Goal: Information Seeking & Learning: Check status

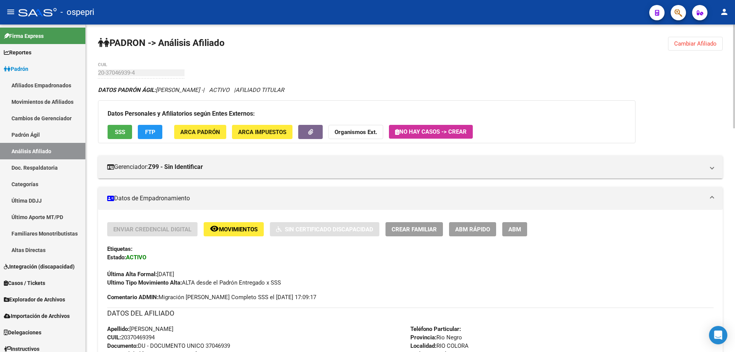
click at [695, 43] on span "Cambiar Afiliado" at bounding box center [695, 43] width 42 height 7
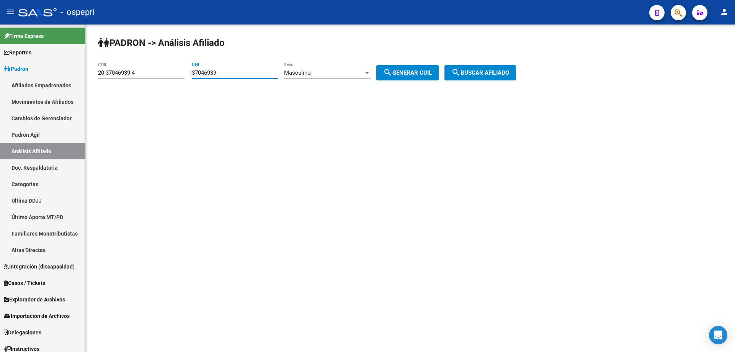
click at [223, 75] on input "37046939" at bounding box center [235, 72] width 86 height 7
paste input "6299130"
type input "36299130"
click at [415, 72] on span "search Generar CUIL" at bounding box center [407, 72] width 49 height 7
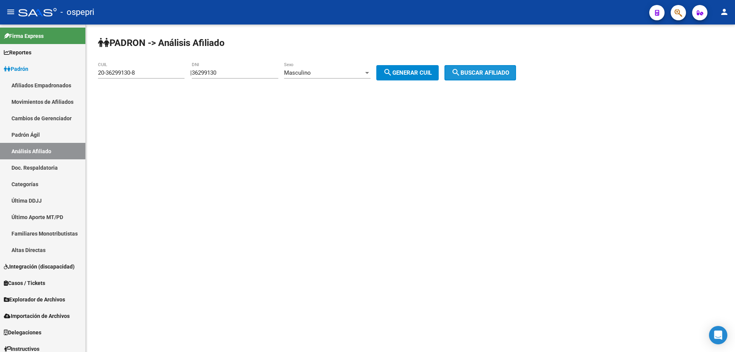
click at [495, 70] on span "search Buscar afiliado" at bounding box center [480, 72] width 58 height 7
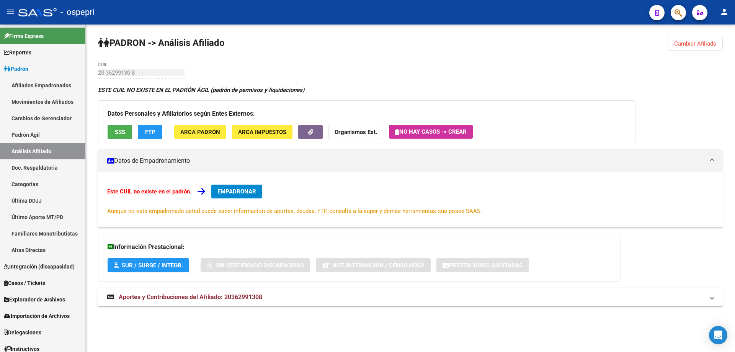
click at [246, 293] on strong "Aportes y Contribuciones del Afiliado: 20362991308" at bounding box center [184, 297] width 155 height 8
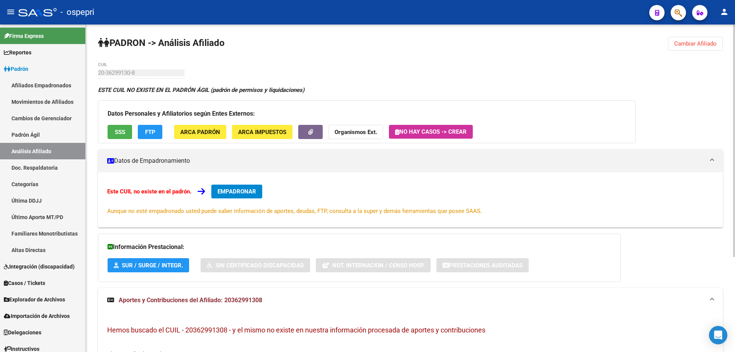
click at [684, 40] on span "Cambiar Afiliado" at bounding box center [695, 43] width 42 height 7
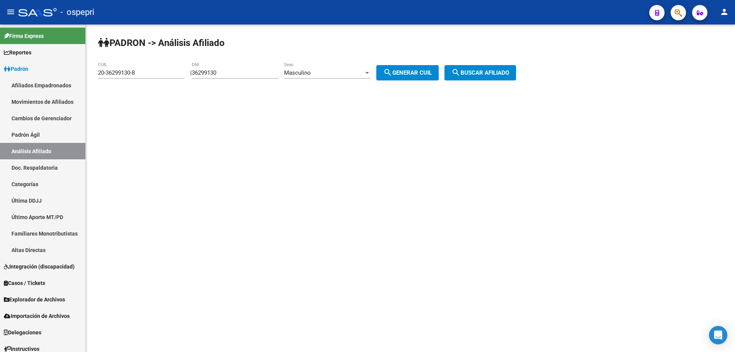
click at [363, 73] on div "Masculino" at bounding box center [324, 72] width 80 height 7
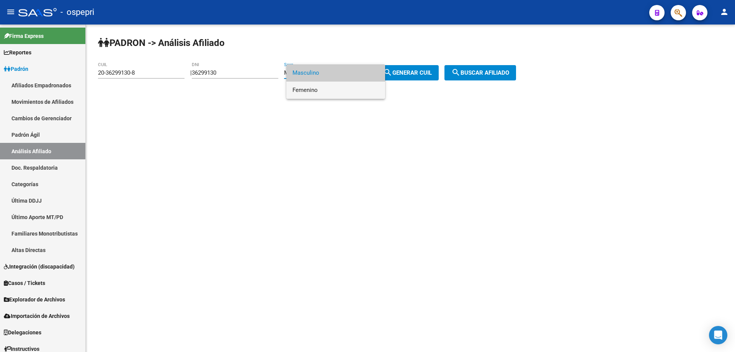
click at [339, 93] on span "Femenino" at bounding box center [335, 89] width 86 height 17
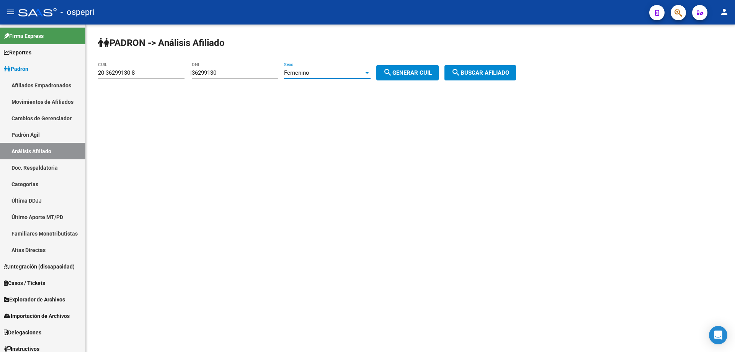
click at [405, 67] on button "search Generar CUIL" at bounding box center [407, 72] width 62 height 15
type input "27-36299130-2"
click at [486, 70] on span "search Buscar afiliado" at bounding box center [480, 72] width 58 height 7
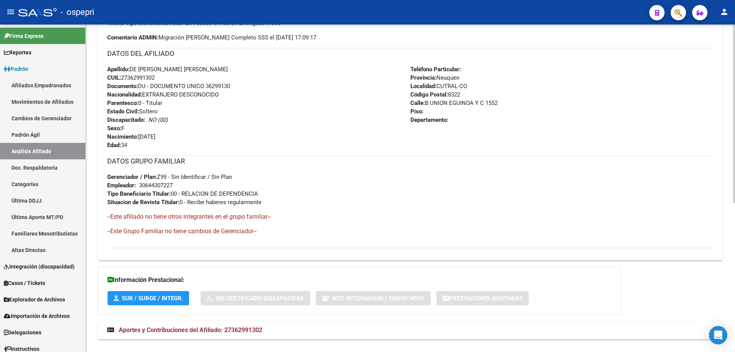
scroll to position [274, 0]
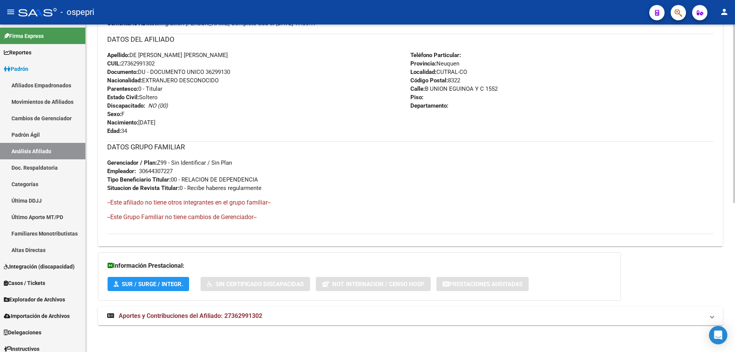
click at [241, 310] on mat-expansion-panel-header "Aportes y Contribuciones del Afiliado: 27362991302" at bounding box center [410, 315] width 624 height 18
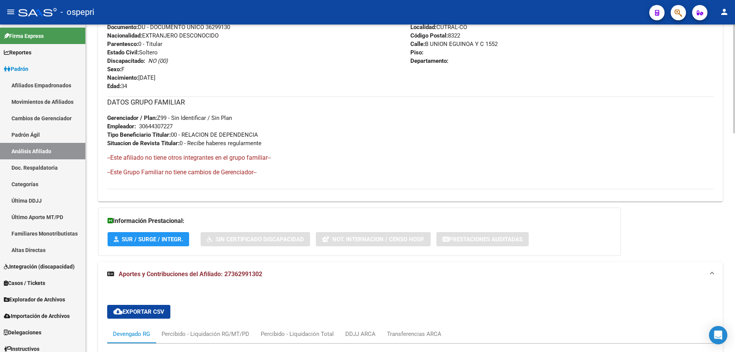
scroll to position [522, 0]
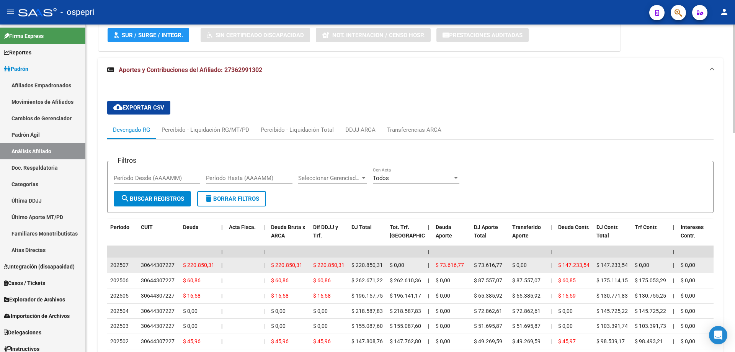
click at [161, 267] on div "30644307227" at bounding box center [158, 265] width 34 height 9
copy div "30644307227"
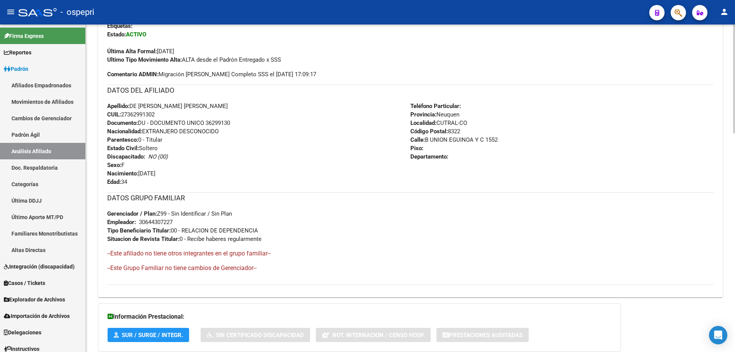
scroll to position [0, 0]
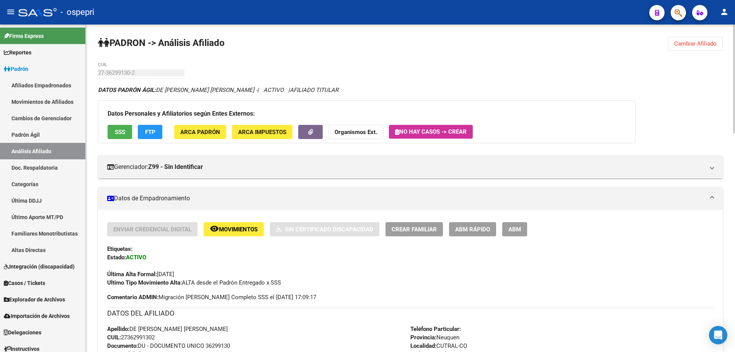
click at [705, 42] on span "Cambiar Afiliado" at bounding box center [695, 43] width 42 height 7
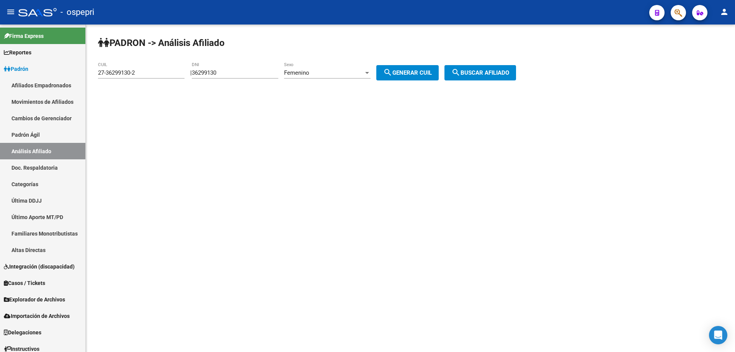
click at [220, 74] on input "36299130" at bounding box center [235, 72] width 86 height 7
paste input "57931"
type input "36257931"
click at [293, 73] on span "Femenino" at bounding box center [296, 72] width 25 height 7
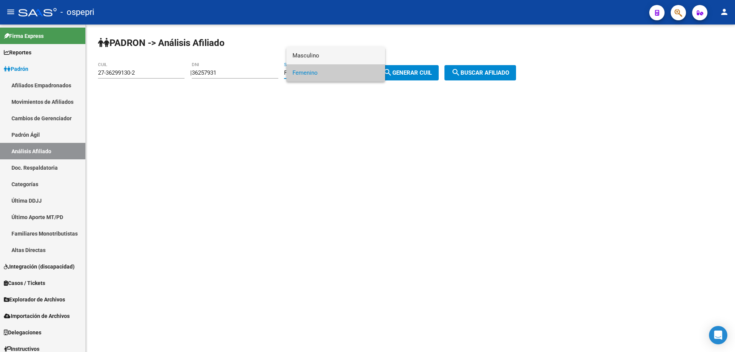
drag, startPoint x: 327, startPoint y: 49, endPoint x: 334, endPoint y: 51, distance: 7.1
click at [327, 49] on span "Masculino" at bounding box center [335, 55] width 86 height 17
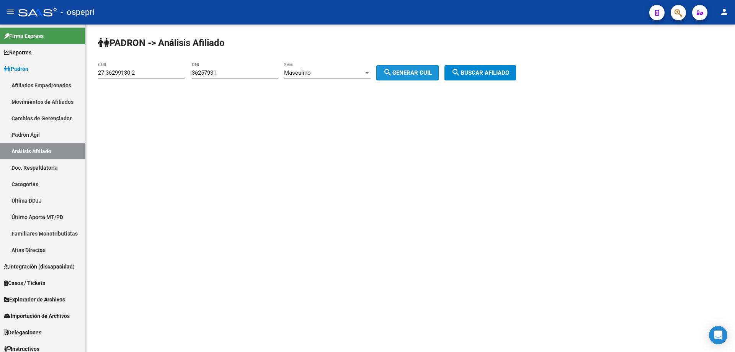
drag, startPoint x: 396, startPoint y: 72, endPoint x: 459, endPoint y: 73, distance: 63.2
click at [392, 72] on mat-icon "search" at bounding box center [387, 72] width 9 height 9
type input "20-36257931-8"
click at [460, 73] on mat-icon "search" at bounding box center [455, 72] width 9 height 9
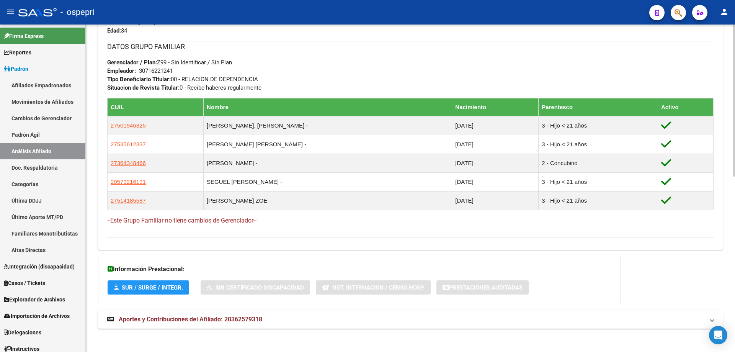
scroll to position [377, 0]
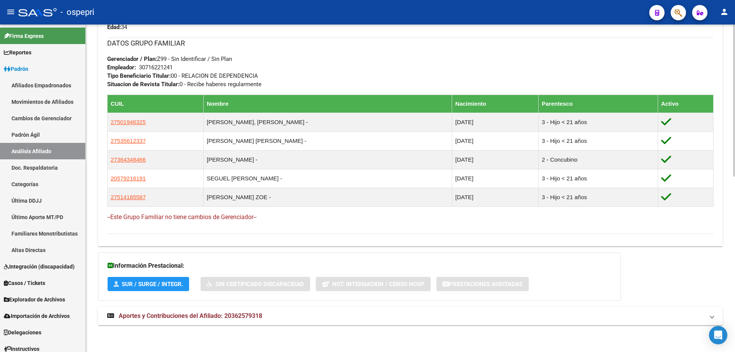
click at [231, 315] on span "Aportes y Contribuciones del Afiliado: 20362579318" at bounding box center [190, 315] width 143 height 7
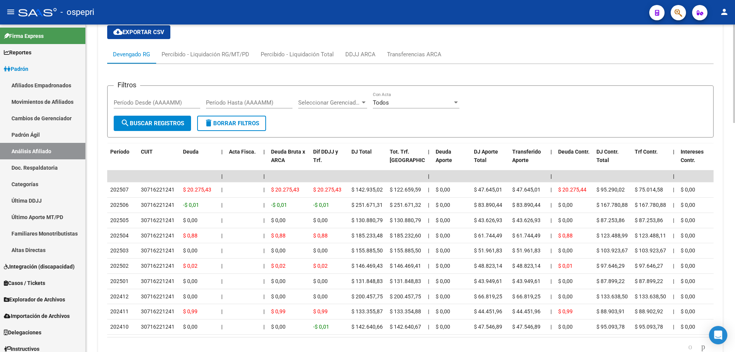
scroll to position [761, 0]
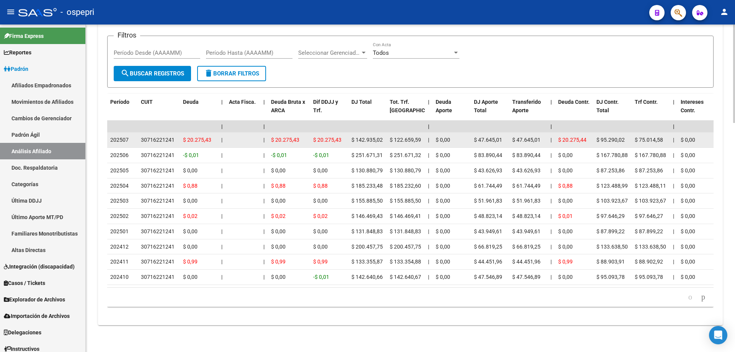
click at [160, 135] on div "30716221241" at bounding box center [158, 139] width 34 height 9
copy div "30716221241"
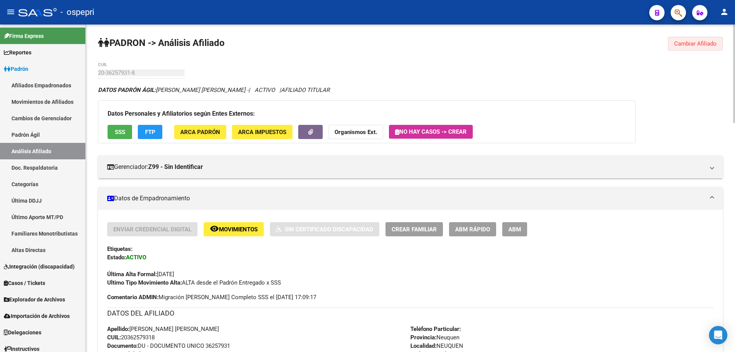
click at [701, 37] on button "Cambiar Afiliado" at bounding box center [695, 44] width 55 height 14
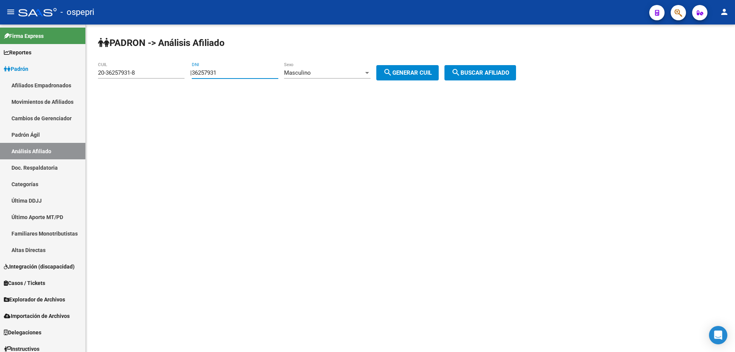
click at [215, 74] on input "36257931" at bounding box center [235, 72] width 86 height 7
paste input "24337288"
type input "24337288"
click at [416, 69] on button "search Generar CUIL" at bounding box center [407, 72] width 62 height 15
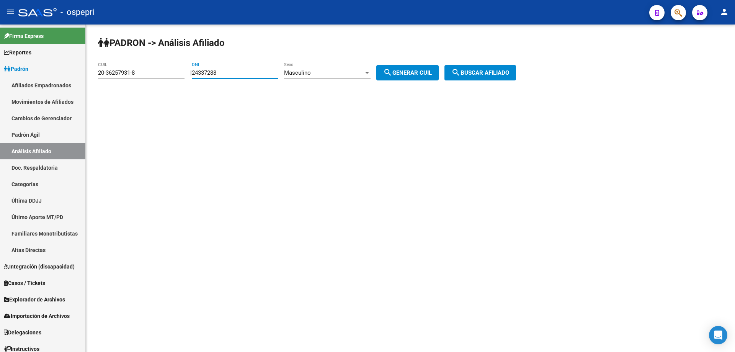
type input "20-24337288-8"
click at [479, 68] on button "search Buscar afiliado" at bounding box center [480, 72] width 72 height 15
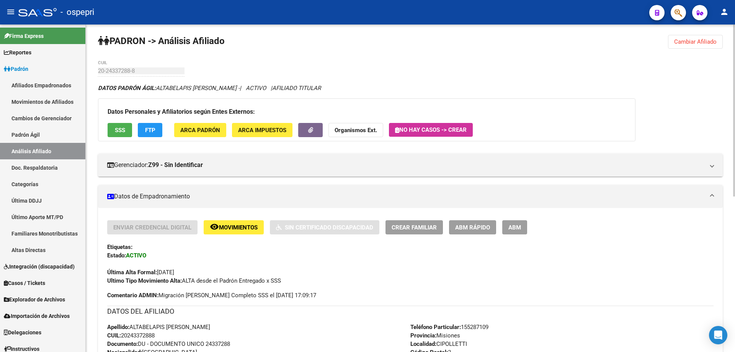
scroll to position [296, 0]
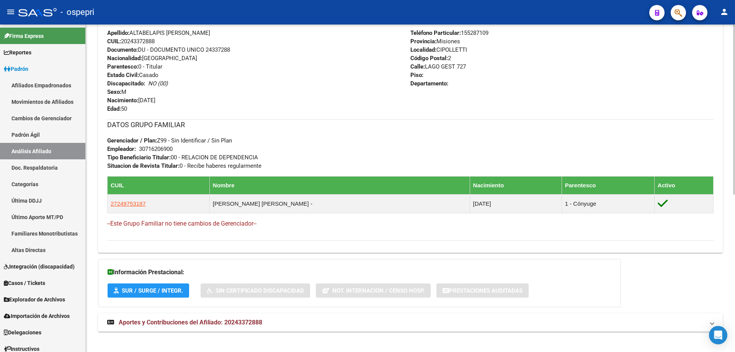
click at [237, 328] on mat-expansion-panel-header "Aportes y Contribuciones del Afiliado: 20243372888" at bounding box center [410, 322] width 624 height 18
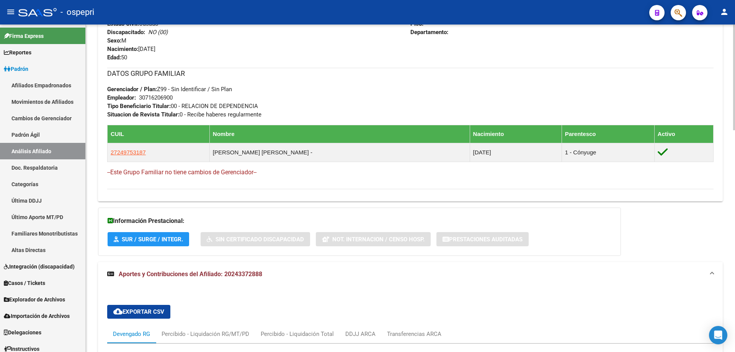
scroll to position [551, 0]
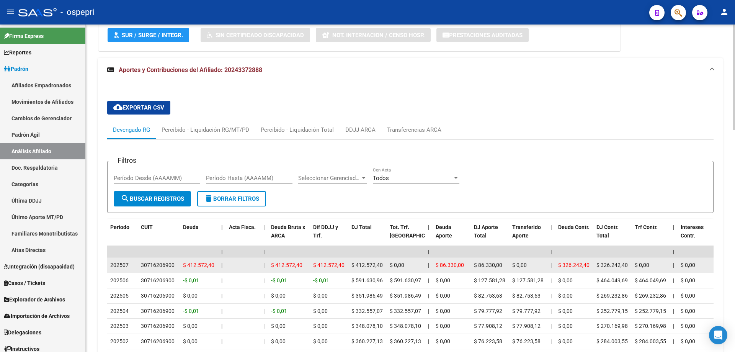
click at [142, 261] on div "30716206900" at bounding box center [158, 265] width 34 height 9
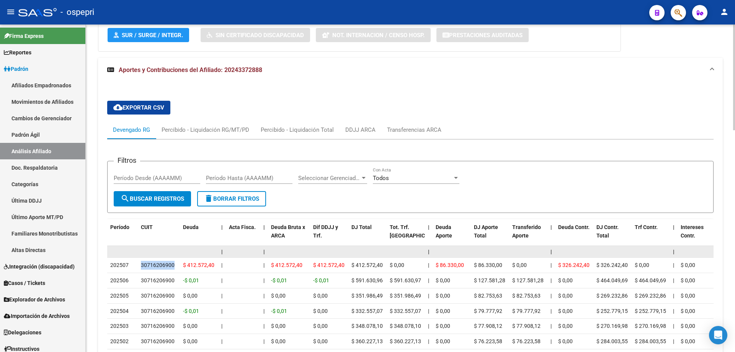
copy div "30716206900"
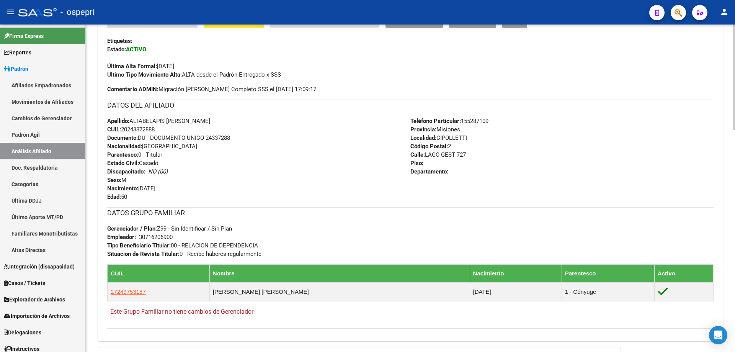
scroll to position [0, 0]
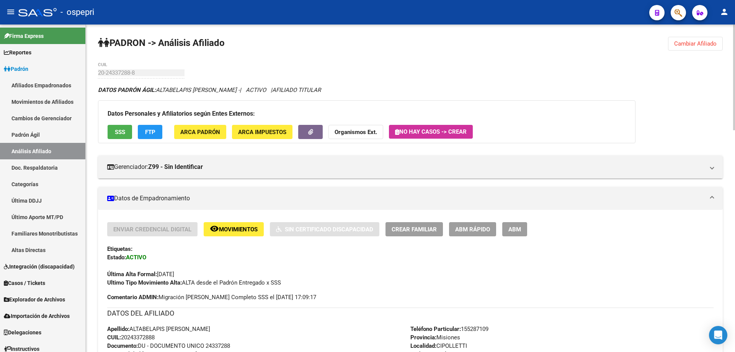
drag, startPoint x: 708, startPoint y: 40, endPoint x: 365, endPoint y: 59, distance: 343.3
click at [707, 41] on span "Cambiar Afiliado" at bounding box center [695, 43] width 42 height 7
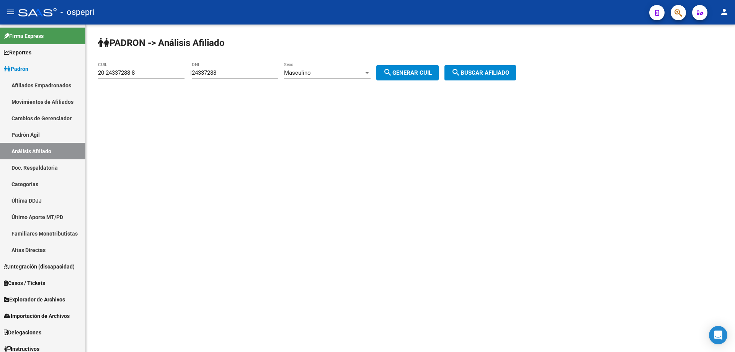
click at [216, 74] on input "24337288" at bounding box center [235, 72] width 86 height 7
paste input "32897097"
type input "32897097"
click at [415, 73] on span "search Generar CUIL" at bounding box center [407, 72] width 49 height 7
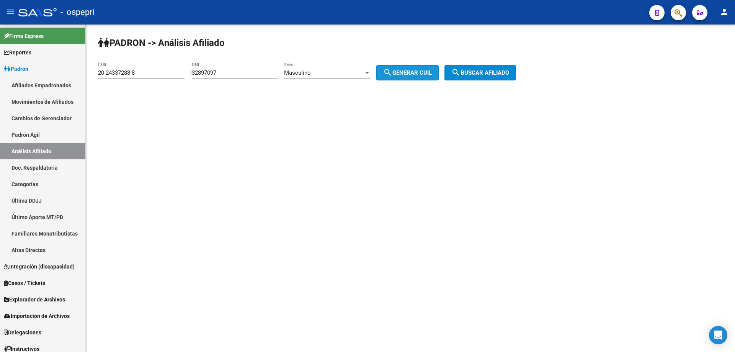
type input "20-32897097-0"
click at [492, 71] on span "search Buscar afiliado" at bounding box center [480, 72] width 58 height 7
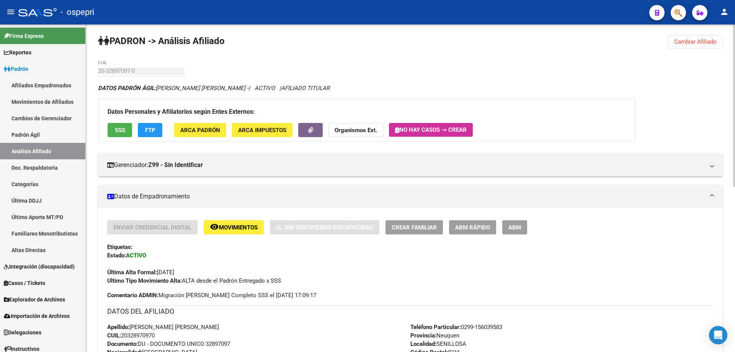
scroll to position [340, 0]
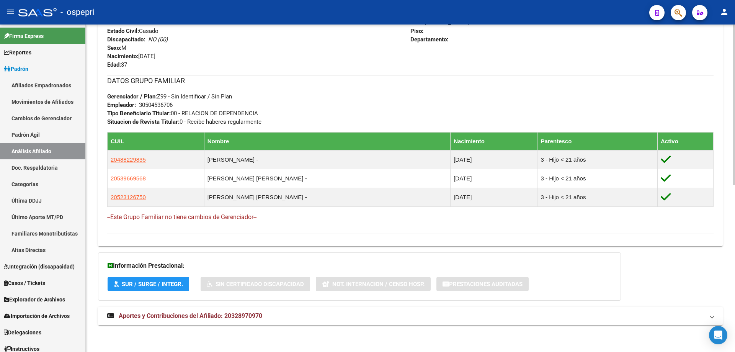
click at [243, 317] on span "Aportes y Contribuciones del Afiliado: 20328970970" at bounding box center [190, 315] width 143 height 7
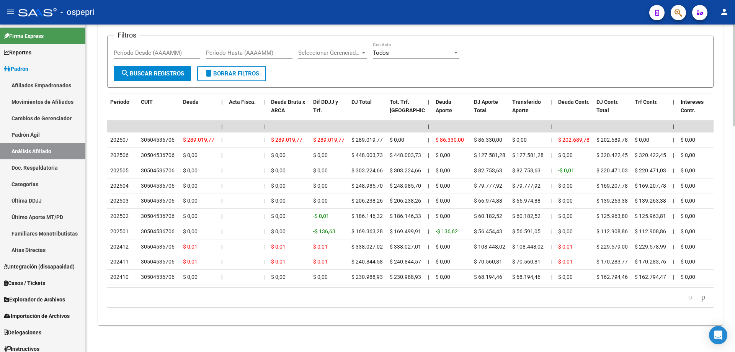
scroll to position [723, 0]
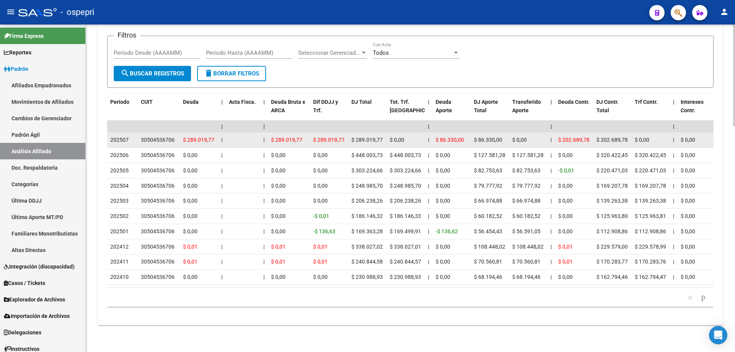
click at [156, 135] on div "30504536706" at bounding box center [158, 139] width 34 height 9
copy div "30504536706"
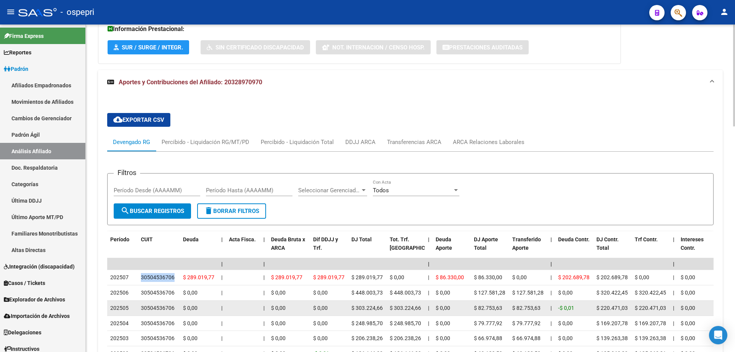
scroll to position [612, 0]
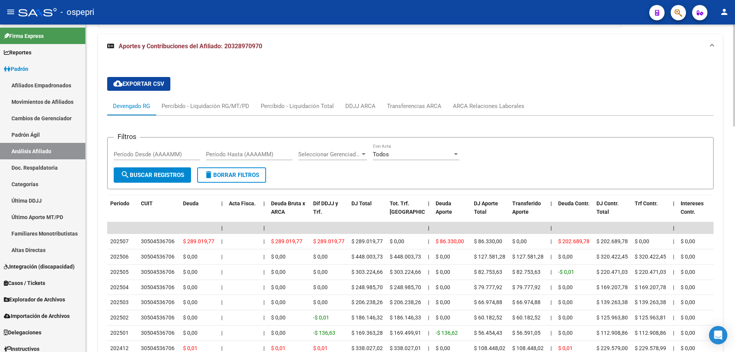
click at [494, 149] on div "Filtros Período Desde (AAAAMM) Período Hasta (AAAAMM) Seleccionar Gerenciador S…" at bounding box center [410, 155] width 593 height 24
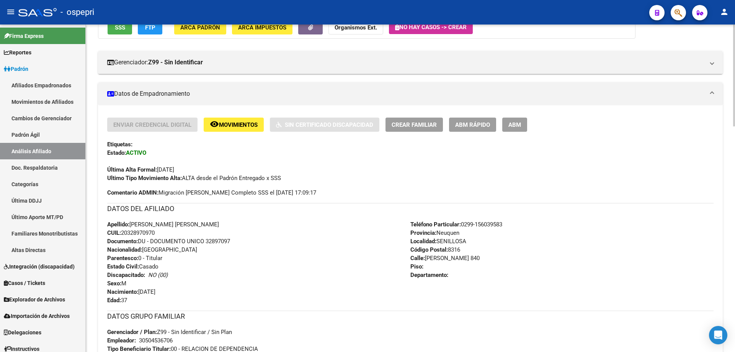
scroll to position [0, 0]
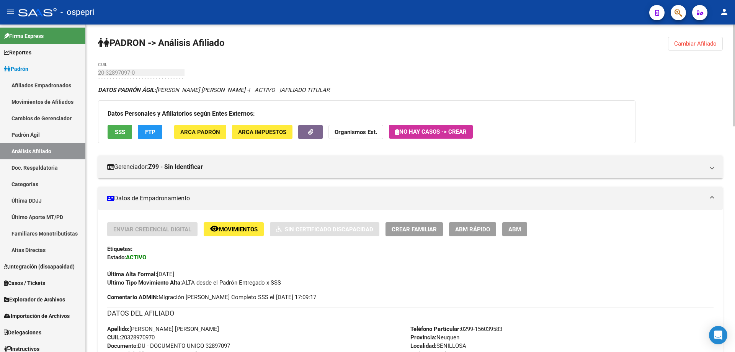
click at [683, 44] on span "Cambiar Afiliado" at bounding box center [695, 43] width 42 height 7
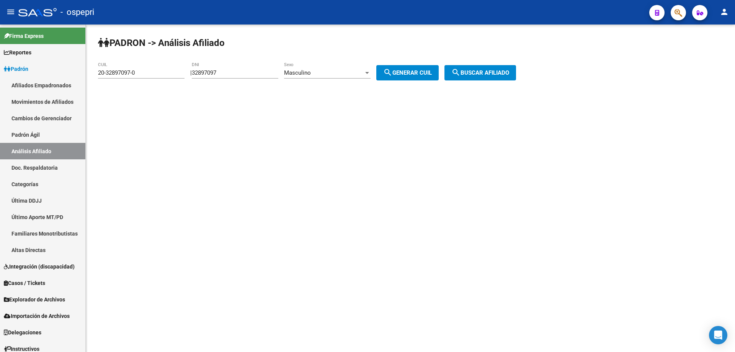
click at [211, 74] on input "32897097" at bounding box center [235, 72] width 86 height 7
paste input "6257931"
type input "36257931"
click at [419, 70] on button "search Generar CUIL" at bounding box center [407, 72] width 62 height 15
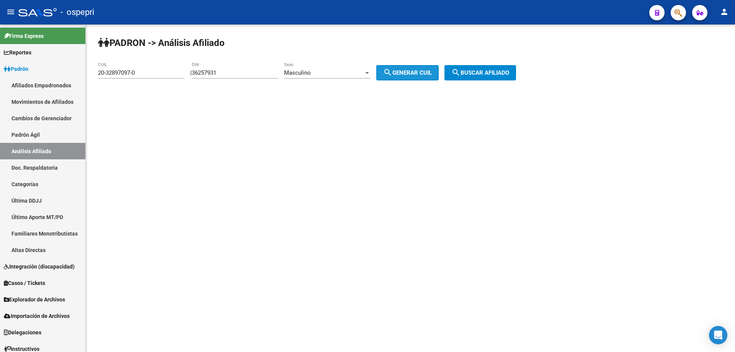
type input "20-36257931-8"
click at [470, 70] on span "search Buscar afiliado" at bounding box center [480, 72] width 58 height 7
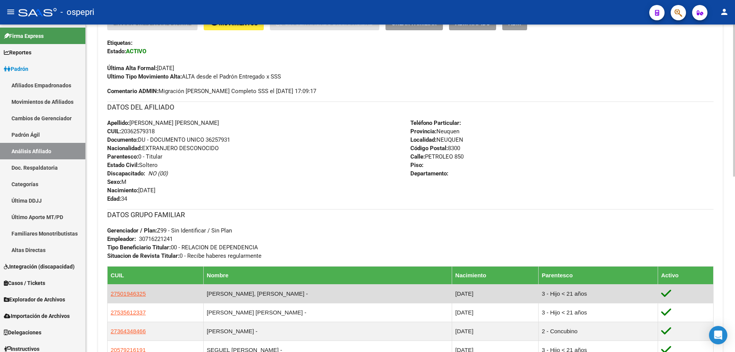
scroll to position [377, 0]
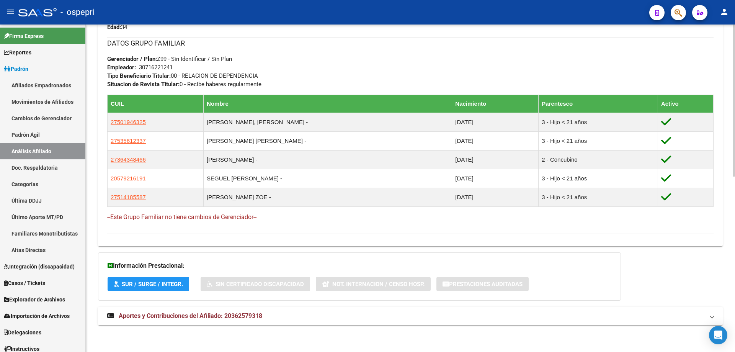
click at [169, 310] on mat-expansion-panel-header "Aportes y Contribuciones del Afiliado: 20362579318" at bounding box center [410, 315] width 624 height 18
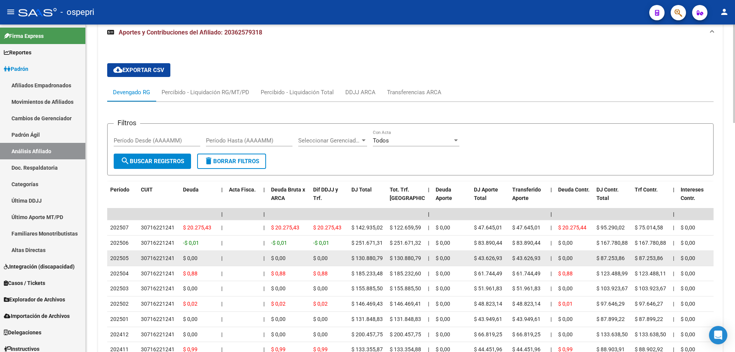
scroll to position [676, 0]
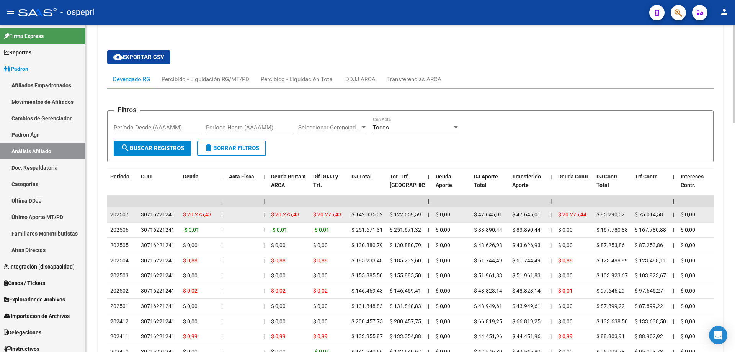
click at [150, 212] on div "30716221241" at bounding box center [158, 214] width 34 height 9
copy div "30716221241"
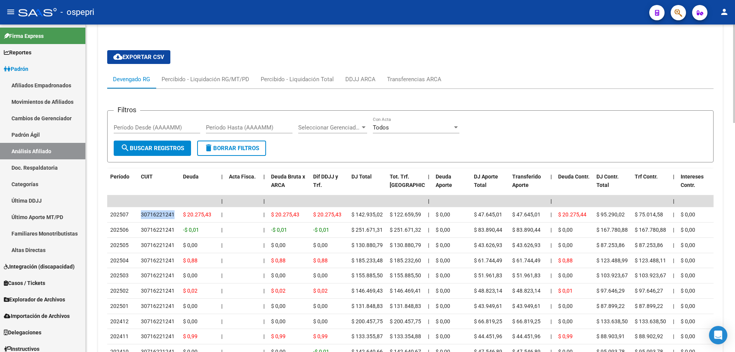
scroll to position [0, 0]
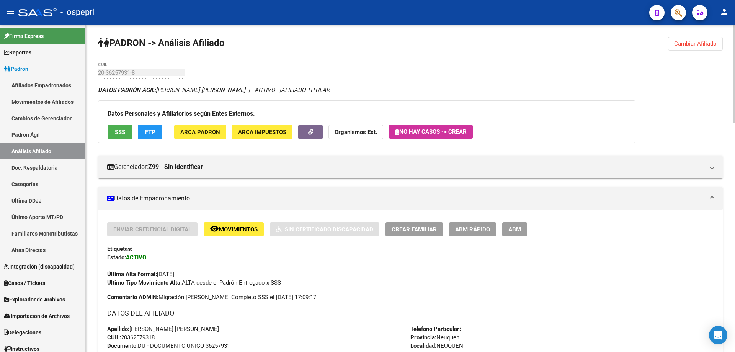
click at [690, 45] on span "Cambiar Afiliado" at bounding box center [695, 43] width 42 height 7
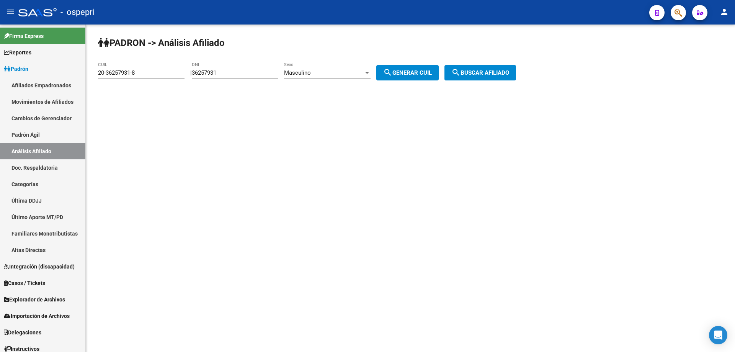
click at [213, 73] on input "36257931" at bounding box center [235, 72] width 86 height 7
paste input "637"
type input "36257637"
click at [427, 76] on span "search Generar CUIL" at bounding box center [407, 72] width 49 height 7
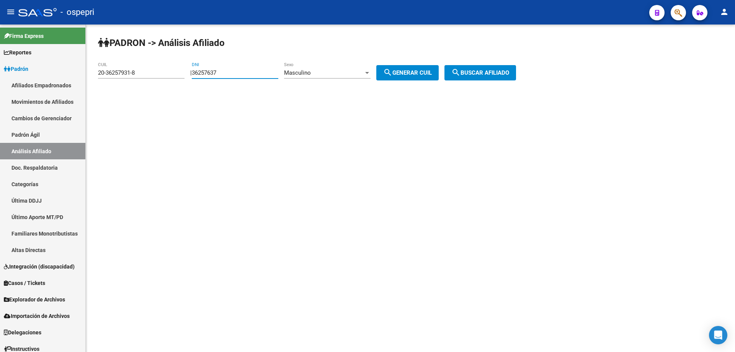
type input "20-36257637-8"
click at [486, 72] on span "search Buscar afiliado" at bounding box center [480, 72] width 58 height 7
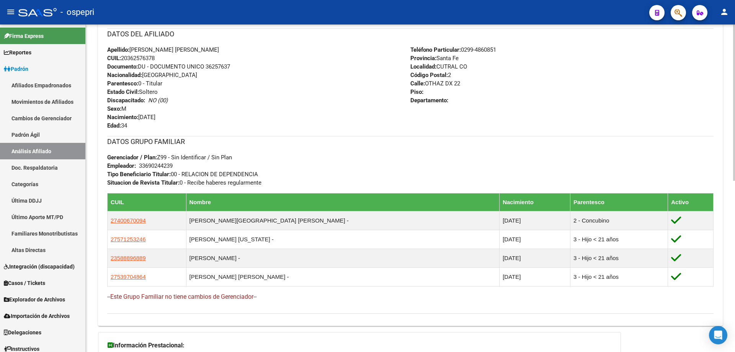
scroll to position [358, 0]
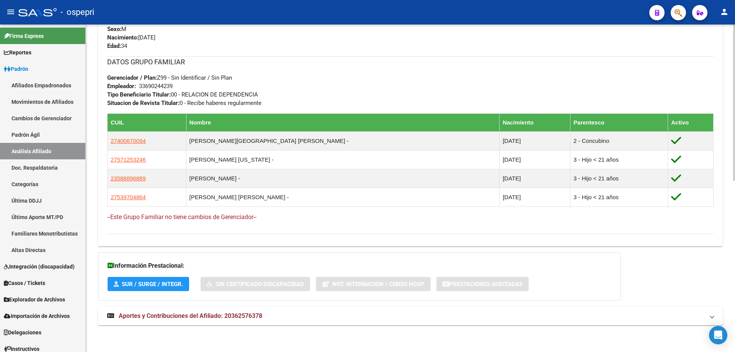
click at [256, 316] on span "Aportes y Contribuciones del Afiliado: 20362576378" at bounding box center [190, 315] width 143 height 7
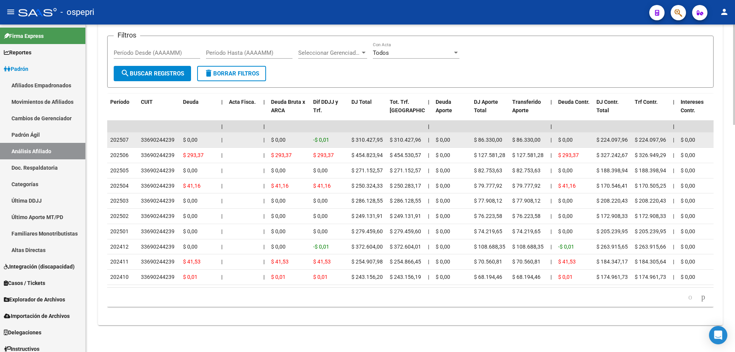
scroll to position [742, 0]
click at [160, 132] on datatable-body-cell "33690244239" at bounding box center [159, 139] width 42 height 15
copy div "33690244239"
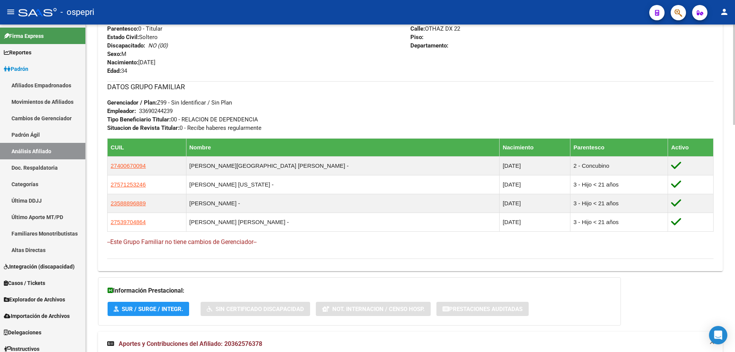
scroll to position [0, 0]
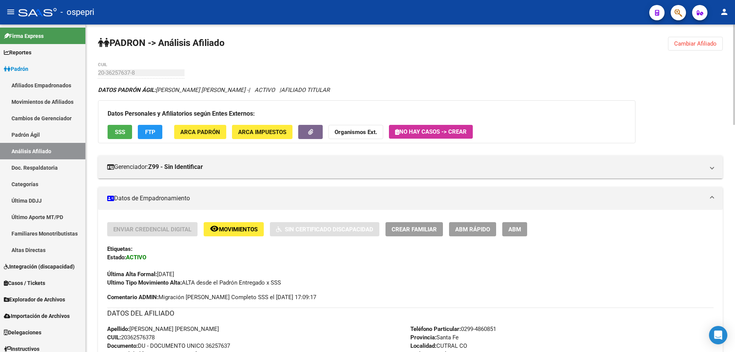
drag, startPoint x: 699, startPoint y: 40, endPoint x: 659, endPoint y: 47, distance: 40.4
click at [699, 40] on button "Cambiar Afiliado" at bounding box center [695, 44] width 55 height 14
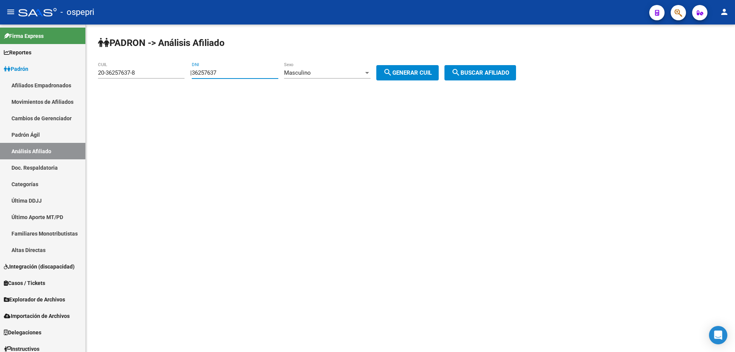
click at [219, 73] on input "36257637" at bounding box center [235, 72] width 86 height 7
paste input "04"
type input "36257604"
click at [427, 69] on span "search Generar CUIL" at bounding box center [407, 72] width 49 height 7
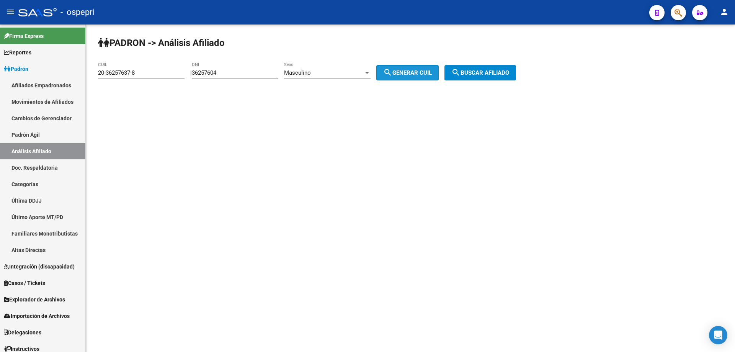
type input "20-36257604-1"
click at [500, 69] on span "search Buscar afiliado" at bounding box center [480, 72] width 58 height 7
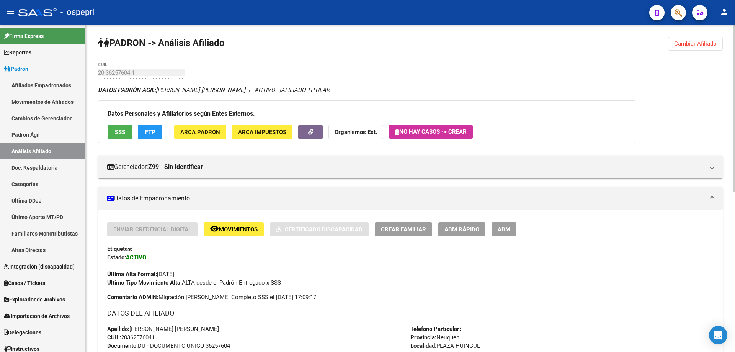
scroll to position [314, 0]
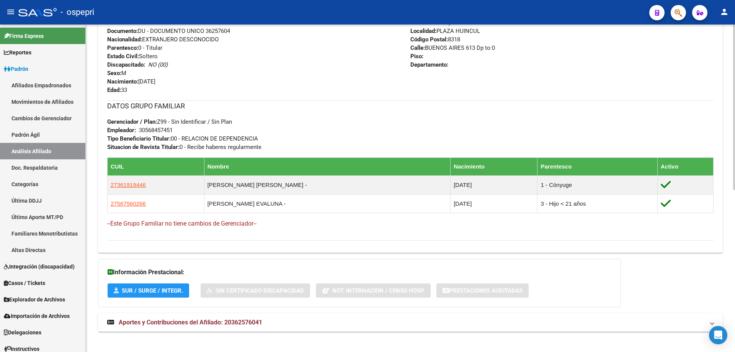
click at [220, 318] on strong "Aportes y Contribuciones del Afiliado: 20362576041" at bounding box center [184, 322] width 155 height 8
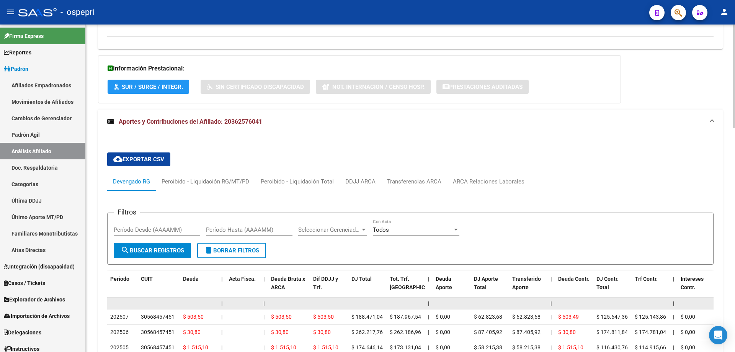
scroll to position [704, 0]
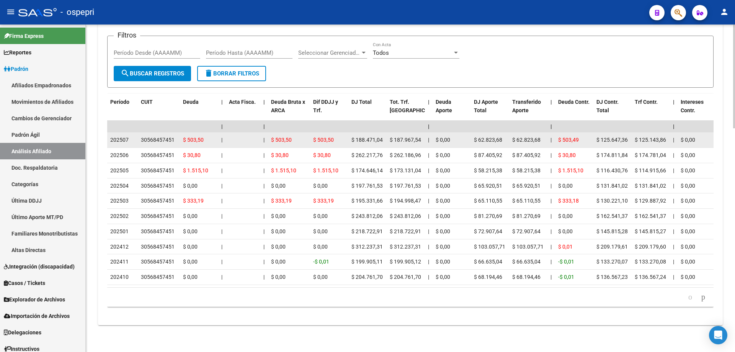
click at [163, 135] on div "30568457451" at bounding box center [158, 139] width 34 height 9
copy div "30568457451"
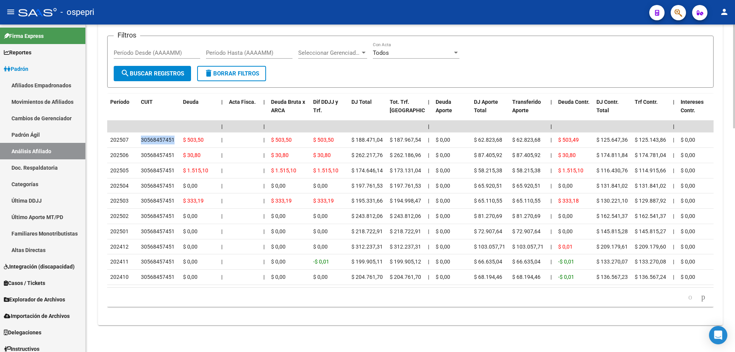
scroll to position [602, 0]
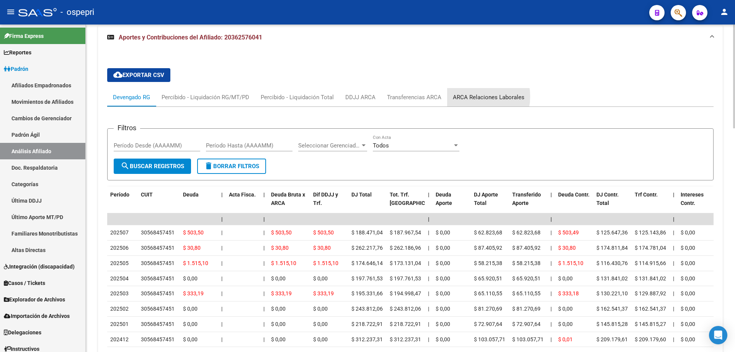
click at [469, 96] on div "ARCA Relaciones Laborales" at bounding box center [489, 97] width 72 height 8
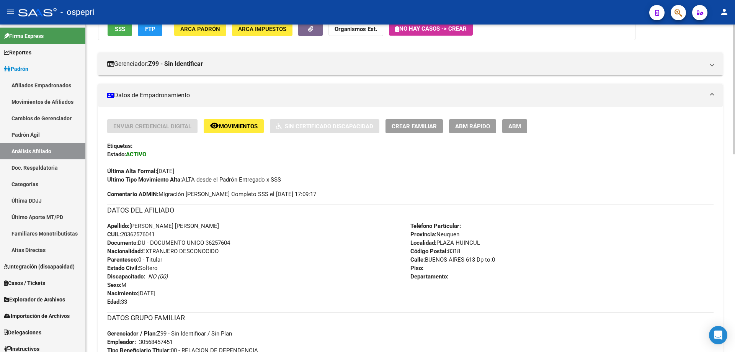
scroll to position [0, 0]
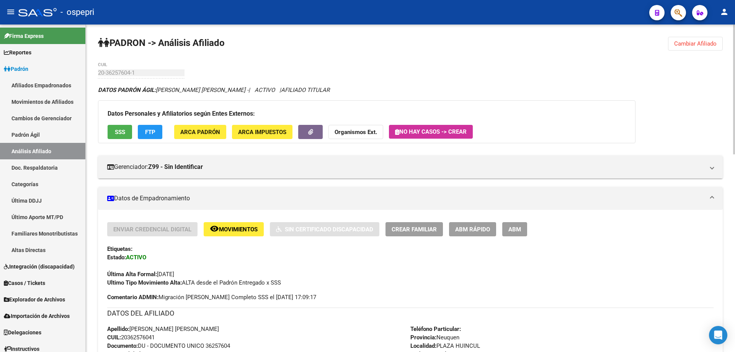
click at [706, 39] on button "Cambiar Afiliado" at bounding box center [695, 44] width 55 height 14
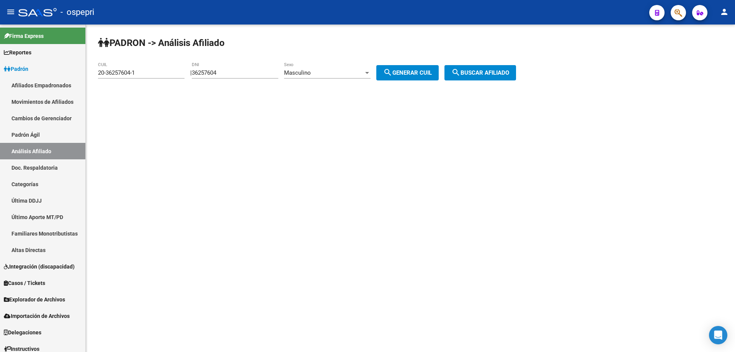
click at [227, 67] on div "36257604 DNI" at bounding box center [235, 70] width 86 height 16
click at [218, 75] on input "36257604" at bounding box center [235, 72] width 86 height 7
click at [219, 74] on input "36257604" at bounding box center [235, 72] width 86 height 7
paste input "187"
type input "36257187"
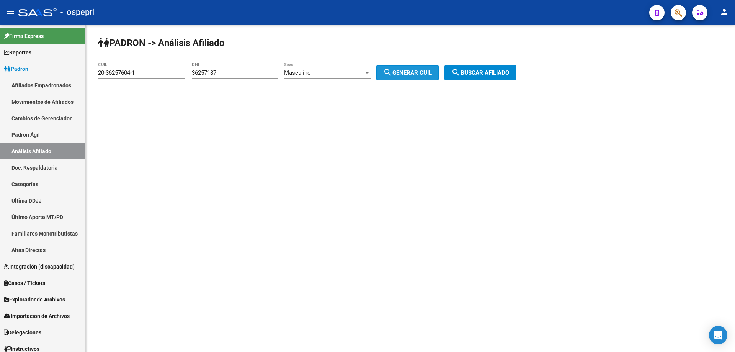
click at [406, 75] on span "search Generar CUIL" at bounding box center [407, 72] width 49 height 7
type input "20-36257187-2"
click at [482, 74] on span "search Buscar afiliado" at bounding box center [480, 72] width 58 height 7
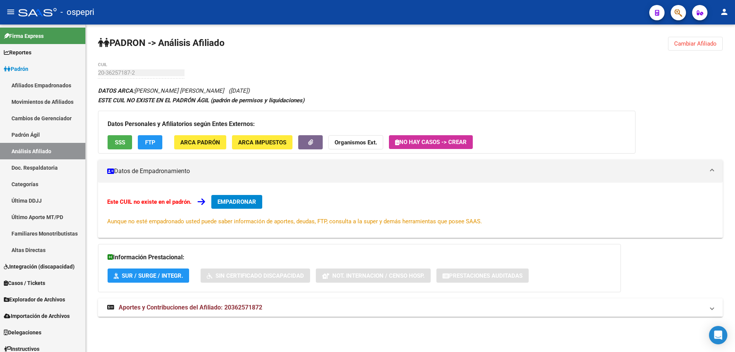
click at [253, 306] on span "Aportes y Contribuciones del Afiliado: 20362571872" at bounding box center [190, 306] width 143 height 7
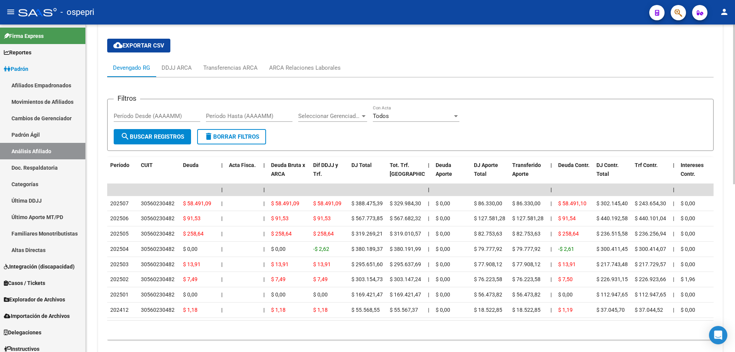
scroll to position [306, 0]
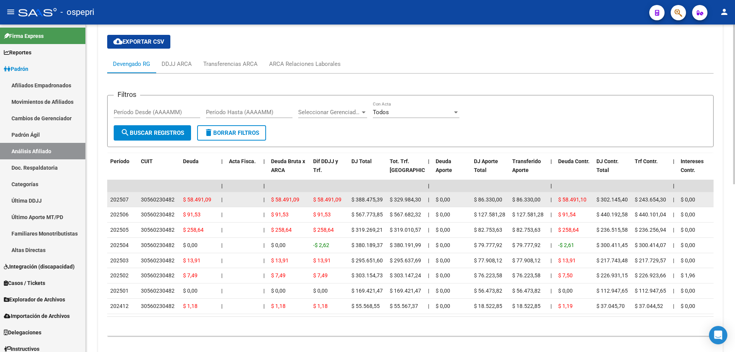
click at [158, 198] on div "30560230482" at bounding box center [158, 199] width 34 height 9
copy div "30560230482"
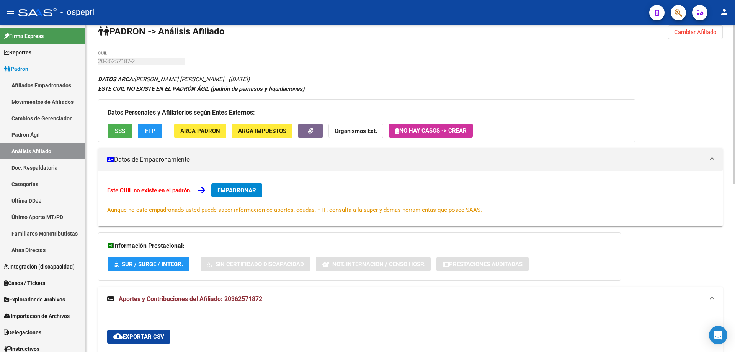
scroll to position [0, 0]
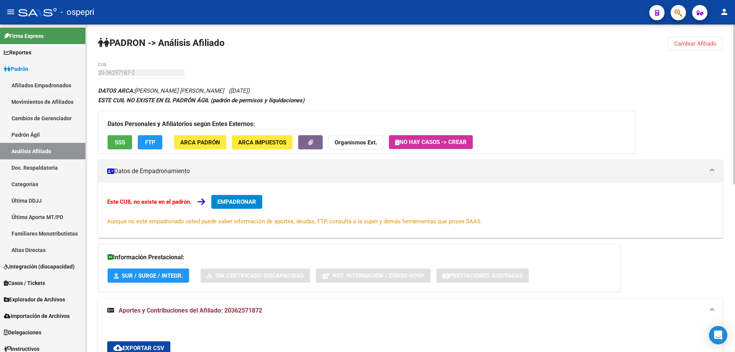
click at [702, 41] on span "Cambiar Afiliado" at bounding box center [695, 43] width 42 height 7
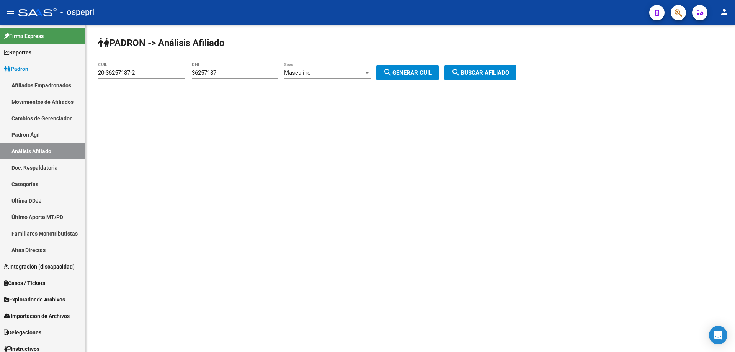
click at [218, 71] on input "36257187" at bounding box center [235, 72] width 86 height 7
paste input "021"
type input "36257021"
click at [404, 73] on span "search Generar CUIL" at bounding box center [407, 72] width 49 height 7
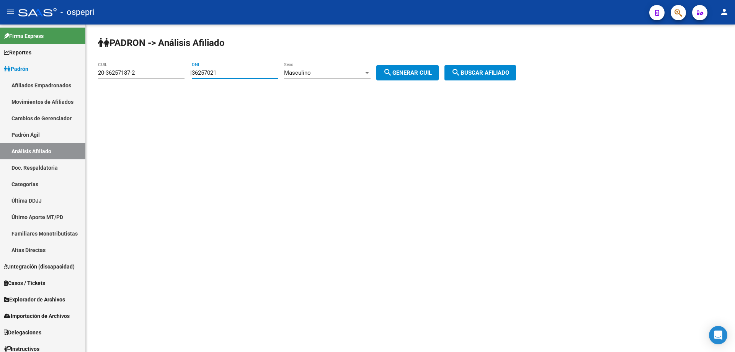
type input "20-36257021-3"
click at [482, 76] on span "search Buscar afiliado" at bounding box center [480, 72] width 58 height 7
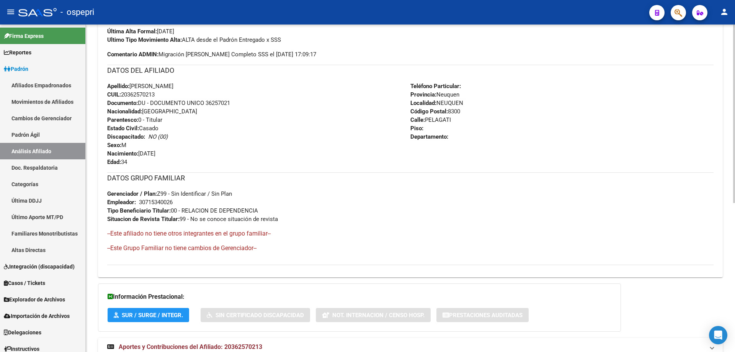
scroll to position [274, 0]
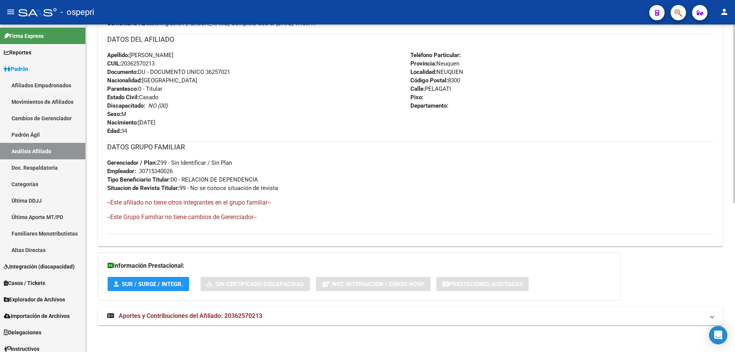
click at [203, 310] on mat-expansion-panel-header "Aportes y Contribuciones del Afiliado: 20362570213" at bounding box center [410, 315] width 624 height 18
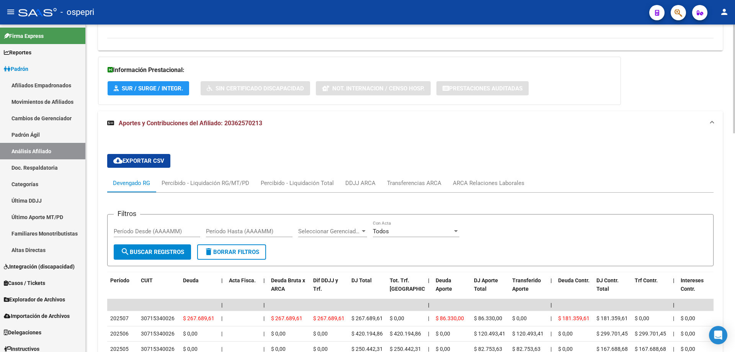
scroll to position [657, 0]
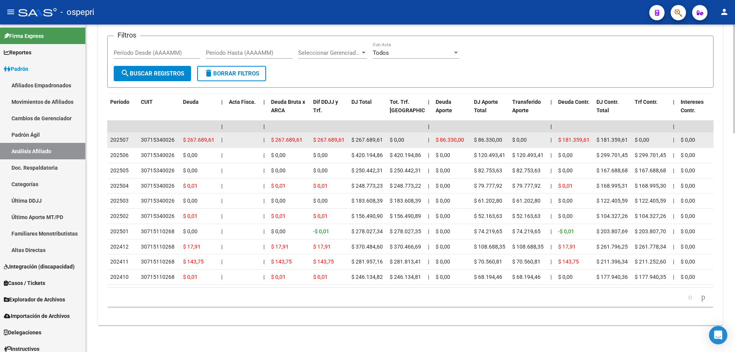
click at [163, 135] on div "30715340026" at bounding box center [158, 139] width 34 height 9
copy div "30715340026"
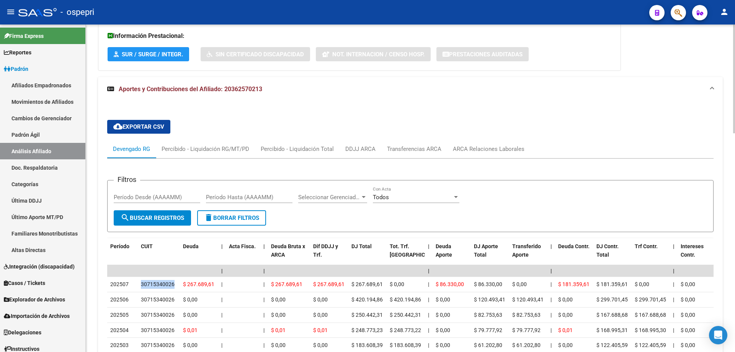
scroll to position [453, 0]
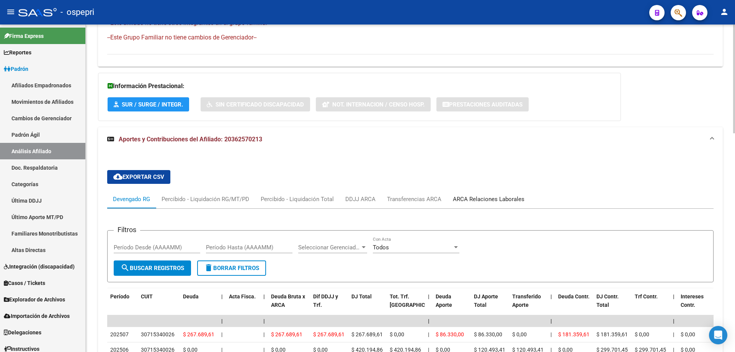
click at [477, 197] on div "ARCA Relaciones Laborales" at bounding box center [489, 199] width 72 height 8
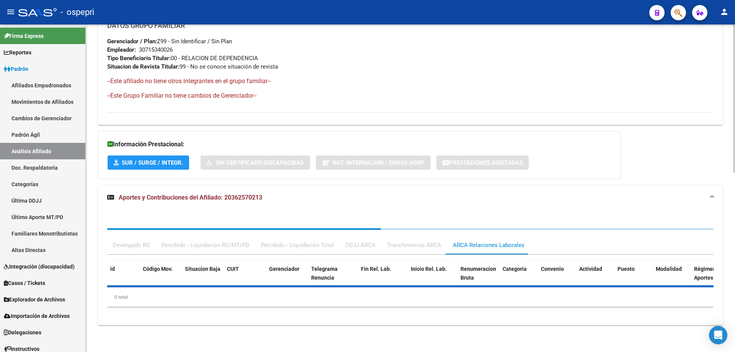
scroll to position [451, 0]
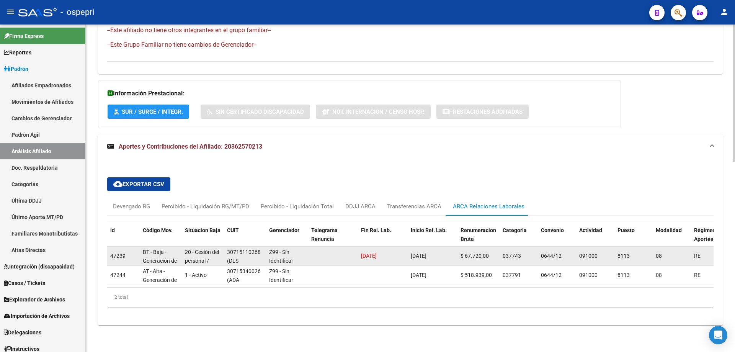
click at [245, 248] on div "30715110268" at bounding box center [244, 252] width 34 height 9
copy div "30715110268"
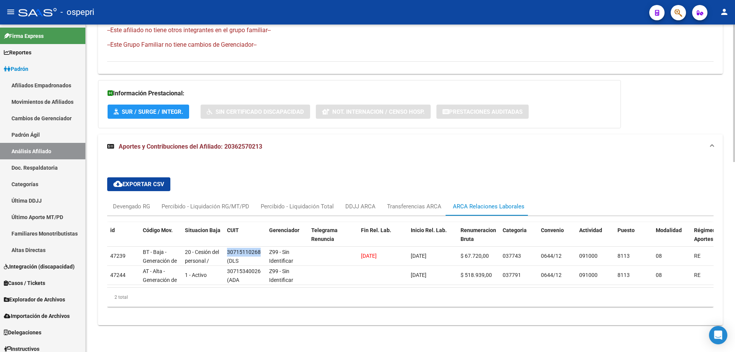
scroll to position [0, 0]
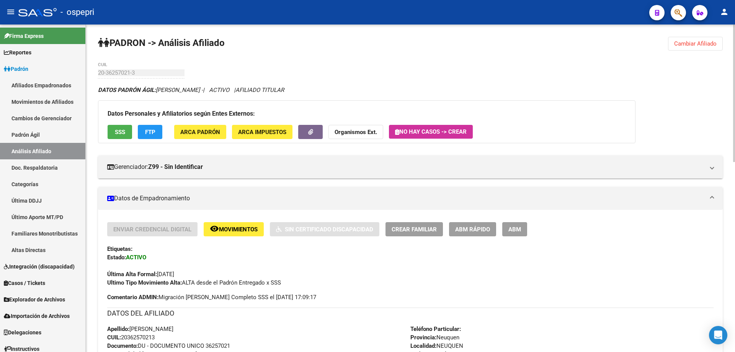
click at [698, 39] on button "Cambiar Afiliado" at bounding box center [695, 44] width 55 height 14
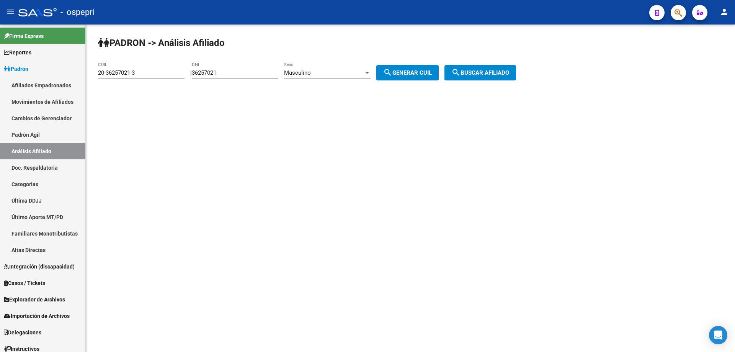
click at [215, 74] on input "36257021" at bounding box center [235, 72] width 86 height 7
paste input "6985"
type input "36256985"
click at [392, 73] on mat-icon "search" at bounding box center [387, 72] width 9 height 9
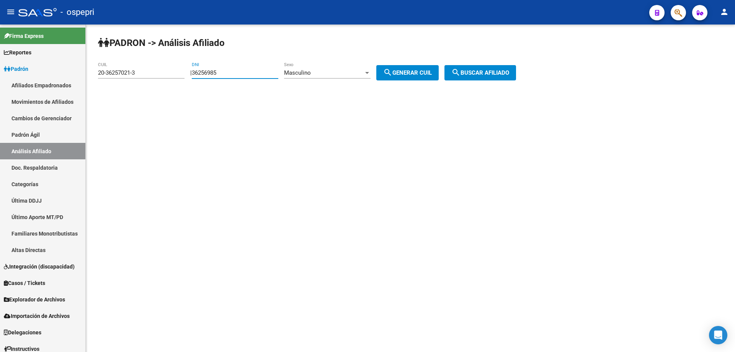
type input "20-36256985-1"
click at [478, 68] on button "search Buscar afiliado" at bounding box center [480, 72] width 72 height 15
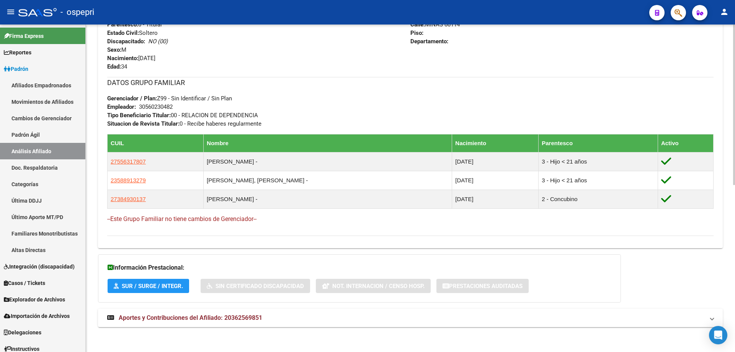
scroll to position [340, 0]
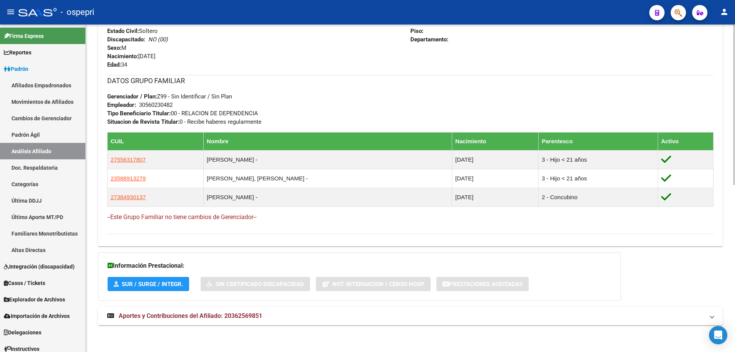
click at [221, 321] on mat-expansion-panel-header "Aportes y Contribuciones del Afiliado: 20362569851" at bounding box center [410, 315] width 624 height 18
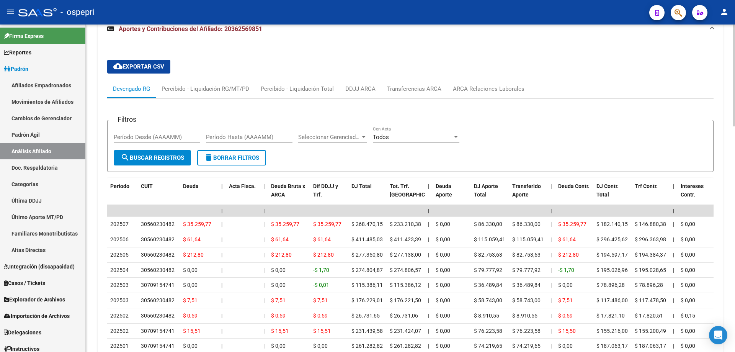
scroll to position [639, 0]
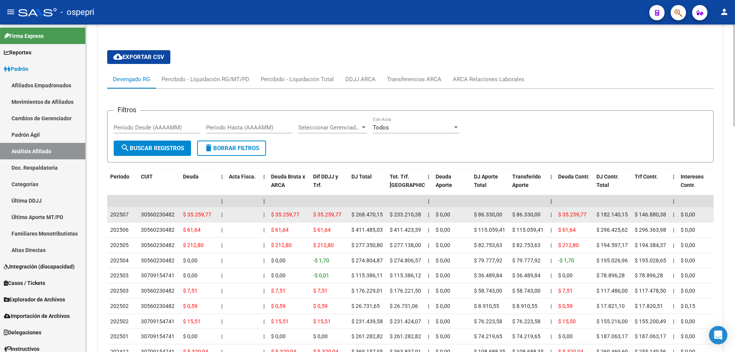
click at [162, 214] on div "30560230482" at bounding box center [158, 214] width 34 height 9
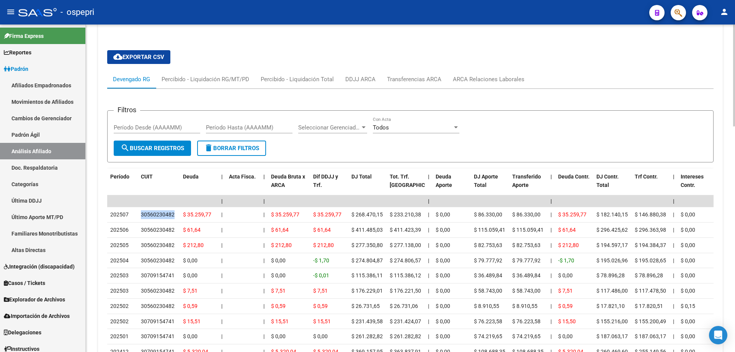
scroll to position [0, 0]
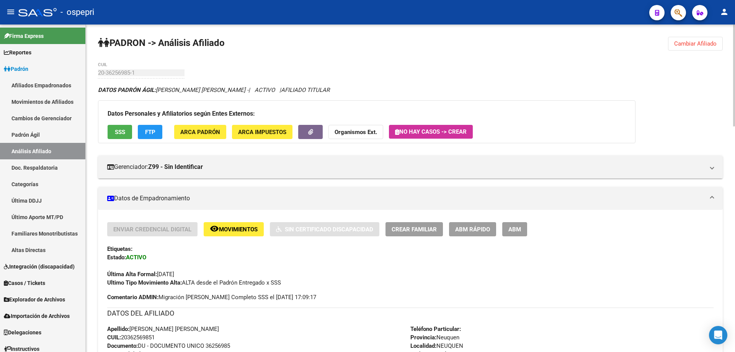
click at [706, 39] on button "Cambiar Afiliado" at bounding box center [695, 44] width 55 height 14
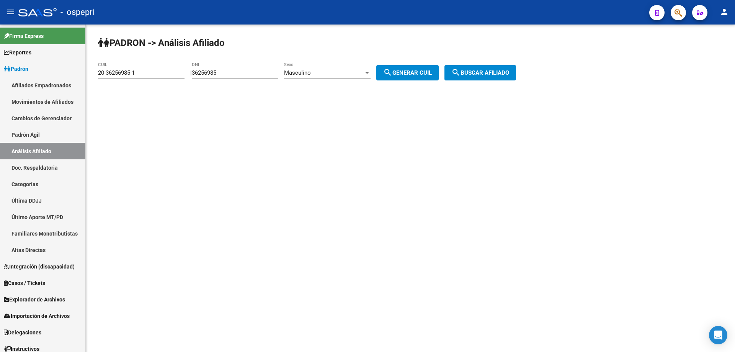
click at [210, 76] on div "36256985 DNI" at bounding box center [235, 70] width 86 height 16
click at [210, 73] on input "36256985" at bounding box center [235, 72] width 86 height 7
paste input "192389"
type input "36192389"
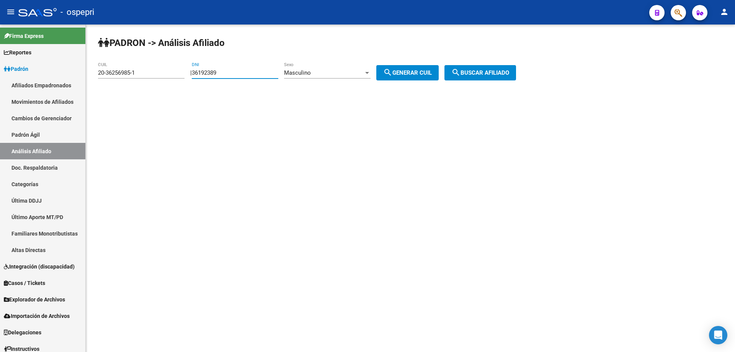
click at [432, 73] on span "search Generar CUIL" at bounding box center [407, 72] width 49 height 7
type input "20-36192389-9"
click at [503, 72] on span "search Buscar afiliado" at bounding box center [480, 72] width 58 height 7
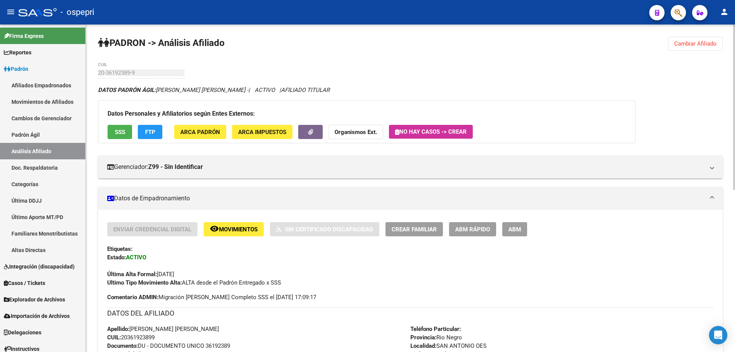
scroll to position [321, 0]
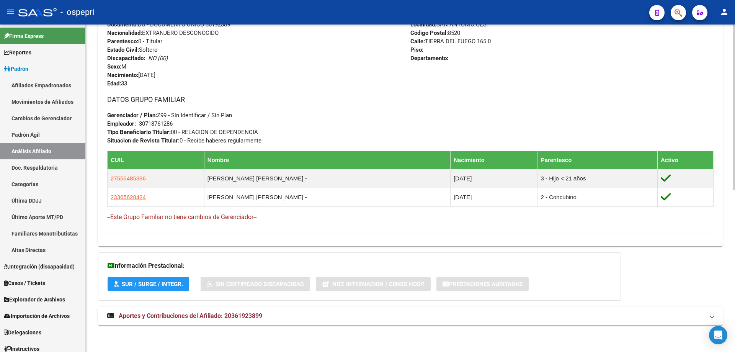
click at [235, 318] on span "Aportes y Contribuciones del Afiliado: 20361923899" at bounding box center [190, 315] width 143 height 7
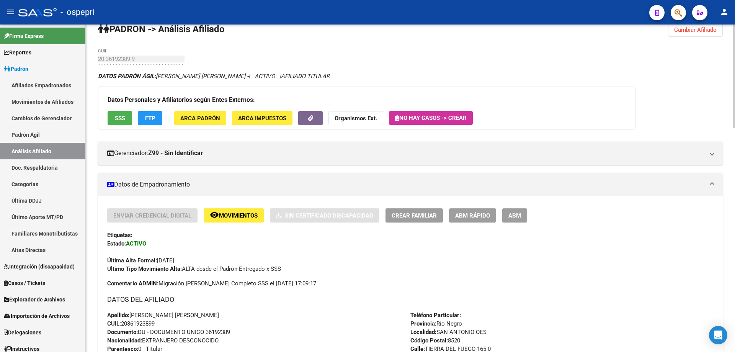
scroll to position [0, 0]
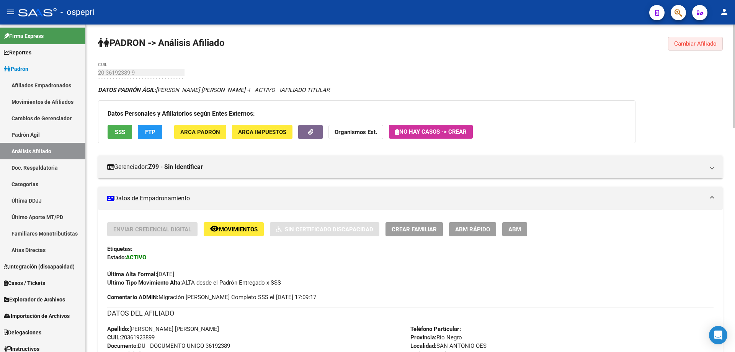
drag, startPoint x: 702, startPoint y: 43, endPoint x: 438, endPoint y: 50, distance: 264.1
click at [702, 43] on span "Cambiar Afiliado" at bounding box center [695, 43] width 42 height 7
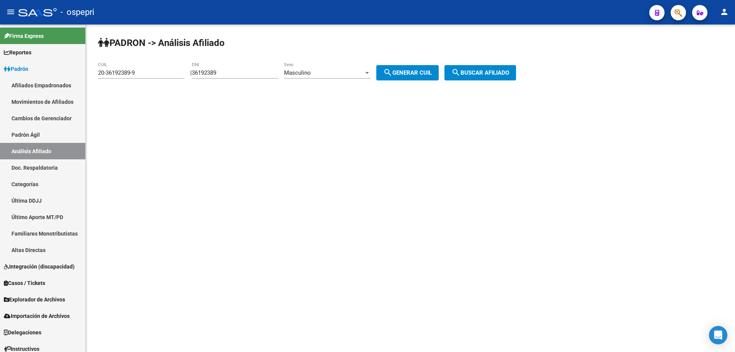
click at [220, 72] on input "36192389" at bounding box center [235, 72] width 86 height 7
paste input "01"
type input "36192019"
click at [404, 77] on button "search Generar CUIL" at bounding box center [407, 72] width 62 height 15
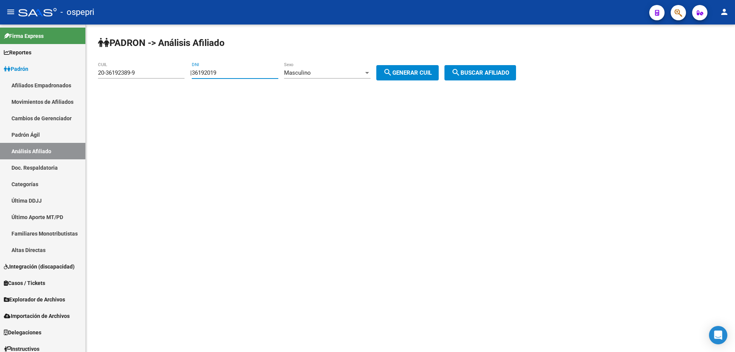
type input "20-36192019-9"
click at [495, 70] on span "search Buscar afiliado" at bounding box center [480, 72] width 58 height 7
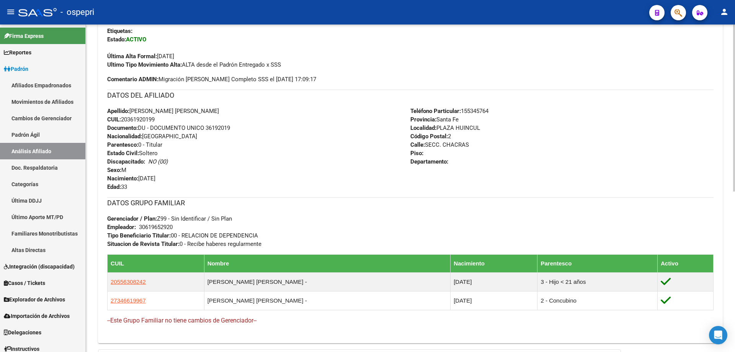
scroll to position [321, 0]
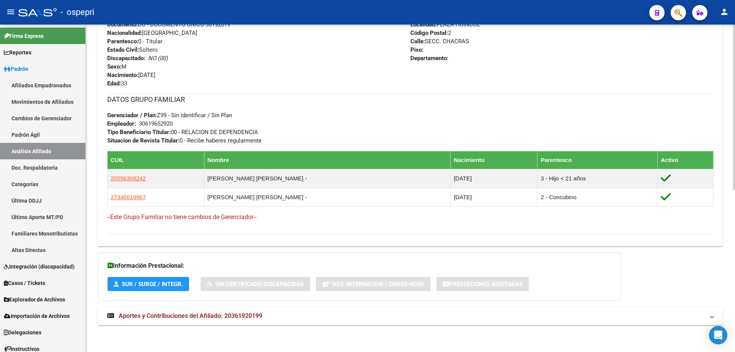
click at [181, 315] on span "Aportes y Contribuciones del Afiliado: 20361920199" at bounding box center [190, 315] width 143 height 7
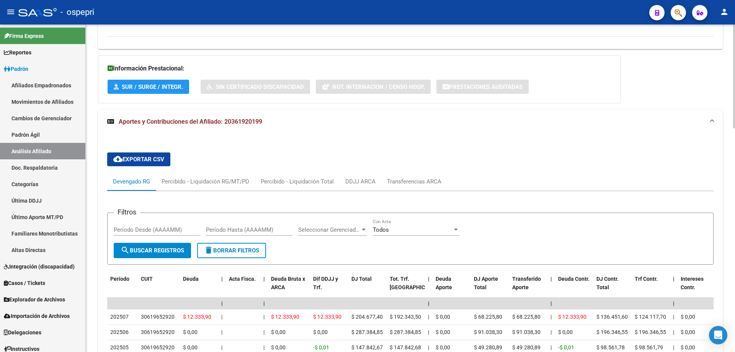
scroll to position [620, 0]
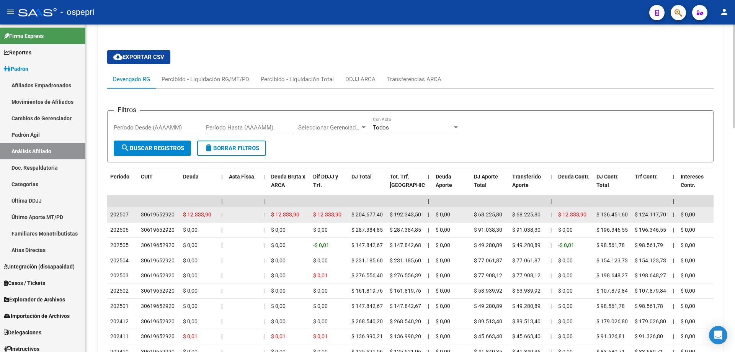
click at [153, 215] on div "30619652920" at bounding box center [158, 214] width 34 height 9
click at [154, 213] on datatable-scroller "| | | | | | | | | | | | | 202507 30619652920 $ 12.333,90 | | $ 12.333,90 $ 12.3…" at bounding box center [410, 277] width 606 height 164
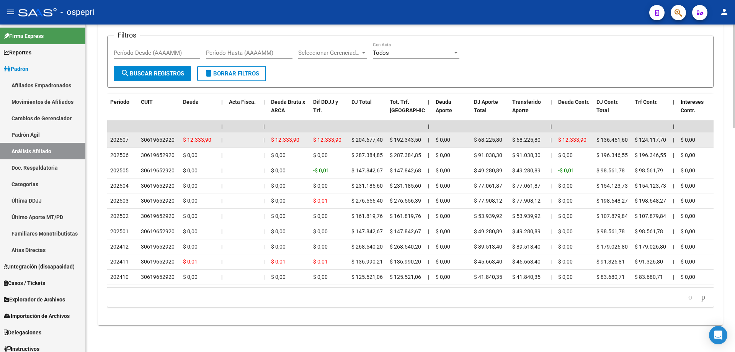
click at [154, 213] on datatable-body-cell "30619652920" at bounding box center [159, 216] width 42 height 15
click at [166, 135] on div "30619652920" at bounding box center [158, 139] width 34 height 9
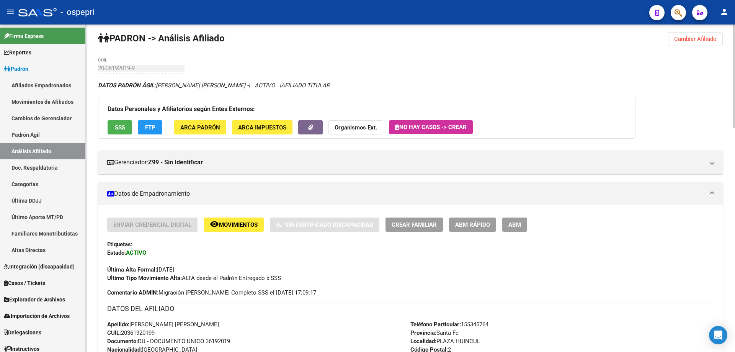
scroll to position [0, 0]
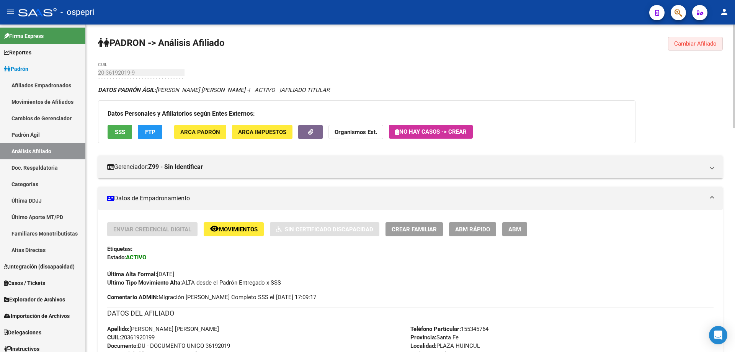
click at [692, 40] on button "Cambiar Afiliado" at bounding box center [695, 44] width 55 height 14
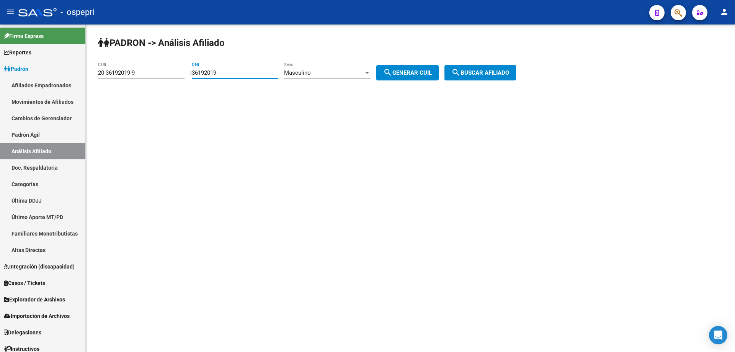
click at [213, 72] on input "36192019" at bounding box center [235, 72] width 86 height 7
paste input "1987"
type input "36191987"
click at [425, 74] on span "search Generar CUIL" at bounding box center [407, 72] width 49 height 7
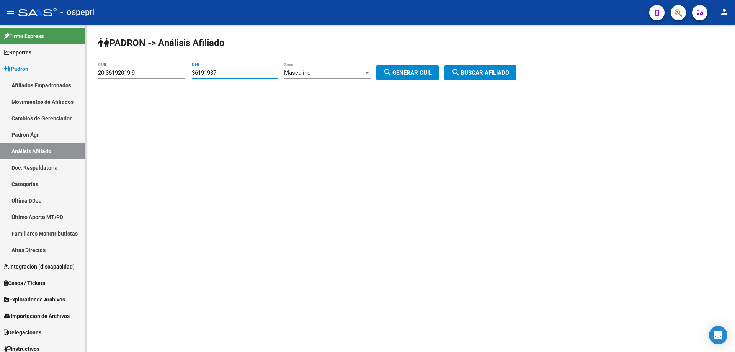
type input "20-36191987-5"
click at [507, 73] on span "search Buscar afiliado" at bounding box center [480, 72] width 58 height 7
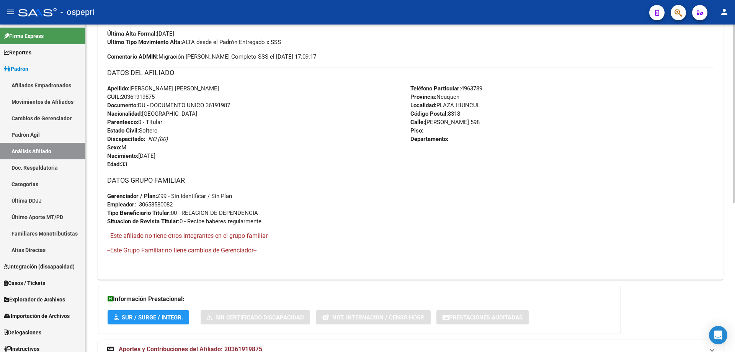
scroll to position [274, 0]
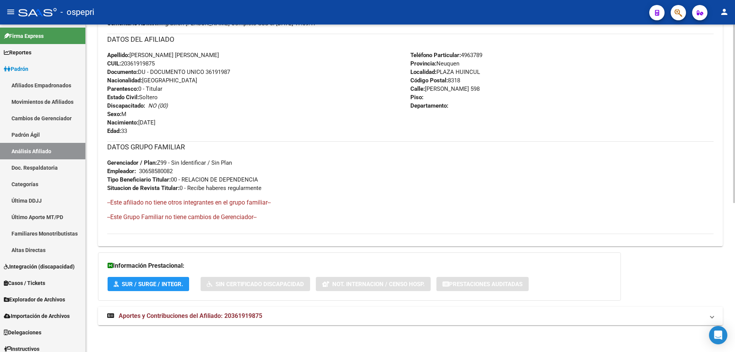
click at [260, 310] on mat-expansion-panel-header "Aportes y Contribuciones del Afiliado: 20361919875" at bounding box center [410, 315] width 624 height 18
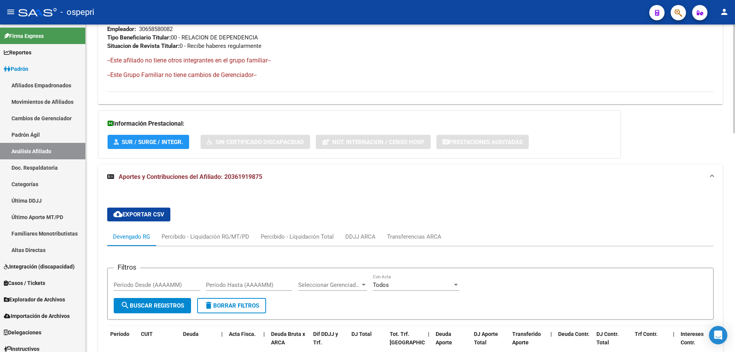
scroll to position [657, 0]
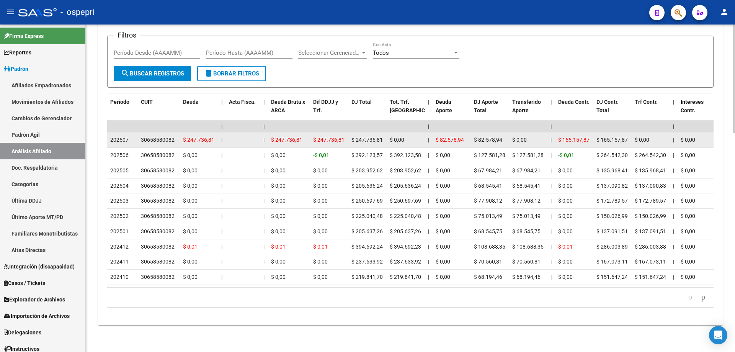
click at [166, 135] on div "30658580082" at bounding box center [158, 139] width 34 height 9
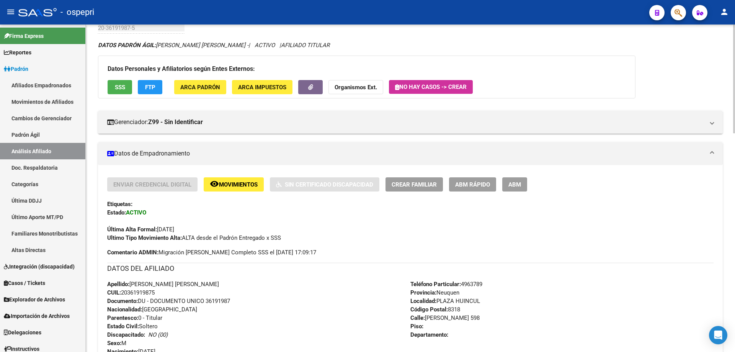
scroll to position [0, 0]
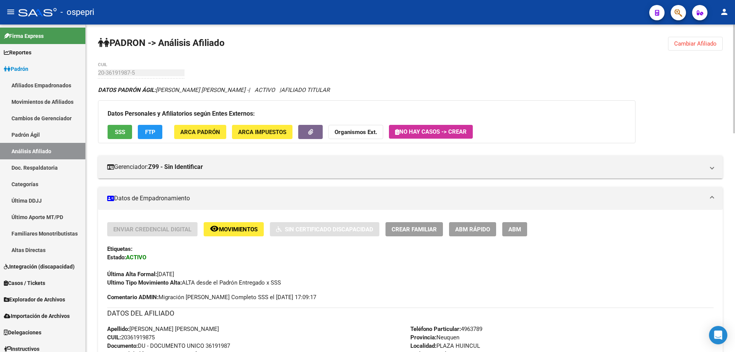
click at [707, 43] on span "Cambiar Afiliado" at bounding box center [695, 43] width 42 height 7
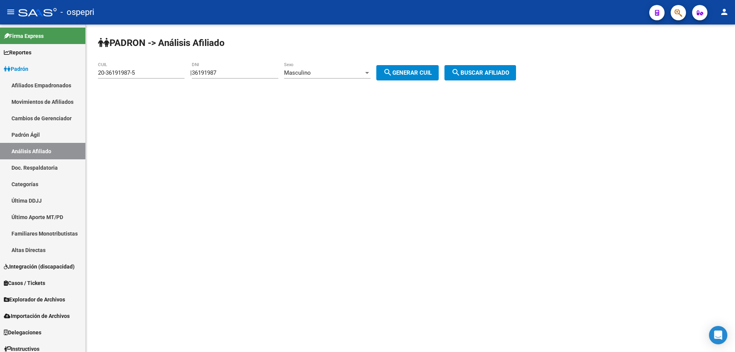
click at [210, 71] on input "36191987" at bounding box center [235, 72] width 86 height 7
paste input "51416"
type input "36151416"
click at [409, 69] on button "search Generar CUIL" at bounding box center [407, 72] width 62 height 15
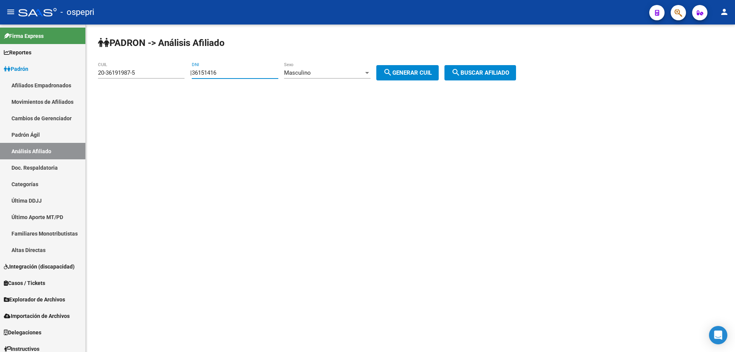
type input "20-36151416-6"
click at [504, 73] on span "search Buscar afiliado" at bounding box center [480, 72] width 58 height 7
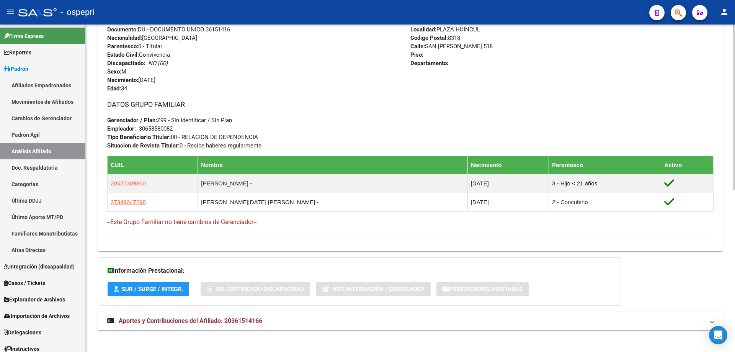
scroll to position [321, 0]
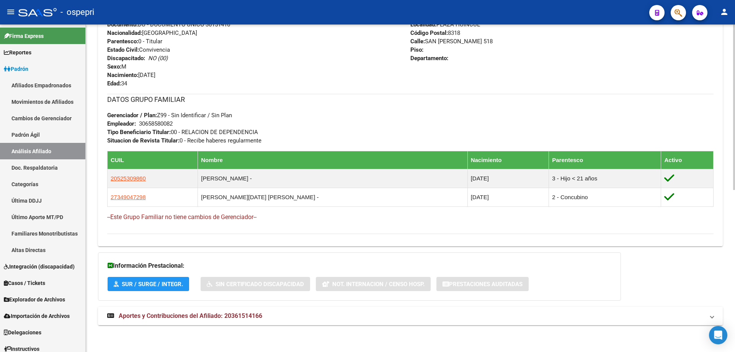
click at [249, 311] on mat-expansion-panel-header "Aportes y Contribuciones del Afiliado: 20361514166" at bounding box center [410, 315] width 624 height 18
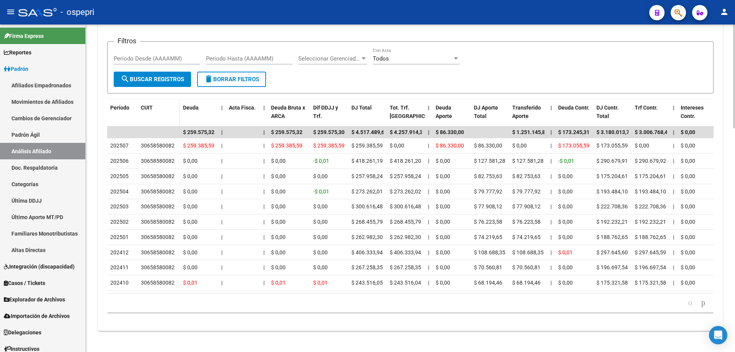
scroll to position [704, 0]
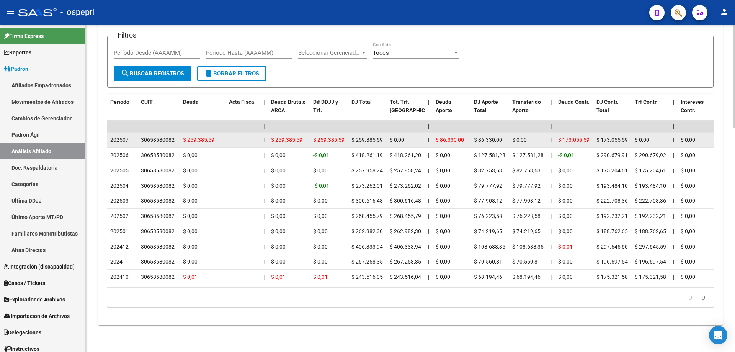
click at [163, 135] on div "30658580082" at bounding box center [158, 139] width 34 height 9
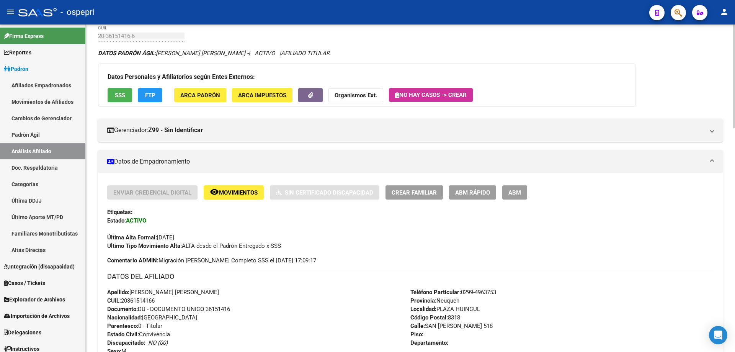
scroll to position [0, 0]
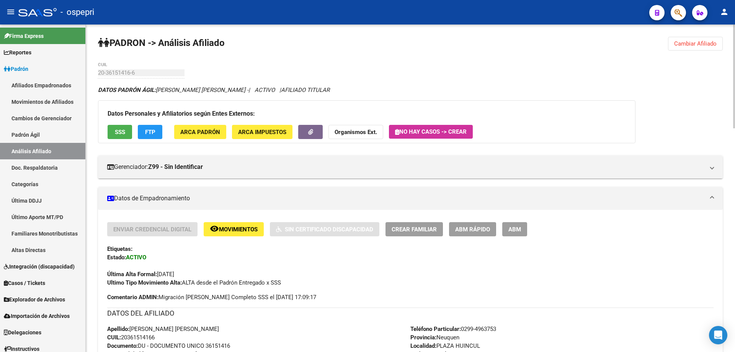
click at [699, 44] on span "Cambiar Afiliado" at bounding box center [695, 43] width 42 height 7
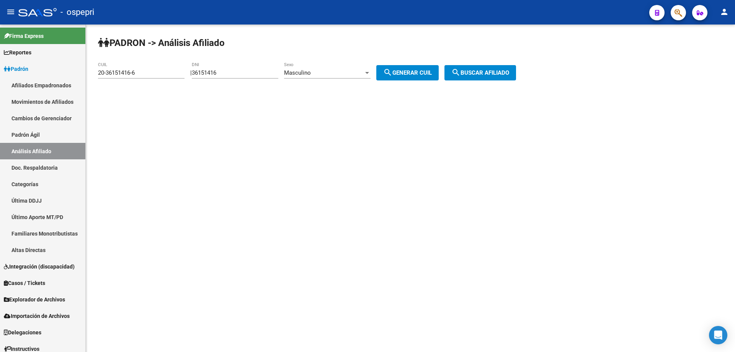
click at [212, 72] on input "36151416" at bounding box center [235, 72] width 86 height 7
paste input "229"
type input "36151229"
click at [392, 71] on mat-icon "search" at bounding box center [387, 72] width 9 height 9
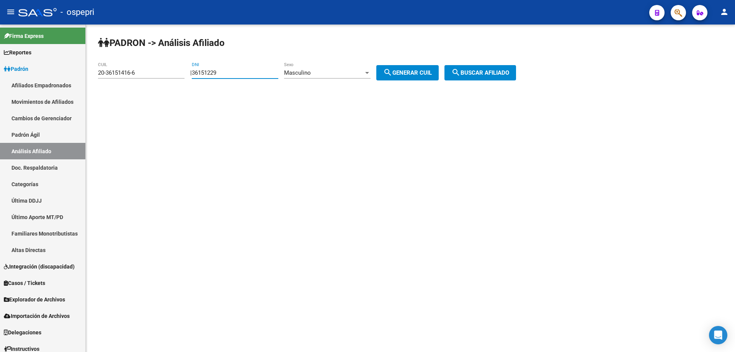
type input "20-36151229-5"
click at [460, 70] on mat-icon "search" at bounding box center [455, 72] width 9 height 9
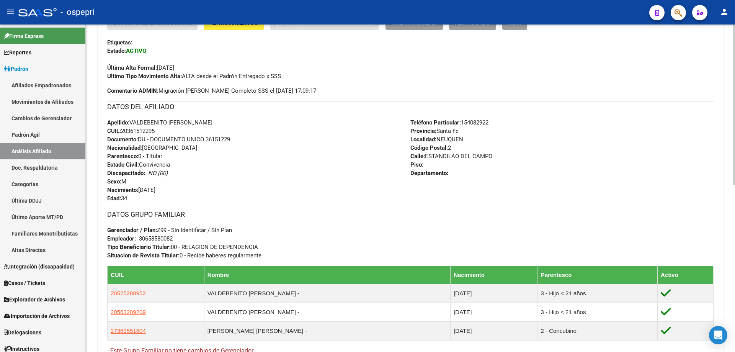
scroll to position [340, 0]
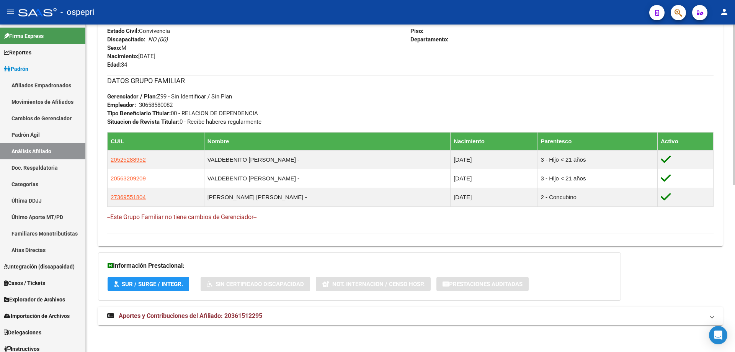
click at [227, 316] on span "Aportes y Contribuciones del Afiliado: 20361512295" at bounding box center [190, 315] width 143 height 7
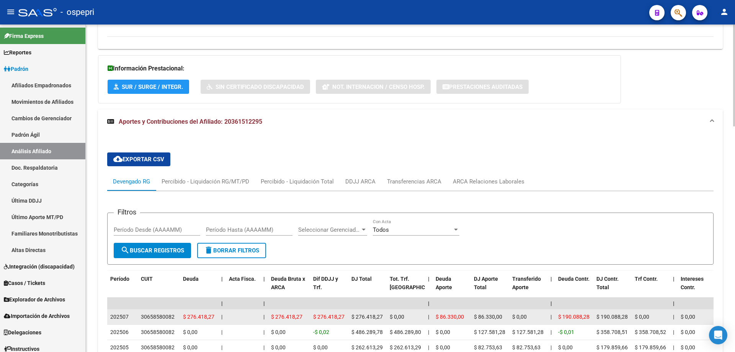
scroll to position [639, 0]
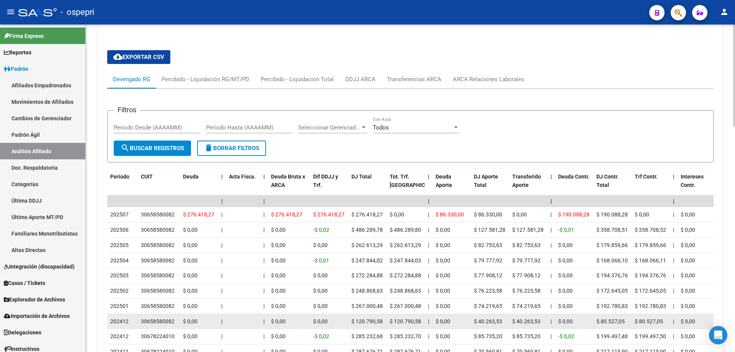
click at [156, 321] on div "30658580082" at bounding box center [158, 321] width 34 height 9
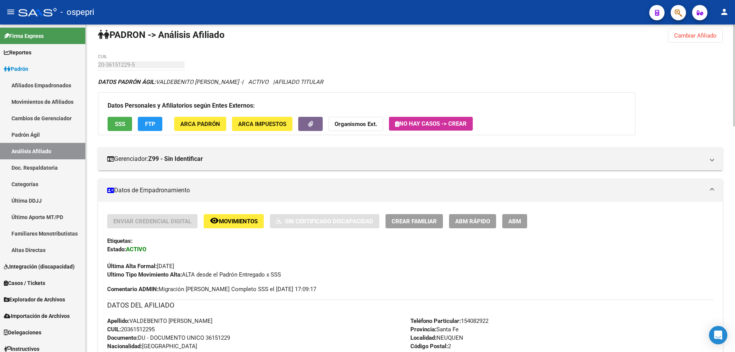
scroll to position [0, 0]
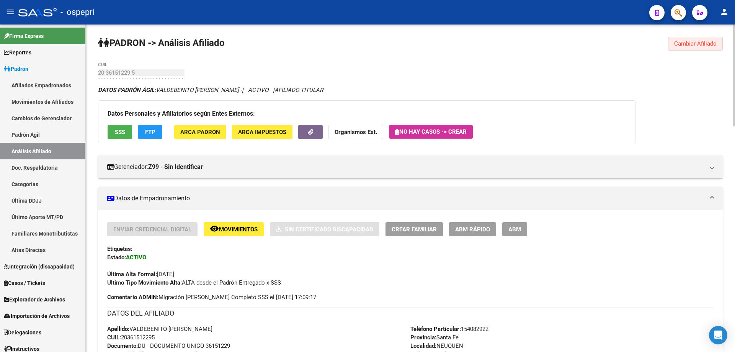
click at [703, 44] on span "Cambiar Afiliado" at bounding box center [695, 43] width 42 height 7
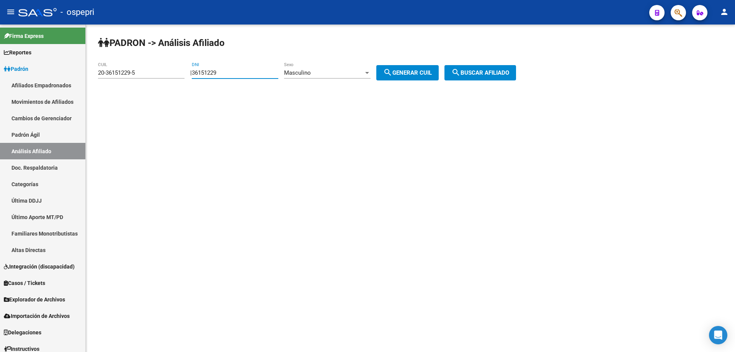
click at [217, 72] on input "36151229" at bounding box center [235, 72] width 86 height 7
paste input "06"
type input "36151069"
click at [404, 76] on button "search Generar CUIL" at bounding box center [407, 72] width 62 height 15
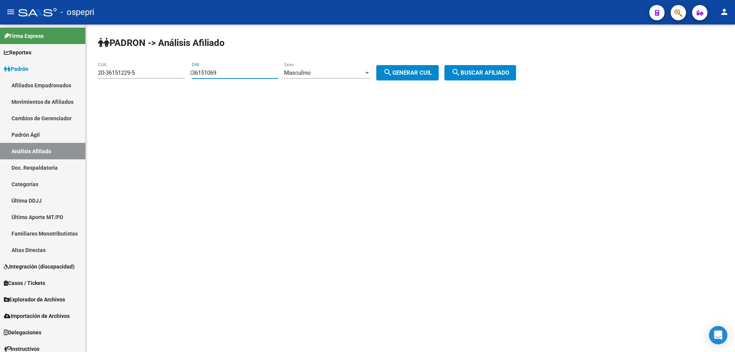
type input "20-36151069-1"
click at [503, 75] on span "search Buscar afiliado" at bounding box center [480, 72] width 58 height 7
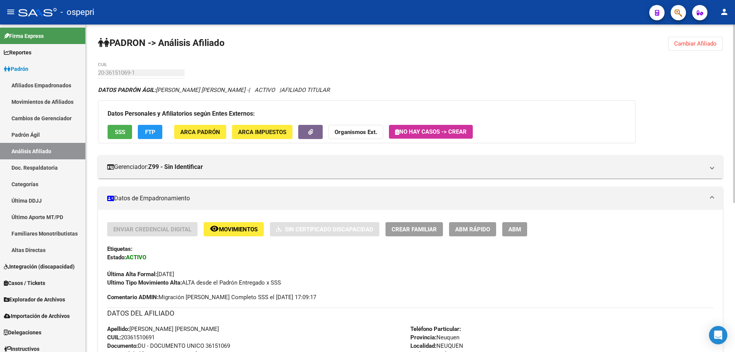
scroll to position [274, 0]
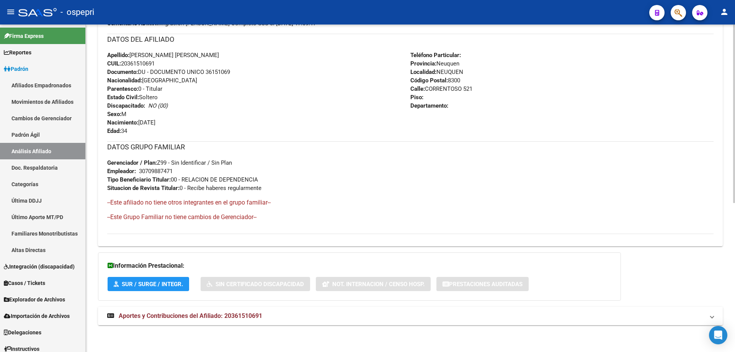
click at [237, 315] on span "Aportes y Contribuciones del Afiliado: 20361510691" at bounding box center [190, 315] width 143 height 7
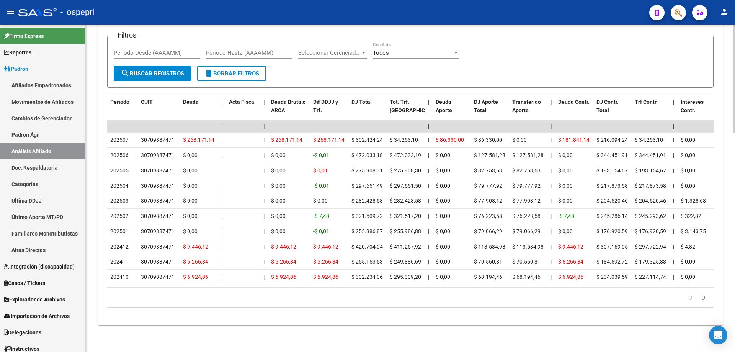
scroll to position [657, 0]
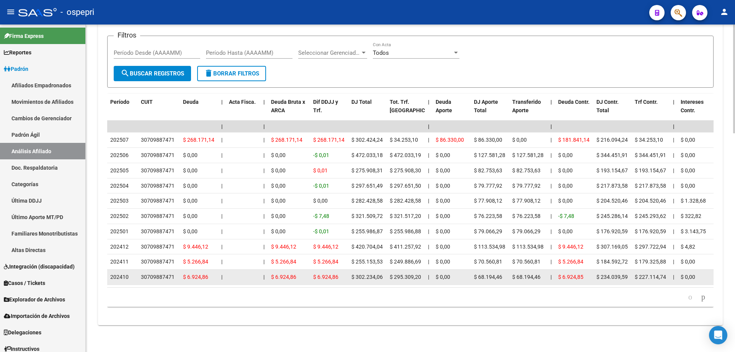
click at [163, 272] on div "30709887471" at bounding box center [158, 276] width 34 height 9
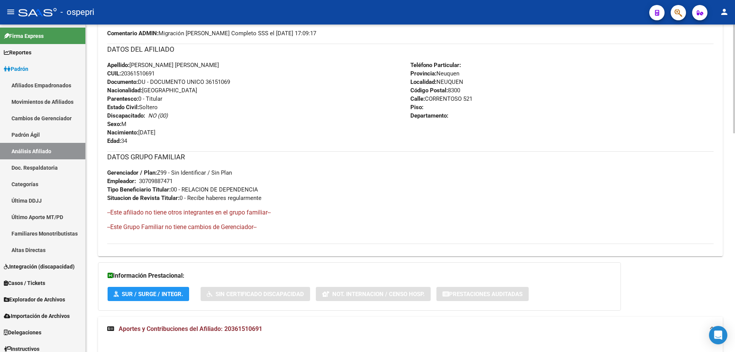
scroll to position [0, 0]
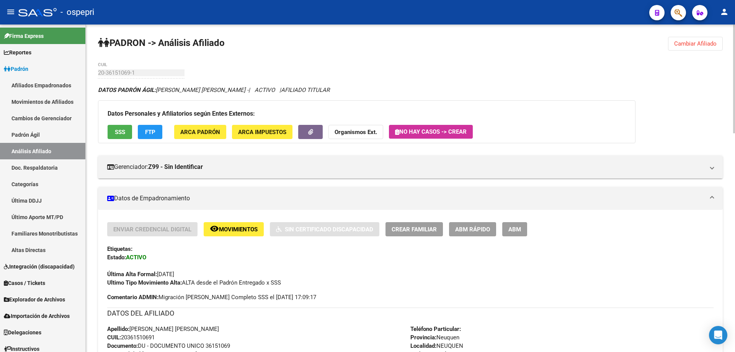
click at [706, 44] on span "Cambiar Afiliado" at bounding box center [695, 43] width 42 height 7
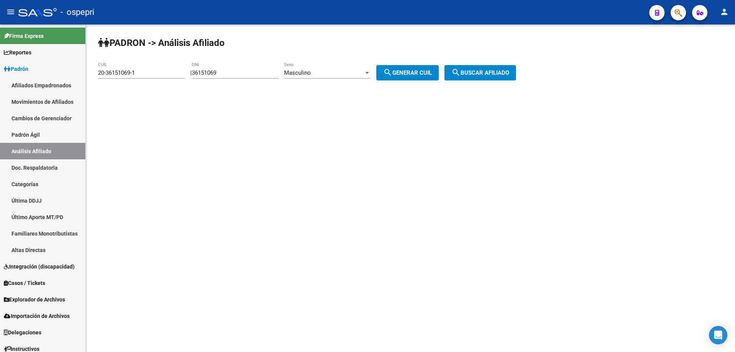
click at [207, 72] on input "36151069" at bounding box center [235, 72] width 86 height 7
paste input "23258"
type input "36123258"
click at [427, 70] on span "search Generar CUIL" at bounding box center [407, 72] width 49 height 7
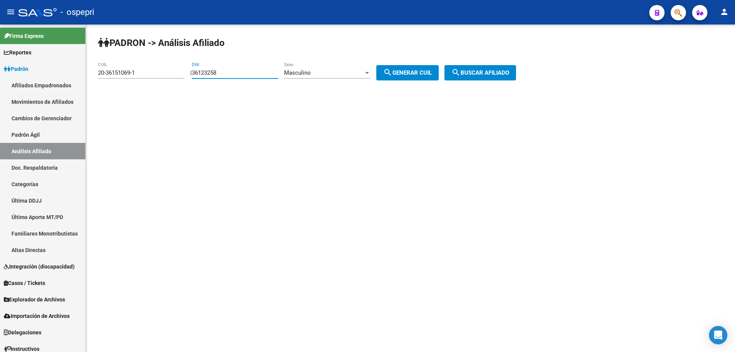
type input "20-36123258-6"
click at [478, 72] on span "search Buscar afiliado" at bounding box center [480, 72] width 58 height 7
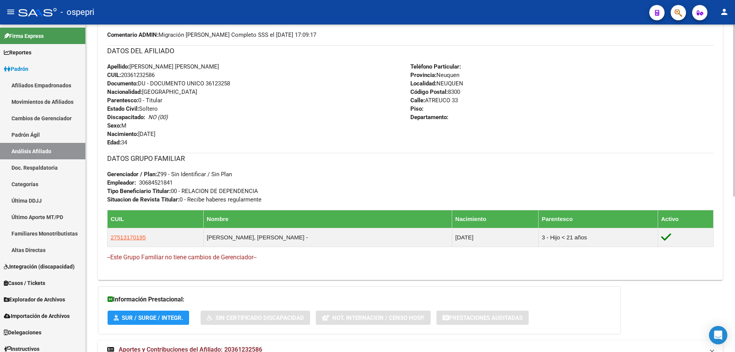
scroll to position [296, 0]
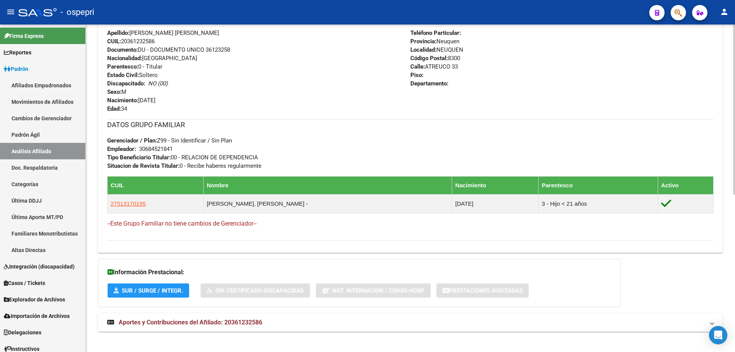
click at [241, 326] on strong "Aportes y Contribuciones del Afiliado: 20361232586" at bounding box center [184, 322] width 155 height 8
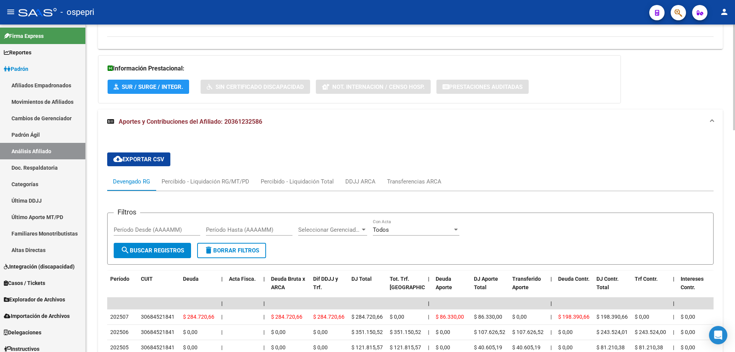
scroll to position [686, 0]
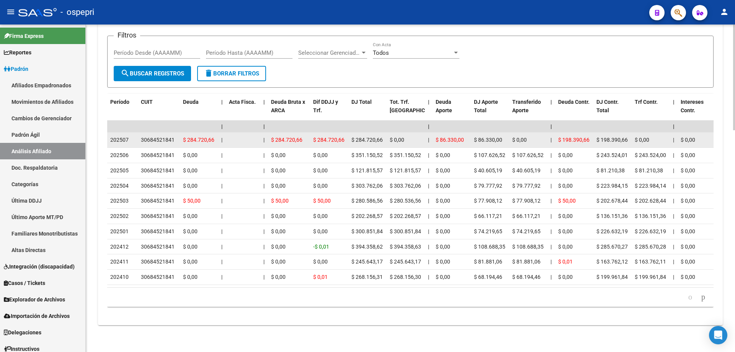
click at [162, 135] on div "30684521841" at bounding box center [158, 139] width 34 height 9
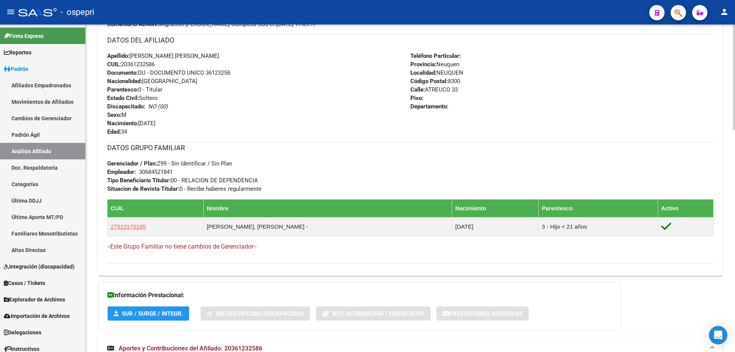
scroll to position [0, 0]
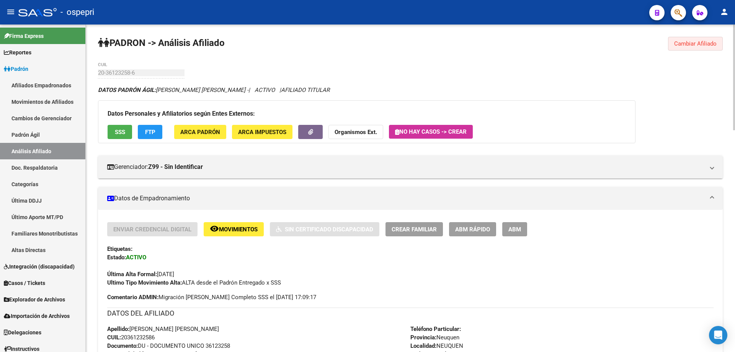
click at [698, 38] on button "Cambiar Afiliado" at bounding box center [695, 44] width 55 height 14
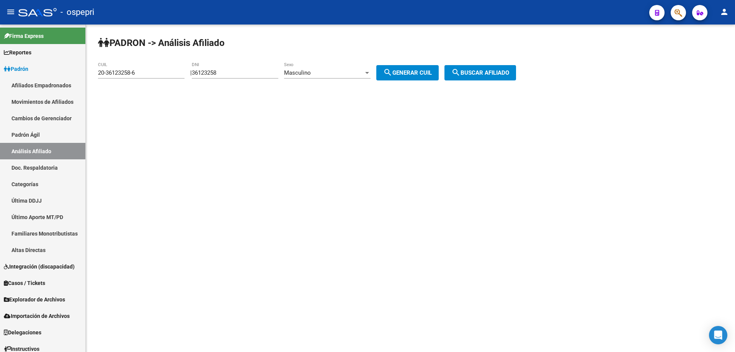
click at [213, 73] on input "36123258" at bounding box center [235, 72] width 86 height 7
paste input "596826"
type input "35968268"
click at [417, 76] on button "search Generar CUIL" at bounding box center [407, 72] width 62 height 15
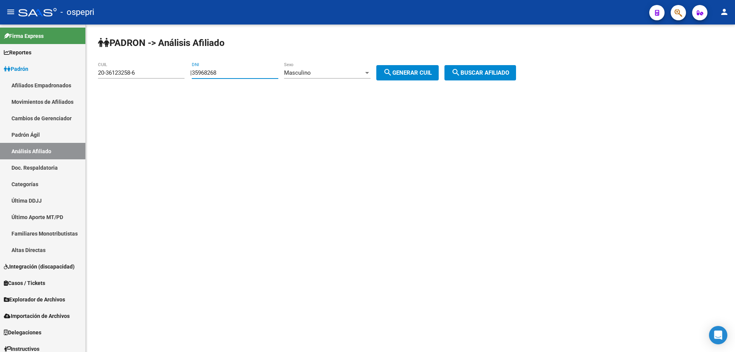
type input "23-35968268-9"
click at [473, 76] on span "search Buscar afiliado" at bounding box center [480, 72] width 58 height 7
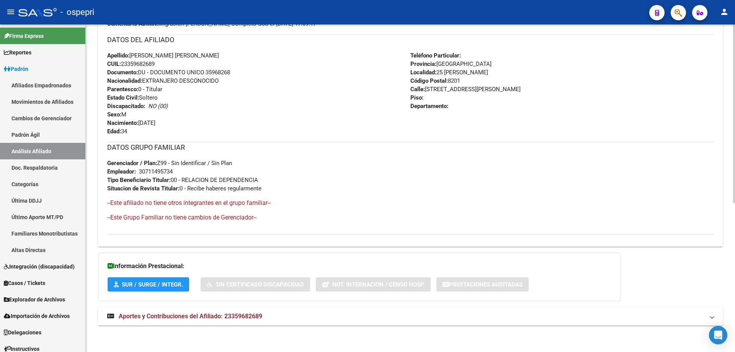
scroll to position [274, 0]
click at [213, 312] on span "Aportes y Contribuciones del Afiliado: 23359682689" at bounding box center [190, 315] width 143 height 7
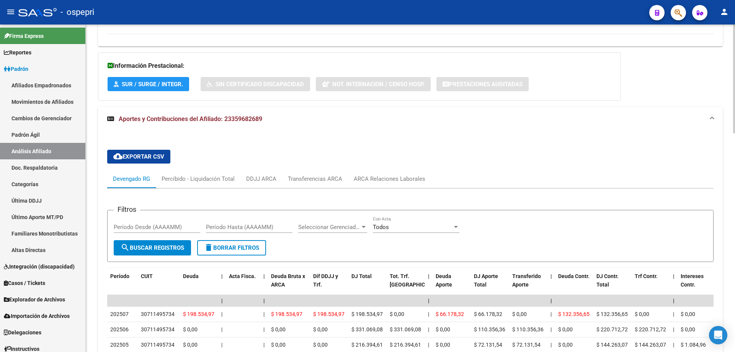
scroll to position [522, 0]
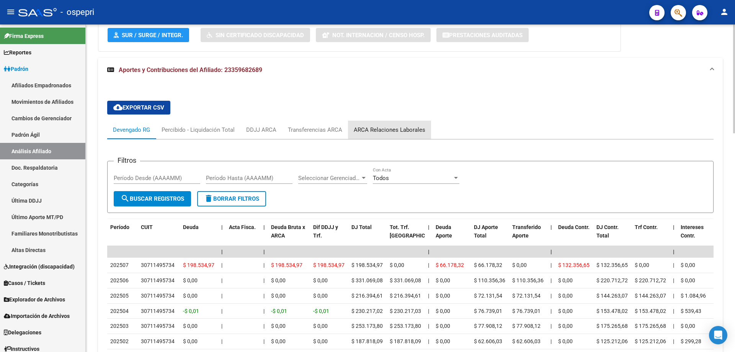
click at [408, 124] on div "ARCA Relaciones Laborales" at bounding box center [389, 130] width 83 height 18
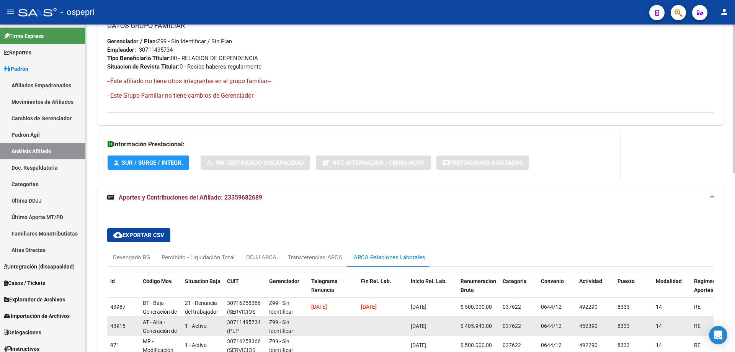
scroll to position [471, 0]
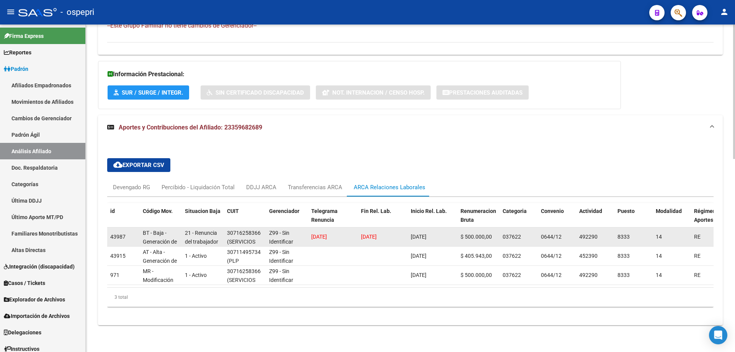
click at [245, 228] on div "30716258366" at bounding box center [244, 232] width 34 height 9
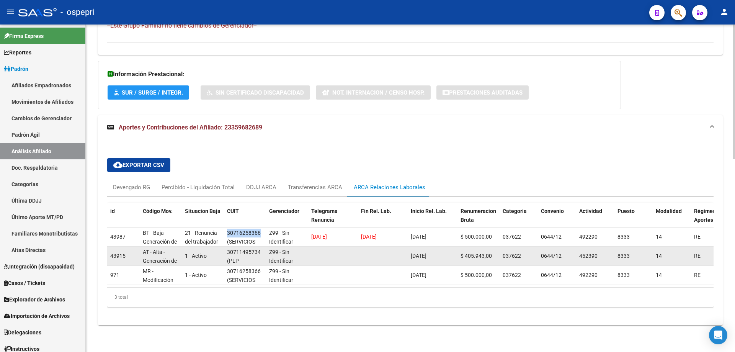
click at [239, 248] on div "30711495734" at bounding box center [244, 252] width 34 height 9
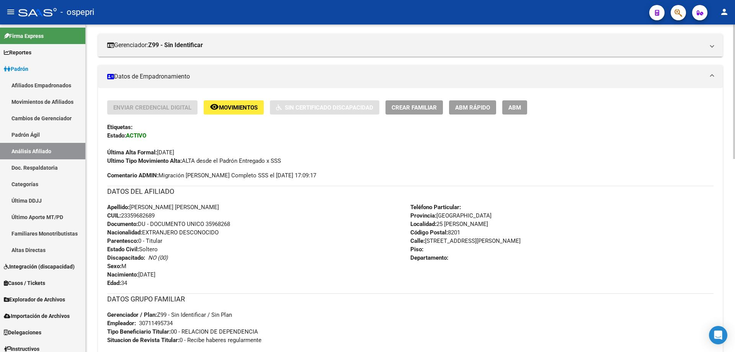
scroll to position [0, 0]
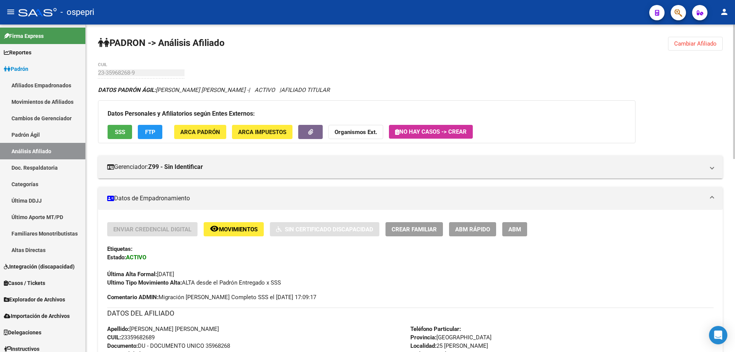
click at [692, 50] on button "Cambiar Afiliado" at bounding box center [695, 44] width 55 height 14
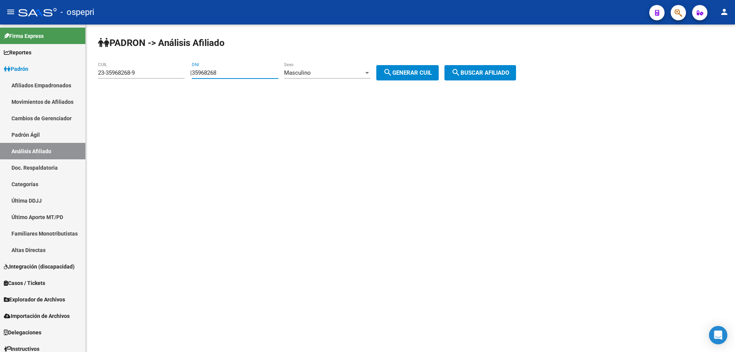
click at [215, 73] on input "35968268" at bounding box center [235, 72] width 86 height 7
paste input "28593"
type input "35928593"
click at [426, 72] on span "search Generar CUIL" at bounding box center [407, 72] width 49 height 7
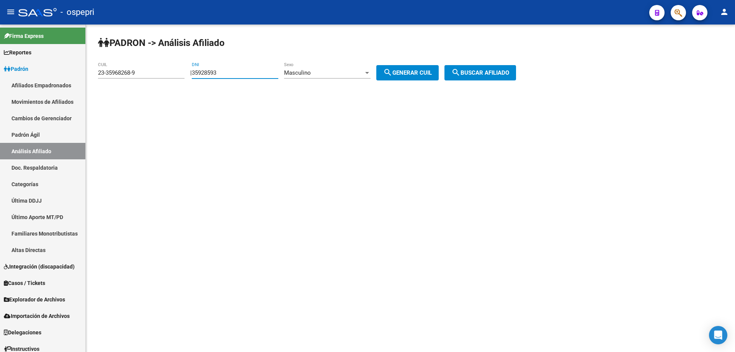
type input "20-35928593-1"
click at [488, 75] on span "search Buscar afiliado" at bounding box center [480, 72] width 58 height 7
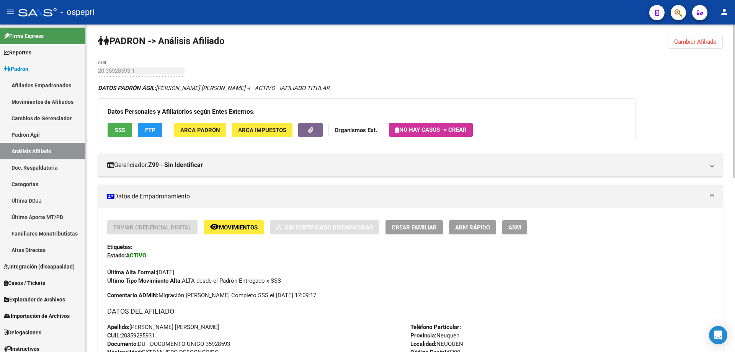
scroll to position [371, 0]
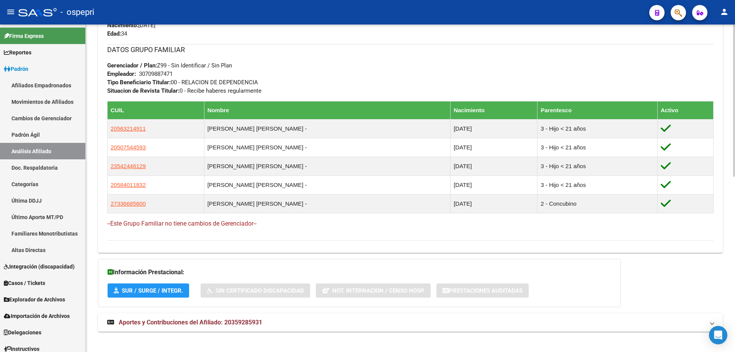
click at [256, 318] on strong "Aportes y Contribuciones del Afiliado: 20359285931" at bounding box center [184, 322] width 155 height 8
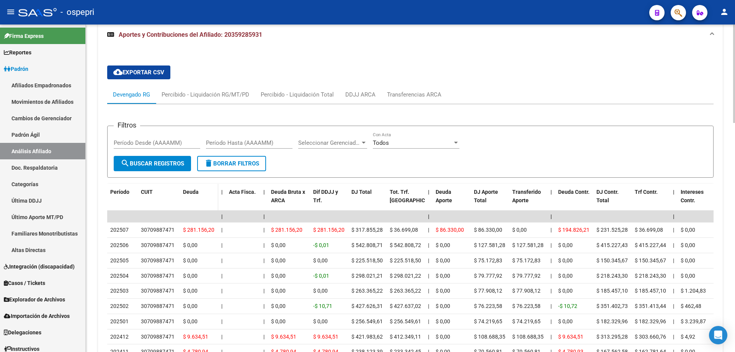
scroll to position [761, 0]
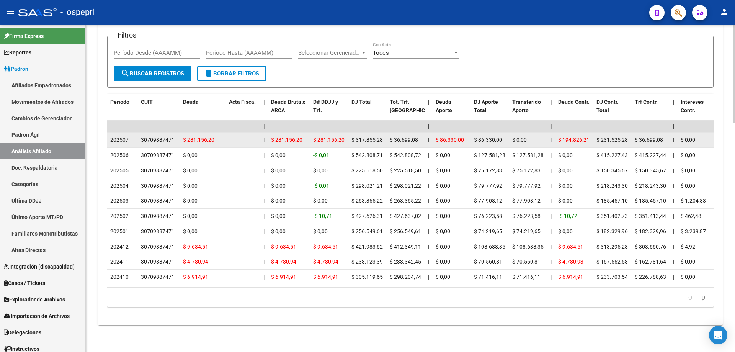
click at [167, 135] on div "30709887471" at bounding box center [158, 139] width 34 height 9
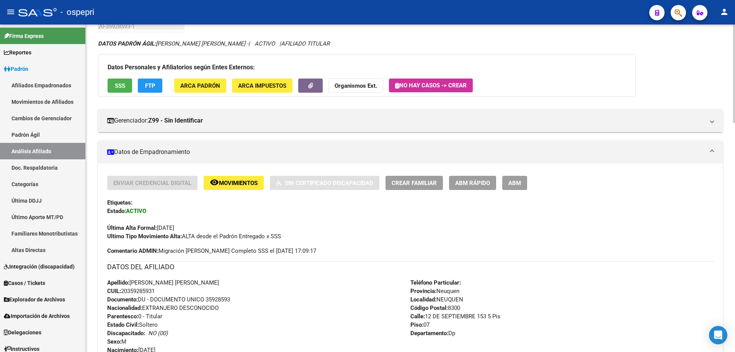
scroll to position [0, 0]
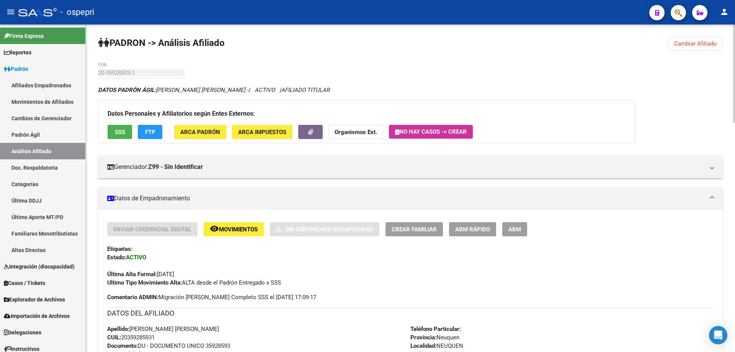
click at [687, 49] on button "Cambiar Afiliado" at bounding box center [695, 44] width 55 height 14
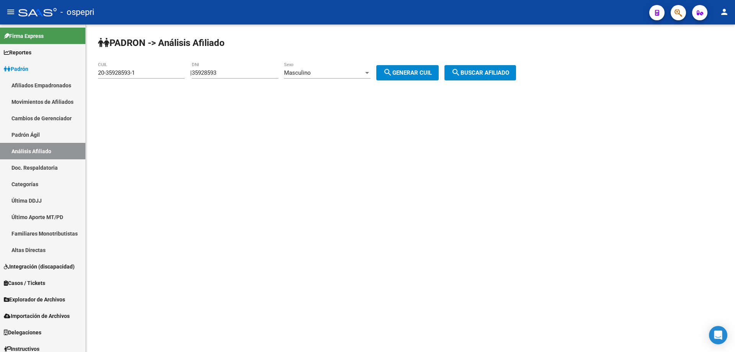
click at [206, 73] on input "35928593" at bounding box center [235, 72] width 86 height 7
paste input "896442"
type input "35896442"
click at [405, 67] on button "search Generar CUIL" at bounding box center [407, 72] width 62 height 15
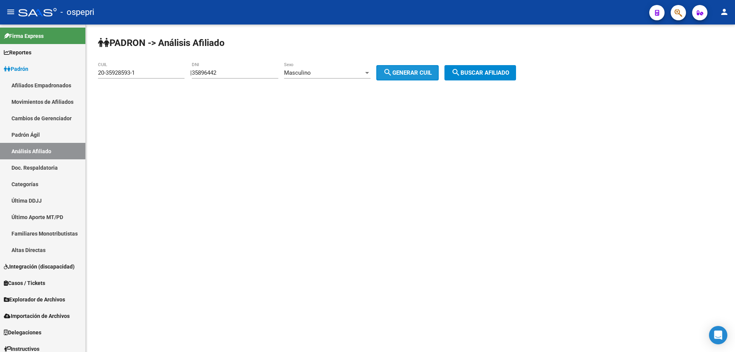
type input "20-35896442-8"
click at [510, 67] on button "search Buscar afiliado" at bounding box center [480, 72] width 72 height 15
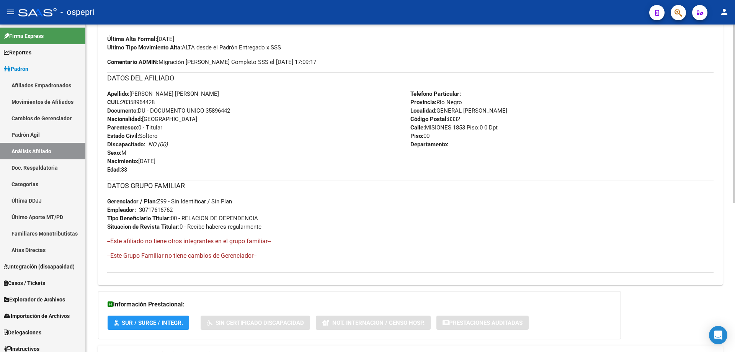
scroll to position [274, 0]
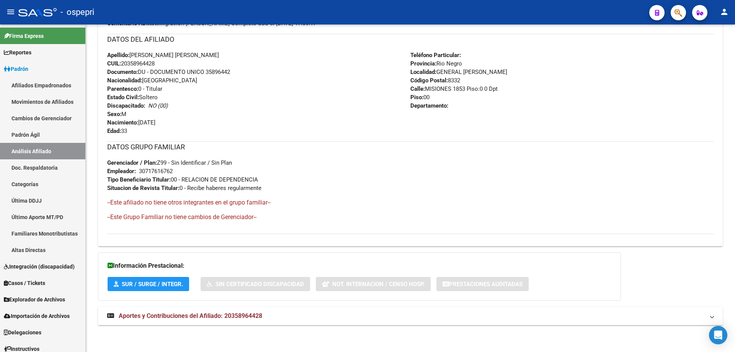
click at [214, 316] on span "Aportes y Contribuciones del Afiliado: 20358964428" at bounding box center [190, 315] width 143 height 7
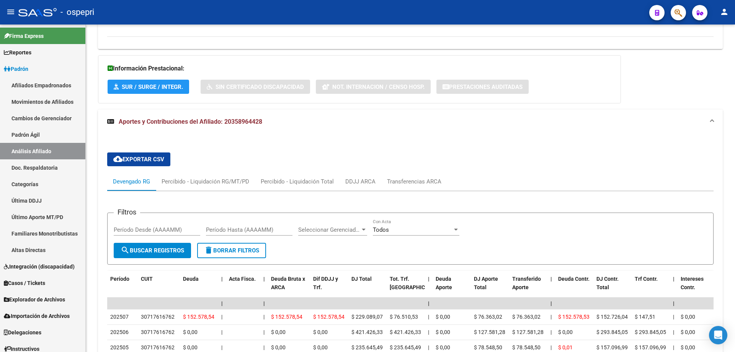
scroll to position [657, 0]
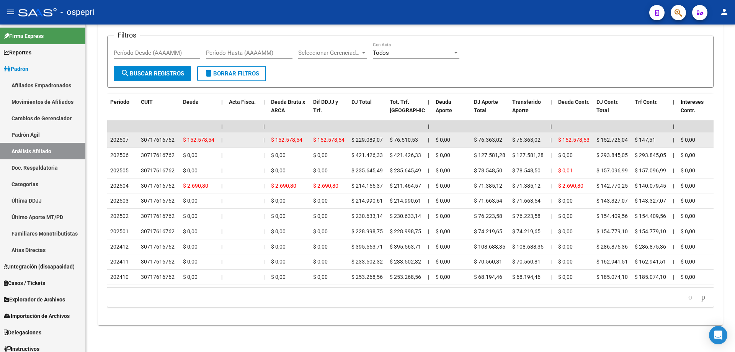
click at [155, 135] on div "30717616762" at bounding box center [158, 139] width 34 height 9
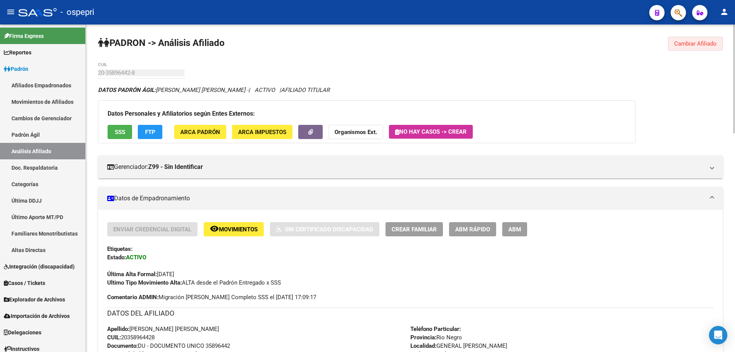
click at [682, 37] on button "Cambiar Afiliado" at bounding box center [695, 44] width 55 height 14
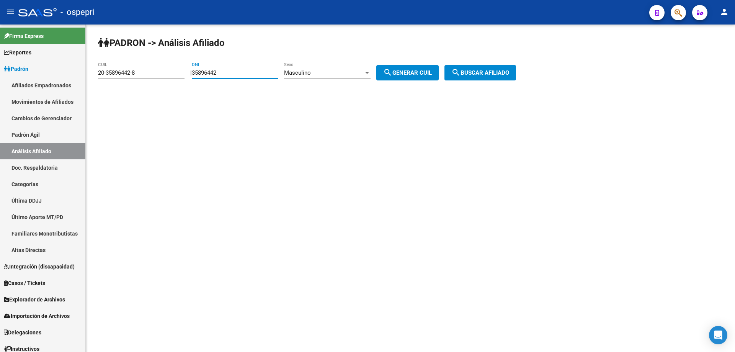
click at [223, 73] on input "35896442" at bounding box center [235, 72] width 86 height 7
paste input "86789"
type input "35886789"
click at [419, 73] on span "search Generar CUIL" at bounding box center [407, 72] width 49 height 7
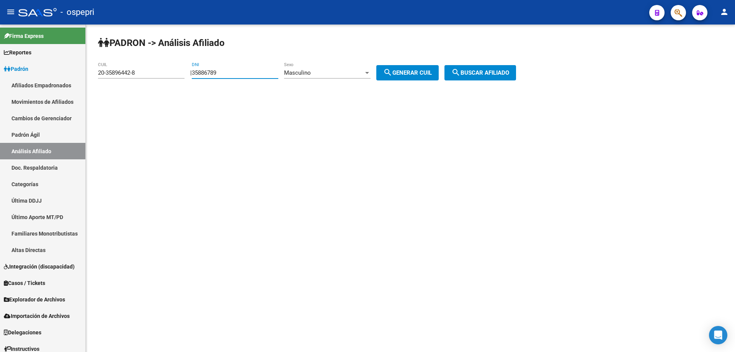
type input "20-35886789-9"
click at [482, 69] on span "search Buscar afiliado" at bounding box center [480, 72] width 58 height 7
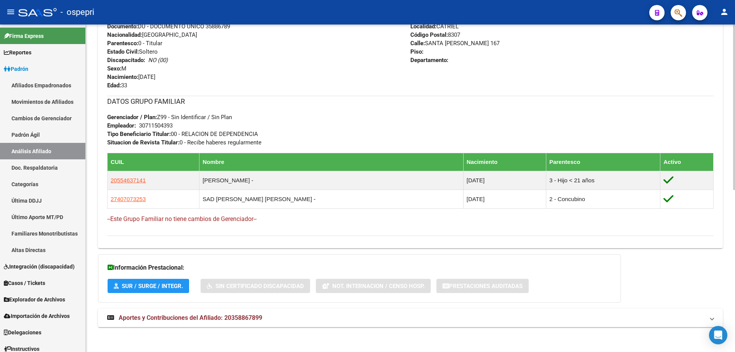
scroll to position [321, 0]
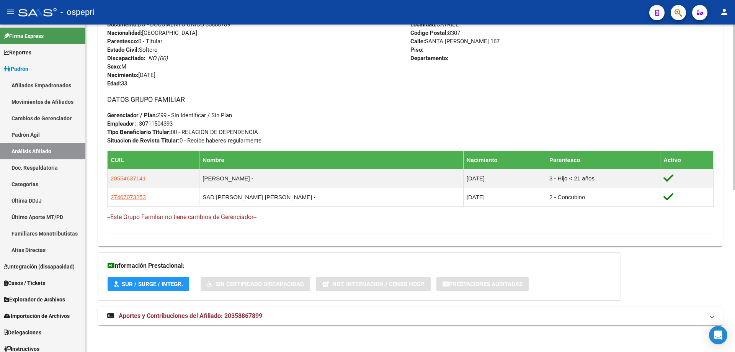
click at [246, 314] on span "Aportes y Contribuciones del Afiliado: 20358867899" at bounding box center [190, 315] width 143 height 7
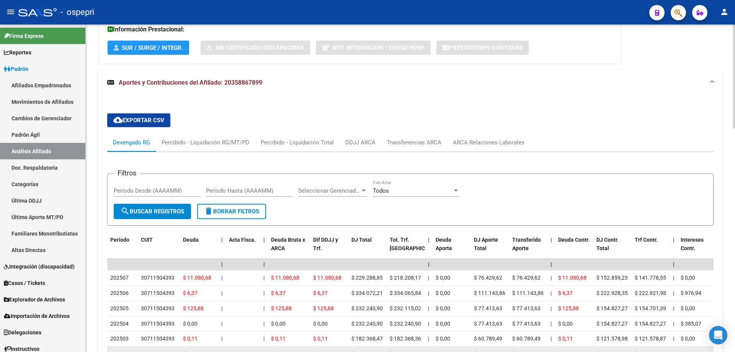
scroll to position [620, 0]
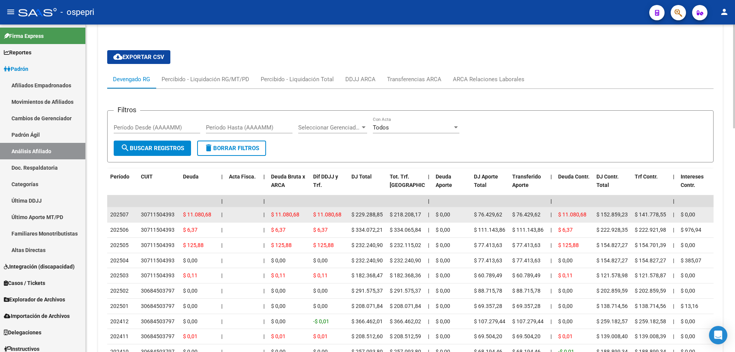
click at [152, 213] on div "30711504393" at bounding box center [158, 214] width 34 height 9
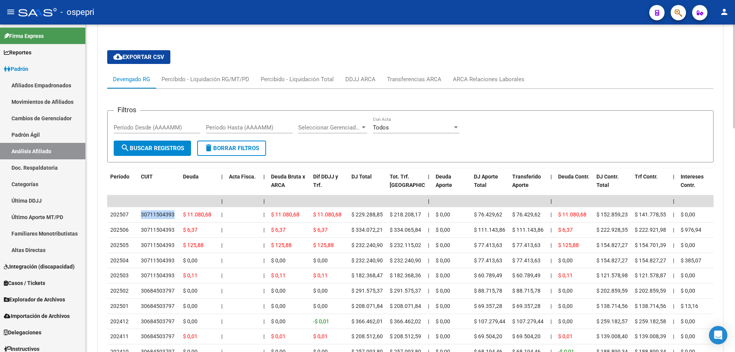
scroll to position [0, 0]
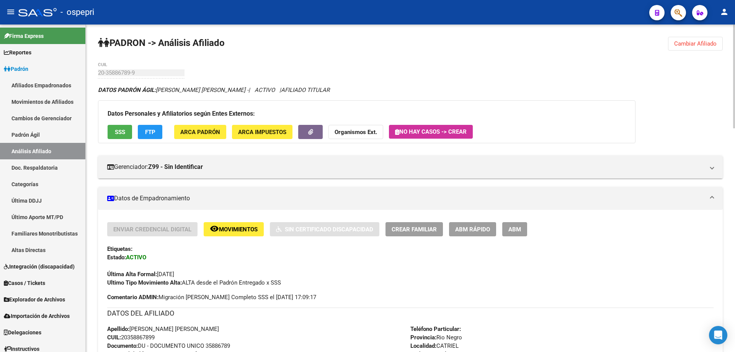
click at [709, 45] on span "Cambiar Afiliado" at bounding box center [695, 43] width 42 height 7
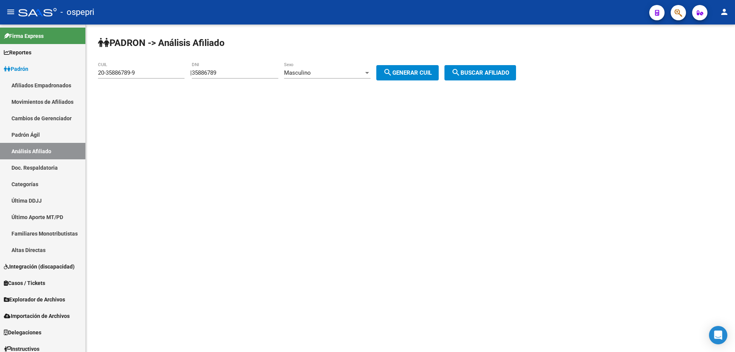
click at [224, 72] on input "35886789" at bounding box center [235, 72] width 86 height 7
paste input "585"
type input "35886585"
click at [422, 75] on span "search Generar CUIL" at bounding box center [407, 72] width 49 height 7
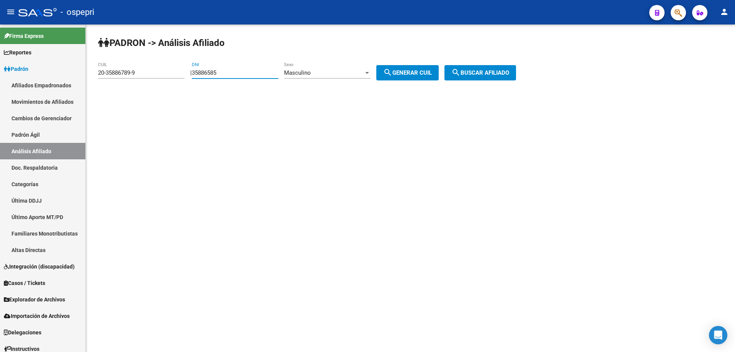
type input "20-35886585-3"
drag, startPoint x: 478, startPoint y: 70, endPoint x: 379, endPoint y: 71, distance: 99.5
click at [479, 71] on span "search Buscar afiliado" at bounding box center [480, 72] width 58 height 7
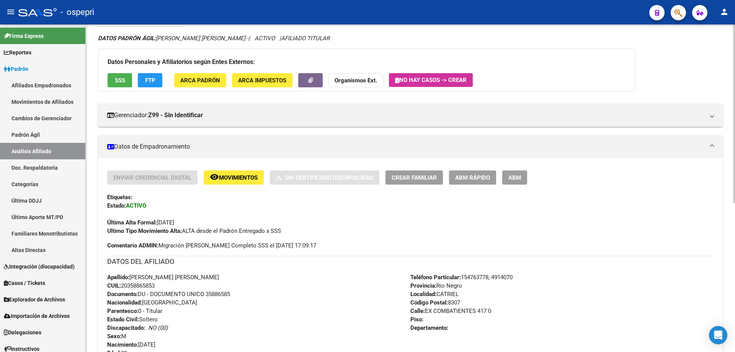
scroll to position [274, 0]
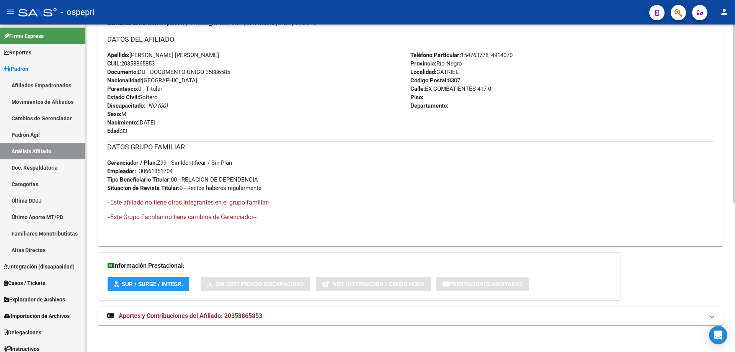
click at [234, 323] on mat-expansion-panel-header "Aportes y Contribuciones del Afiliado: 20358865853" at bounding box center [410, 315] width 624 height 18
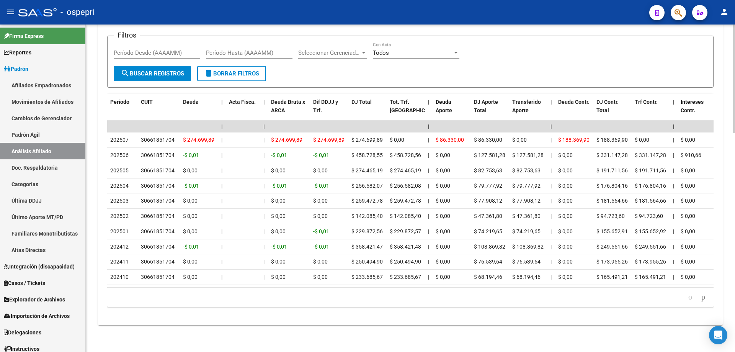
scroll to position [555, 0]
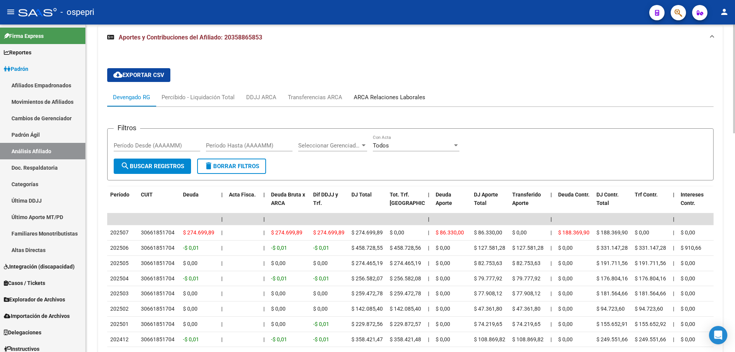
click at [390, 93] on div "ARCA Relaciones Laborales" at bounding box center [390, 97] width 72 height 8
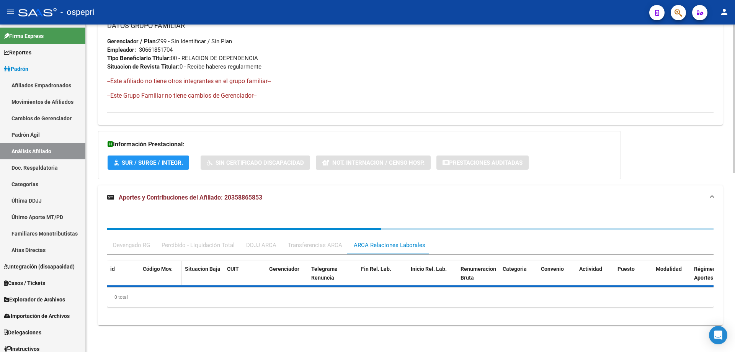
scroll to position [471, 0]
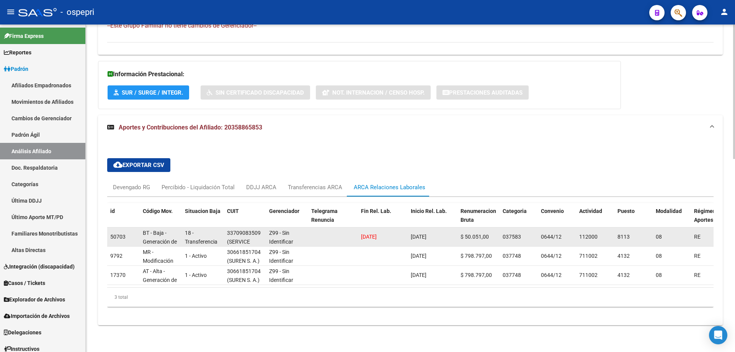
click at [246, 228] on div "33709083509" at bounding box center [244, 232] width 34 height 9
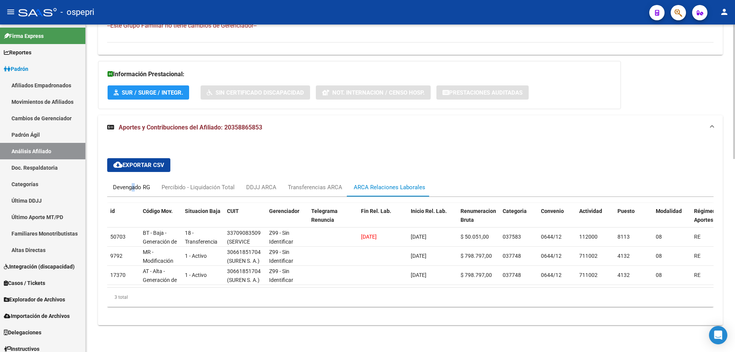
click at [133, 184] on div "Devengado RG" at bounding box center [131, 187] width 37 height 8
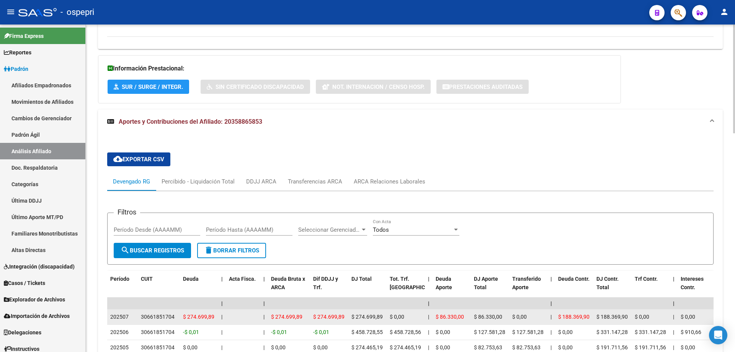
click at [158, 320] on div "30661851704" at bounding box center [158, 316] width 34 height 9
click at [160, 314] on div "30661851704" at bounding box center [158, 316] width 34 height 9
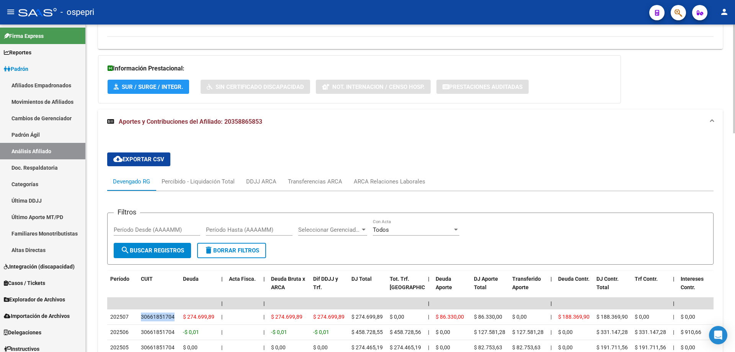
scroll to position [0, 0]
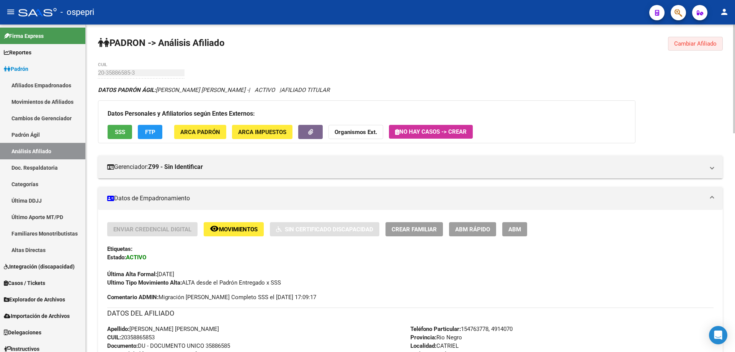
drag, startPoint x: 683, startPoint y: 45, endPoint x: 546, endPoint y: 66, distance: 138.6
click at [683, 44] on span "Cambiar Afiliado" at bounding box center [695, 43] width 42 height 7
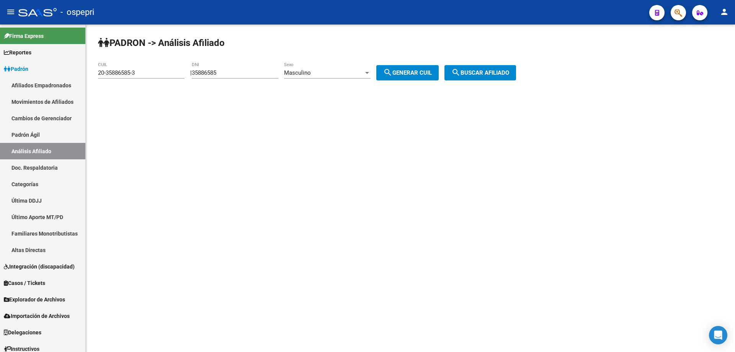
click at [217, 74] on input "35886585" at bounding box center [235, 72] width 86 height 7
paste input "296"
type input "35886296"
click at [423, 67] on button "search Generar CUIL" at bounding box center [407, 72] width 62 height 15
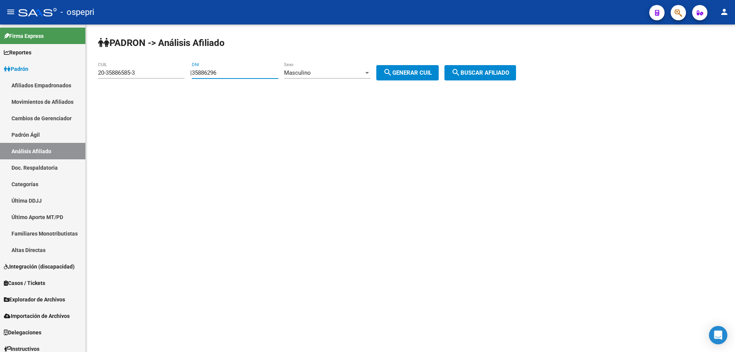
type input "23-35886296-9"
click at [460, 70] on mat-icon "search" at bounding box center [455, 72] width 9 height 9
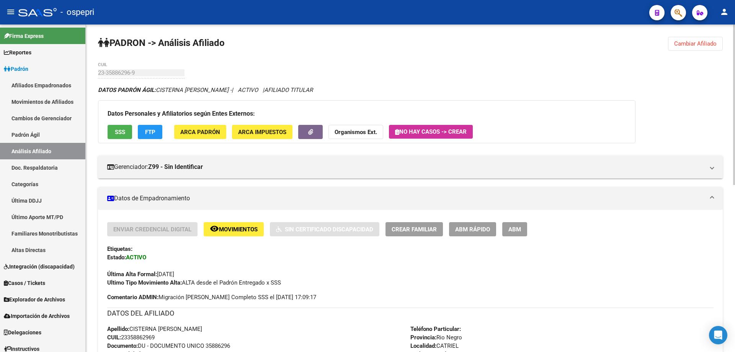
scroll to position [340, 0]
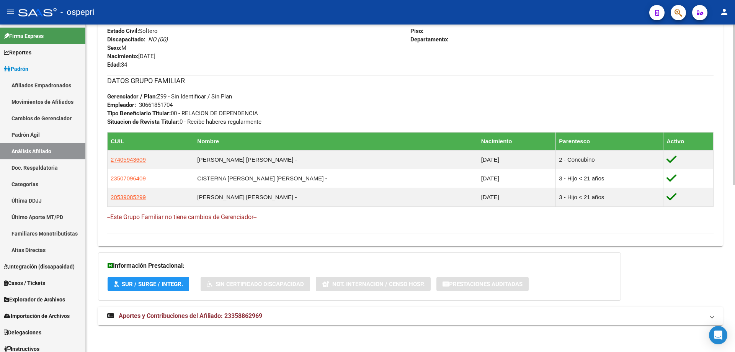
click at [192, 312] on span "Aportes y Contribuciones del Afiliado: 23358862969" at bounding box center [190, 315] width 143 height 7
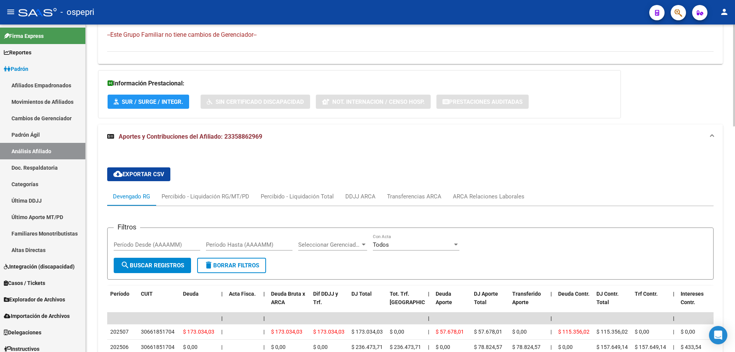
scroll to position [612, 0]
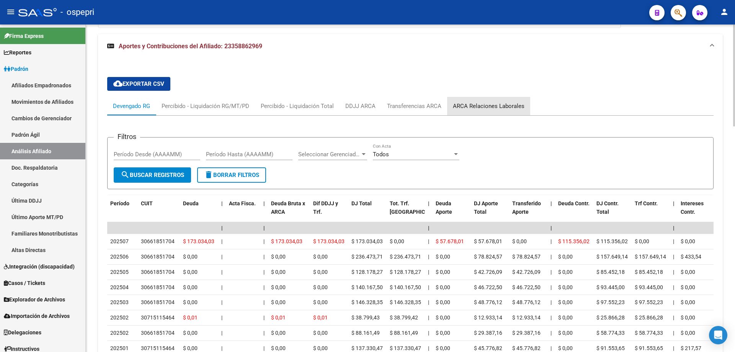
click at [490, 107] on div "ARCA Relaciones Laborales" at bounding box center [489, 106] width 72 height 8
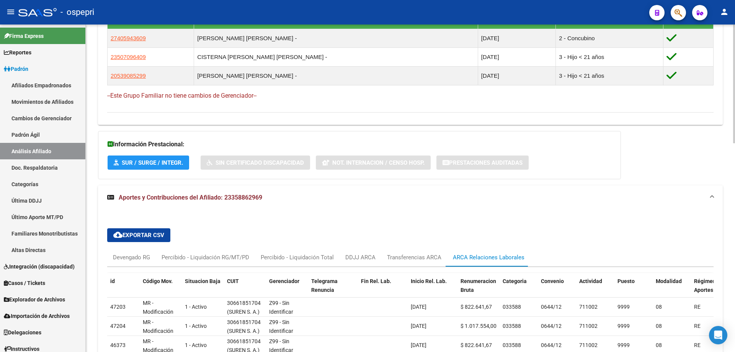
scroll to position [575, 0]
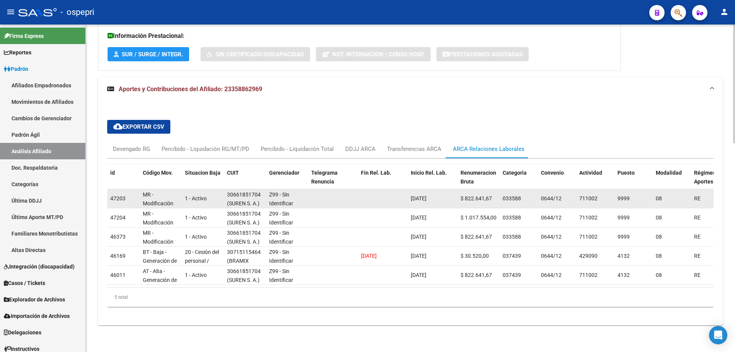
click at [244, 190] on div "30661851704" at bounding box center [244, 194] width 34 height 9
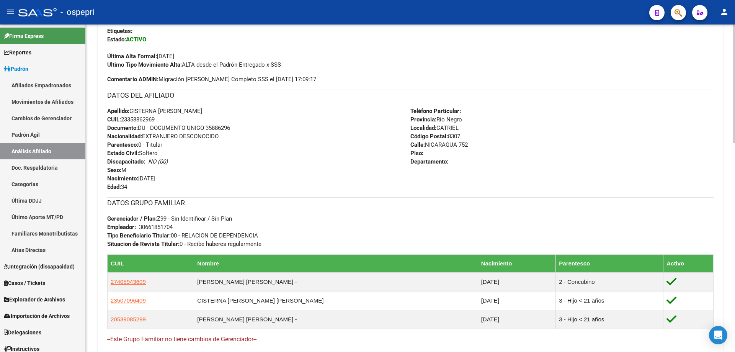
scroll to position [0, 0]
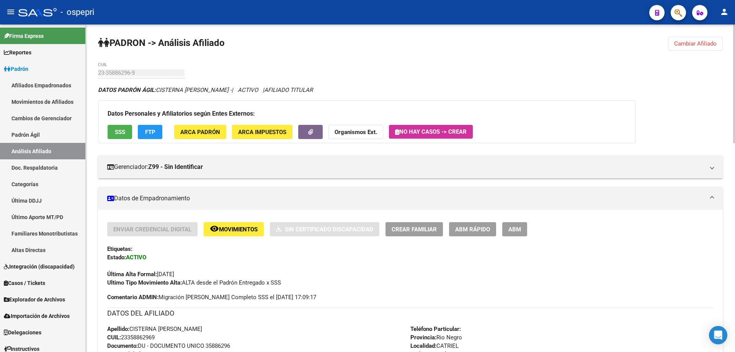
drag, startPoint x: 696, startPoint y: 46, endPoint x: 432, endPoint y: 62, distance: 264.5
click at [693, 46] on span "Cambiar Afiliado" at bounding box center [695, 43] width 42 height 7
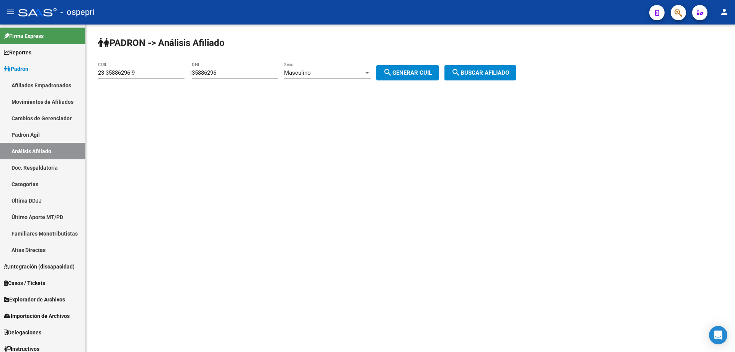
click at [218, 68] on div "35886296 DNI" at bounding box center [235, 70] width 86 height 16
paste input "35886254"
click at [230, 73] on input "3588629635886254" at bounding box center [235, 72] width 86 height 7
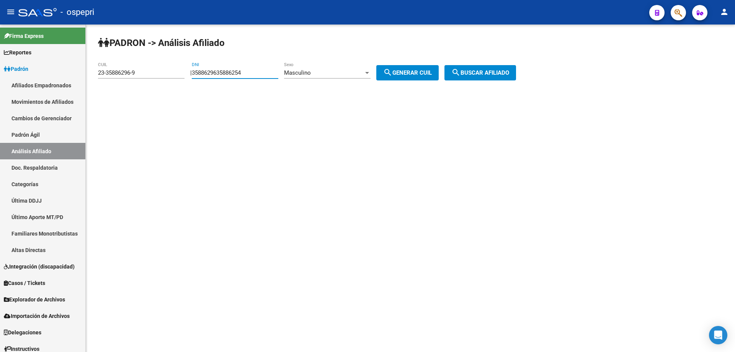
paste input "number"
type input "35886254"
click at [407, 69] on span "search Generar CUIL" at bounding box center [407, 72] width 49 height 7
type input "20-35886254-4"
click at [476, 68] on button "search Buscar afiliado" at bounding box center [480, 72] width 72 height 15
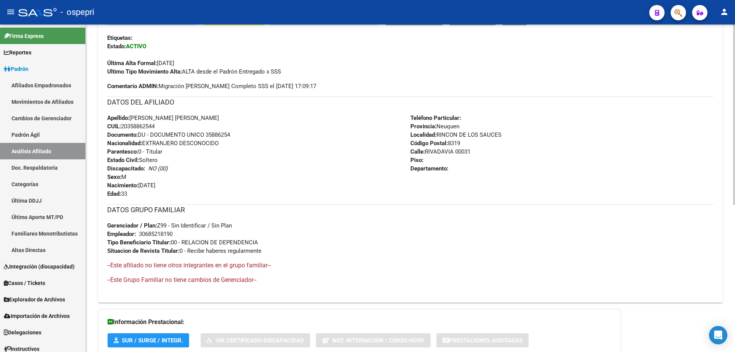
scroll to position [274, 0]
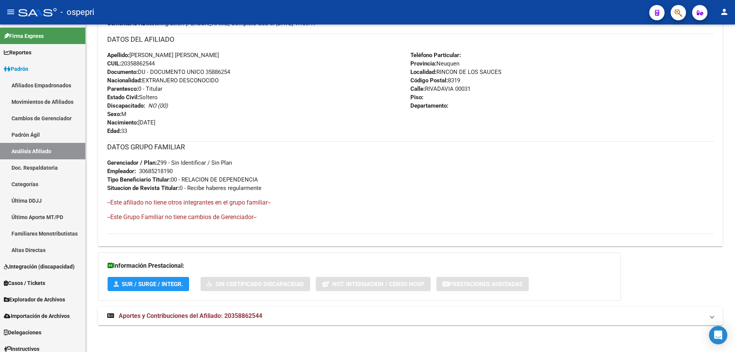
click at [229, 320] on mat-expansion-panel-header "Aportes y Contribuciones del Afiliado: 20358862544" at bounding box center [410, 315] width 624 height 18
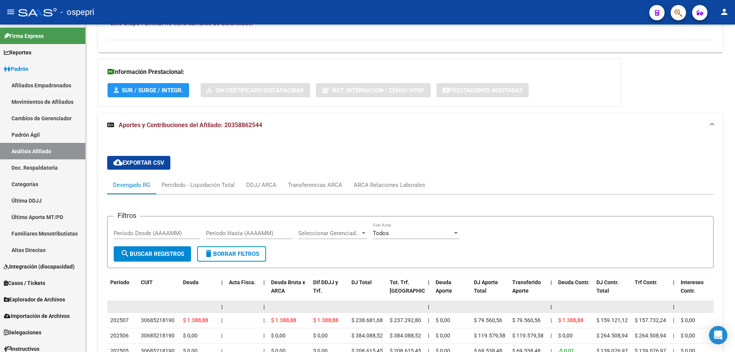
scroll to position [471, 0]
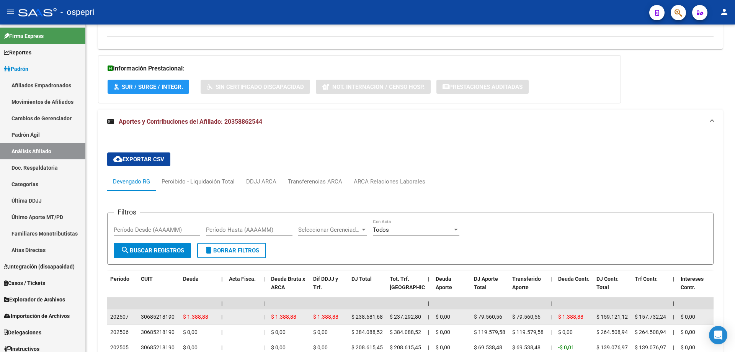
click at [156, 317] on div "30685218190" at bounding box center [158, 316] width 34 height 9
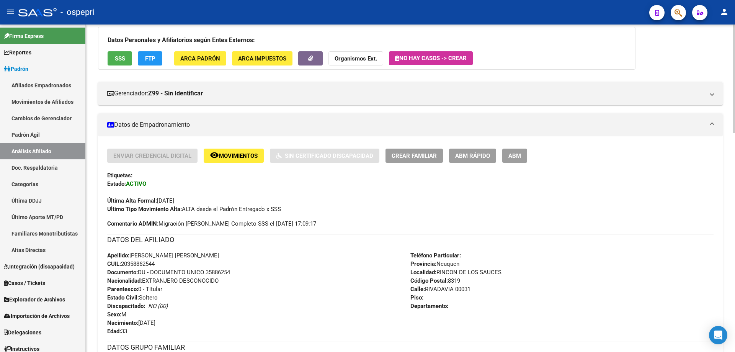
scroll to position [0, 0]
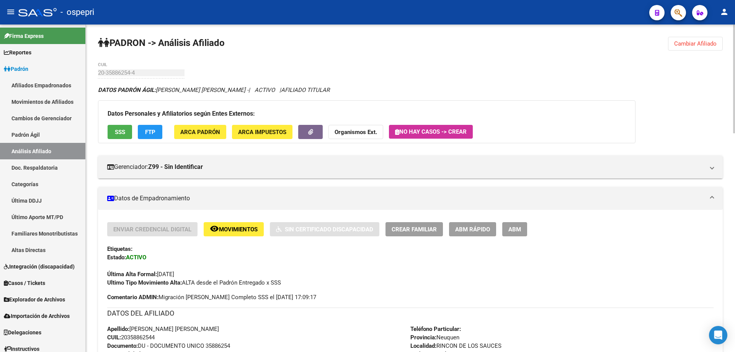
click at [689, 46] on span "Cambiar Afiliado" at bounding box center [695, 43] width 42 height 7
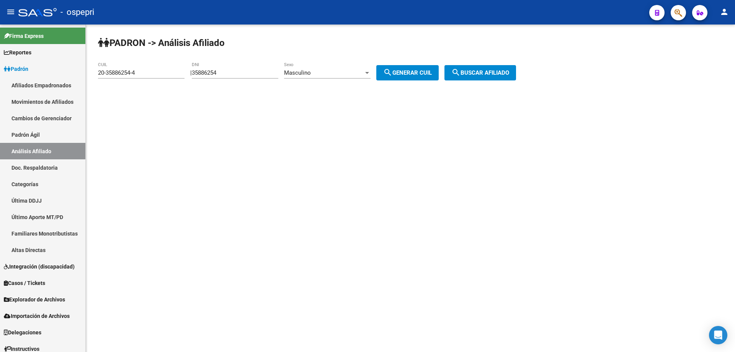
click at [210, 72] on input "35886254" at bounding box center [235, 72] width 86 height 7
paste input "2"
type input "35886252"
click at [424, 70] on span "search Generar CUIL" at bounding box center [407, 72] width 49 height 7
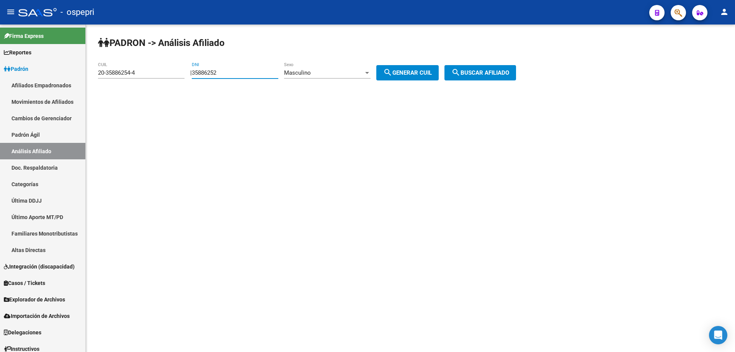
type input "20-35886252-8"
click at [487, 68] on button "search Buscar afiliado" at bounding box center [480, 72] width 72 height 15
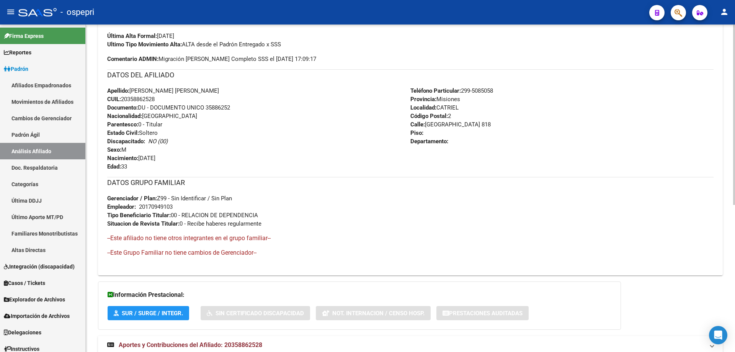
scroll to position [267, 0]
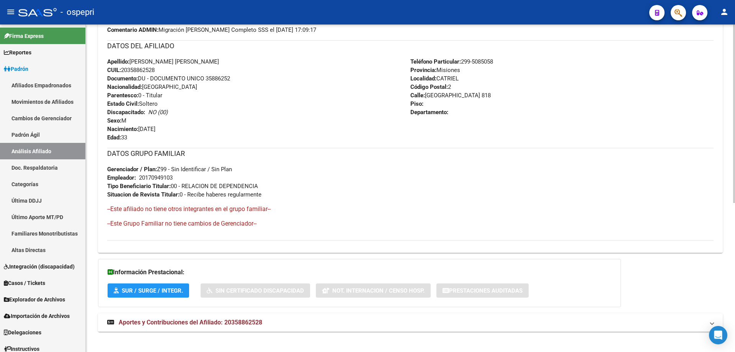
click at [220, 322] on span "Aportes y Contribuciones del Afiliado: 20358862528" at bounding box center [190, 321] width 143 height 7
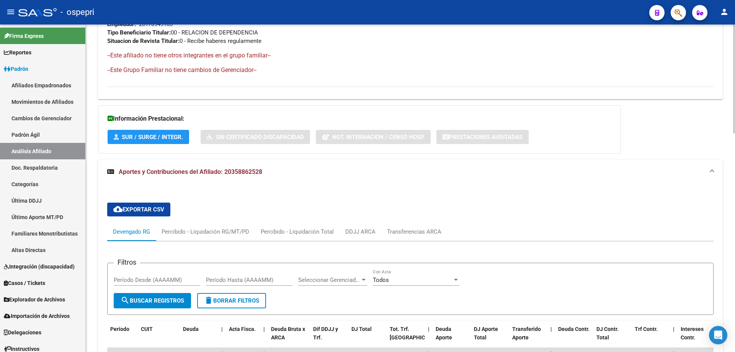
scroll to position [657, 0]
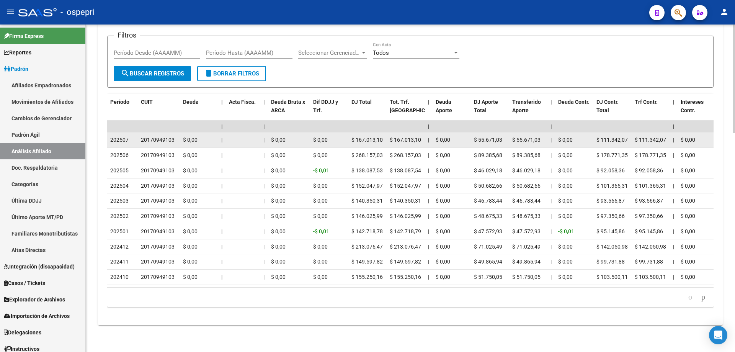
click at [160, 135] on div "20170949103" at bounding box center [158, 139] width 34 height 9
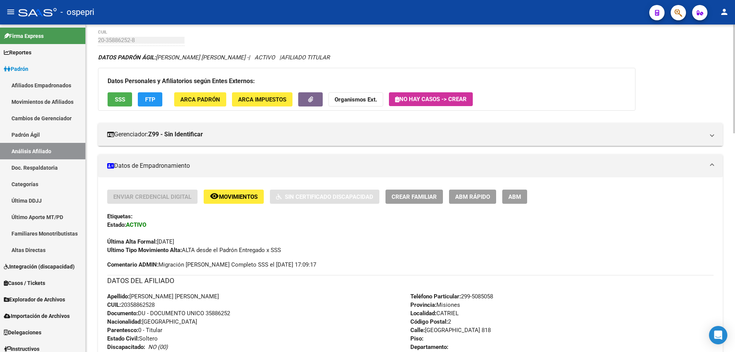
scroll to position [0, 0]
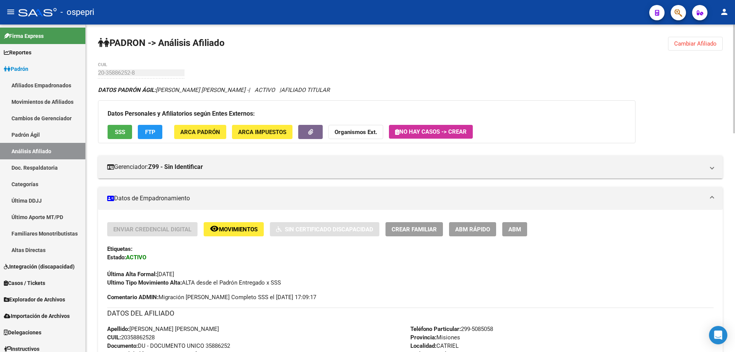
click at [707, 46] on span "Cambiar Afiliado" at bounding box center [695, 43] width 42 height 7
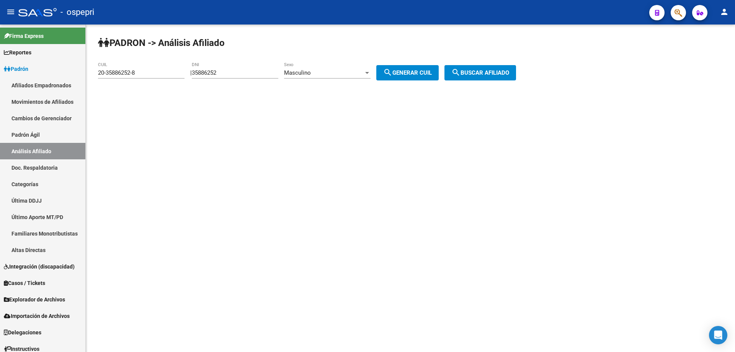
click at [207, 71] on input "35886252" at bounding box center [235, 72] width 86 height 7
paste input "147"
type input "35886147"
drag, startPoint x: 422, startPoint y: 71, endPoint x: 428, endPoint y: 71, distance: 5.7
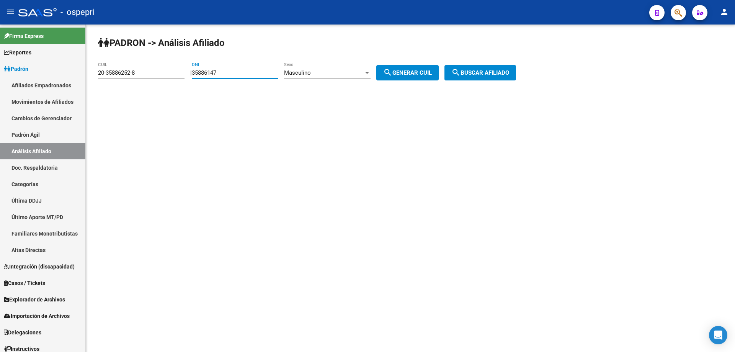
click at [425, 71] on span "search Generar CUIL" at bounding box center [407, 72] width 49 height 7
type input "20-35886147-5"
click at [481, 69] on span "search Buscar afiliado" at bounding box center [480, 72] width 58 height 7
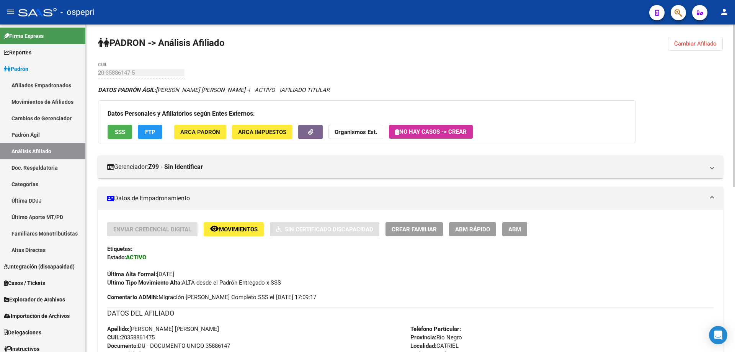
scroll to position [340, 0]
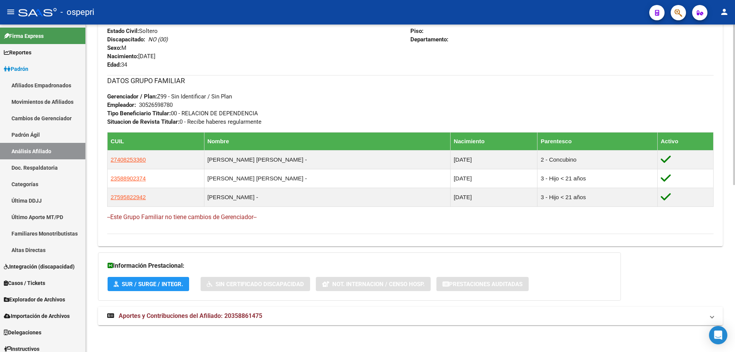
click at [196, 314] on span "Aportes y Contribuciones del Afiliado: 20358861475" at bounding box center [190, 315] width 143 height 7
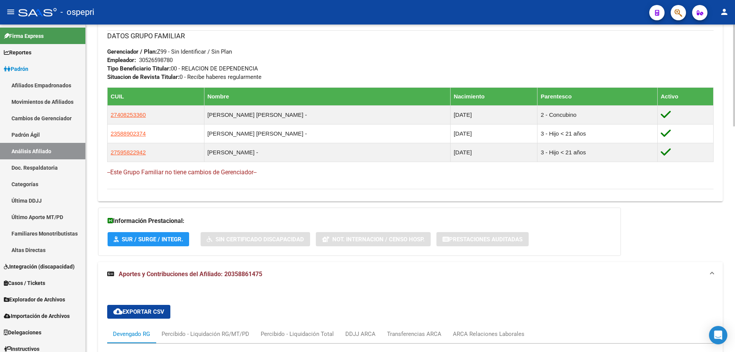
scroll to position [588, 0]
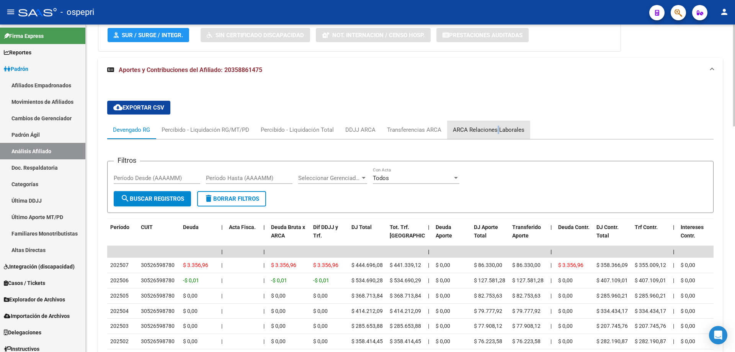
drag, startPoint x: 496, startPoint y: 130, endPoint x: 440, endPoint y: 132, distance: 56.6
click at [495, 131] on div "ARCA Relaciones Laborales" at bounding box center [489, 129] width 72 height 8
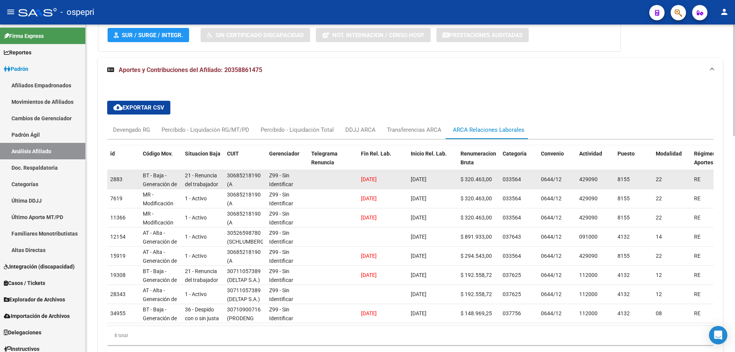
click at [235, 178] on div "30685218190" at bounding box center [244, 175] width 34 height 9
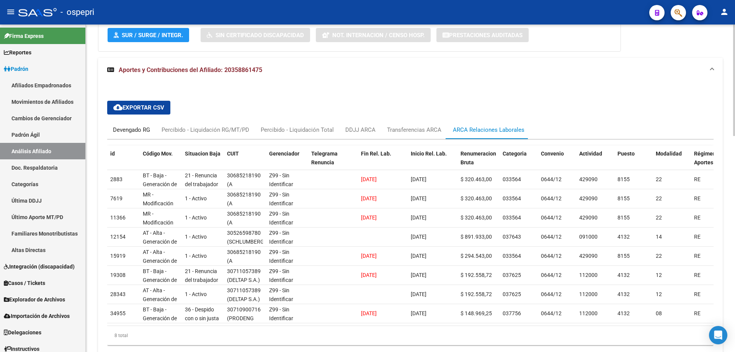
click at [132, 130] on div "Devengado RG" at bounding box center [131, 129] width 37 height 8
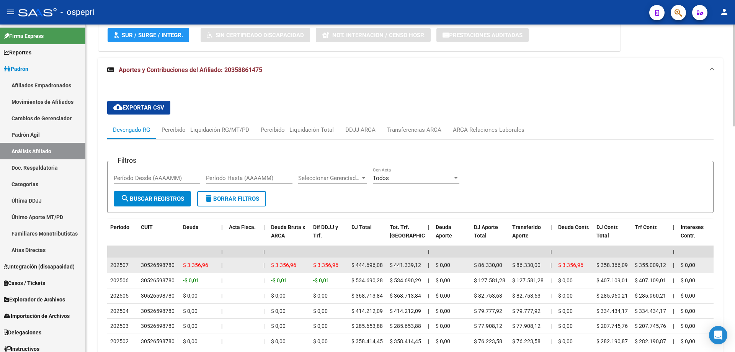
click at [161, 262] on div "30526598780" at bounding box center [158, 265] width 34 height 9
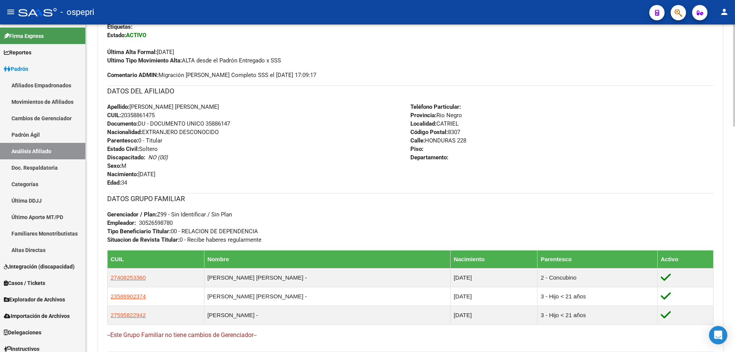
scroll to position [417, 0]
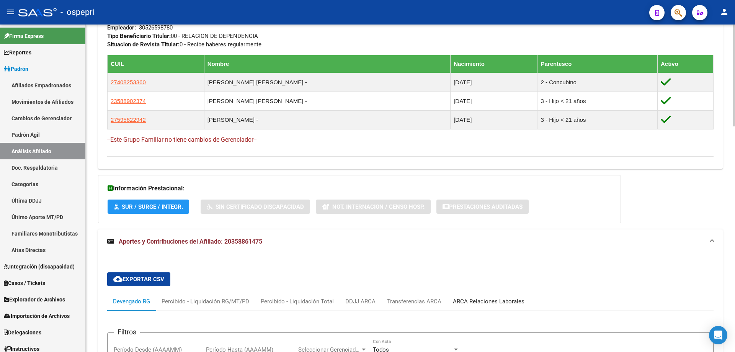
click at [487, 297] on div "ARCA Relaciones Laborales" at bounding box center [489, 301] width 72 height 8
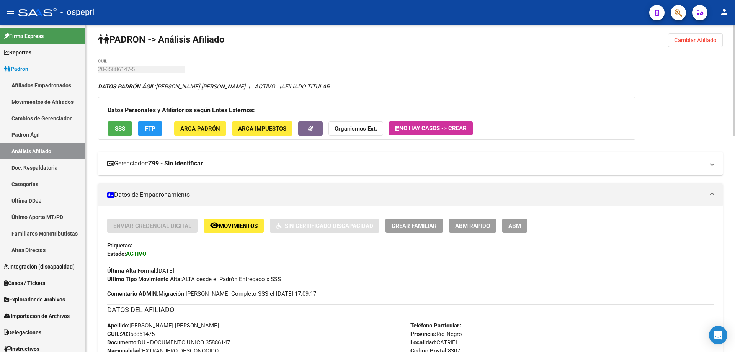
scroll to position [0, 0]
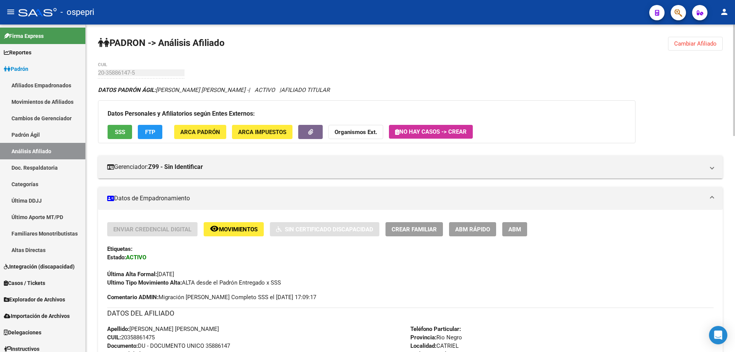
click at [705, 47] on button "Cambiar Afiliado" at bounding box center [695, 44] width 55 height 14
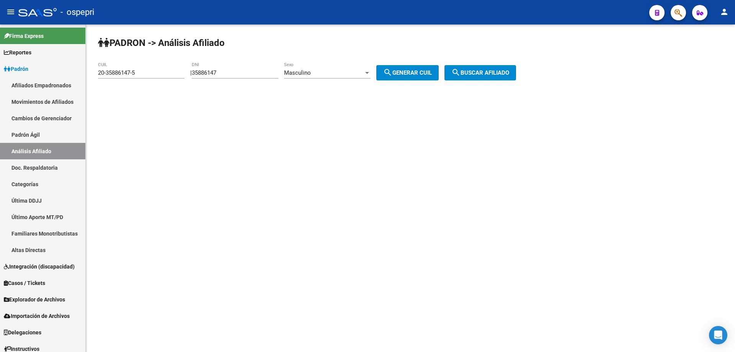
click at [204, 74] on input "35886147" at bounding box center [235, 72] width 86 height 7
paste input "03"
type input "35886037"
click at [424, 71] on button "search Generar CUIL" at bounding box center [407, 72] width 62 height 15
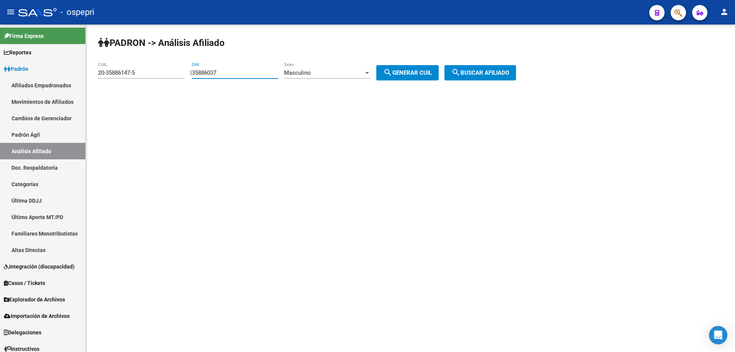
type input "20-35886037-1"
click at [478, 72] on span "search Buscar afiliado" at bounding box center [480, 72] width 58 height 7
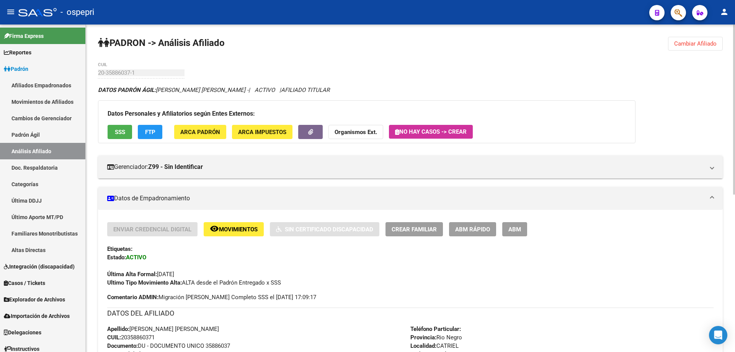
scroll to position [302, 0]
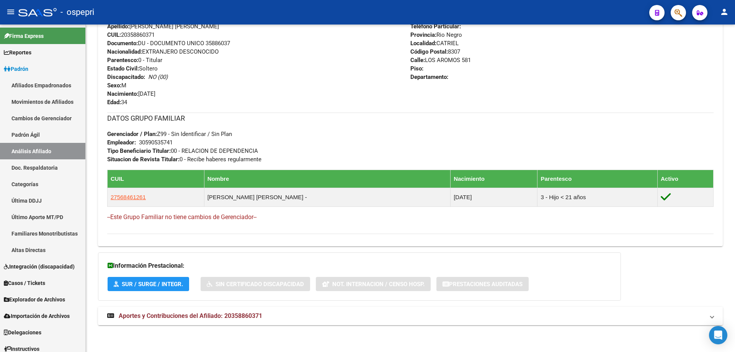
click at [222, 310] on mat-expansion-panel-header "Aportes y Contribuciones del Afiliado: 20358860371" at bounding box center [410, 315] width 624 height 18
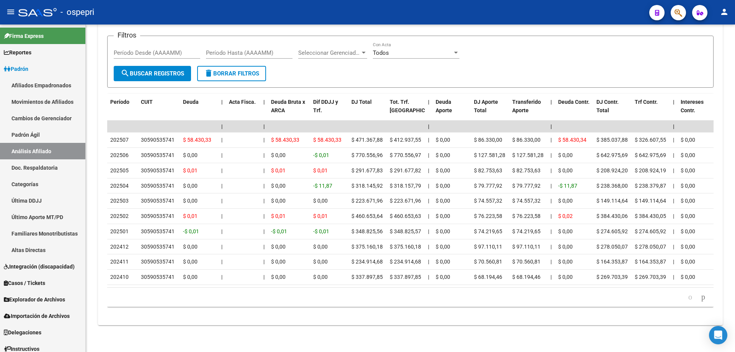
scroll to position [583, 0]
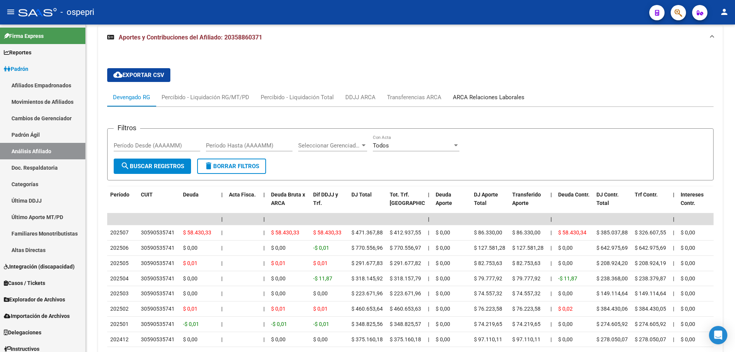
click at [472, 99] on div "ARCA Relaciones Laborales" at bounding box center [489, 97] width 72 height 8
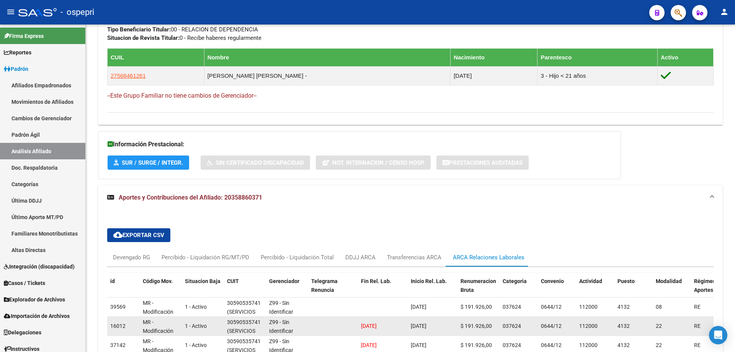
scroll to position [499, 0]
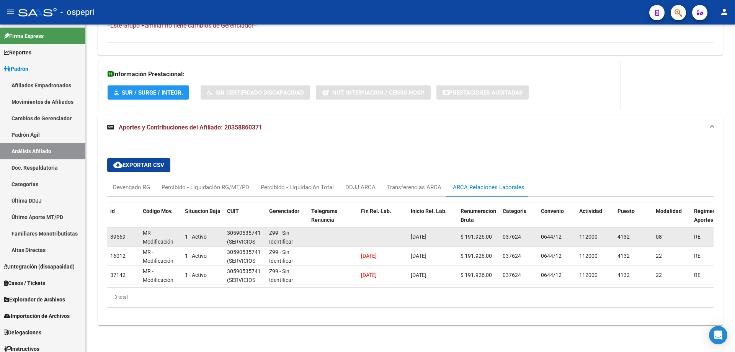
click at [250, 228] on div "30590535741" at bounding box center [244, 232] width 34 height 9
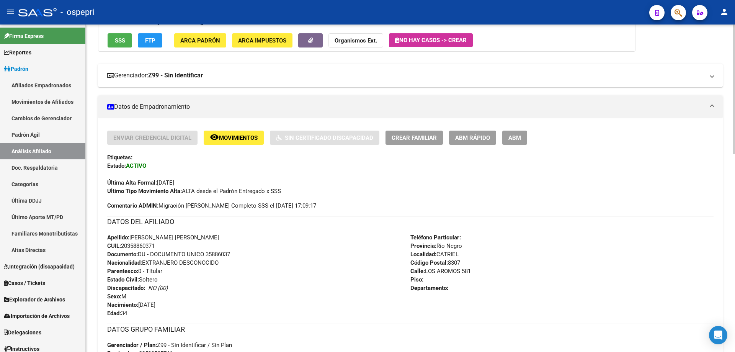
scroll to position [0, 0]
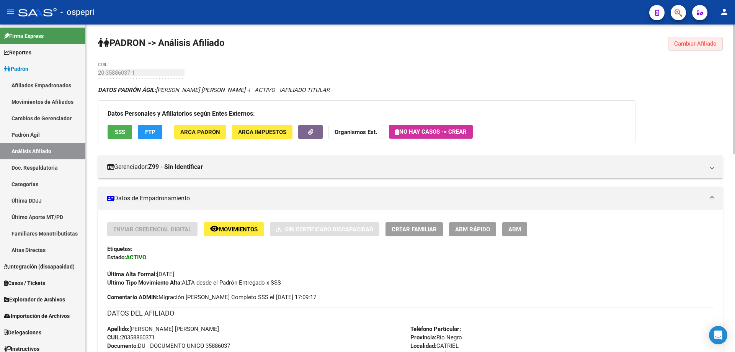
click at [697, 40] on button "Cambiar Afiliado" at bounding box center [695, 44] width 55 height 14
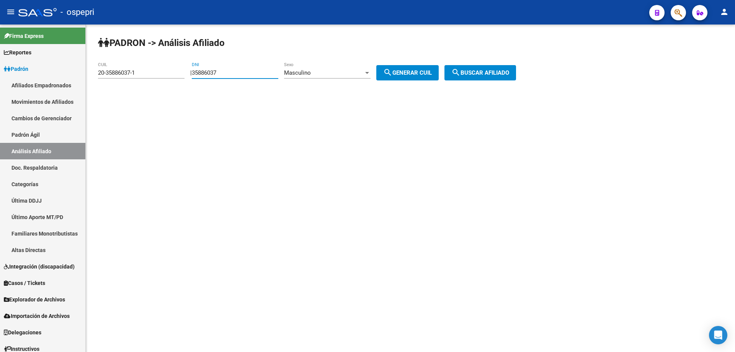
click at [212, 70] on input "35886037" at bounding box center [235, 72] width 86 height 7
paste input "5952"
type input "35885952"
click at [417, 73] on span "search Generar CUIL" at bounding box center [407, 72] width 49 height 7
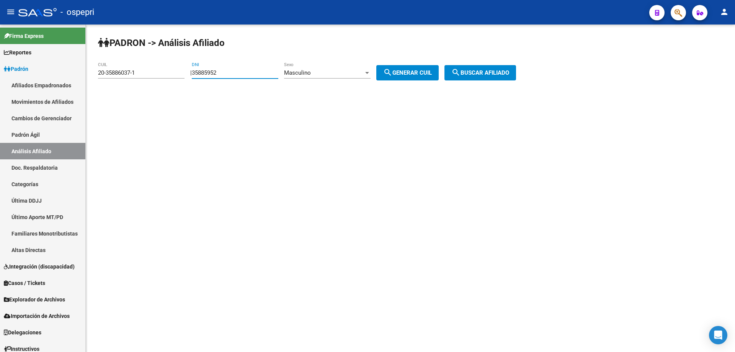
type input "20-35885952-7"
click at [493, 74] on span "search Buscar afiliado" at bounding box center [480, 72] width 58 height 7
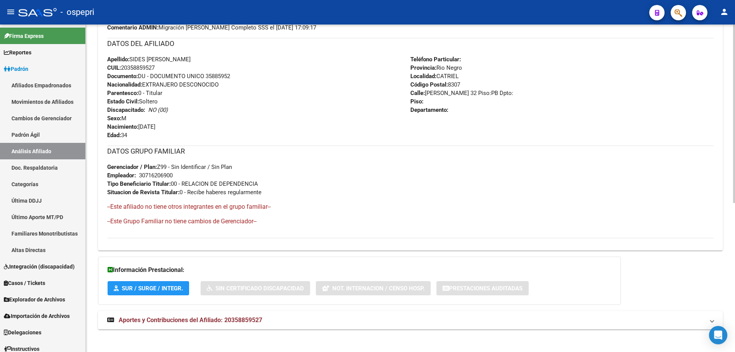
scroll to position [274, 0]
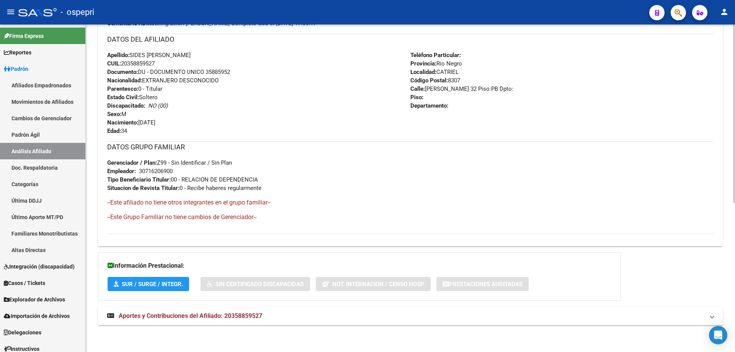
click at [248, 321] on mat-expansion-panel-header "Aportes y Contribuciones del Afiliado: 20358859527" at bounding box center [410, 315] width 624 height 18
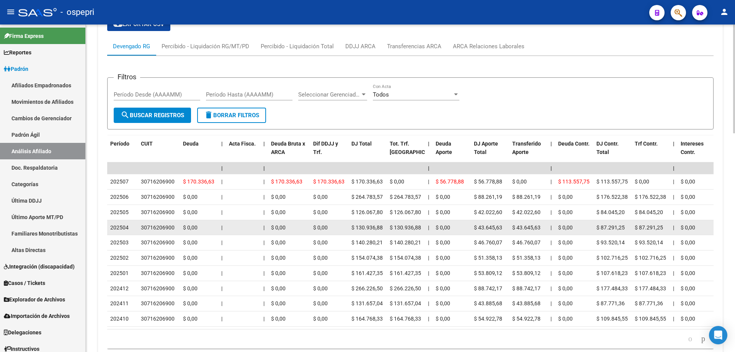
scroll to position [657, 0]
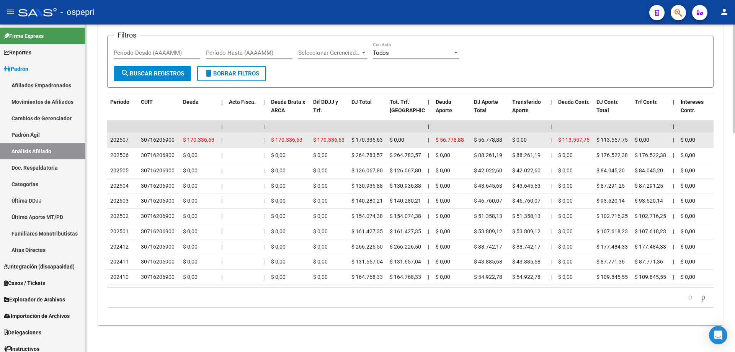
click at [160, 135] on div "30716206900" at bounding box center [158, 139] width 34 height 9
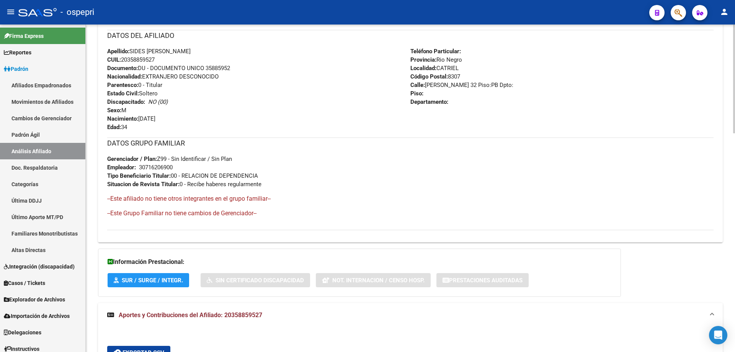
scroll to position [0, 0]
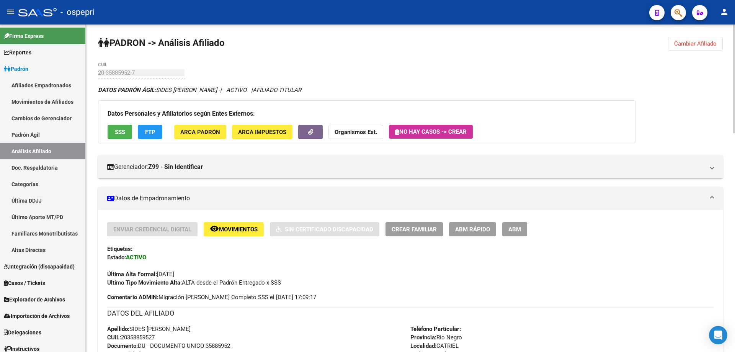
drag, startPoint x: 694, startPoint y: 44, endPoint x: 690, endPoint y: 46, distance: 4.1
click at [692, 44] on span "Cambiar Afiliado" at bounding box center [695, 43] width 42 height 7
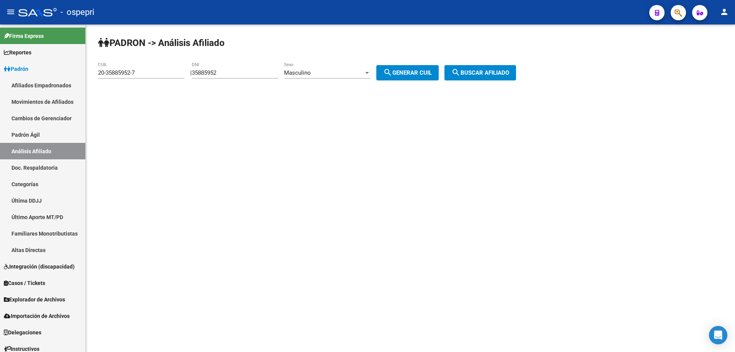
click at [212, 68] on div "35885952 DNI" at bounding box center [235, 70] width 86 height 16
click at [213, 77] on div "35885952 DNI" at bounding box center [235, 70] width 86 height 16
click at [215, 73] on input "35885952" at bounding box center [235, 72] width 86 height 7
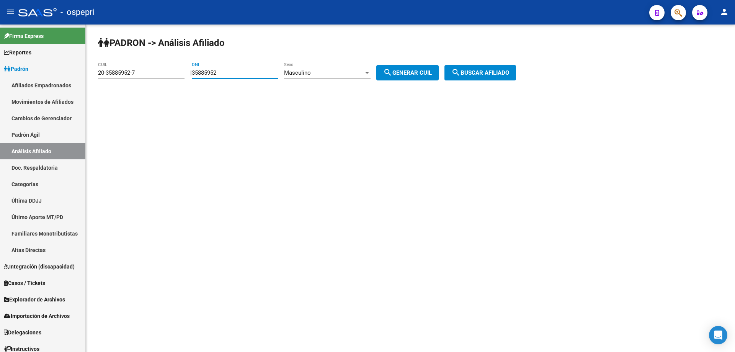
click at [215, 73] on input "35885952" at bounding box center [235, 72] width 86 height 7
paste input "29"
type input "35885929"
click at [409, 66] on button "search Generar CUIL" at bounding box center [407, 72] width 62 height 15
type input "20-35885929-2"
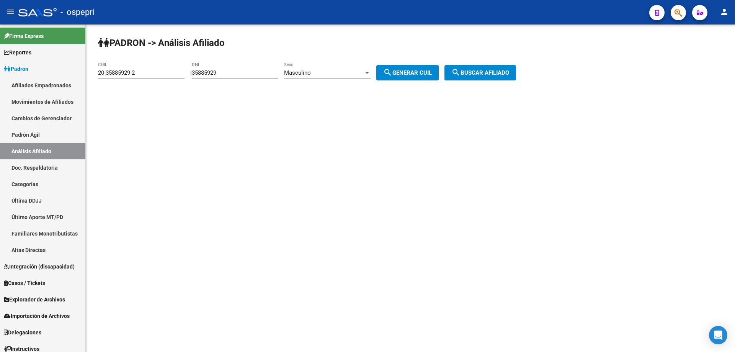
click at [492, 76] on span "search Buscar afiliado" at bounding box center [480, 72] width 58 height 7
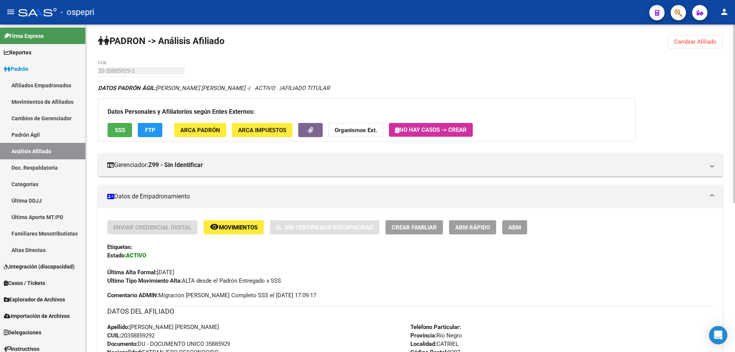
scroll to position [274, 0]
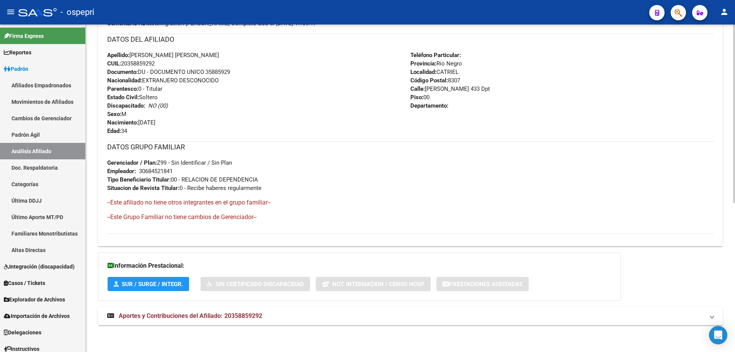
click at [228, 316] on span "Aportes y Contribuciones del Afiliado: 20358859292" at bounding box center [190, 315] width 143 height 7
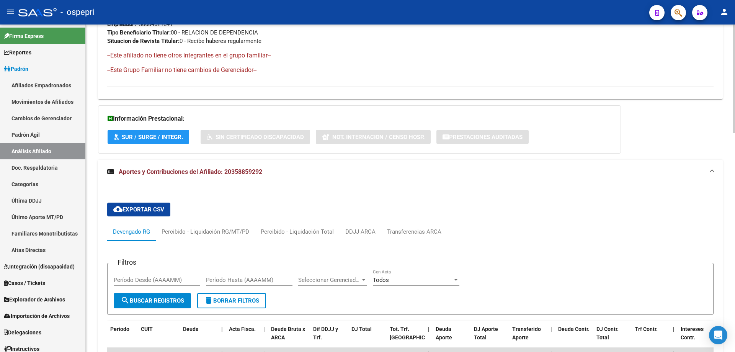
scroll to position [657, 0]
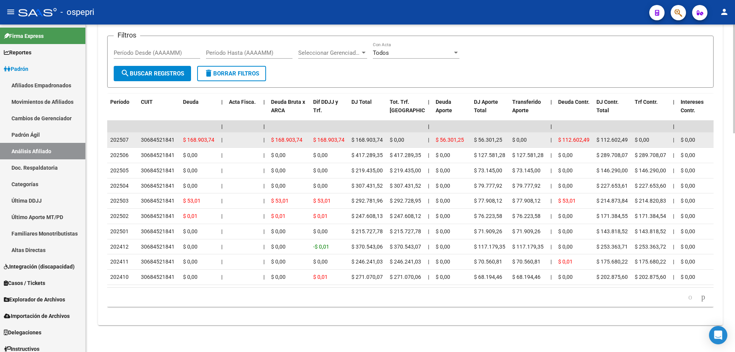
click at [163, 135] on div "30684521841" at bounding box center [158, 139] width 34 height 9
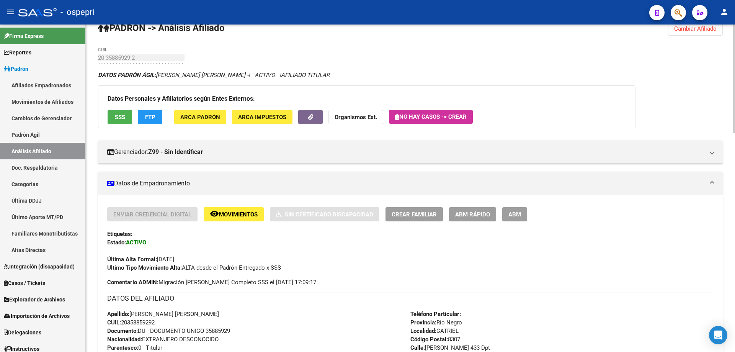
scroll to position [0, 0]
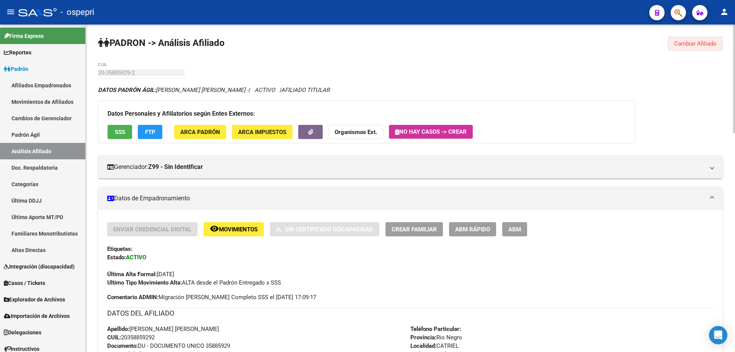
click at [704, 42] on span "Cambiar Afiliado" at bounding box center [695, 43] width 42 height 7
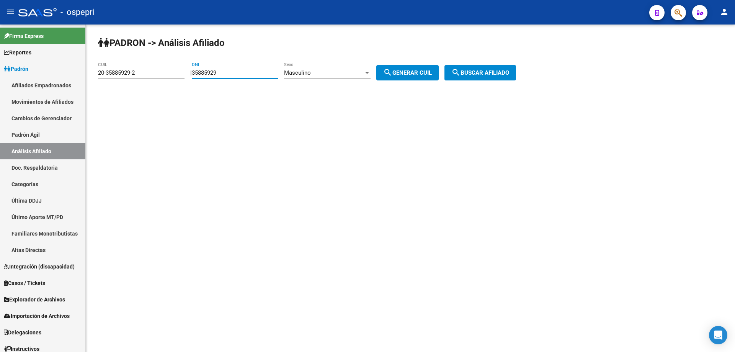
click at [222, 73] on input "35885929" at bounding box center [235, 72] width 86 height 7
paste input "71626"
type input "35871626"
click at [406, 72] on span "search Generar CUIL" at bounding box center [407, 72] width 49 height 7
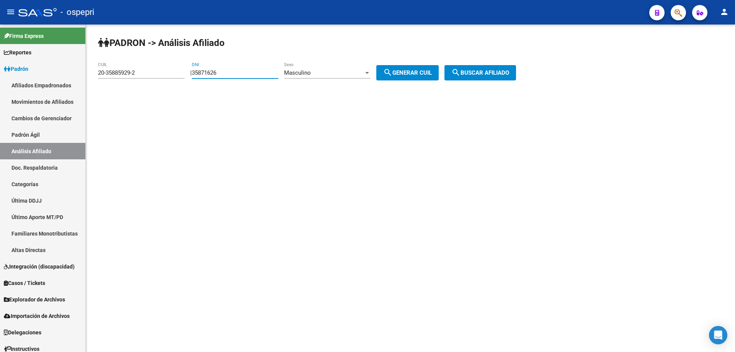
type input "20-35871626-2"
click at [486, 70] on span "search Buscar afiliado" at bounding box center [480, 72] width 58 height 7
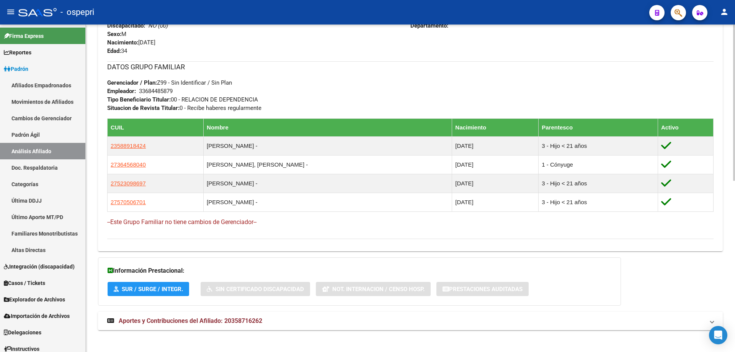
scroll to position [358, 0]
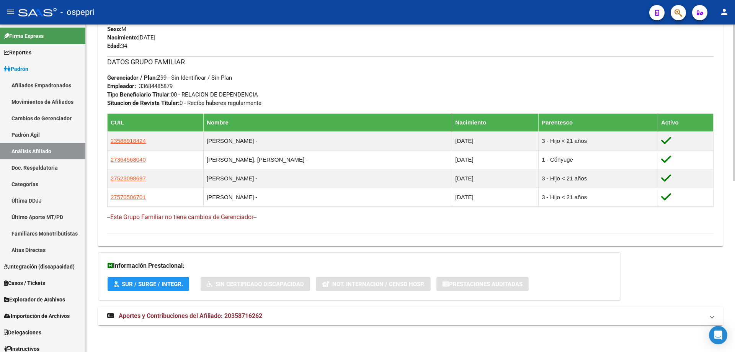
click at [240, 320] on mat-expansion-panel-header "Aportes y Contribuciones del Afiliado: 20358716262" at bounding box center [410, 315] width 624 height 18
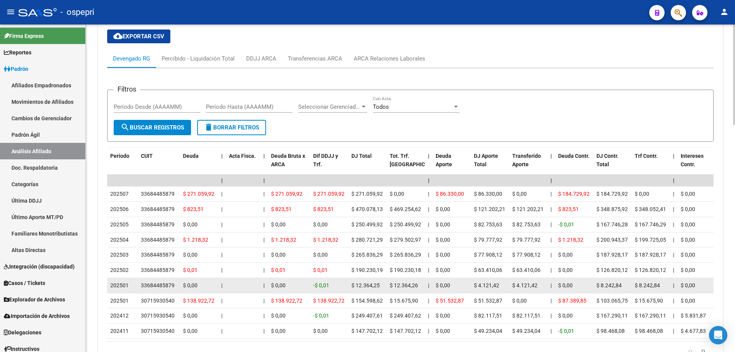
scroll to position [742, 0]
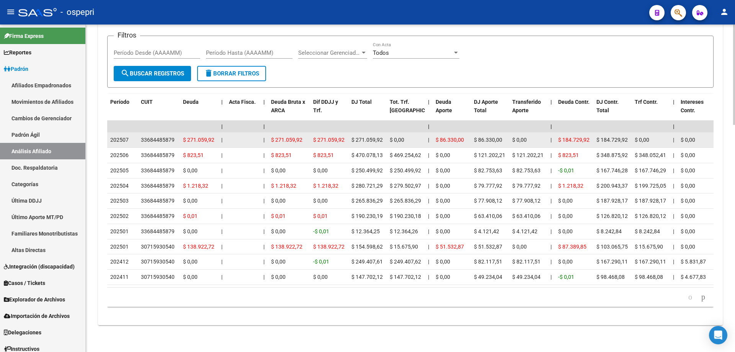
click at [152, 135] on div "33684485879" at bounding box center [158, 139] width 34 height 9
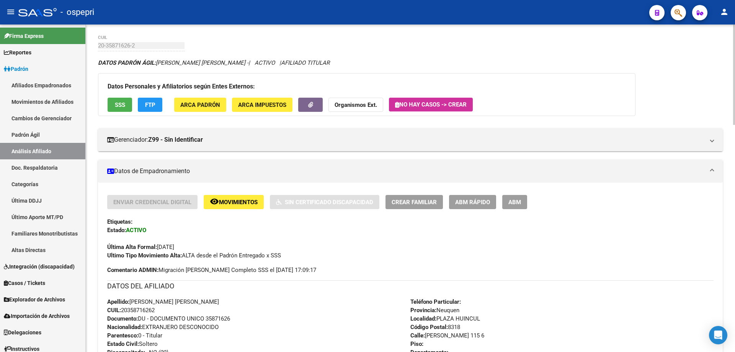
scroll to position [0, 0]
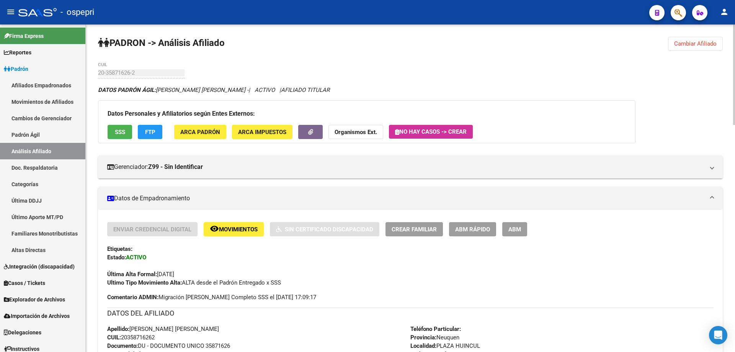
click at [697, 49] on button "Cambiar Afiliado" at bounding box center [695, 44] width 55 height 14
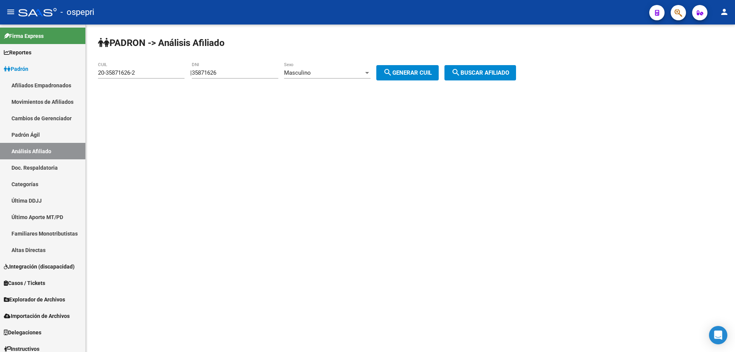
click at [212, 72] on input "35871626" at bounding box center [235, 72] width 86 height 7
paste input "65188"
type input "35865188"
drag, startPoint x: 403, startPoint y: 69, endPoint x: 444, endPoint y: 72, distance: 40.6
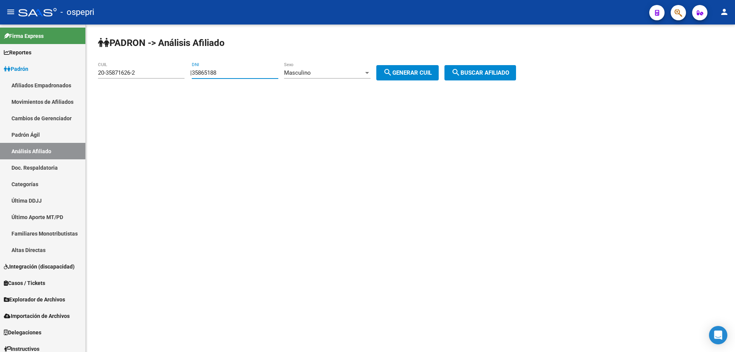
click at [403, 69] on button "search Generar CUIL" at bounding box center [407, 72] width 62 height 15
type input "20-35865188-8"
click at [455, 69] on button "search Buscar afiliado" at bounding box center [480, 72] width 72 height 15
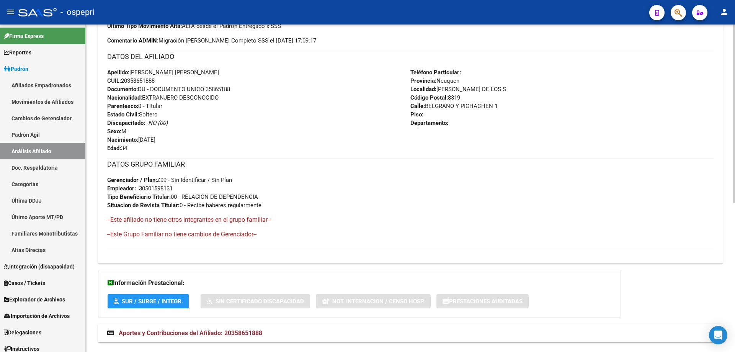
scroll to position [274, 0]
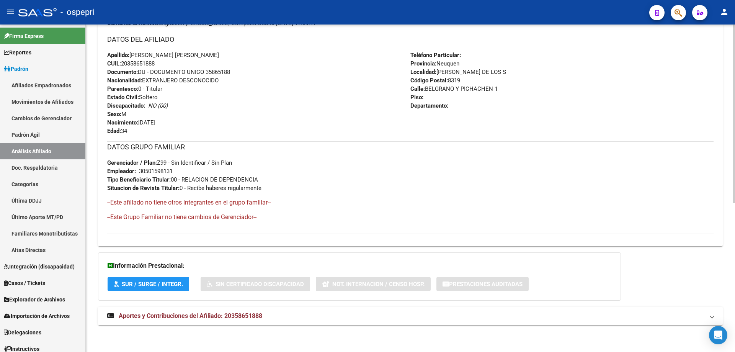
click at [238, 307] on mat-expansion-panel-header "Aportes y Contribuciones del Afiliado: 20358651888" at bounding box center [410, 315] width 624 height 18
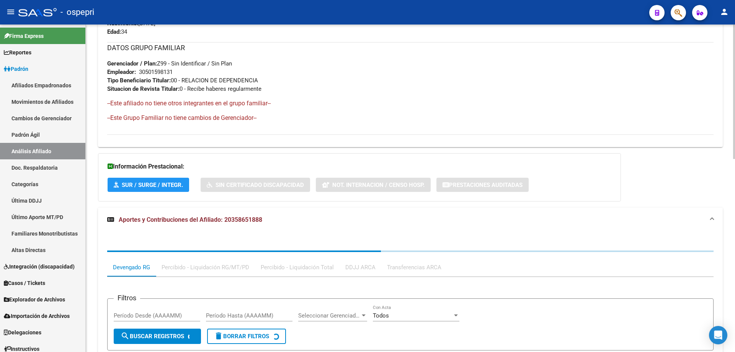
scroll to position [420, 0]
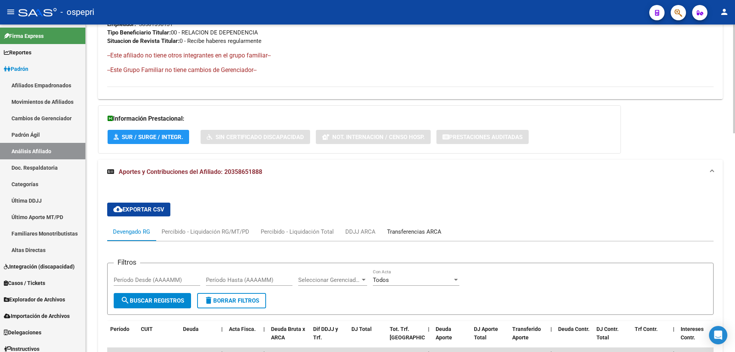
click at [428, 229] on div "Transferencias ARCA" at bounding box center [414, 231] width 54 height 8
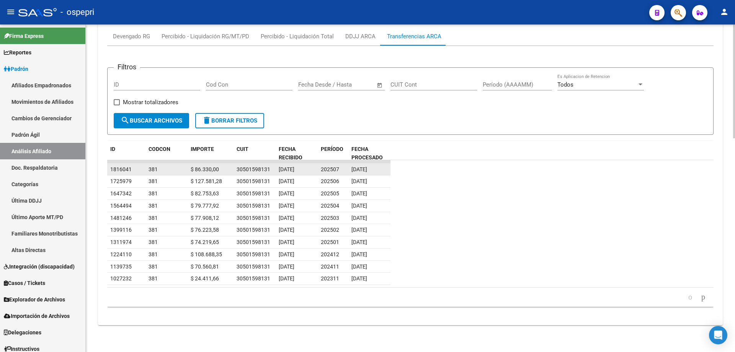
scroll to position [513, 0]
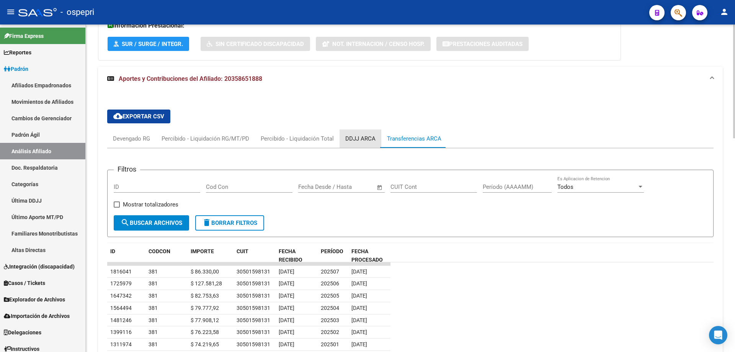
click at [360, 138] on div "DDJJ ARCA" at bounding box center [360, 138] width 30 height 8
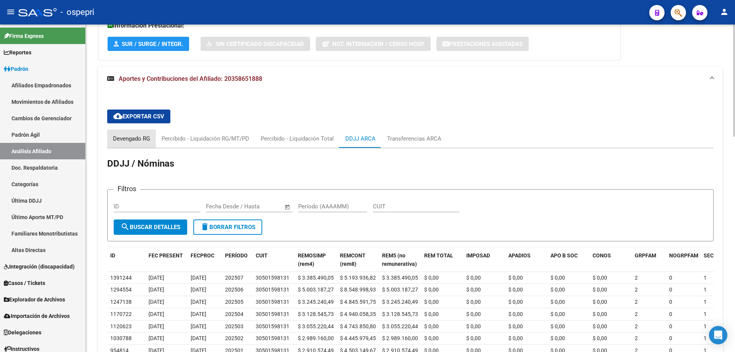
click at [136, 138] on div "Devengado RG" at bounding box center [131, 138] width 37 height 8
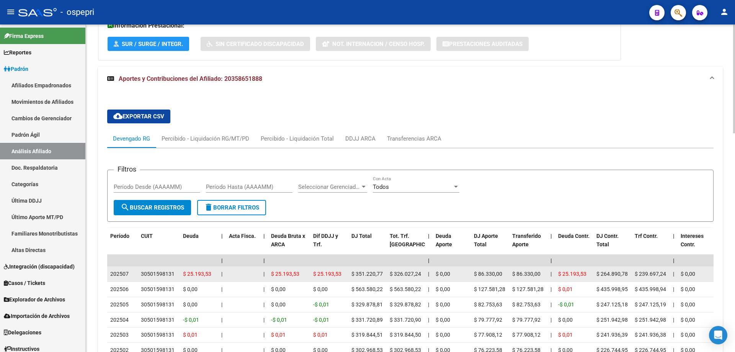
click at [163, 273] on div "30501598131" at bounding box center [158, 273] width 34 height 9
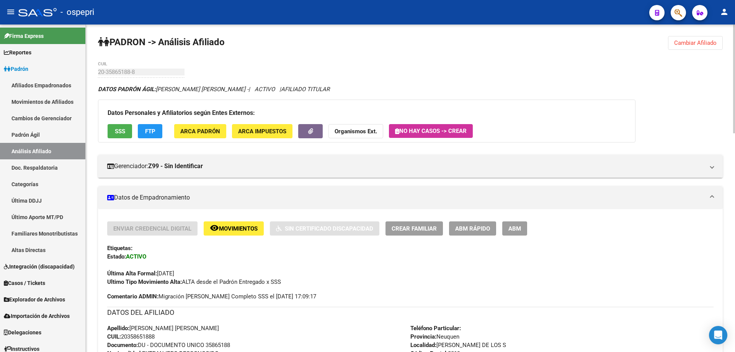
scroll to position [0, 0]
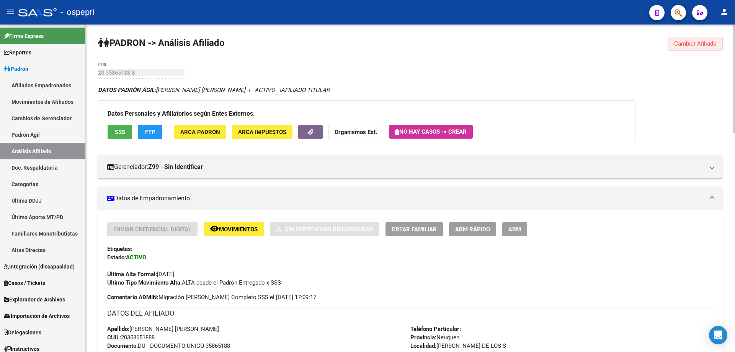
click at [702, 41] on span "Cambiar Afiliado" at bounding box center [695, 43] width 42 height 7
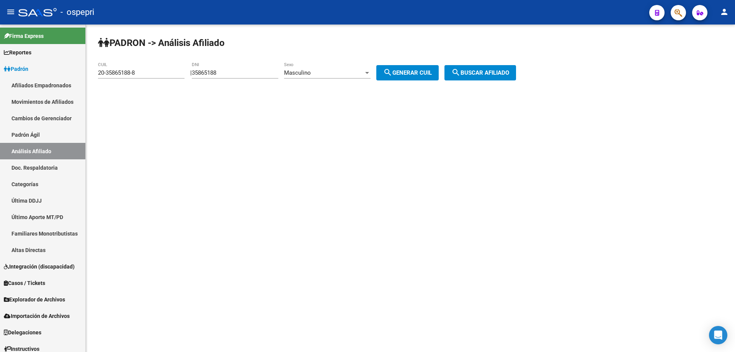
click at [212, 73] on input "35865188" at bounding box center [235, 72] width 86 height 7
paste input "55"
type input "35865155"
click at [409, 71] on span "search Generar CUIL" at bounding box center [407, 72] width 49 height 7
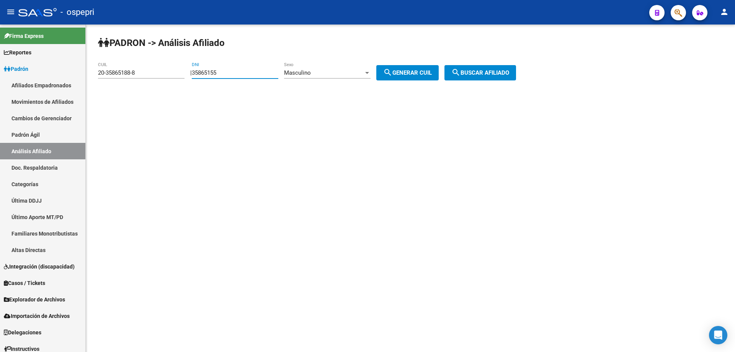
type input "20-35865155-1"
click at [509, 72] on span "search Buscar afiliado" at bounding box center [480, 72] width 58 height 7
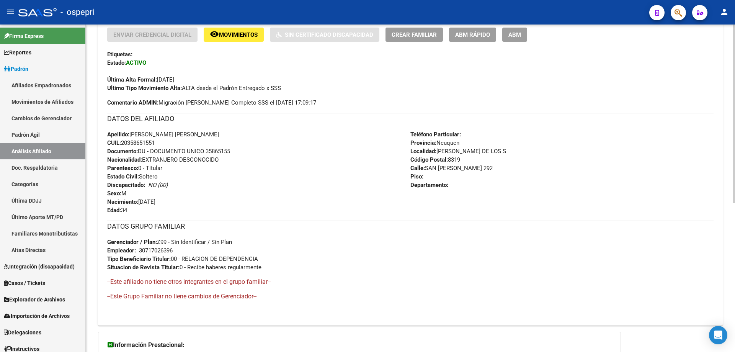
scroll to position [274, 0]
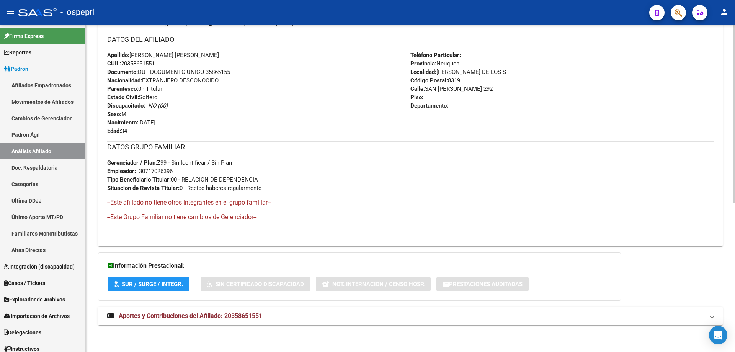
click at [263, 318] on mat-panel-title "Aportes y Contribuciones del Afiliado: 20358651551" at bounding box center [405, 315] width 597 height 8
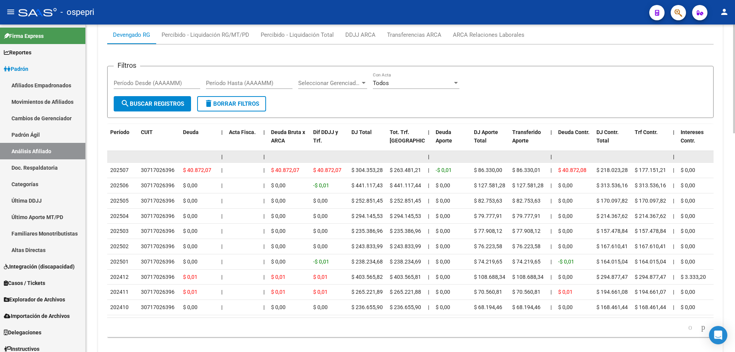
scroll to position [657, 0]
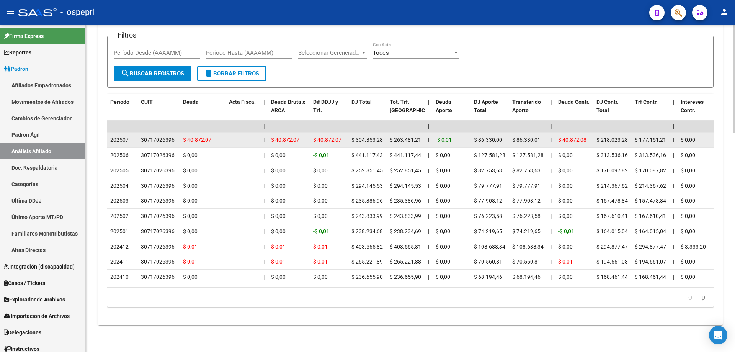
click at [166, 135] on div "30717026396" at bounding box center [158, 139] width 34 height 9
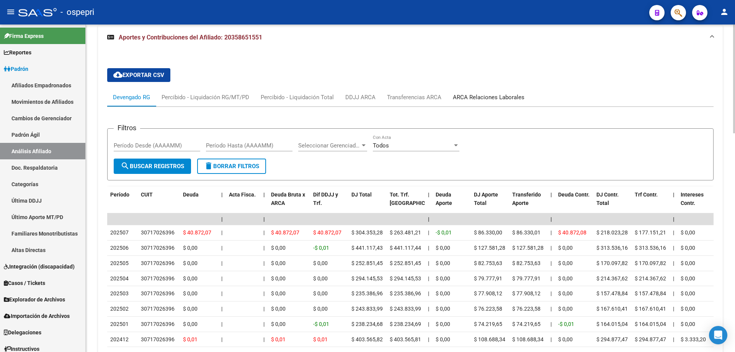
click at [471, 93] on div "ARCA Relaciones Laborales" at bounding box center [489, 97] width 72 height 8
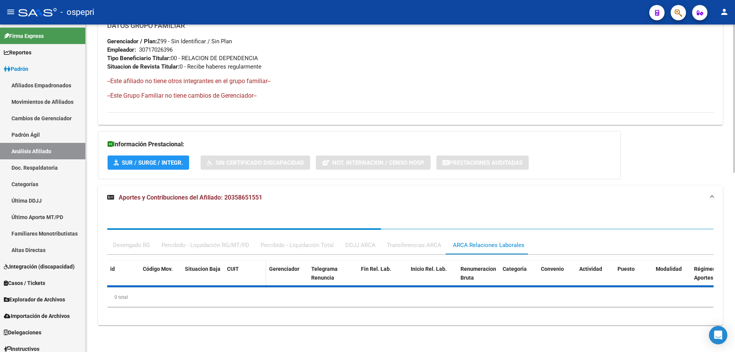
scroll to position [490, 0]
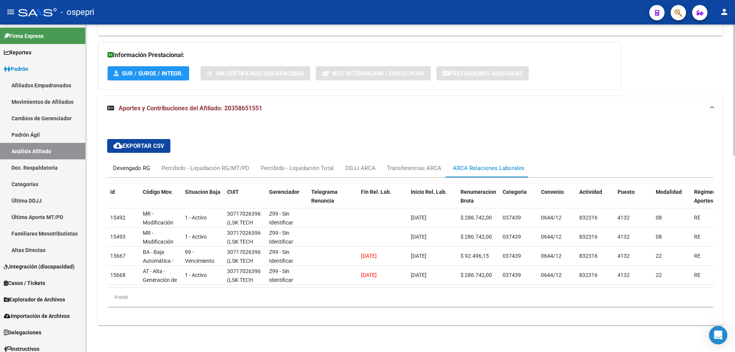
click at [147, 164] on div "Devengado RG" at bounding box center [131, 168] width 37 height 8
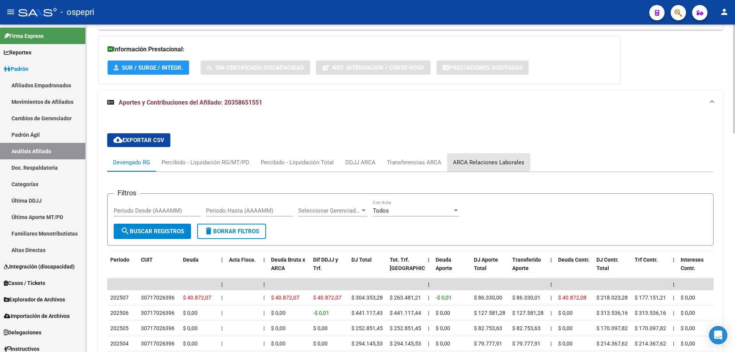
click at [487, 157] on div "ARCA Relaciones Laborales" at bounding box center [488, 162] width 83 height 18
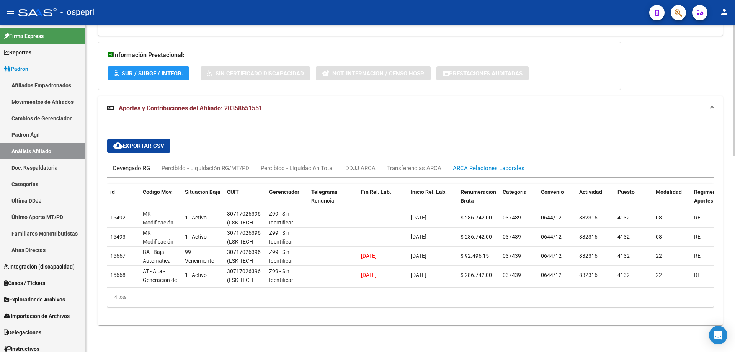
click at [139, 159] on div "Devengado RG" at bounding box center [131, 168] width 49 height 18
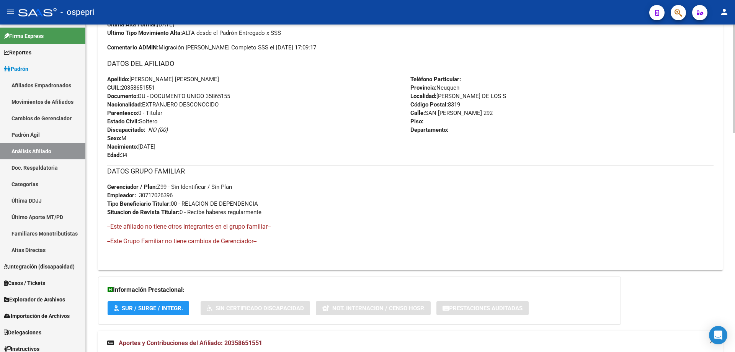
scroll to position [0, 0]
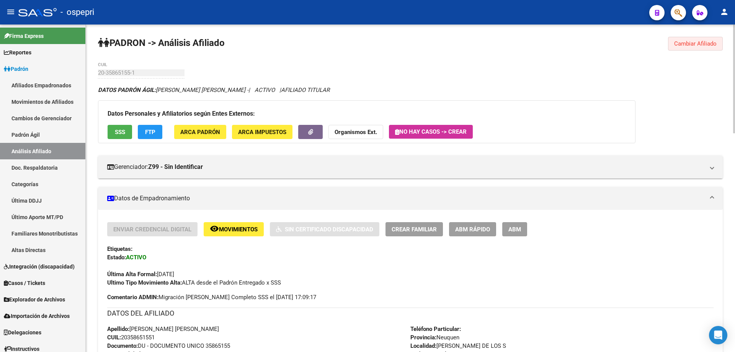
drag, startPoint x: 694, startPoint y: 43, endPoint x: 473, endPoint y: 43, distance: 220.4
click at [694, 43] on span "Cambiar Afiliado" at bounding box center [695, 43] width 42 height 7
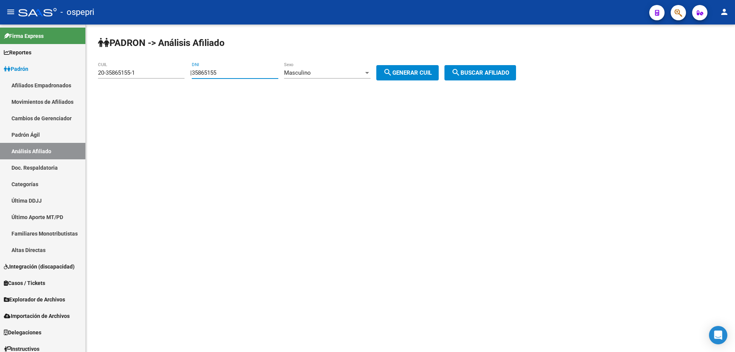
click at [217, 72] on input "35865155" at bounding box center [235, 72] width 86 height 7
paste input "4900"
type input "35864900"
click at [430, 76] on button "search Generar CUIL" at bounding box center [407, 72] width 62 height 15
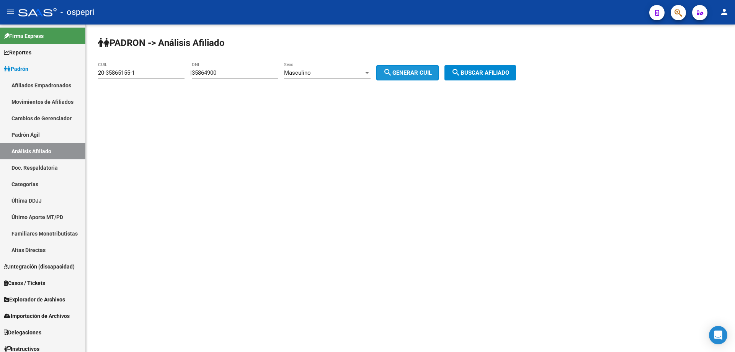
type input "23-35864900-9"
click at [472, 70] on span "search Buscar afiliado" at bounding box center [480, 72] width 58 height 7
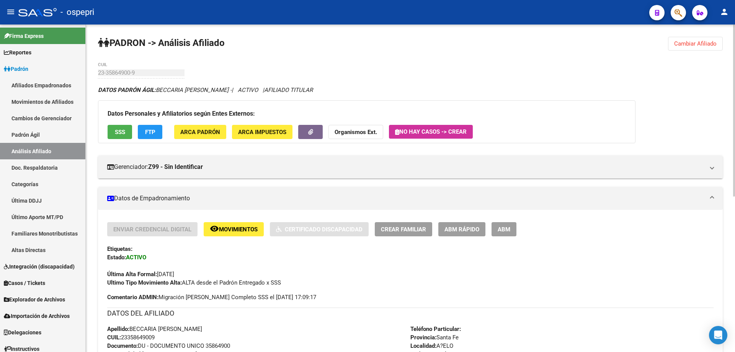
scroll to position [296, 0]
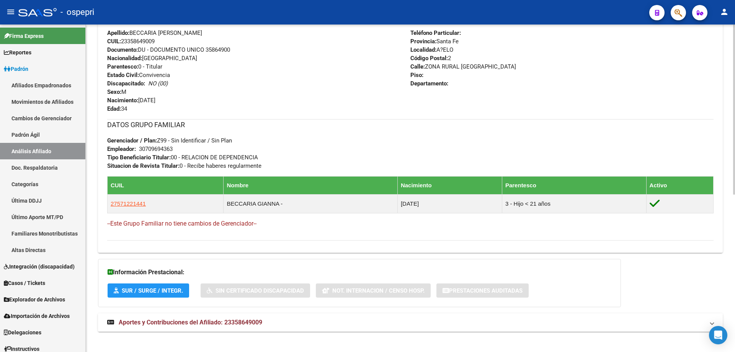
click at [239, 327] on mat-expansion-panel-header "Aportes y Contribuciones del Afiliado: 23358649009" at bounding box center [410, 322] width 624 height 18
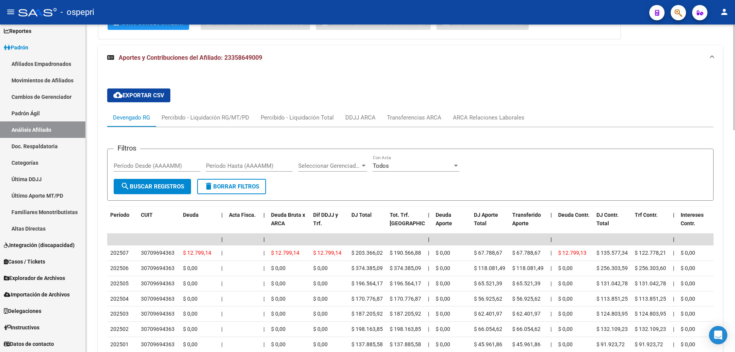
scroll to position [602, 0]
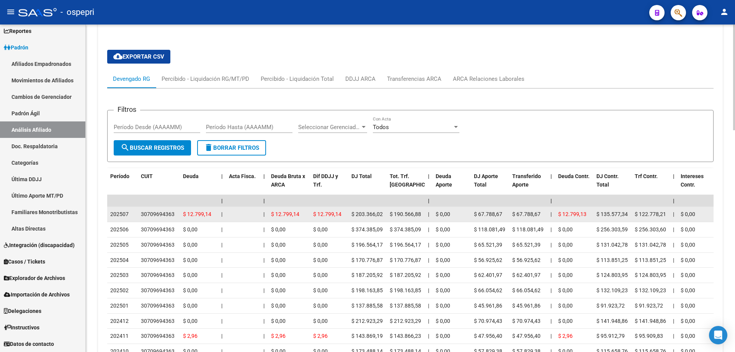
click at [164, 213] on div "30709694363" at bounding box center [158, 214] width 34 height 9
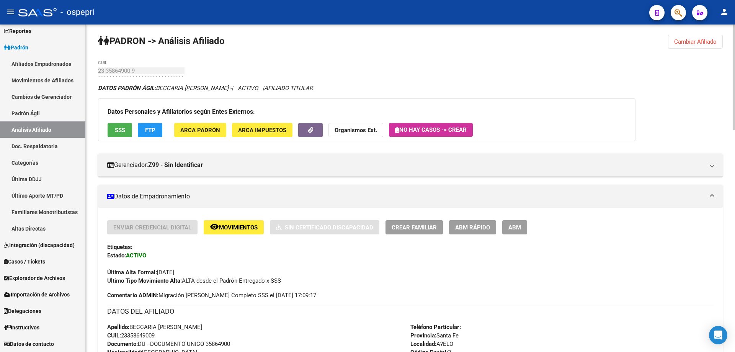
scroll to position [0, 0]
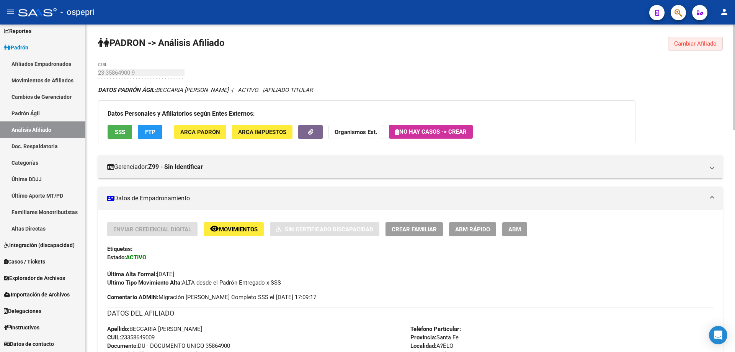
drag, startPoint x: 686, startPoint y: 40, endPoint x: 417, endPoint y: 54, distance: 269.0
click at [685, 41] on button "Cambiar Afiliado" at bounding box center [695, 44] width 55 height 14
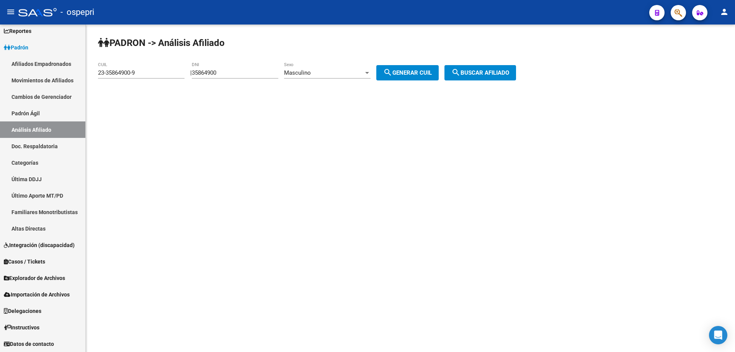
click at [216, 67] on div "35864900 DNI" at bounding box center [235, 70] width 86 height 16
click at [220, 71] on input "35864900" at bounding box center [235, 72] width 86 height 7
paste input "56333"
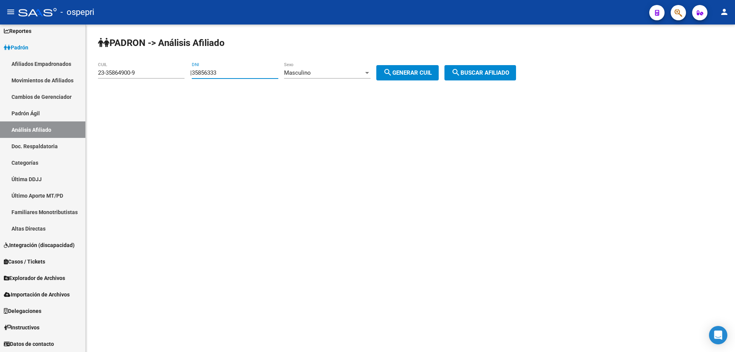
type input "35856333"
click at [422, 74] on span "search Generar CUIL" at bounding box center [407, 72] width 49 height 7
click at [492, 73] on span "search Buscar afiliado" at bounding box center [480, 72] width 58 height 7
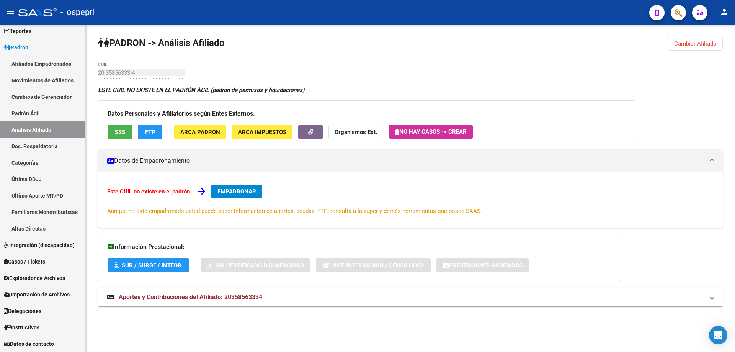
click at [158, 298] on span "Aportes y Contribuciones del Afiliado: 20358563334" at bounding box center [190, 296] width 143 height 7
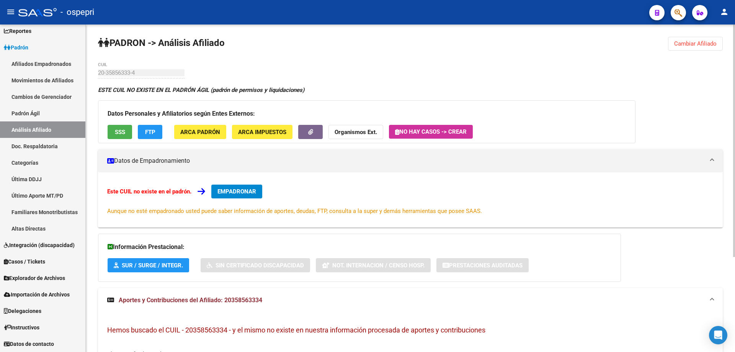
click at [689, 40] on button "Cambiar Afiliado" at bounding box center [695, 44] width 55 height 14
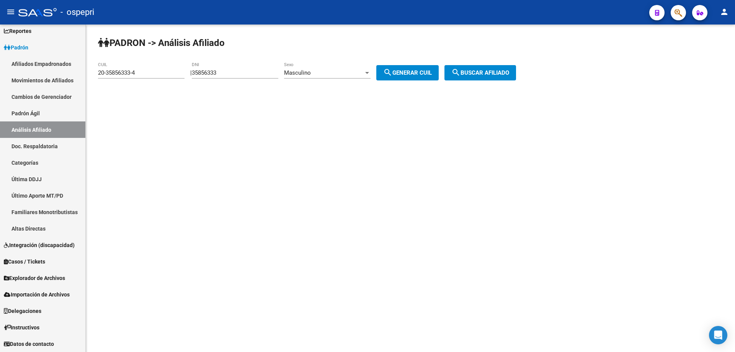
click at [208, 72] on input "35856333" at bounding box center [235, 72] width 86 height 7
click at [338, 73] on div "Masculino" at bounding box center [324, 72] width 80 height 7
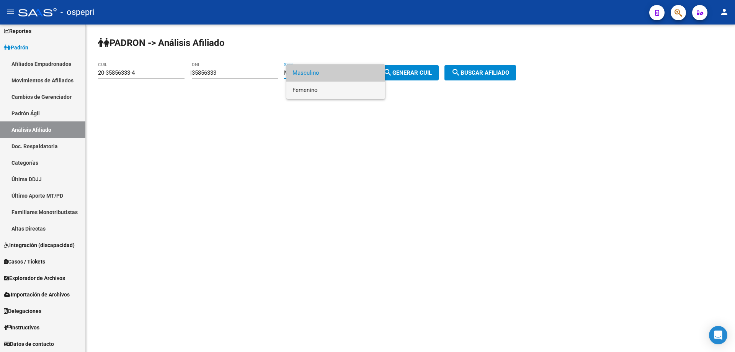
click at [322, 90] on span "Femenino" at bounding box center [335, 89] width 86 height 17
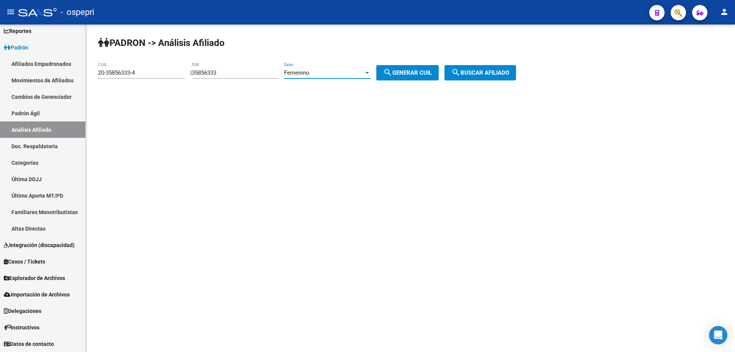
click at [392, 75] on mat-icon "search" at bounding box center [387, 72] width 9 height 9
type input "27-35856333-9"
click at [481, 69] on span "search Buscar afiliado" at bounding box center [480, 72] width 58 height 7
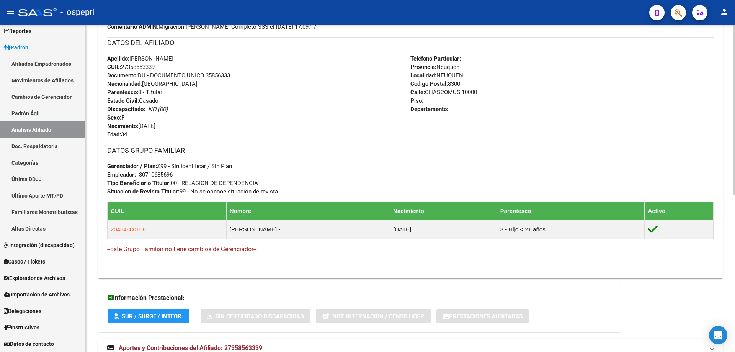
scroll to position [302, 0]
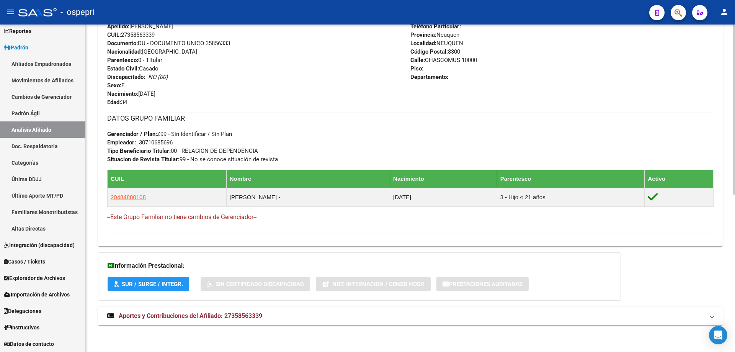
click at [232, 319] on strong "Aportes y Contribuciones del Afiliado: 27358563339" at bounding box center [184, 315] width 155 height 8
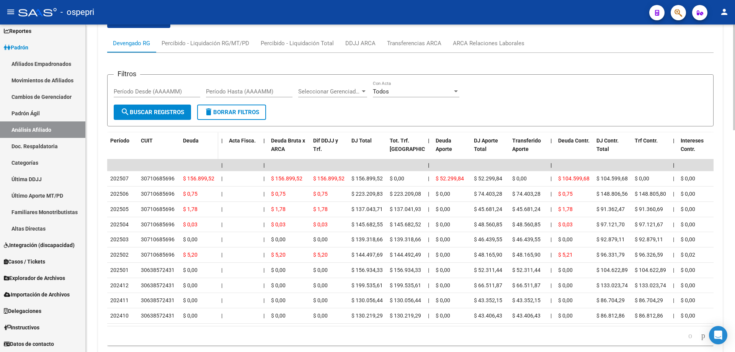
scroll to position [686, 0]
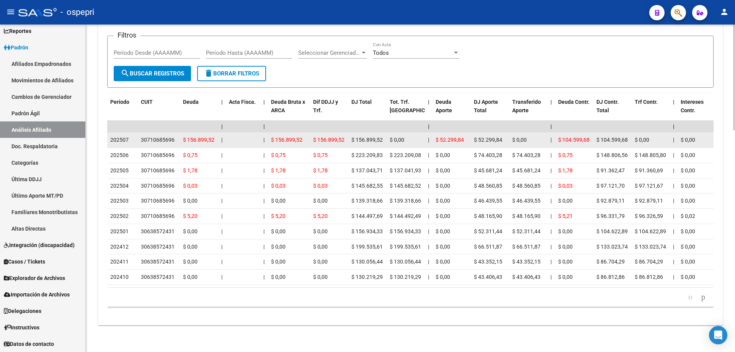
click at [162, 135] on div "30710685696" at bounding box center [158, 139] width 34 height 9
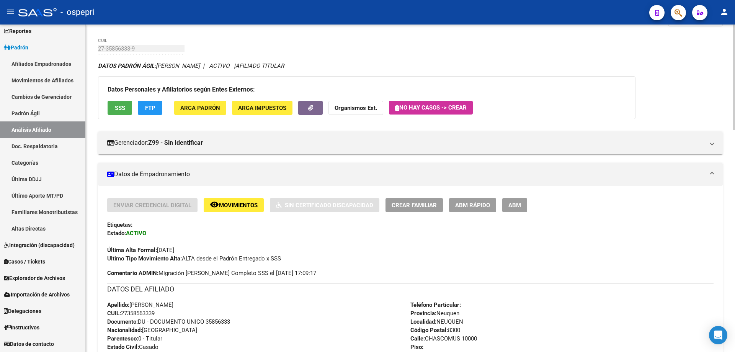
scroll to position [0, 0]
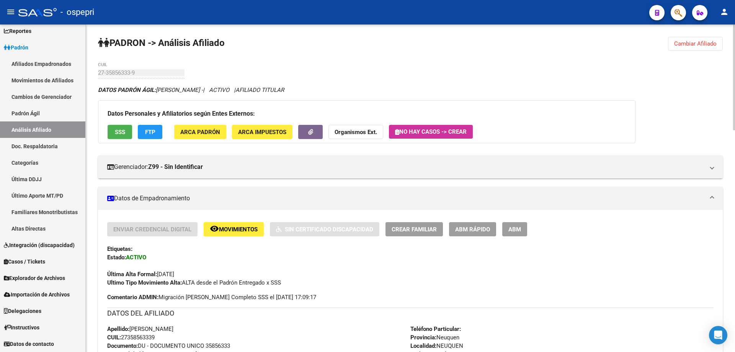
click at [702, 37] on button "Cambiar Afiliado" at bounding box center [695, 44] width 55 height 14
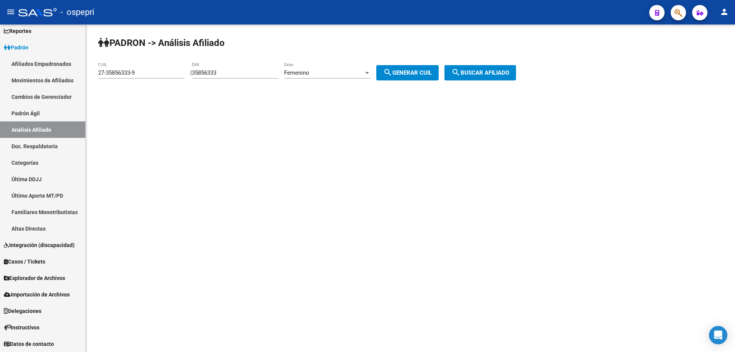
click at [207, 70] on input "35856333" at bounding box center [235, 72] width 86 height 7
drag, startPoint x: 207, startPoint y: 70, endPoint x: 218, endPoint y: 70, distance: 10.4
click at [207, 69] on input "35856333" at bounding box center [235, 72] width 86 height 7
paste input "42442"
type input "35842442"
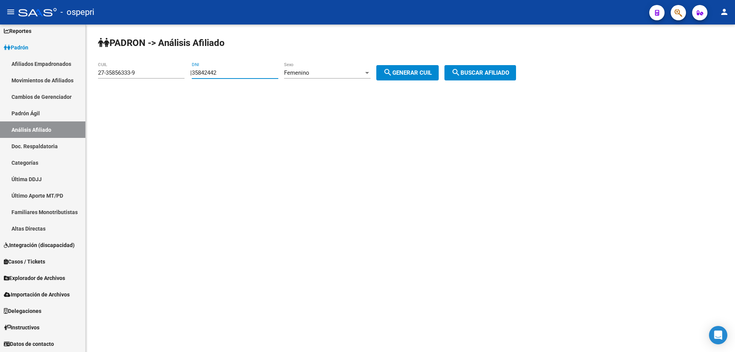
click at [390, 67] on button "search Generar CUIL" at bounding box center [407, 72] width 62 height 15
click at [516, 77] on button "search Buscar afiliado" at bounding box center [480, 72] width 72 height 15
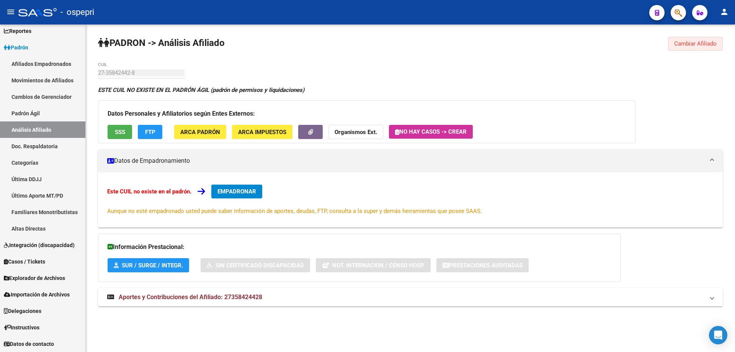
click at [686, 44] on span "Cambiar Afiliado" at bounding box center [695, 43] width 42 height 7
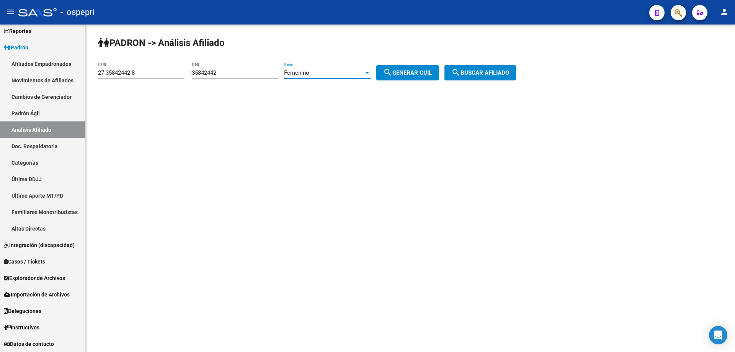
click at [346, 72] on div "Femenino" at bounding box center [324, 72] width 80 height 7
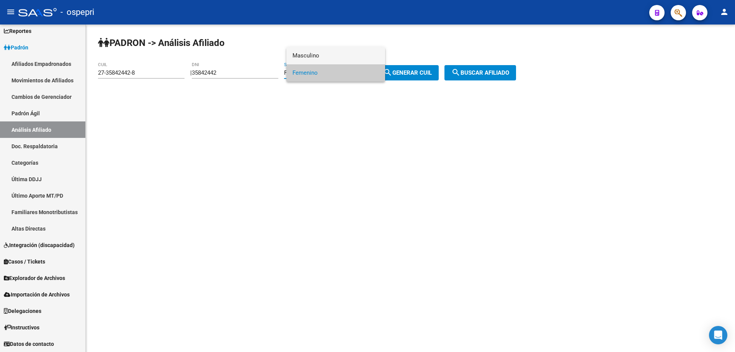
click at [329, 57] on span "Masculino" at bounding box center [335, 55] width 86 height 17
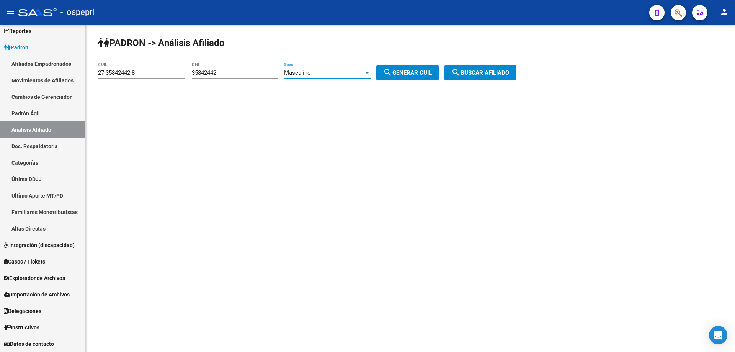
click at [441, 82] on div "[PERSON_NAME] -> Análisis Afiliado 27-35842442-8 CUIL | 35842442 DNI Masculino …" at bounding box center [410, 64] width 649 height 80
click at [438, 75] on button "search Generar CUIL" at bounding box center [407, 72] width 62 height 15
type input "20-35842442-3"
click at [492, 78] on button "search Buscar afiliado" at bounding box center [480, 72] width 72 height 15
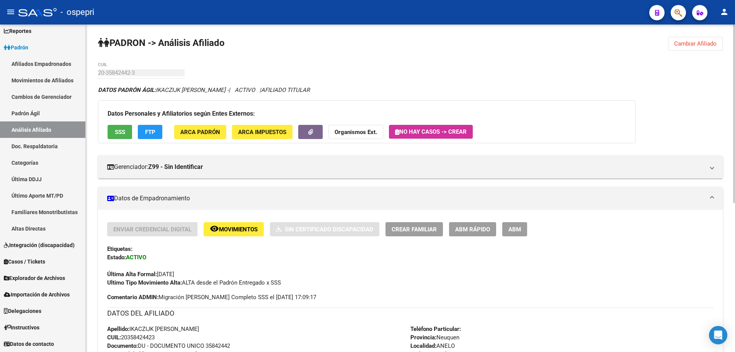
scroll to position [274, 0]
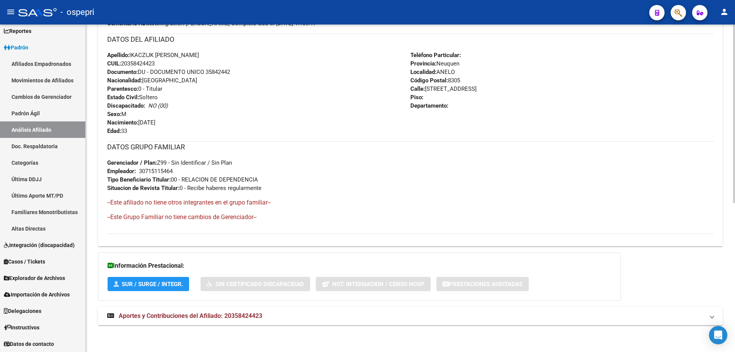
click at [216, 318] on span "Aportes y Contribuciones del Afiliado: 20358424423" at bounding box center [190, 315] width 143 height 7
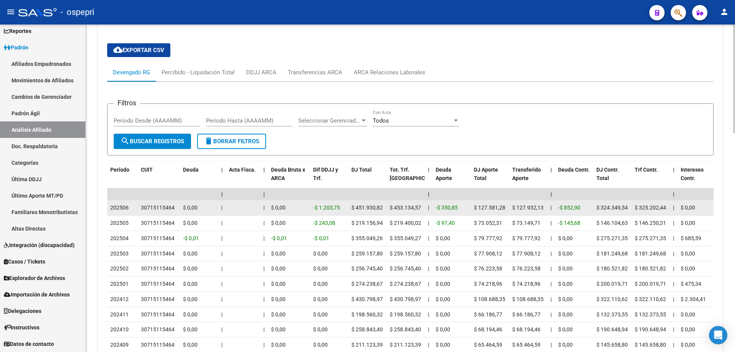
click at [159, 206] on div "30715115464" at bounding box center [158, 207] width 34 height 9
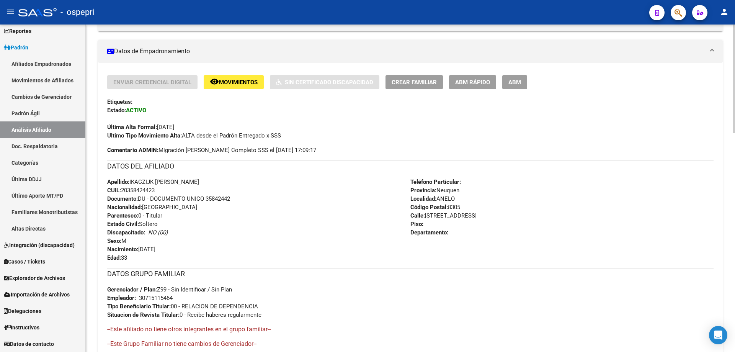
scroll to position [0, 0]
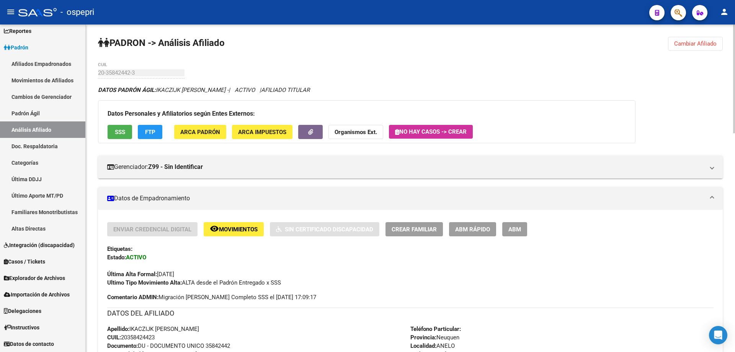
click at [699, 40] on span "Cambiar Afiliado" at bounding box center [695, 43] width 42 height 7
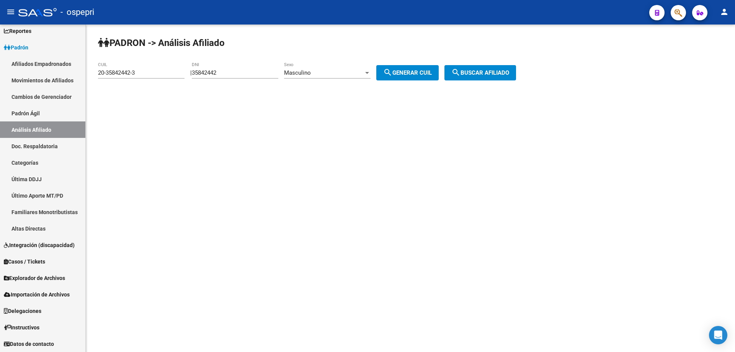
click at [210, 71] on input "35842442" at bounding box center [235, 72] width 86 height 7
paste input "35374"
type input "35835374"
drag, startPoint x: 425, startPoint y: 72, endPoint x: 486, endPoint y: 70, distance: 61.6
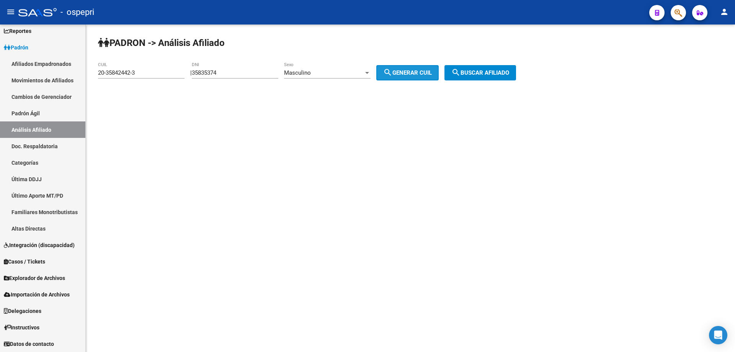
click at [425, 71] on span "search Generar CUIL" at bounding box center [407, 72] width 49 height 7
type input "20-35835374-7"
click at [487, 70] on span "search Buscar afiliado" at bounding box center [480, 72] width 58 height 7
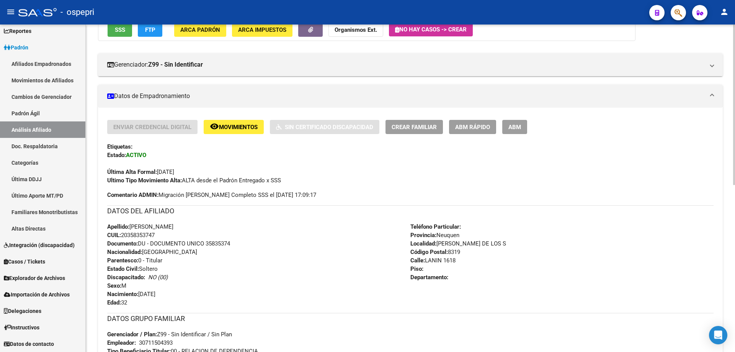
scroll to position [340, 0]
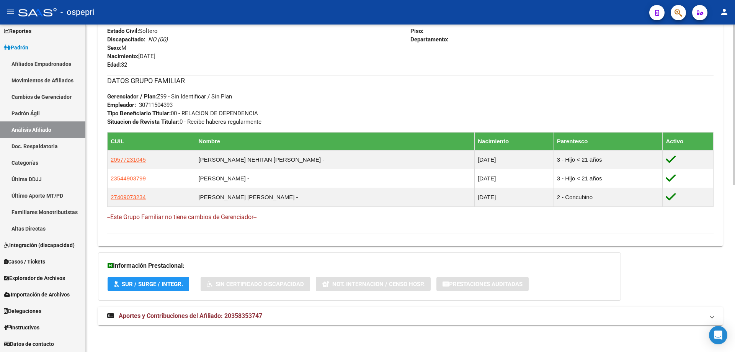
click at [248, 321] on mat-expansion-panel-header "Aportes y Contribuciones del Afiliado: 20358353747" at bounding box center [410, 315] width 624 height 18
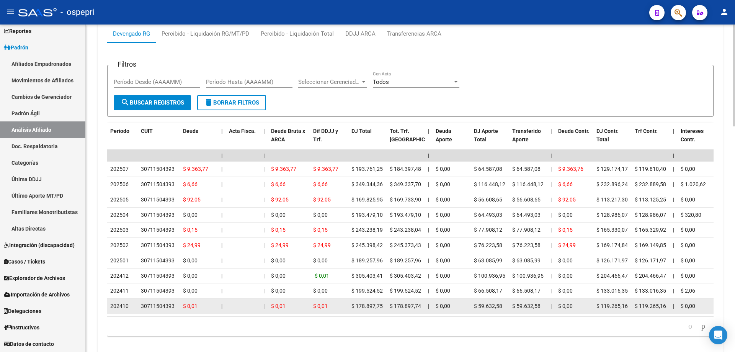
scroll to position [723, 0]
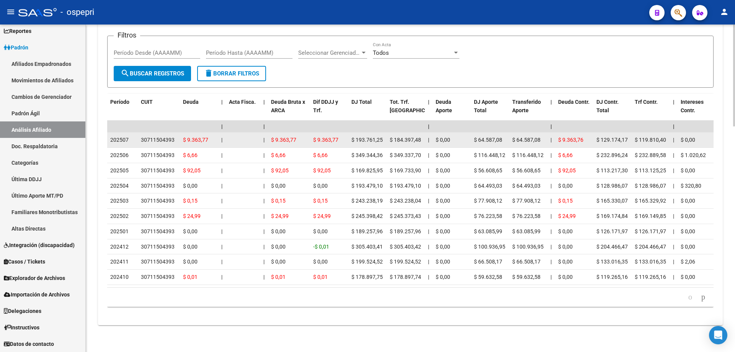
click at [166, 135] on div "30711504393" at bounding box center [158, 139] width 34 height 9
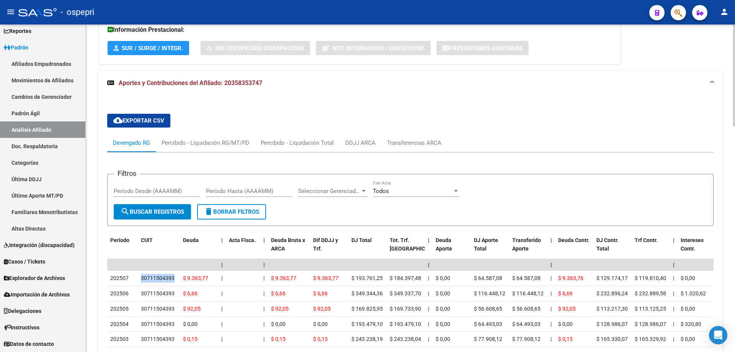
scroll to position [519, 0]
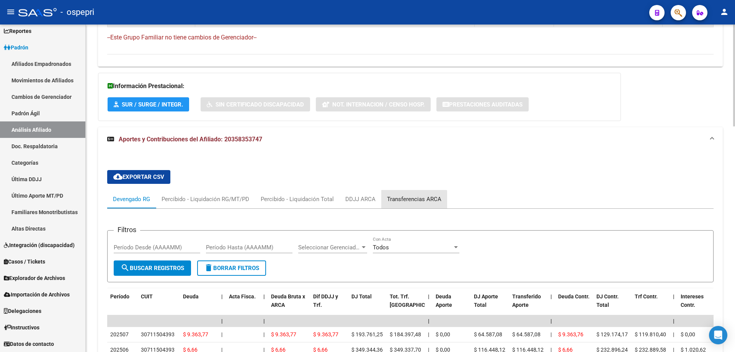
click at [411, 202] on div "Transferencias ARCA" at bounding box center [414, 199] width 54 height 8
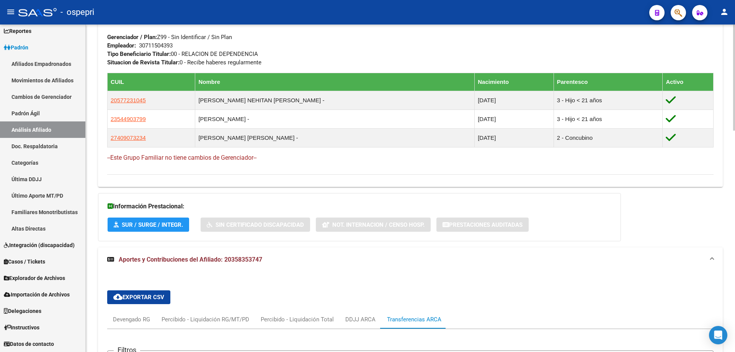
scroll to position [0, 0]
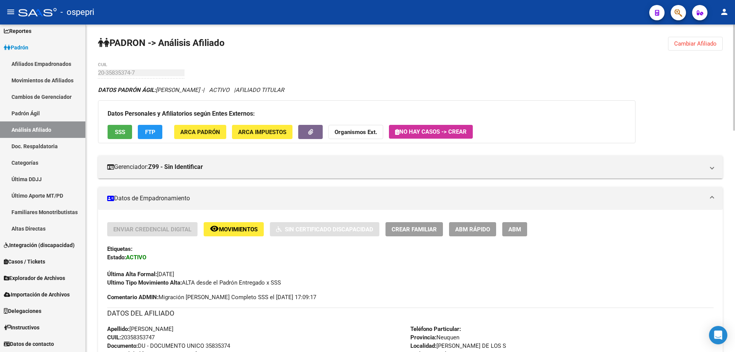
drag, startPoint x: 726, startPoint y: 42, endPoint x: 711, endPoint y: 42, distance: 14.5
click at [684, 45] on span "Cambiar Afiliado" at bounding box center [695, 43] width 42 height 7
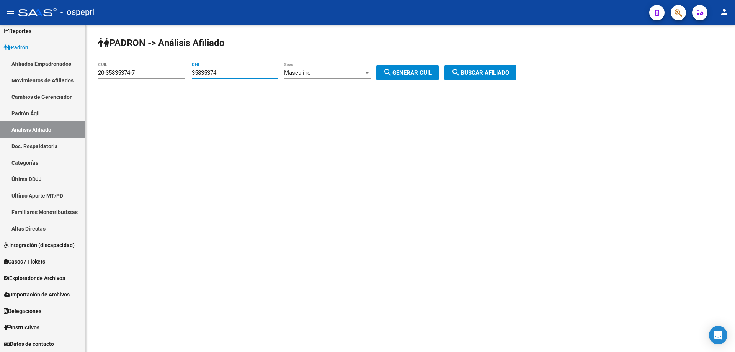
click at [217, 70] on input "35835374" at bounding box center [235, 72] width 86 height 7
paste input "63"
type input "35835363"
click at [407, 76] on button "search Generar CUIL" at bounding box center [407, 72] width 62 height 15
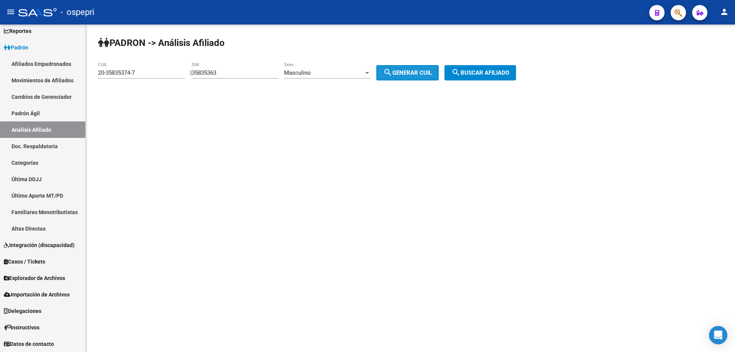
type input "20-35835363-1"
click at [477, 72] on span "search Buscar afiliado" at bounding box center [480, 72] width 58 height 7
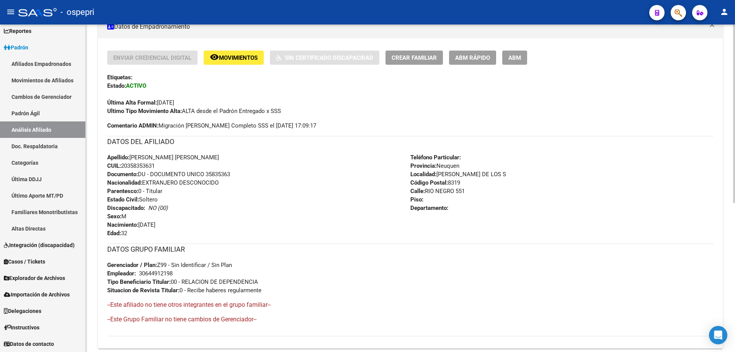
scroll to position [274, 0]
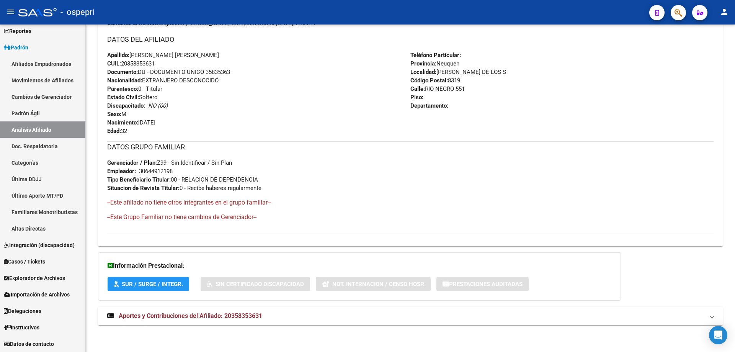
click at [227, 316] on span "Aportes y Contribuciones del Afiliado: 20358353631" at bounding box center [190, 315] width 143 height 7
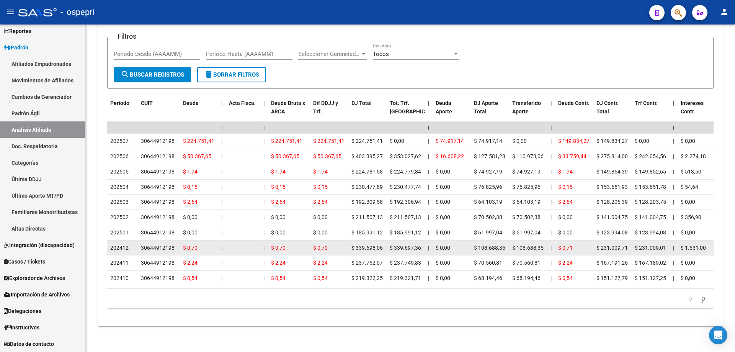
scroll to position [657, 0]
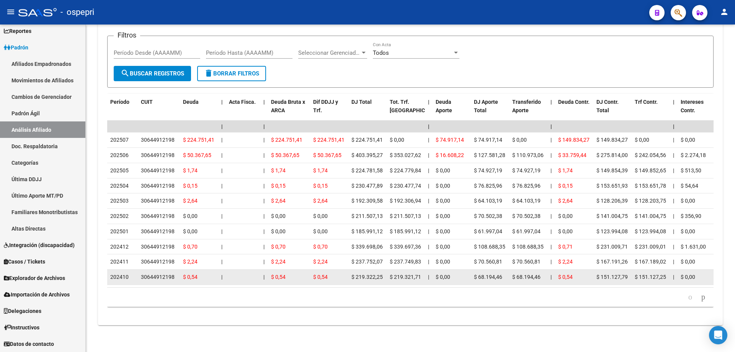
click at [162, 272] on div "30644912198" at bounding box center [158, 276] width 34 height 9
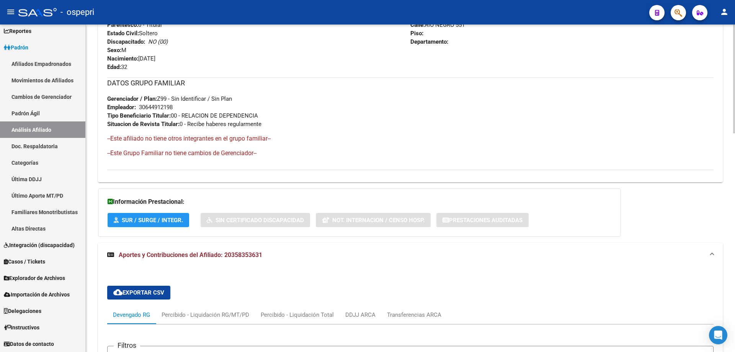
scroll to position [0, 0]
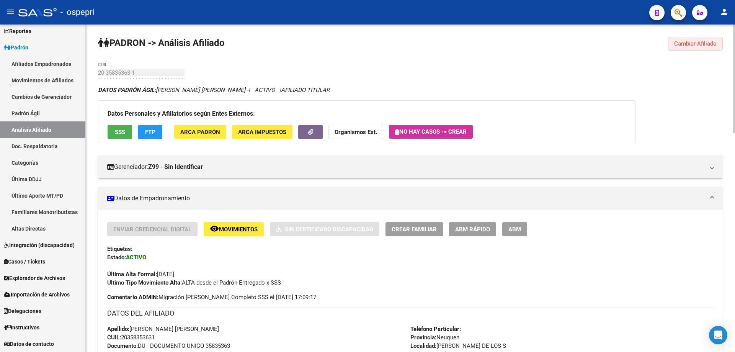
click at [704, 40] on button "Cambiar Afiliado" at bounding box center [695, 44] width 55 height 14
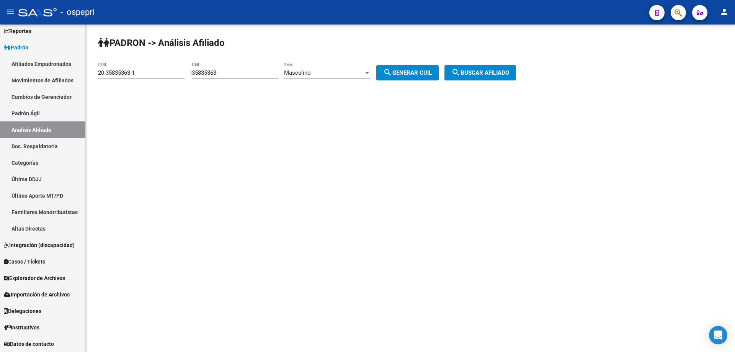
click at [213, 73] on input "35835363" at bounding box center [235, 72] width 86 height 7
paste input "1"
type input "35835313"
drag, startPoint x: 415, startPoint y: 71, endPoint x: 452, endPoint y: 75, distance: 36.5
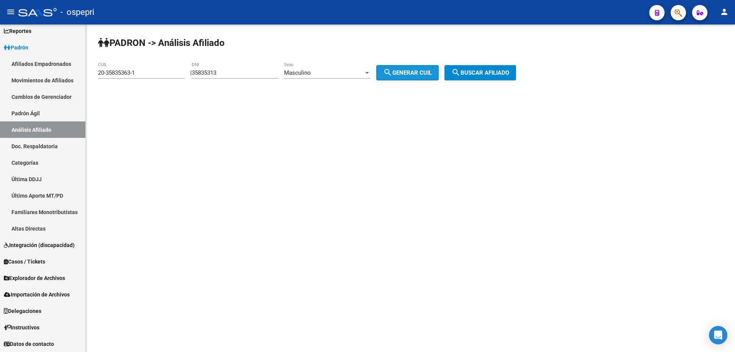
click at [416, 72] on span "search Generar CUIL" at bounding box center [407, 72] width 49 height 7
type input "20-35835313-5"
click at [492, 72] on span "search Buscar afiliado" at bounding box center [480, 72] width 58 height 7
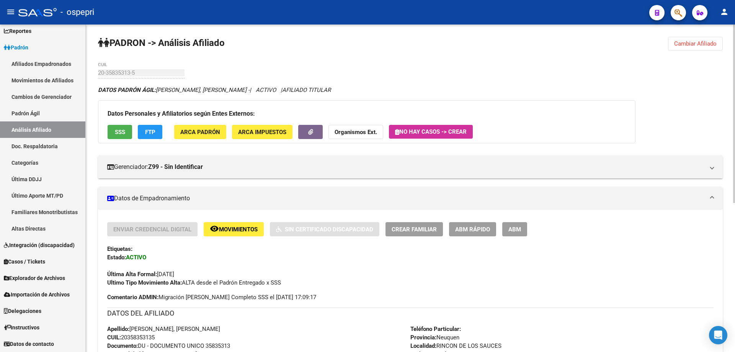
scroll to position [274, 0]
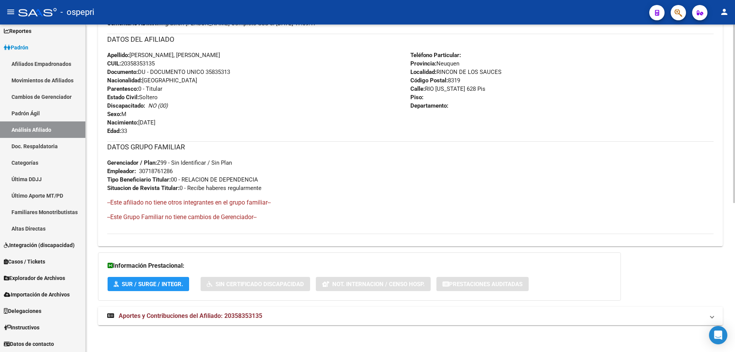
click at [192, 314] on span "Aportes y Contribuciones del Afiliado: 20358353135" at bounding box center [190, 315] width 143 height 7
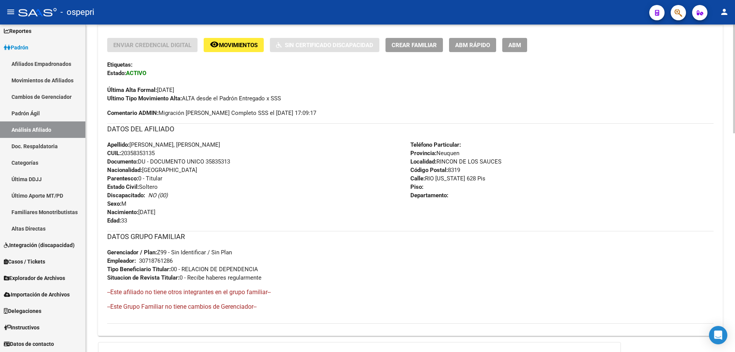
scroll to position [0, 0]
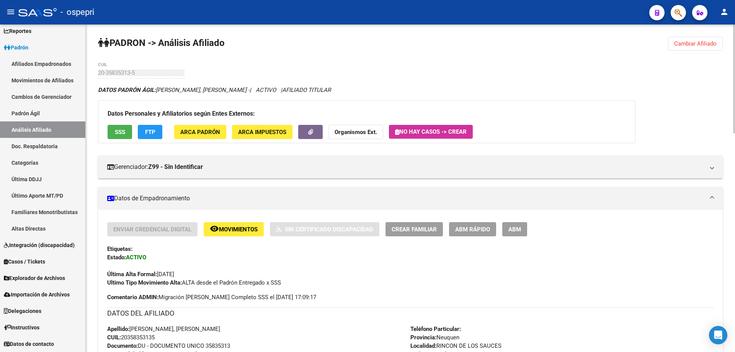
click at [699, 44] on span "Cambiar Afiliado" at bounding box center [695, 43] width 42 height 7
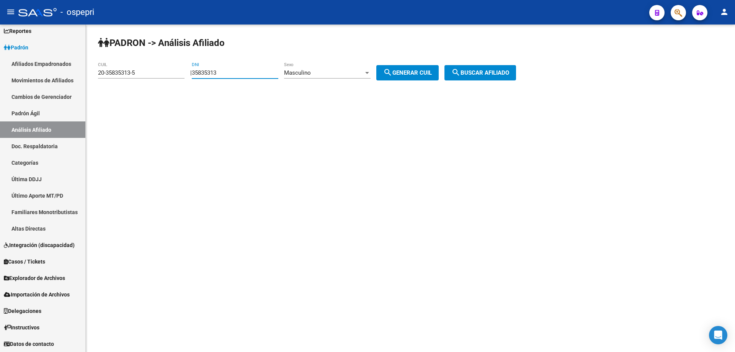
click at [215, 72] on input "35835313" at bounding box center [235, 72] width 86 height 7
paste input "23"
type input "35835233"
click at [419, 67] on button "search Generar CUIL" at bounding box center [407, 72] width 62 height 15
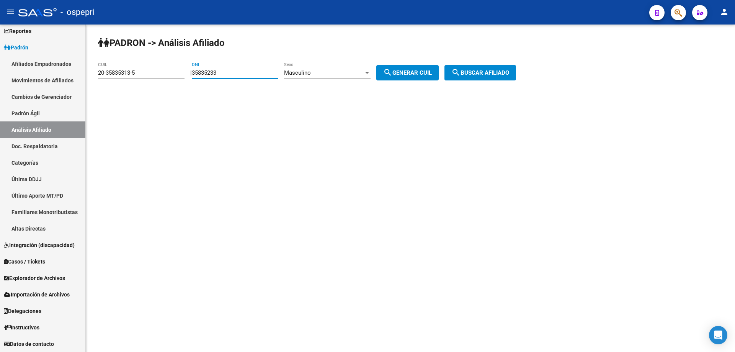
type input "20-35835233-3"
click at [502, 74] on span "search Buscar afiliado" at bounding box center [480, 72] width 58 height 7
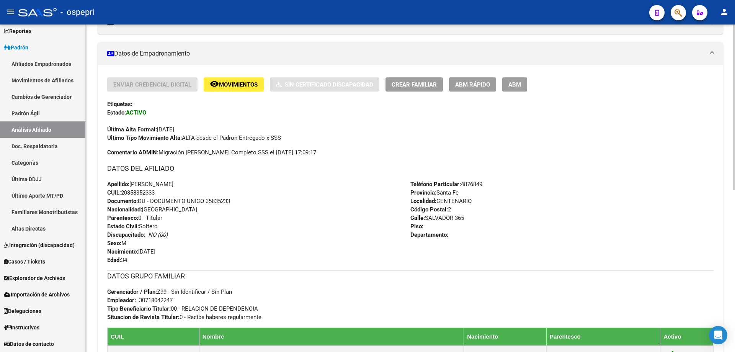
scroll to position [321, 0]
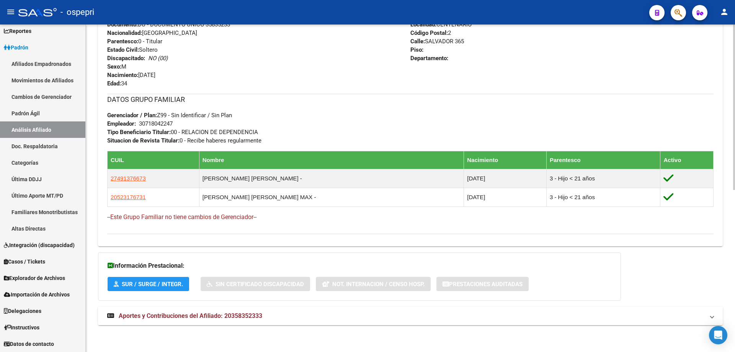
click at [214, 317] on span "Aportes y Contribuciones del Afiliado: 20358352333" at bounding box center [190, 315] width 143 height 7
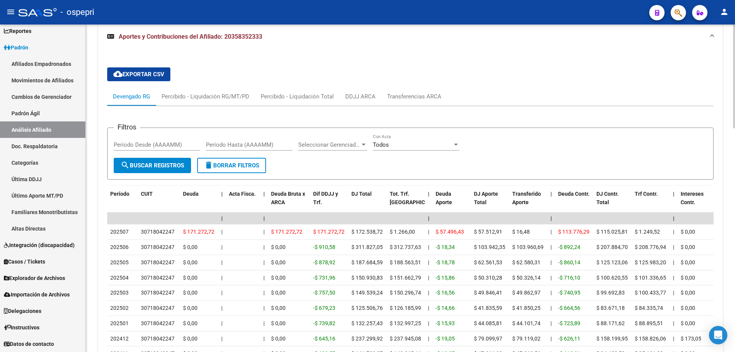
scroll to position [627, 0]
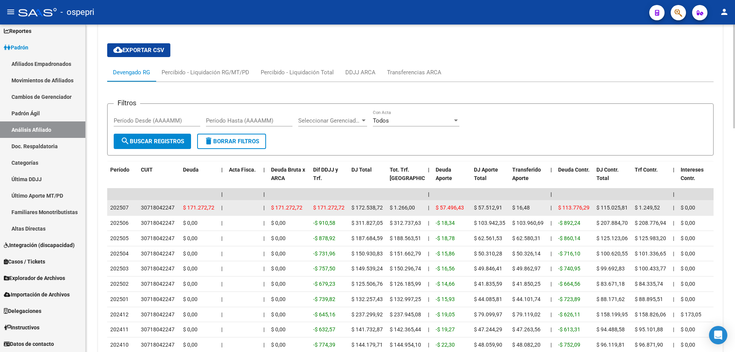
click at [160, 204] on div "30718042247" at bounding box center [158, 207] width 34 height 9
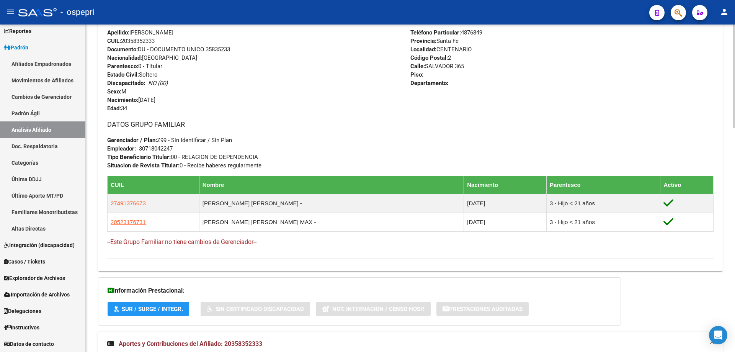
scroll to position [0, 0]
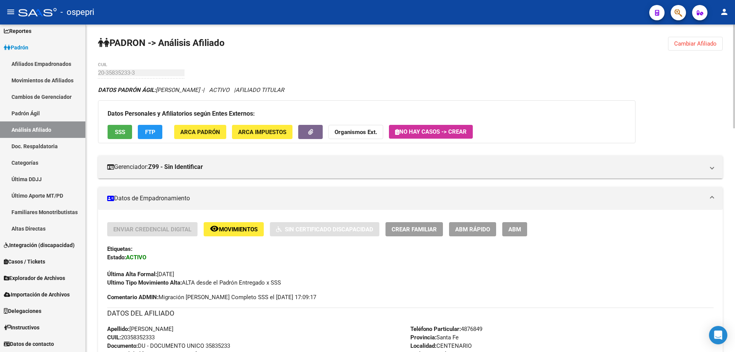
click at [703, 40] on span "Cambiar Afiliado" at bounding box center [695, 43] width 42 height 7
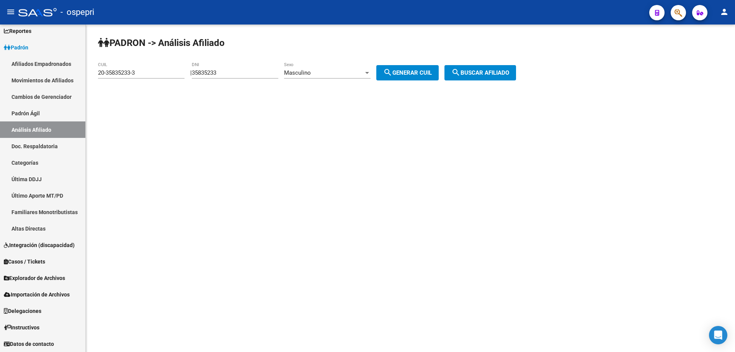
click at [213, 71] on input "35835233" at bounding box center [235, 72] width 86 height 7
paste input "4918"
type input "35834918"
click at [414, 72] on span "search Generar CUIL" at bounding box center [407, 72] width 49 height 7
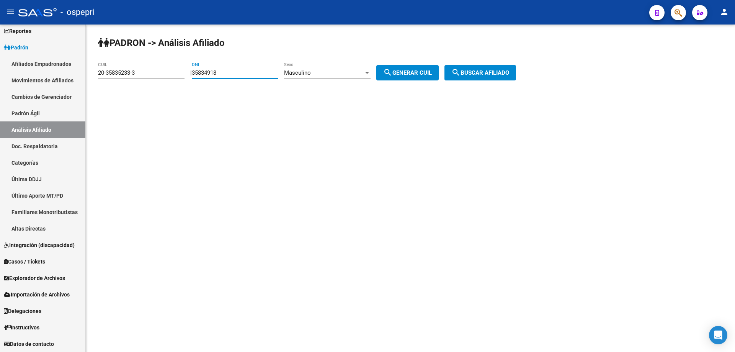
type input "20-35834918-9"
click at [486, 72] on span "search Buscar afiliado" at bounding box center [480, 72] width 58 height 7
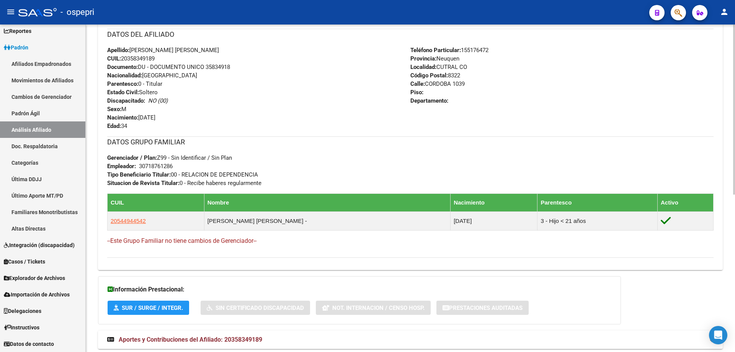
scroll to position [302, 0]
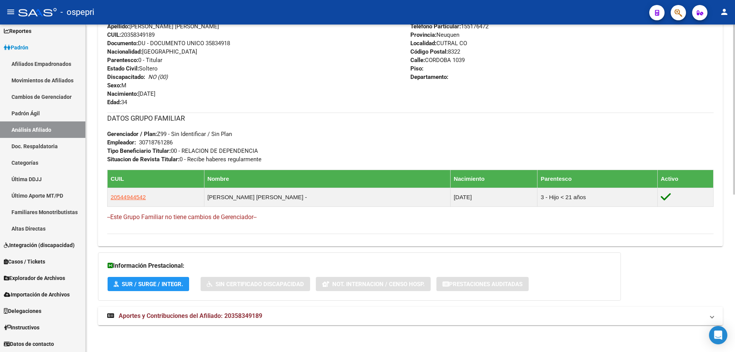
click at [213, 321] on mat-expansion-panel-header "Aportes y Contribuciones del Afiliado: 20358349189" at bounding box center [410, 315] width 624 height 18
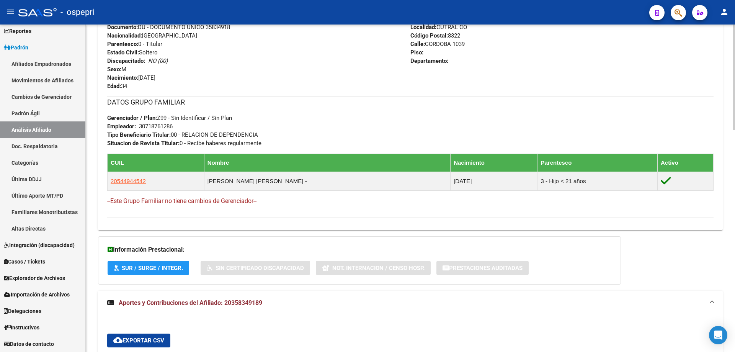
scroll to position [0, 0]
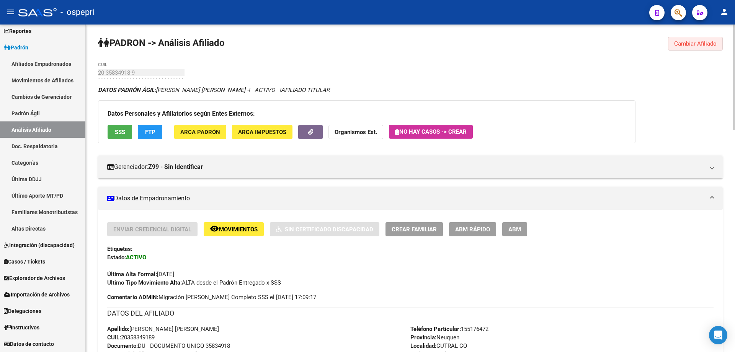
drag, startPoint x: 701, startPoint y: 45, endPoint x: 435, endPoint y: 57, distance: 266.1
click at [702, 45] on span "Cambiar Afiliado" at bounding box center [695, 43] width 42 height 7
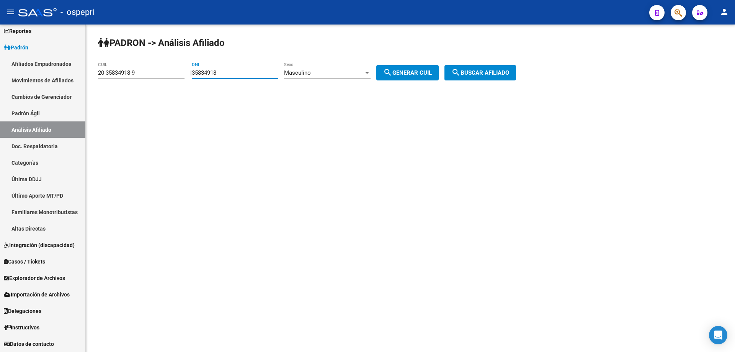
click at [219, 72] on input "35834918" at bounding box center [235, 72] width 86 height 7
paste input "683"
type input "35834683"
drag, startPoint x: 418, startPoint y: 71, endPoint x: 427, endPoint y: 70, distance: 8.9
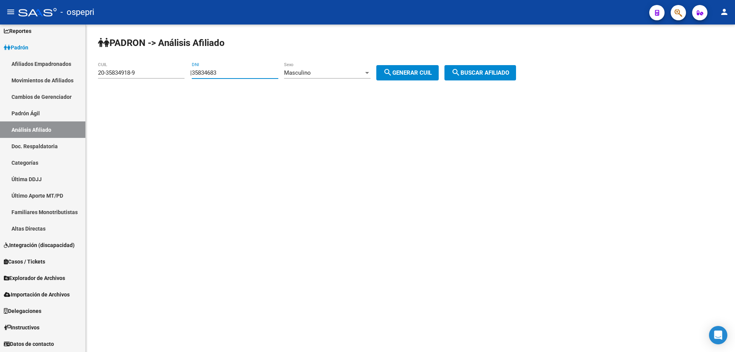
click at [420, 71] on span "search Generar CUIL" at bounding box center [407, 72] width 49 height 7
type input "23-35834683-9"
click at [460, 68] on mat-icon "search" at bounding box center [455, 72] width 9 height 9
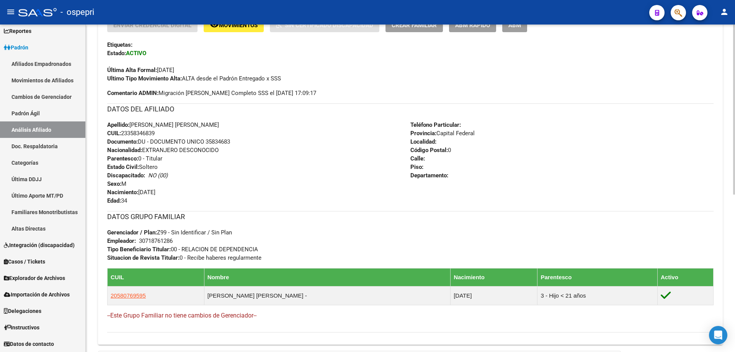
scroll to position [302, 0]
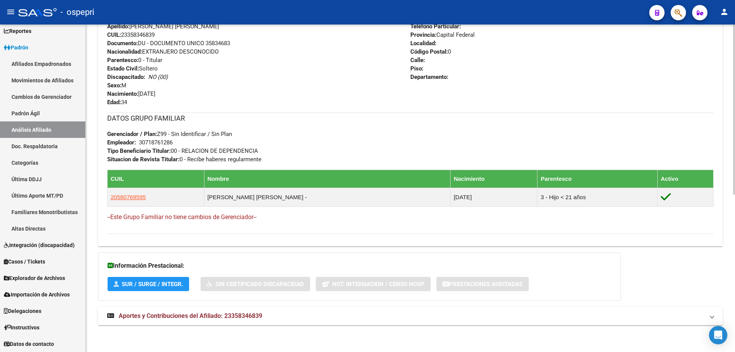
click at [235, 313] on span "Aportes y Contribuciones del Afiliado: 23358346839" at bounding box center [190, 315] width 143 height 7
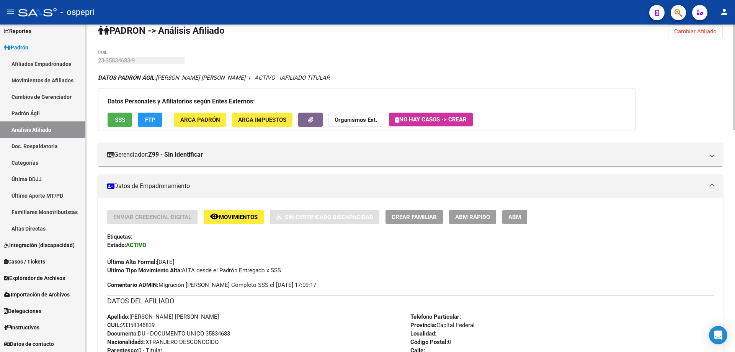
scroll to position [0, 0]
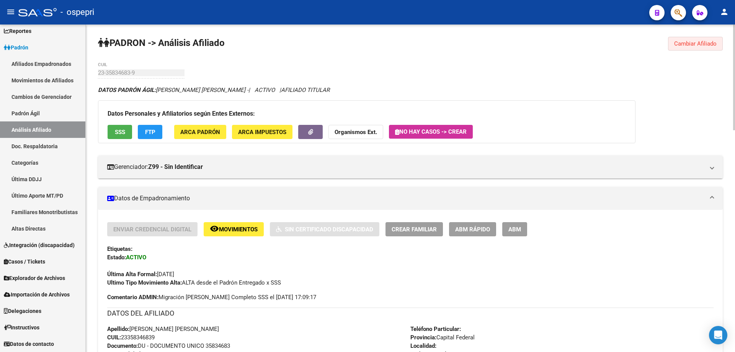
click at [697, 46] on span "Cambiar Afiliado" at bounding box center [695, 43] width 42 height 7
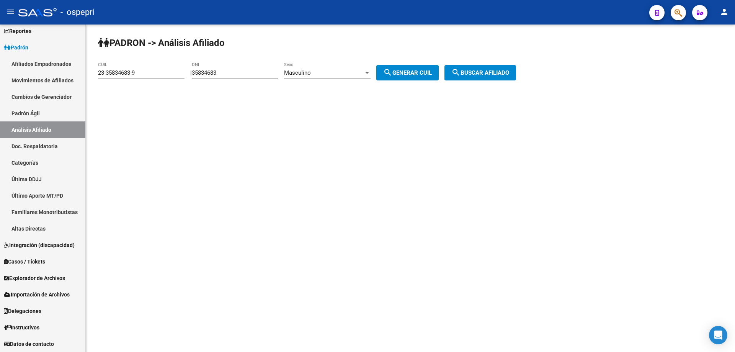
click at [215, 72] on input "35834683" at bounding box center [235, 72] width 86 height 7
paste input "089"
type input "35834089"
click at [416, 73] on span "search Generar CUIL" at bounding box center [407, 72] width 49 height 7
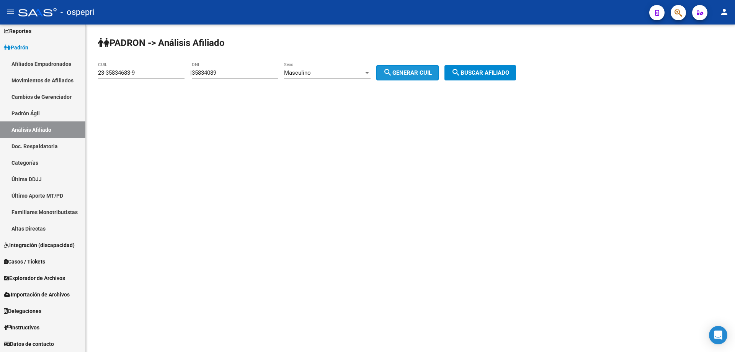
type input "20-35834089-0"
click at [492, 75] on span "search Buscar afiliado" at bounding box center [480, 72] width 58 height 7
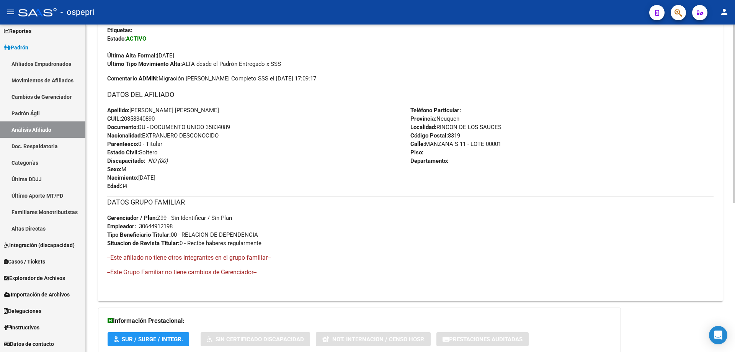
scroll to position [274, 0]
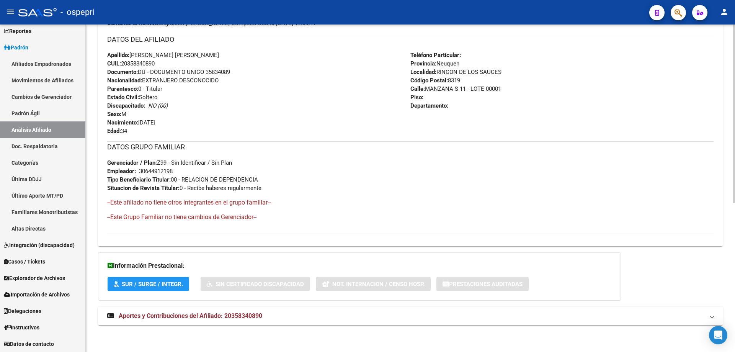
click at [210, 317] on span "Aportes y Contribuciones del Afiliado: 20358340890" at bounding box center [190, 315] width 143 height 7
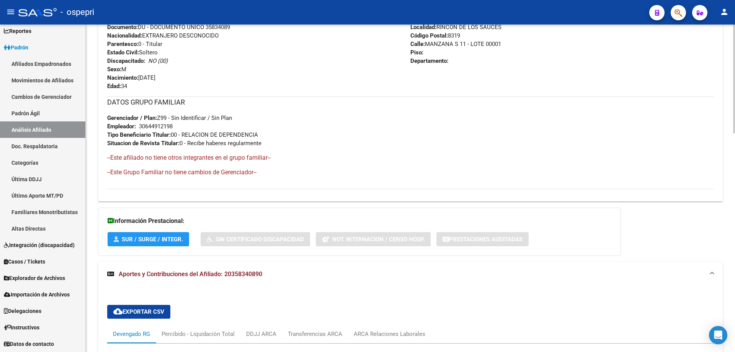
scroll to position [471, 0]
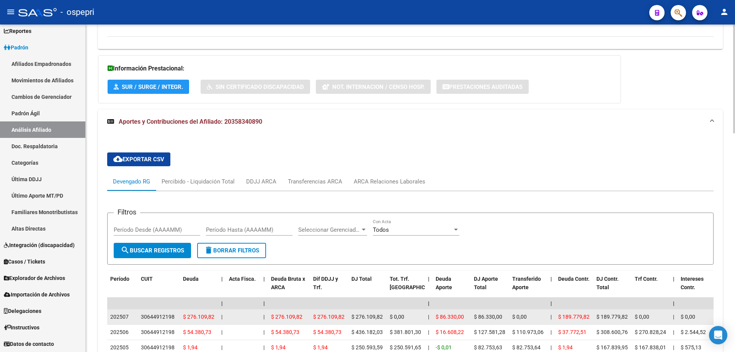
click at [158, 316] on div "30644912198" at bounding box center [158, 316] width 34 height 9
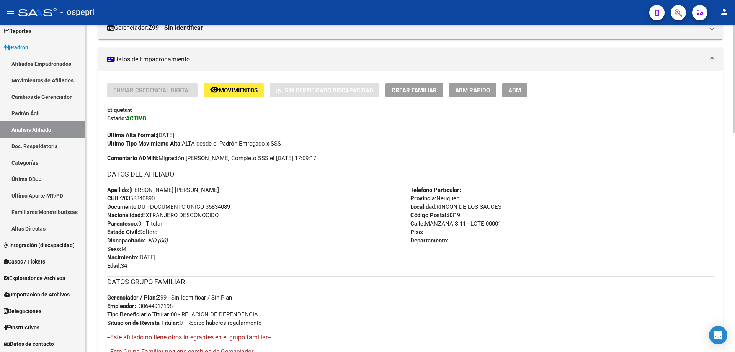
scroll to position [0, 0]
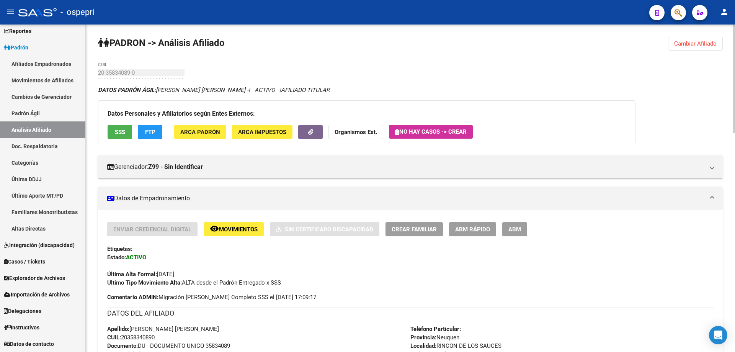
drag, startPoint x: 705, startPoint y: 47, endPoint x: 699, endPoint y: 47, distance: 5.7
click at [704, 46] on span "Cambiar Afiliado" at bounding box center [695, 43] width 42 height 7
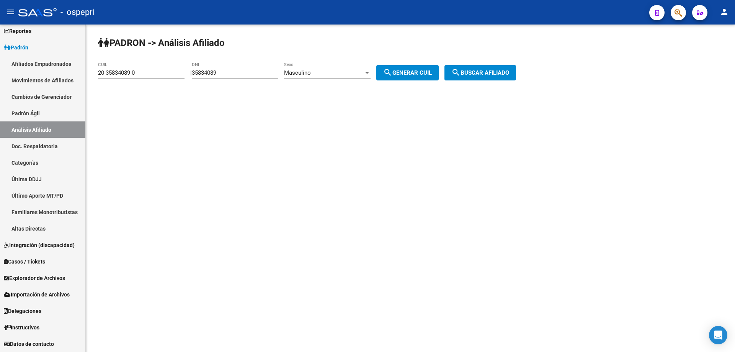
click at [207, 70] on input "35834089" at bounding box center [235, 72] width 86 height 7
paste input "76469"
type input "35764699"
click at [392, 77] on mat-icon "search" at bounding box center [387, 72] width 9 height 9
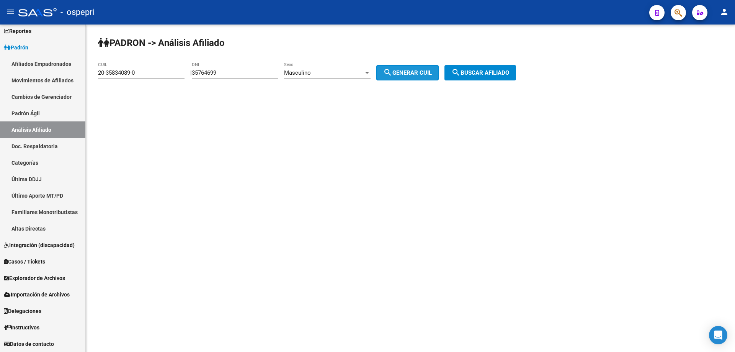
type input "20-35764699-6"
click at [438, 71] on button "search Generar CUIL" at bounding box center [407, 72] width 62 height 15
click at [474, 72] on span "search Buscar afiliado" at bounding box center [480, 72] width 58 height 7
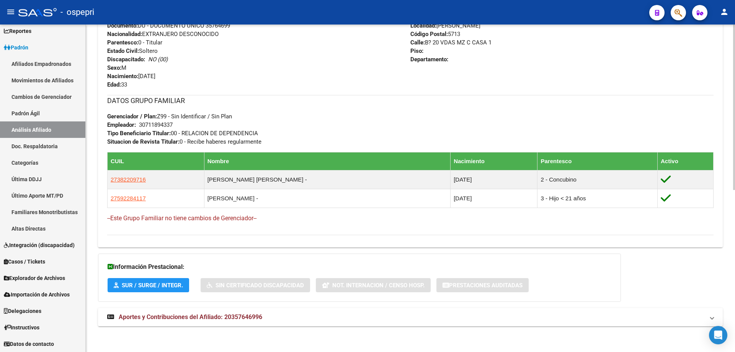
scroll to position [321, 0]
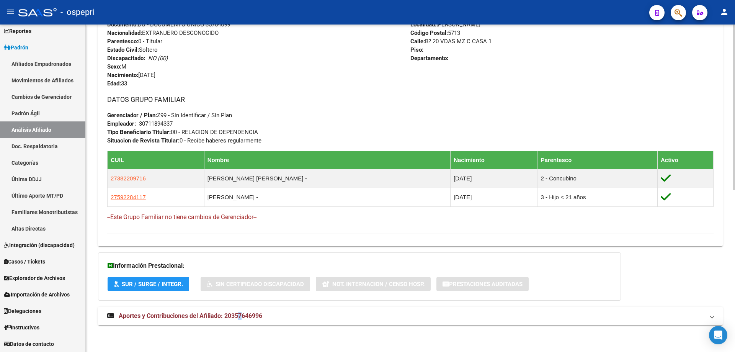
click at [240, 312] on span "Aportes y Contribuciones del Afiliado: 20357646996" at bounding box center [190, 315] width 143 height 7
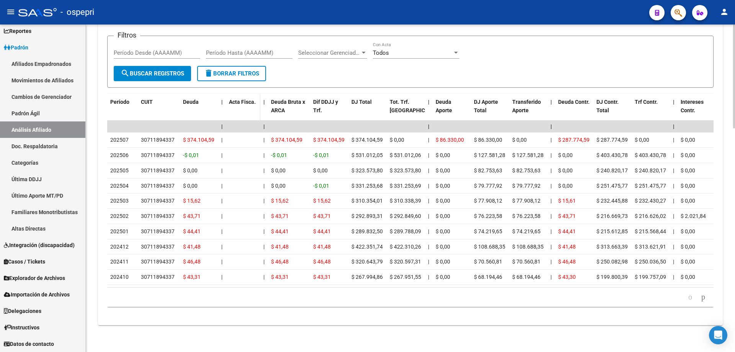
scroll to position [704, 0]
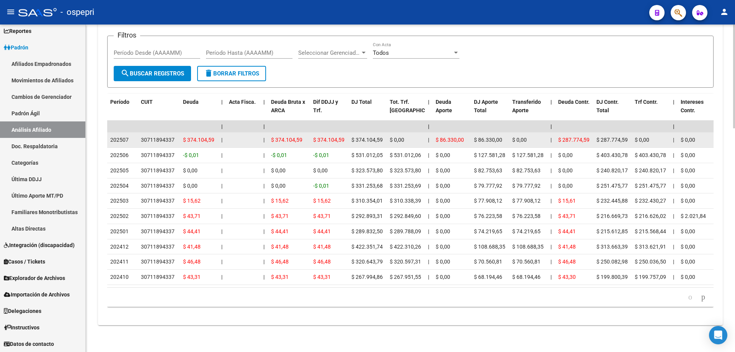
click at [155, 135] on div "30711894337" at bounding box center [158, 139] width 34 height 9
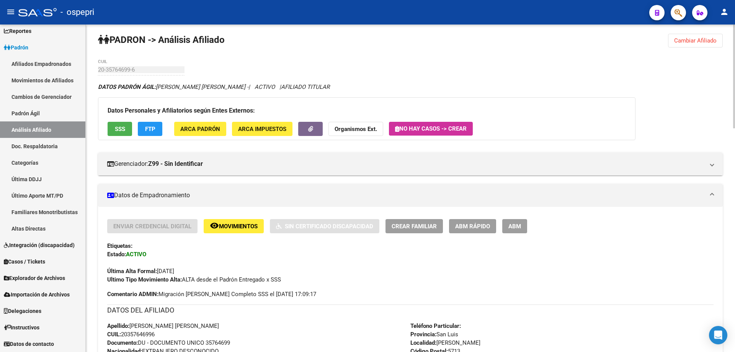
scroll to position [0, 0]
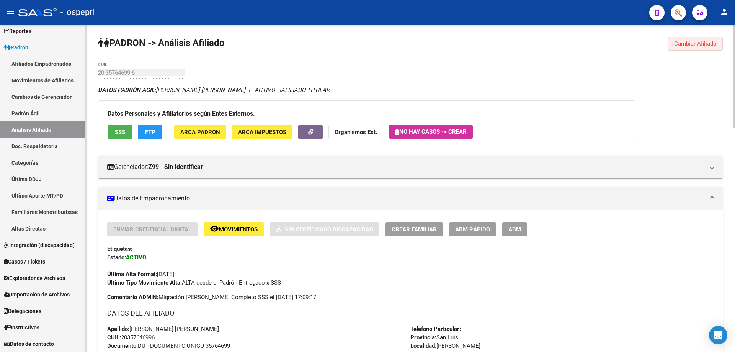
click at [688, 42] on span "Cambiar Afiliado" at bounding box center [695, 43] width 42 height 7
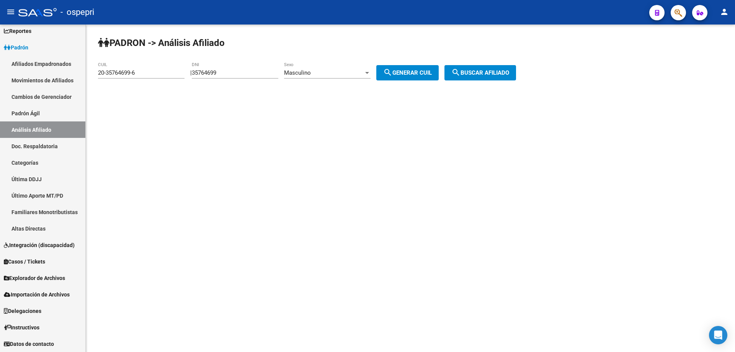
click at [222, 72] on input "35764699" at bounding box center [235, 72] width 86 height 7
paste input "34628"
type input "35734628"
click at [421, 72] on span "search Generar CUIL" at bounding box center [407, 72] width 49 height 7
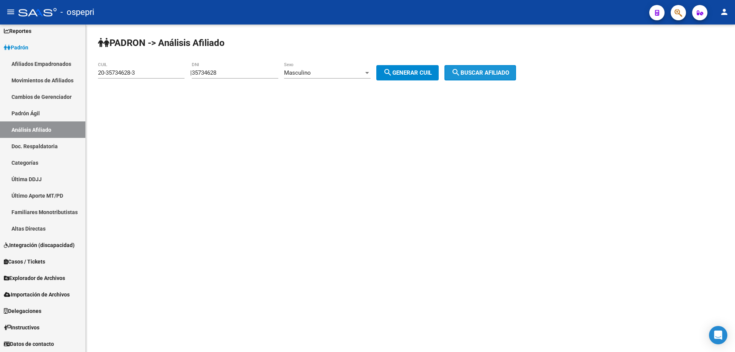
click at [484, 72] on span "search Buscar afiliado" at bounding box center [480, 72] width 58 height 7
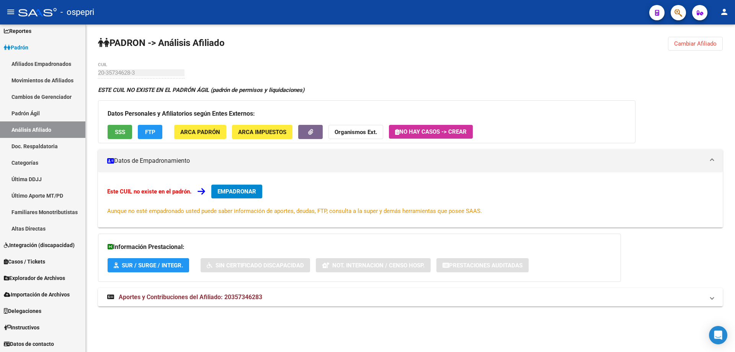
drag, startPoint x: 705, startPoint y: 46, endPoint x: 530, endPoint y: 51, distance: 174.9
click at [704, 46] on span "Cambiar Afiliado" at bounding box center [695, 43] width 42 height 7
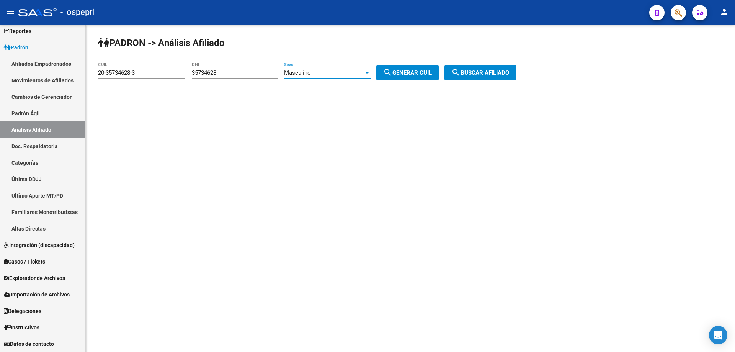
click at [331, 70] on div "Masculino" at bounding box center [324, 72] width 80 height 7
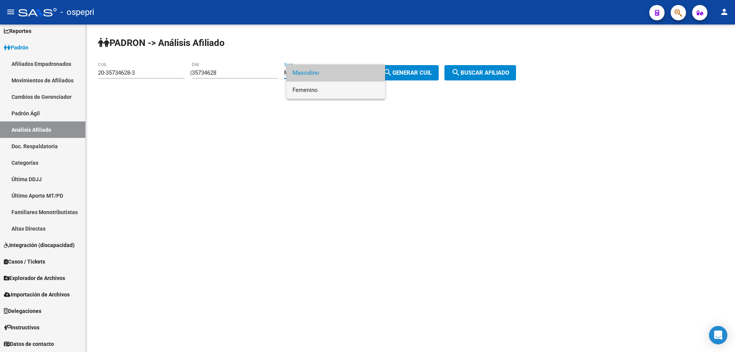
drag, startPoint x: 323, startPoint y: 90, endPoint x: 402, endPoint y: 79, distance: 79.2
click at [327, 90] on span "Femenino" at bounding box center [335, 89] width 86 height 17
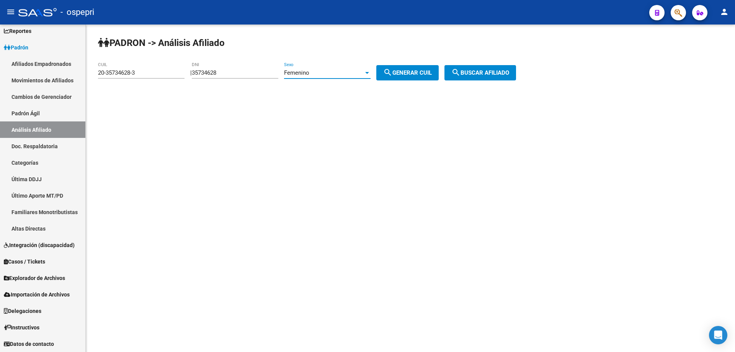
click at [437, 64] on div "[PERSON_NAME] -> Análisis Afiliado 20-35734628-3 CUIL | 35734628 DNI Femenino S…" at bounding box center [410, 64] width 649 height 80
click at [429, 71] on span "search Generar CUIL" at bounding box center [407, 72] width 49 height 7
type input "27-35734628-8"
click at [494, 71] on span "search Buscar afiliado" at bounding box center [480, 72] width 58 height 7
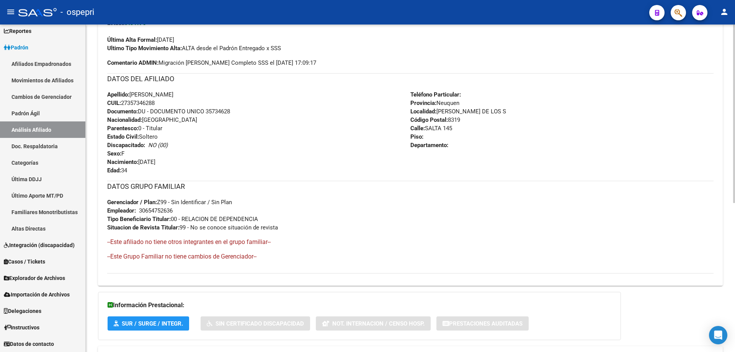
scroll to position [274, 0]
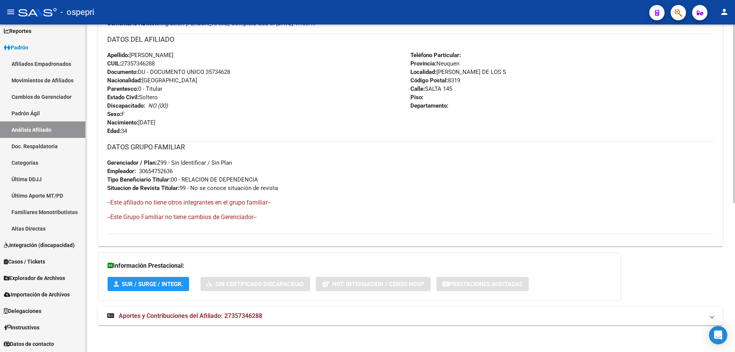
click at [237, 310] on mat-expansion-panel-header "Aportes y Contribuciones del Afiliado: 27357346288" at bounding box center [410, 315] width 624 height 18
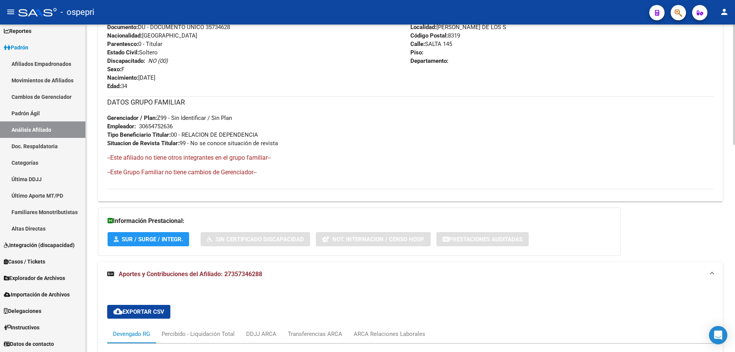
scroll to position [563, 0]
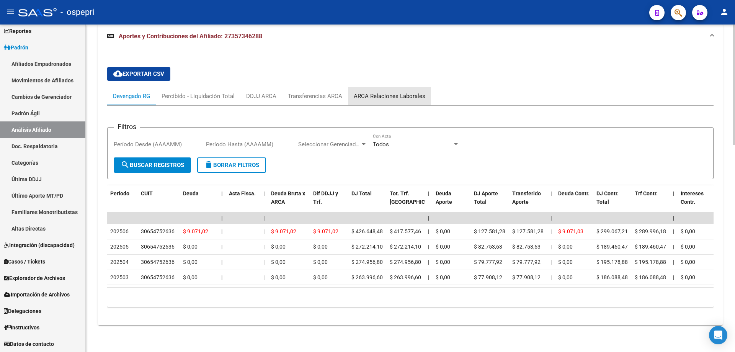
click at [389, 92] on div "ARCA Relaciones Laborales" at bounding box center [390, 96] width 72 height 8
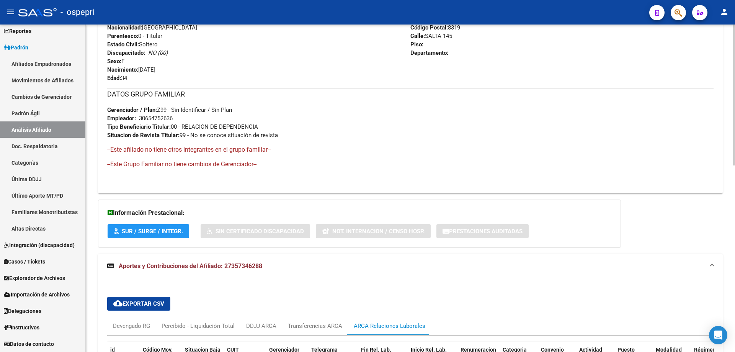
scroll to position [432, 0]
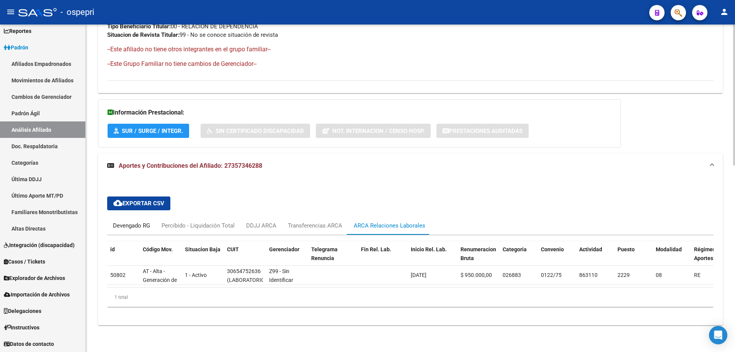
click at [131, 221] on div "Devengado RG" at bounding box center [131, 225] width 37 height 8
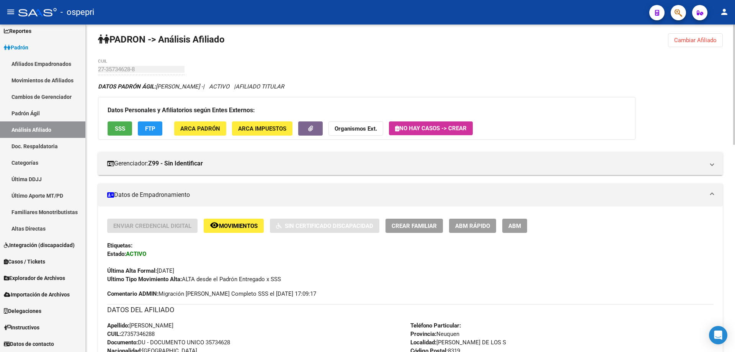
scroll to position [0, 0]
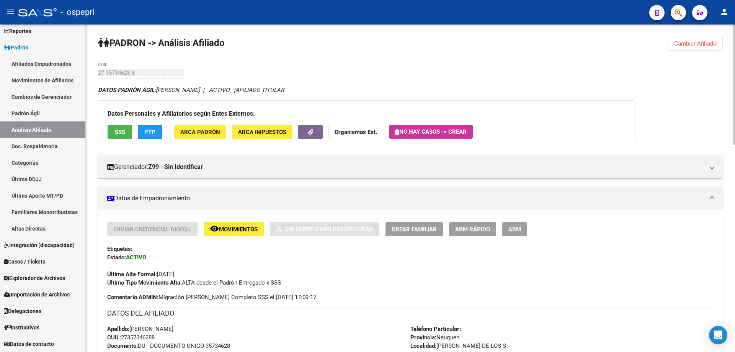
click at [690, 46] on span "Cambiar Afiliado" at bounding box center [695, 43] width 42 height 7
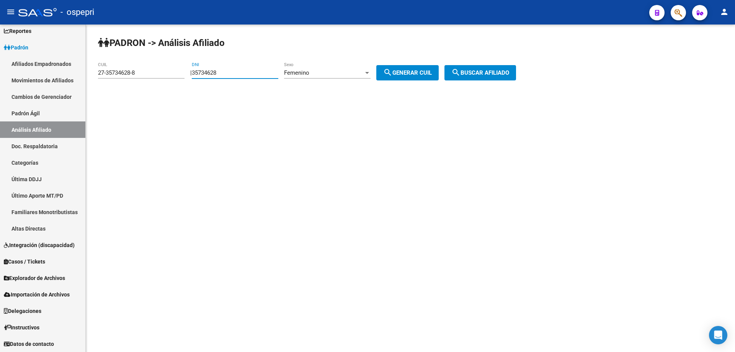
click at [218, 74] on input "35734628" at bounding box center [235, 72] width 86 height 7
paste input "664055"
type input "35664055"
click at [336, 69] on div "Femenino Sexo" at bounding box center [327, 70] width 86 height 16
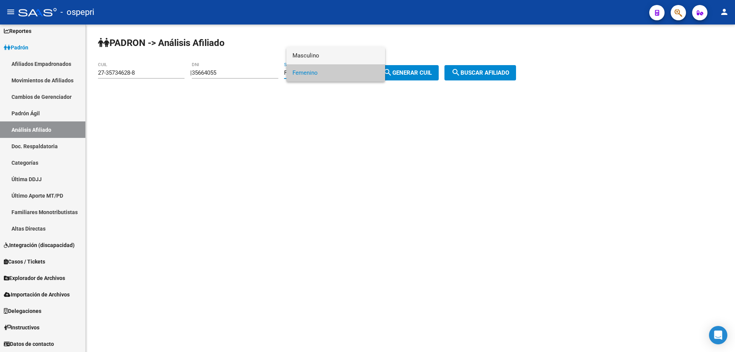
click at [318, 54] on span "Masculino" at bounding box center [335, 55] width 86 height 17
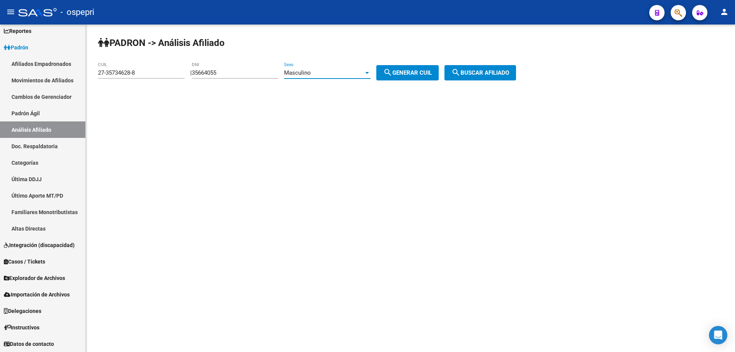
click at [423, 78] on button "search Generar CUIL" at bounding box center [407, 72] width 62 height 15
type input "20-35664055-2"
click at [493, 70] on span "search Buscar afiliado" at bounding box center [480, 72] width 58 height 7
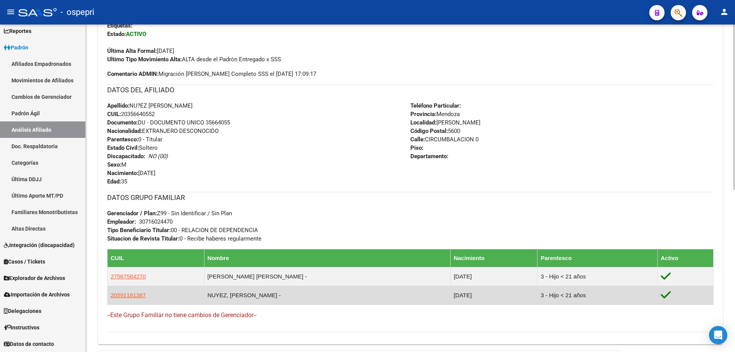
scroll to position [314, 0]
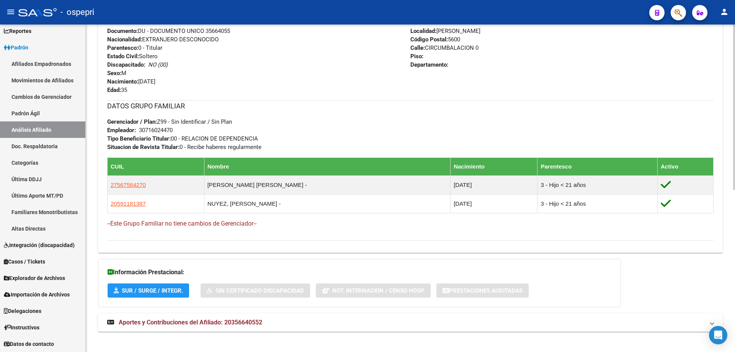
click at [248, 323] on span "Aportes y Contribuciones del Afiliado: 20356640552" at bounding box center [190, 321] width 143 height 7
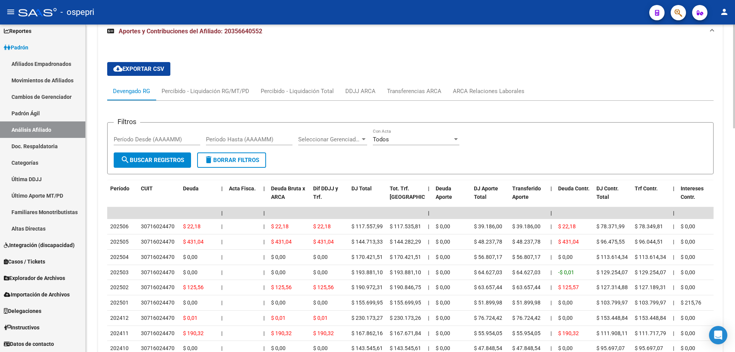
scroll to position [620, 0]
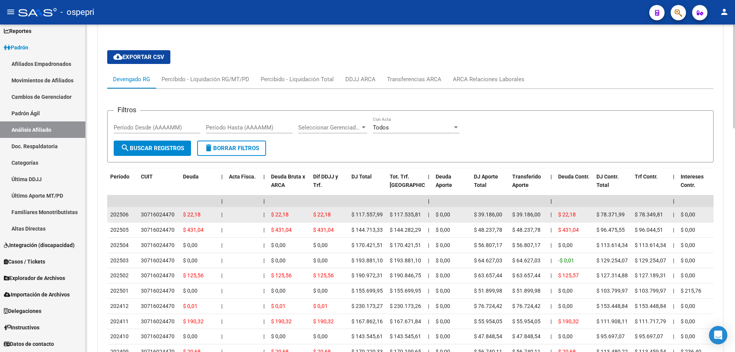
click at [164, 213] on div "30716024470" at bounding box center [158, 214] width 34 height 9
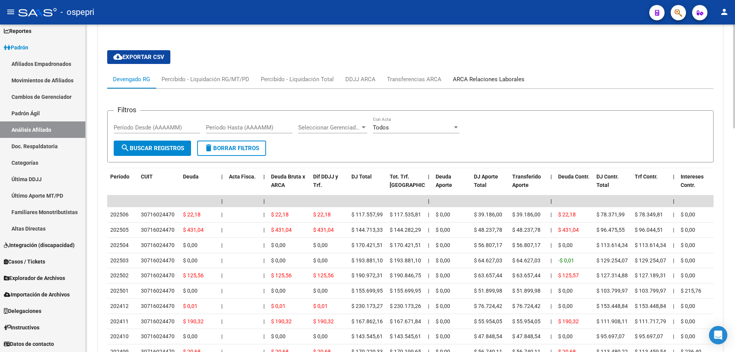
click at [490, 76] on div "ARCA Relaciones Laborales" at bounding box center [489, 79] width 72 height 8
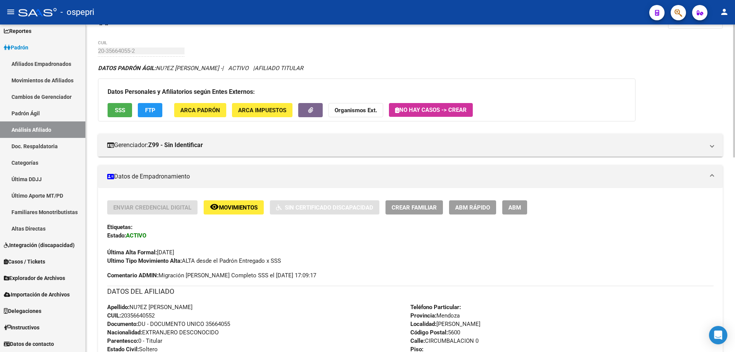
scroll to position [0, 0]
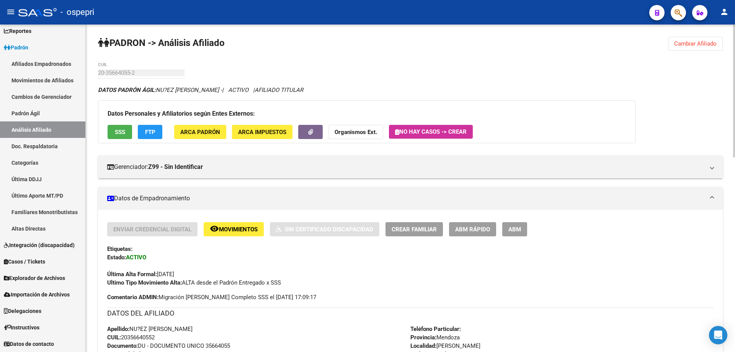
click at [715, 44] on span "Cambiar Afiliado" at bounding box center [695, 43] width 42 height 7
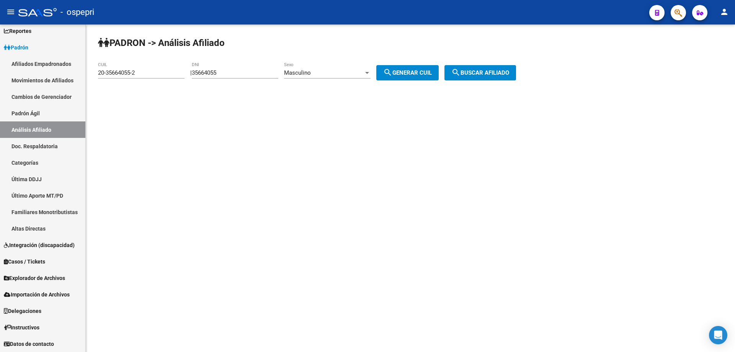
click at [200, 72] on input "35664055" at bounding box center [235, 72] width 86 height 7
paste input "466729"
type input "35466729"
drag, startPoint x: 401, startPoint y: 75, endPoint x: 428, endPoint y: 82, distance: 28.2
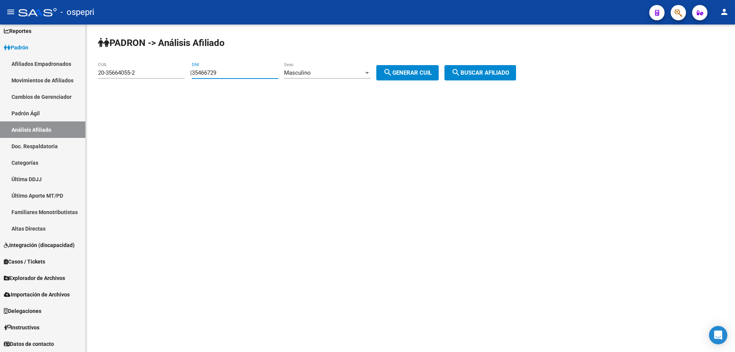
click at [403, 75] on span "search Generar CUIL" at bounding box center [407, 72] width 49 height 7
drag, startPoint x: 509, startPoint y: 80, endPoint x: 495, endPoint y: 82, distance: 14.6
click at [508, 80] on div "[PERSON_NAME] -> Análisis Afiliado 20-35466729-1 CUIL | 35466729 DNI Masculino …" at bounding box center [410, 64] width 649 height 80
click at [490, 73] on span "search Buscar afiliado" at bounding box center [480, 72] width 58 height 7
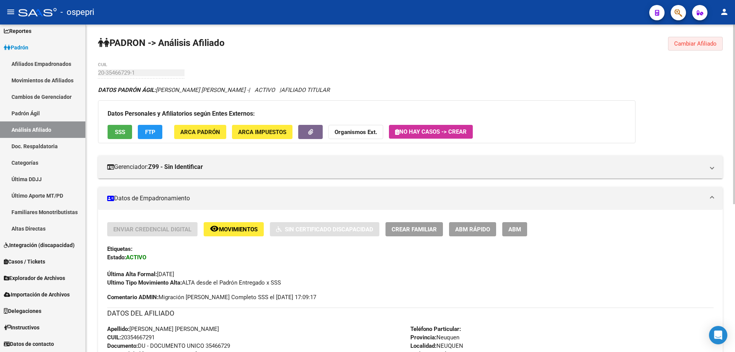
click at [696, 41] on span "Cambiar Afiliado" at bounding box center [695, 43] width 42 height 7
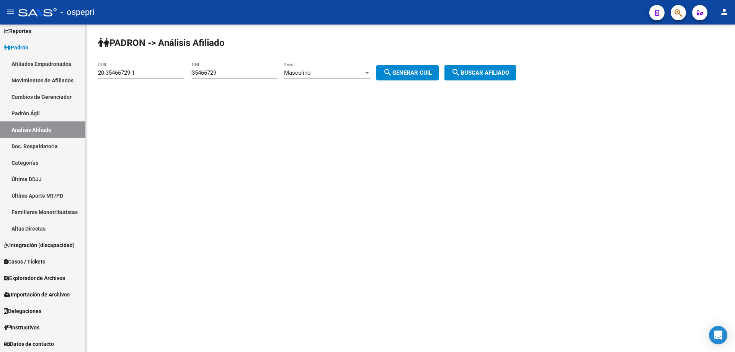
click at [321, 73] on div "Masculino" at bounding box center [324, 72] width 80 height 7
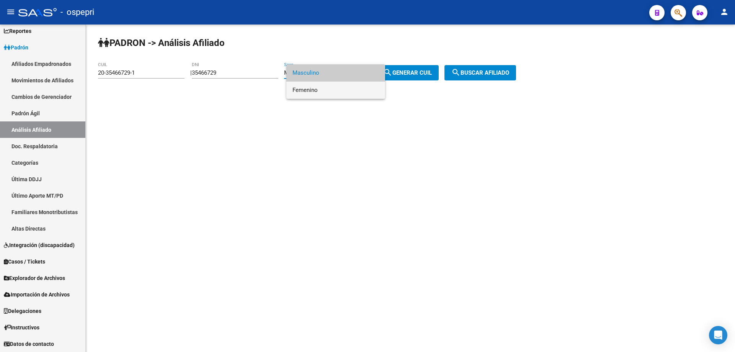
drag, startPoint x: 310, startPoint y: 89, endPoint x: 329, endPoint y: 89, distance: 18.7
click at [319, 89] on span "Femenino" at bounding box center [335, 89] width 86 height 17
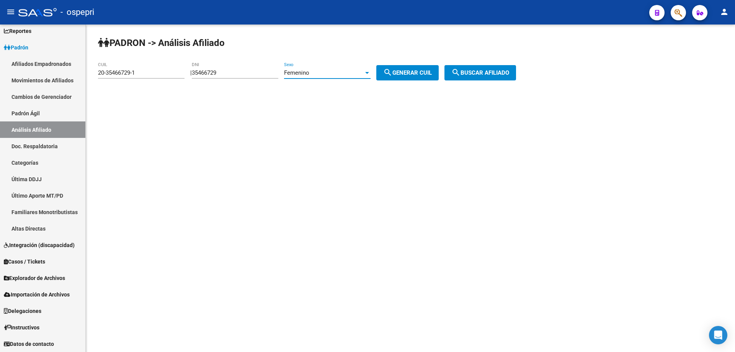
click at [424, 67] on button "search Generar CUIL" at bounding box center [407, 72] width 62 height 15
type input "27-35466729-6"
click at [509, 72] on span "search Buscar afiliado" at bounding box center [480, 72] width 58 height 7
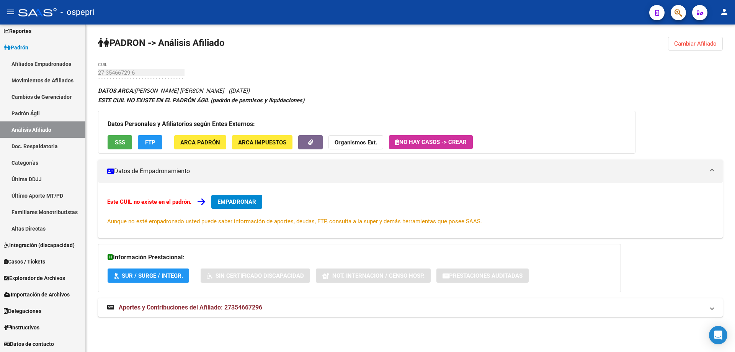
drag, startPoint x: 243, startPoint y: 91, endPoint x: 267, endPoint y: 92, distance: 24.5
click at [249, 92] on span "([DATE])" at bounding box center [238, 90] width 21 height 7
click at [294, 90] on div "DATOS ARCA: [PERSON_NAME] [PERSON_NAME] ([DATE]) ESTE CUIL NO EXISTE EN EL [PER…" at bounding box center [410, 205] width 624 height 239
click at [707, 41] on span "Cambiar Afiliado" at bounding box center [695, 43] width 42 height 7
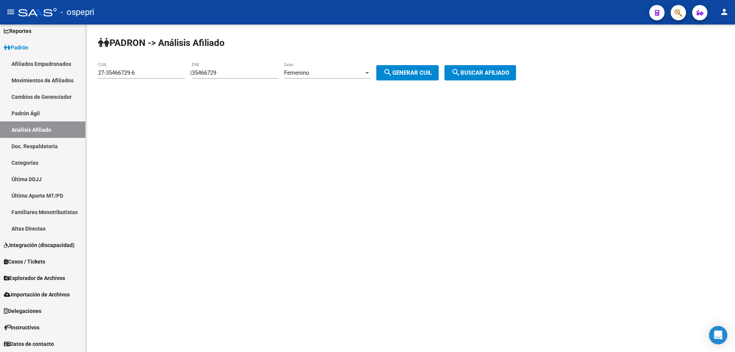
click at [235, 72] on input "35466729" at bounding box center [235, 72] width 86 height 7
paste input "35656038"
click at [234, 72] on input "3546672935656038" at bounding box center [235, 72] width 86 height 7
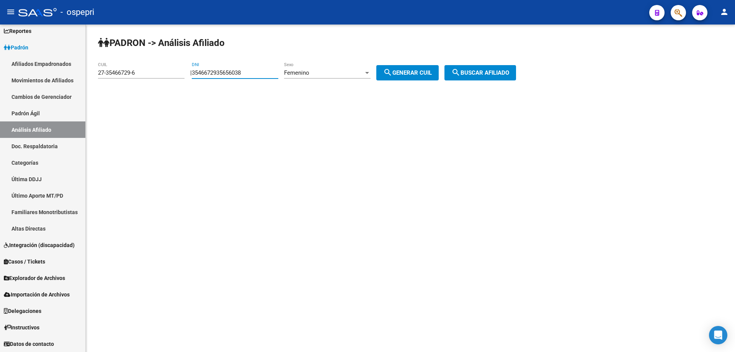
click at [234, 72] on input "3546672935656038" at bounding box center [235, 72] width 86 height 7
paste input "number"
type input "35656038"
click at [354, 70] on div "Femenino" at bounding box center [324, 72] width 80 height 7
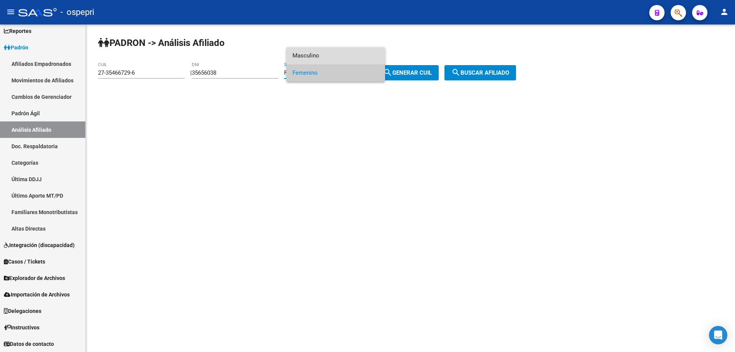
click at [311, 51] on span "Masculino" at bounding box center [335, 55] width 86 height 17
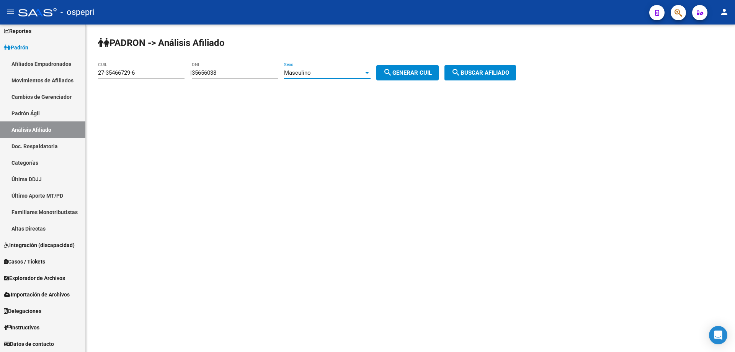
click at [424, 70] on span "search Generar CUIL" at bounding box center [407, 72] width 49 height 7
type input "20-35656038-9"
drag, startPoint x: 479, startPoint y: 73, endPoint x: 422, endPoint y: 81, distance: 57.1
click at [479, 74] on span "search Buscar afiliado" at bounding box center [480, 72] width 58 height 7
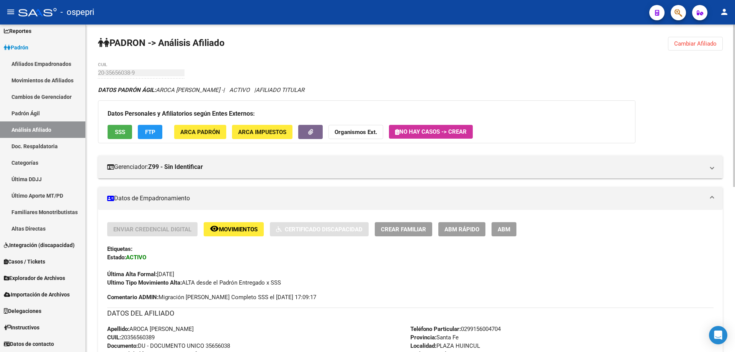
scroll to position [333, 0]
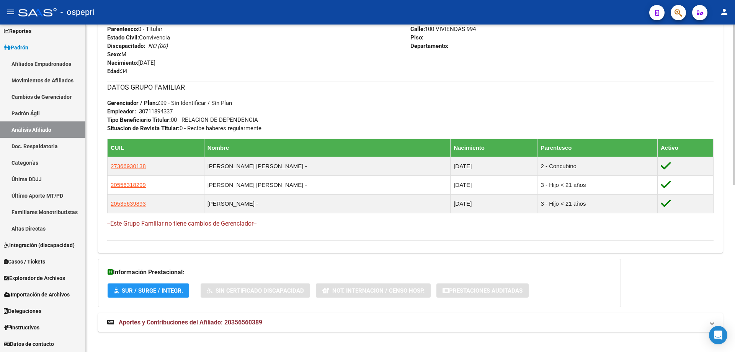
click at [246, 321] on span "Aportes y Contribuciones del Afiliado: 20356560389" at bounding box center [190, 321] width 143 height 7
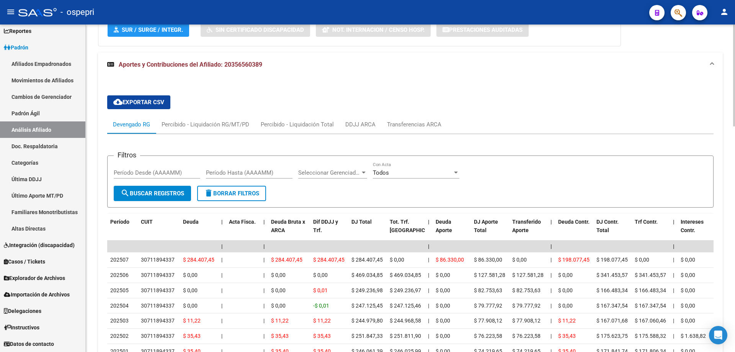
scroll to position [691, 0]
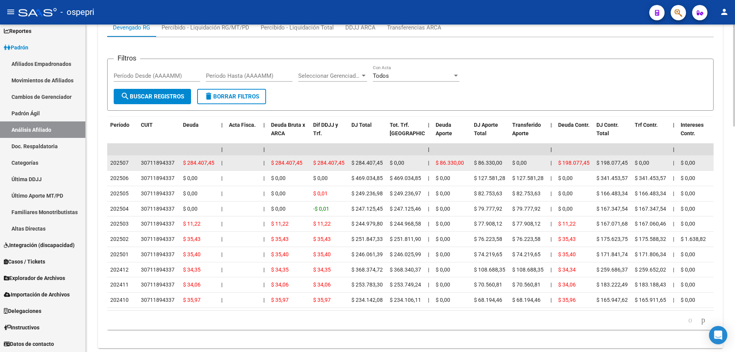
click at [156, 162] on div "30711894337" at bounding box center [158, 162] width 34 height 9
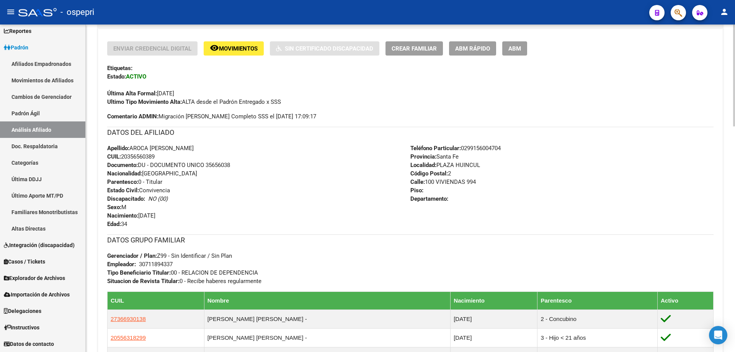
scroll to position [0, 0]
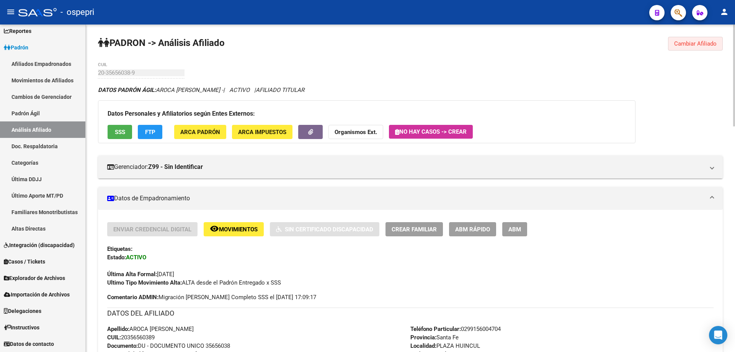
click at [705, 48] on button "Cambiar Afiliado" at bounding box center [695, 44] width 55 height 14
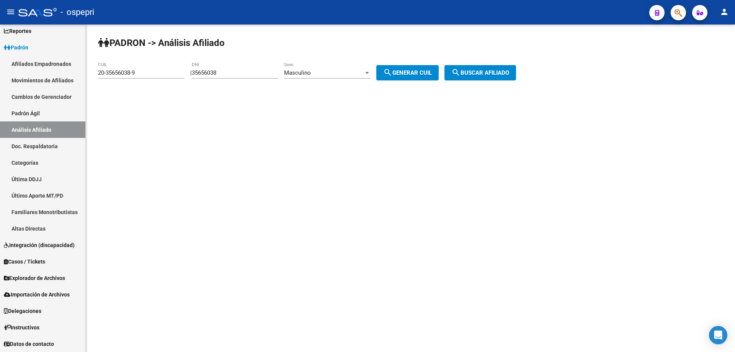
click at [218, 73] on input "35656038" at bounding box center [235, 72] width 86 height 7
paste input "5939"
type input "35655939"
click at [434, 77] on button "search Generar CUIL" at bounding box center [407, 72] width 62 height 15
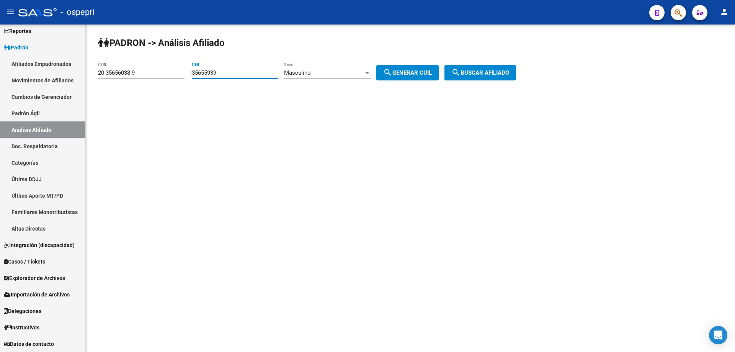
type input "20-35655939-9"
click at [482, 74] on span "search Buscar afiliado" at bounding box center [480, 72] width 58 height 7
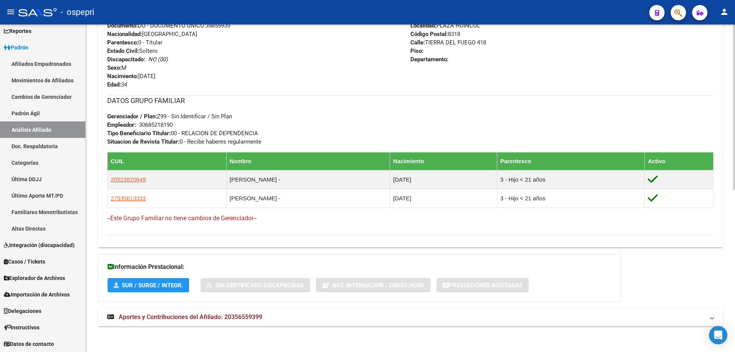
scroll to position [321, 0]
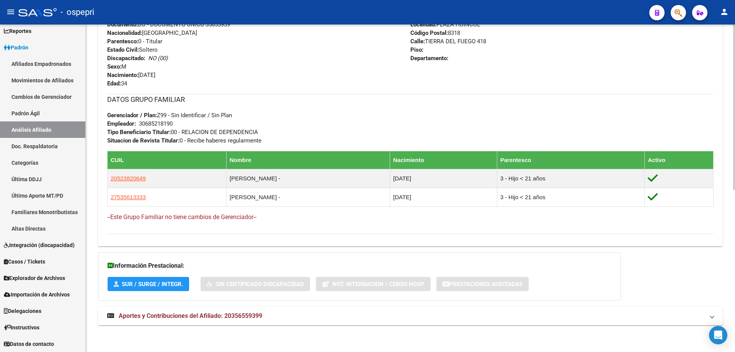
click at [215, 317] on span "Aportes y Contribuciones del Afiliado: 20356559399" at bounding box center [190, 315] width 143 height 7
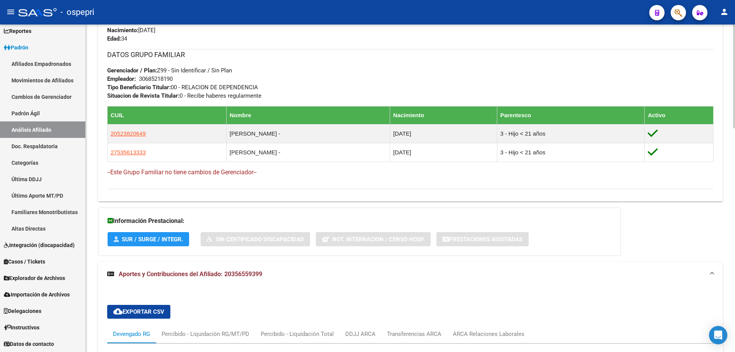
scroll to position [518, 0]
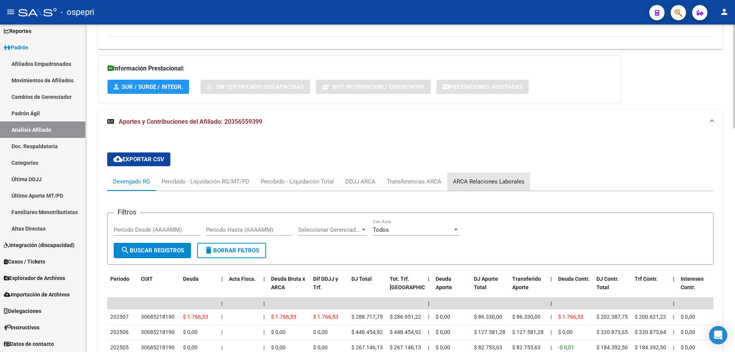
click at [495, 179] on div "ARCA Relaciones Laborales" at bounding box center [489, 181] width 72 height 8
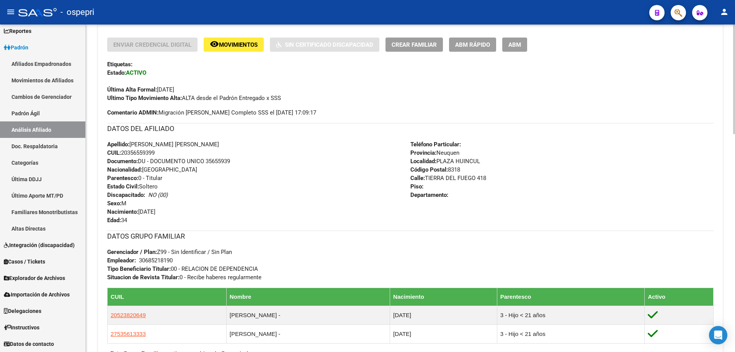
scroll to position [0, 0]
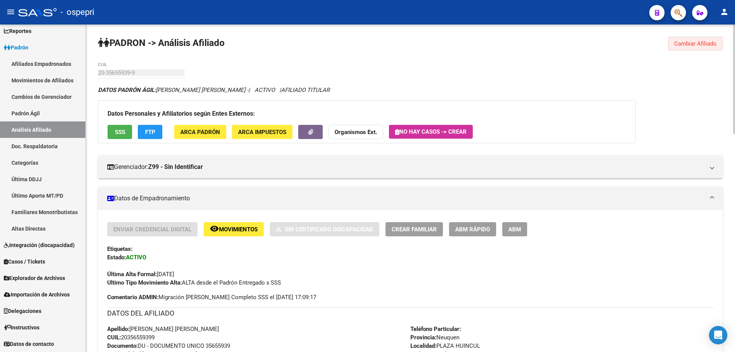
click at [705, 42] on span "Cambiar Afiliado" at bounding box center [695, 43] width 42 height 7
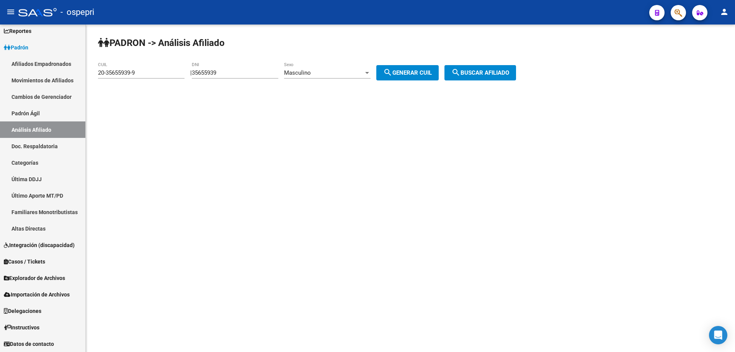
click at [231, 71] on input "35655939" at bounding box center [235, 72] width 86 height 7
drag, startPoint x: 231, startPoint y: 71, endPoint x: 210, endPoint y: 71, distance: 21.0
click at [210, 71] on input "35655939" at bounding box center [235, 72] width 86 height 7
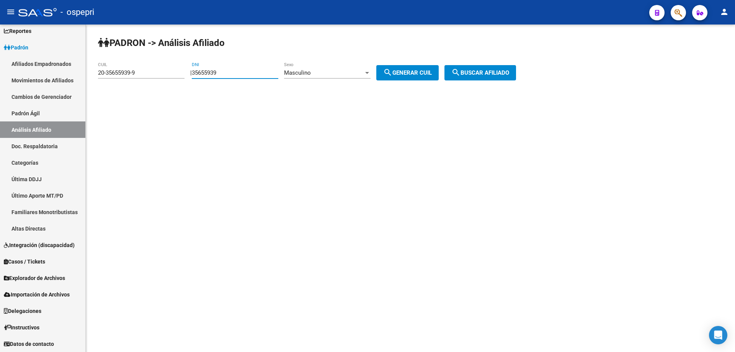
paste input "31504"
type input "35631504"
click at [422, 72] on span "search Generar CUIL" at bounding box center [407, 72] width 49 height 7
type input "23-35631504-9"
click at [480, 72] on span "search Buscar afiliado" at bounding box center [480, 72] width 58 height 7
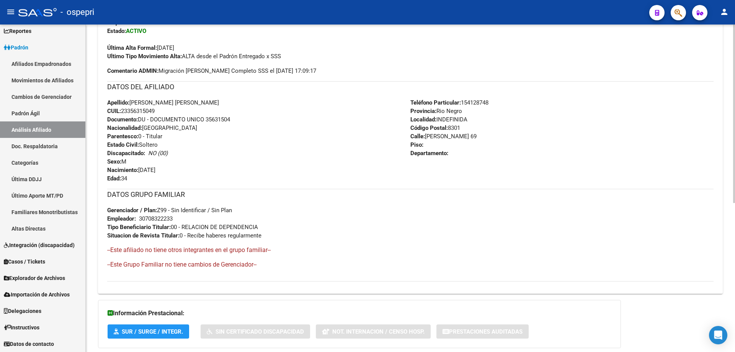
scroll to position [274, 0]
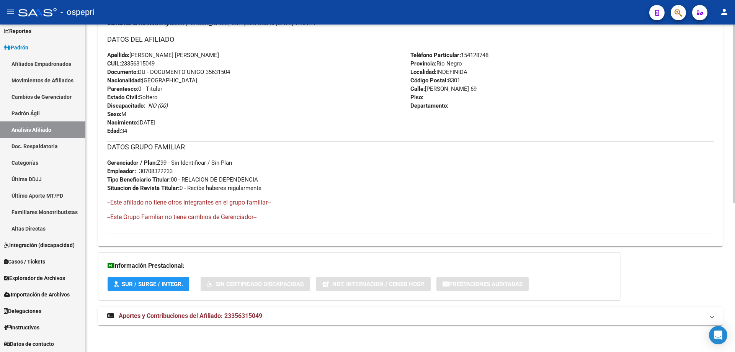
click at [207, 321] on mat-expansion-panel-header "Aportes y Contribuciones del Afiliado: 23356315049" at bounding box center [410, 315] width 624 height 18
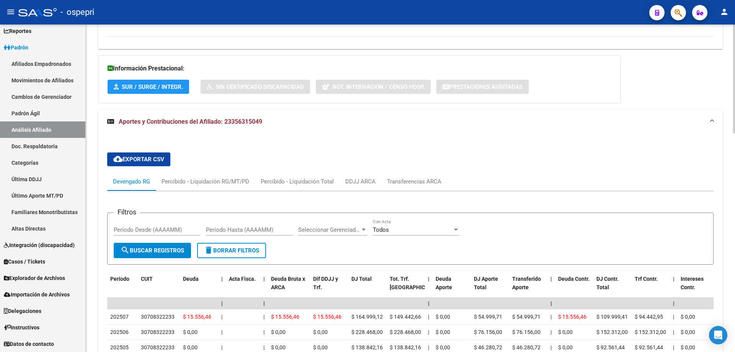
scroll to position [573, 0]
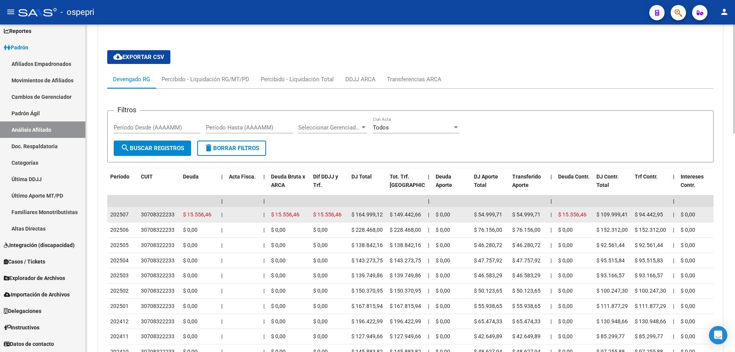
click at [168, 215] on div "30708322233" at bounding box center [158, 214] width 34 height 9
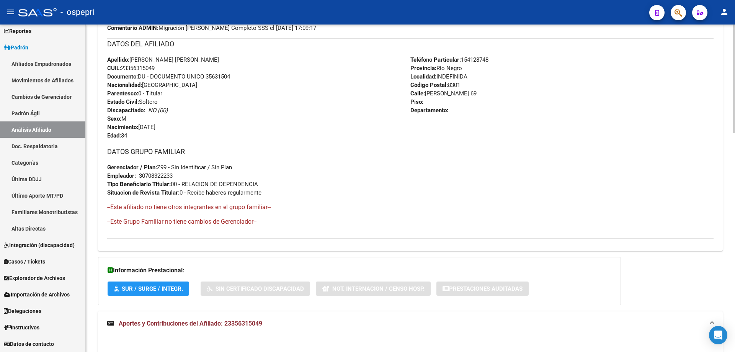
scroll to position [0, 0]
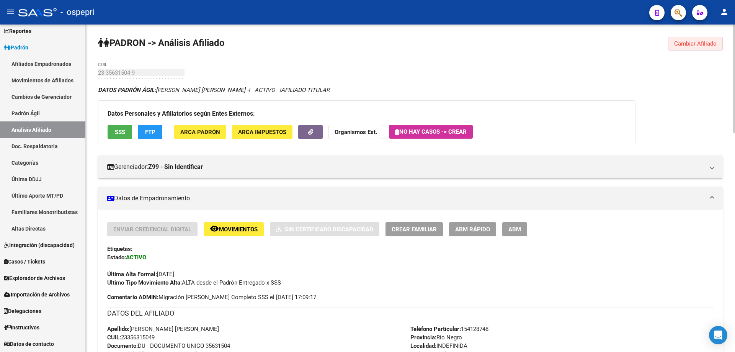
click at [706, 46] on span "Cambiar Afiliado" at bounding box center [695, 43] width 42 height 7
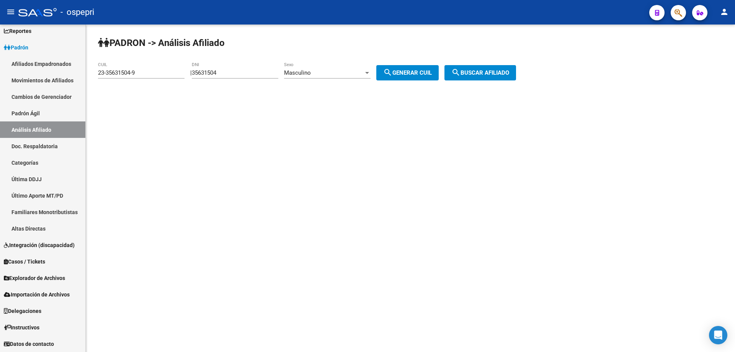
click at [219, 73] on input "35631504" at bounding box center [235, 72] width 86 height 7
paste input "27479"
type input "35627479"
click at [425, 68] on button "search Generar CUIL" at bounding box center [407, 72] width 62 height 15
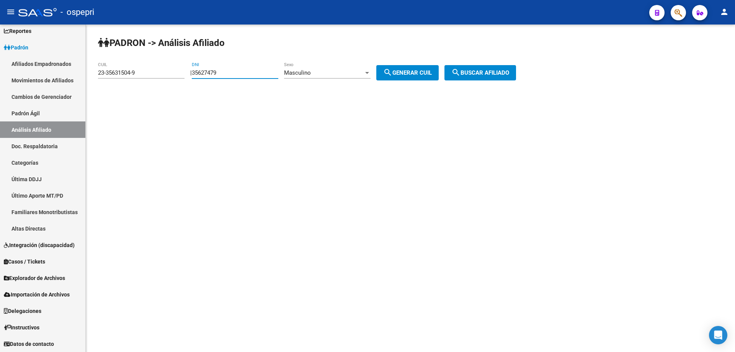
type input "20-35627479-3"
click at [509, 70] on span "search Buscar afiliado" at bounding box center [480, 72] width 58 height 7
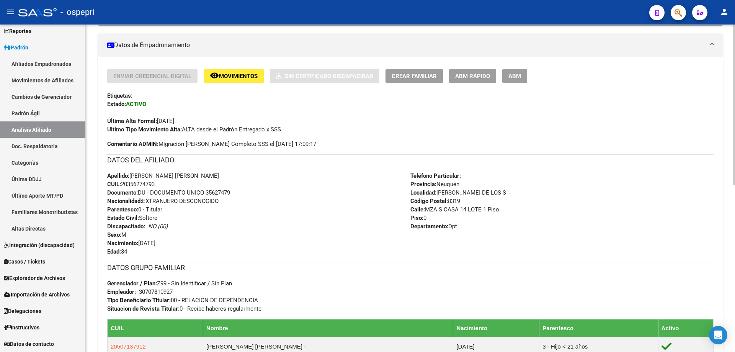
scroll to position [340, 0]
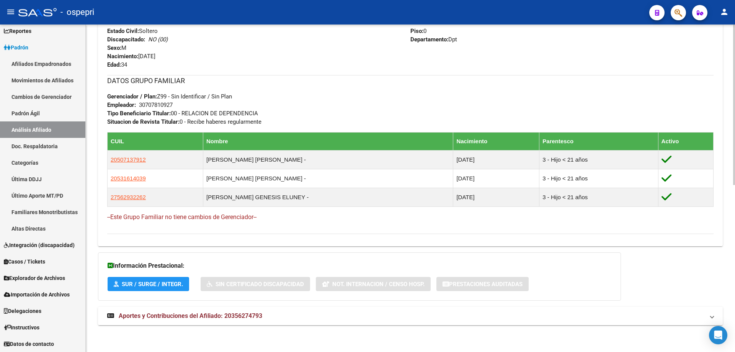
click at [220, 319] on span "Aportes y Contribuciones del Afiliado: 20356274793" at bounding box center [190, 315] width 143 height 7
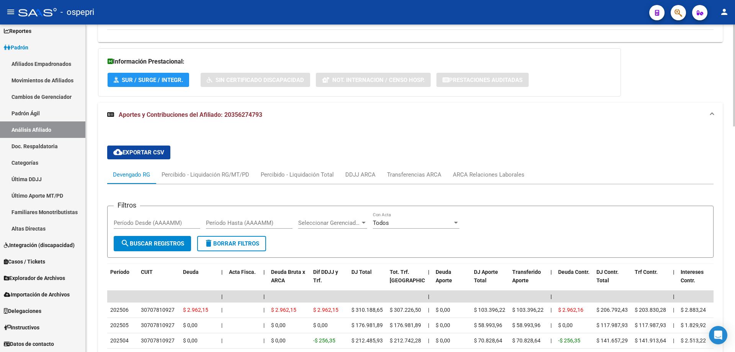
scroll to position [723, 0]
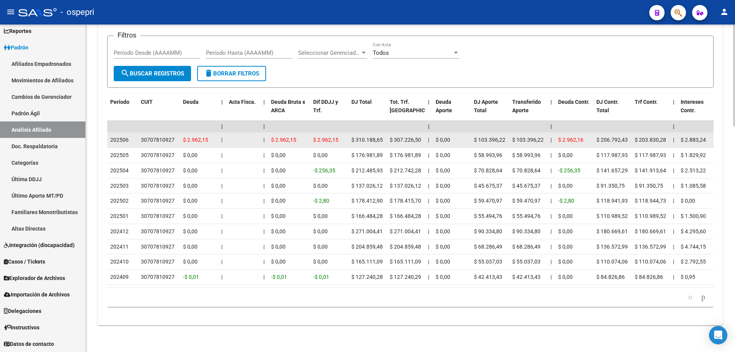
click at [162, 135] on div "30707810927" at bounding box center [158, 139] width 34 height 9
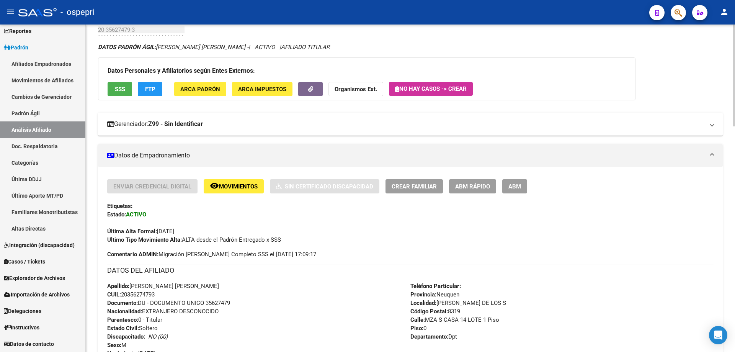
scroll to position [9, 0]
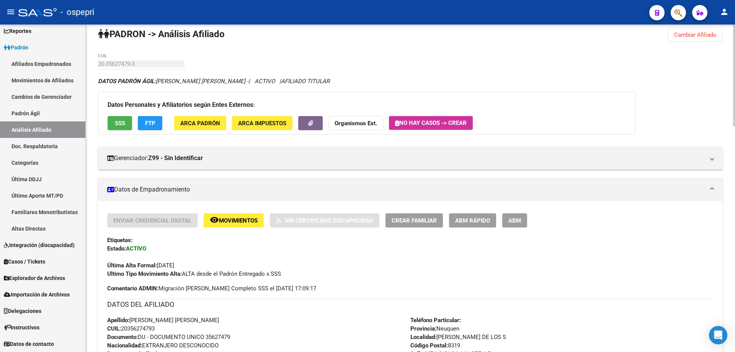
click at [697, 36] on span "Cambiar Afiliado" at bounding box center [695, 34] width 42 height 7
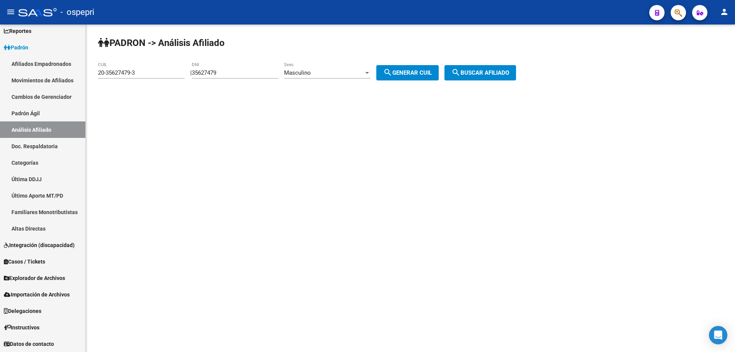
scroll to position [0, 0]
click at [222, 73] on input "35627479" at bounding box center [235, 72] width 86 height 7
click at [223, 73] on input "35627479" at bounding box center [235, 72] width 86 height 7
paste input "239"
type input "35622399"
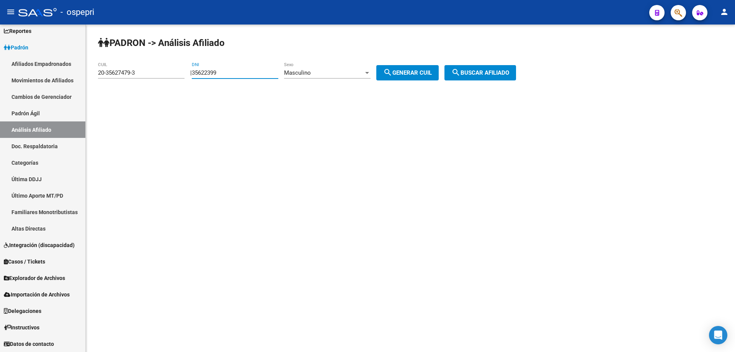
click at [420, 75] on span "search Generar CUIL" at bounding box center [407, 72] width 49 height 7
type input "20-35622399-4"
click at [503, 75] on span "search Buscar afiliado" at bounding box center [480, 72] width 58 height 7
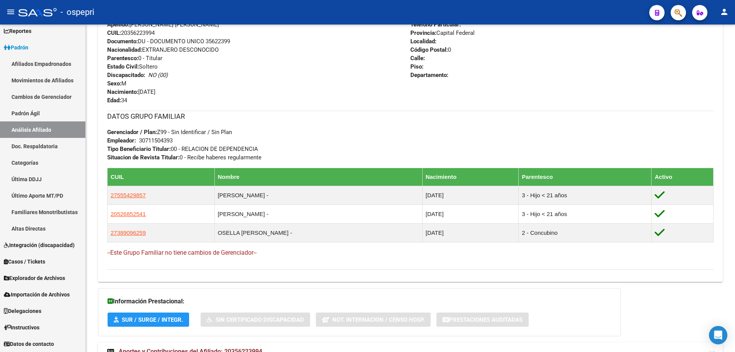
scroll to position [308, 0]
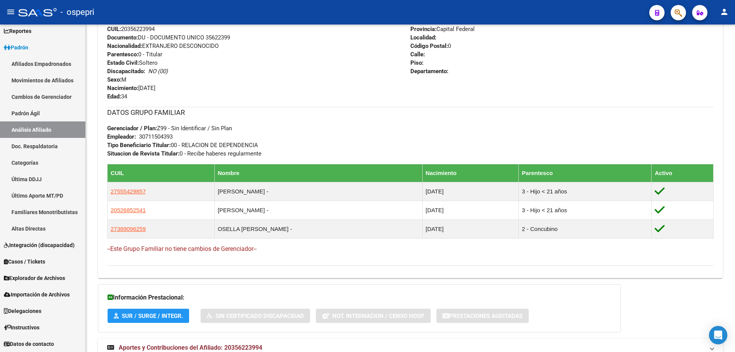
click at [229, 339] on mat-expansion-panel-header "Aportes y Contribuciones del Afiliado: 20356223994" at bounding box center [410, 347] width 624 height 18
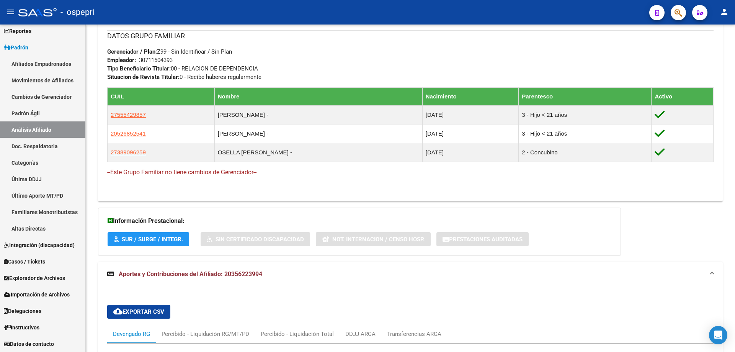
scroll to position [588, 0]
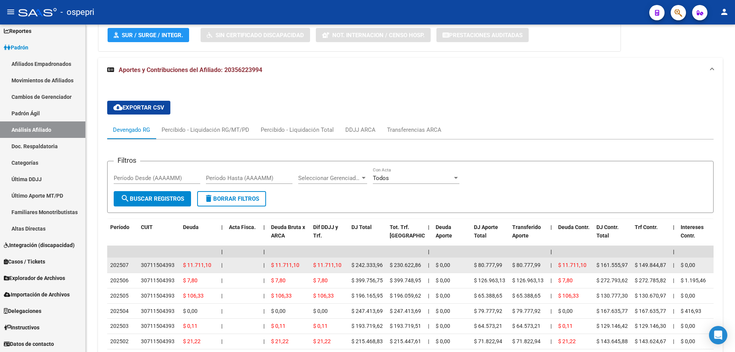
click at [151, 261] on div "30711504393" at bounding box center [158, 265] width 34 height 9
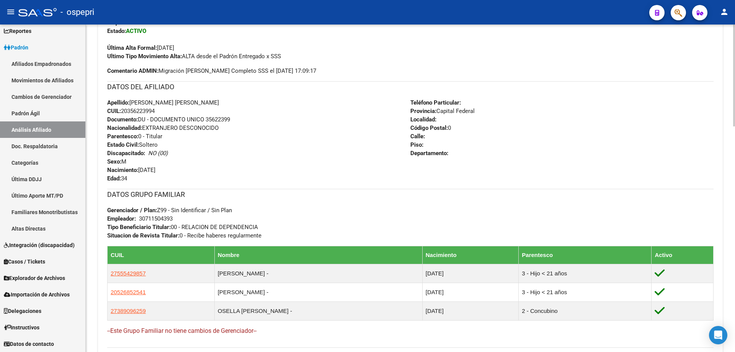
scroll to position [0, 0]
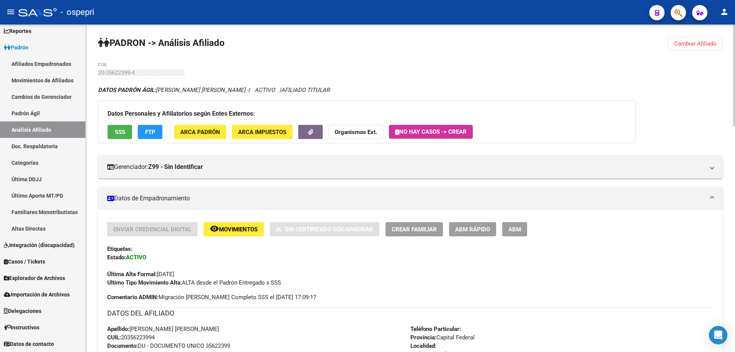
click at [708, 49] on button "Cambiar Afiliado" at bounding box center [695, 44] width 55 height 14
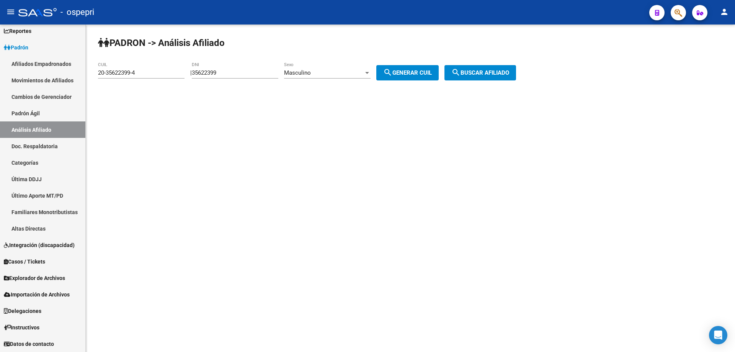
click at [220, 73] on input "35622399" at bounding box center [235, 72] width 86 height 7
paste input "596468"
type input "35596468"
click at [415, 77] on button "search Generar CUIL" at bounding box center [407, 72] width 62 height 15
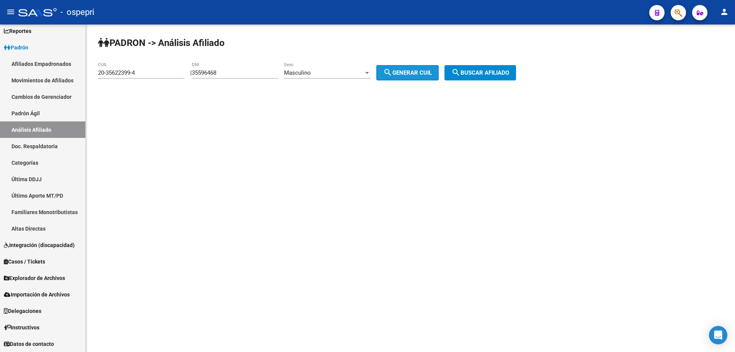
type input "20-35596468-0"
click at [492, 75] on span "search Buscar afiliado" at bounding box center [480, 72] width 58 height 7
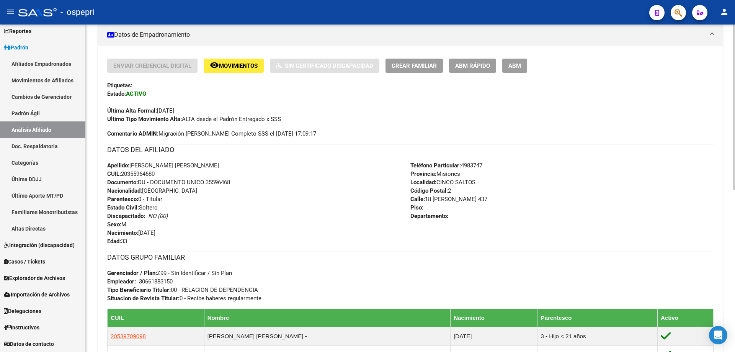
scroll to position [321, 0]
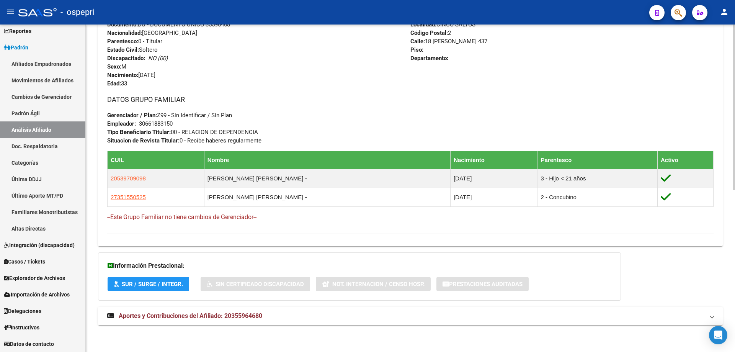
click at [226, 320] on mat-expansion-panel-header "Aportes y Contribuciones del Afiliado: 20355964680" at bounding box center [410, 315] width 624 height 18
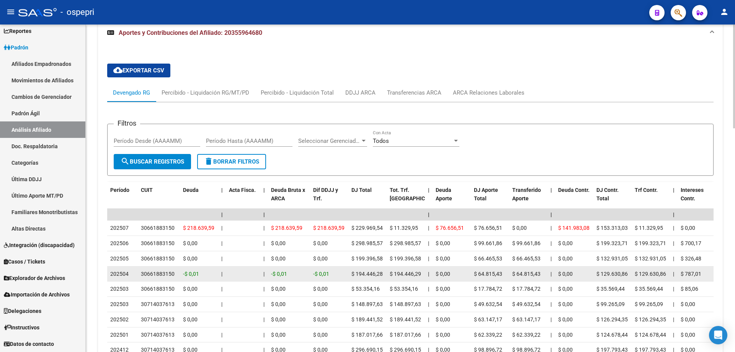
scroll to position [620, 0]
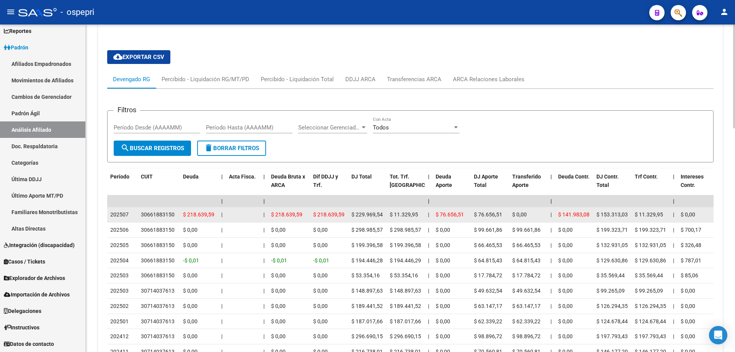
click at [154, 213] on div "30661883150" at bounding box center [158, 214] width 34 height 9
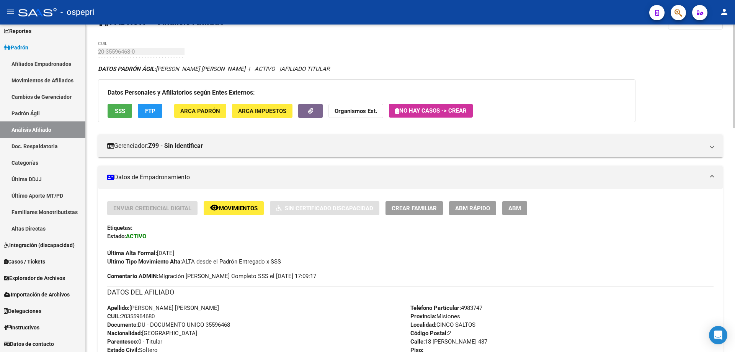
scroll to position [8, 0]
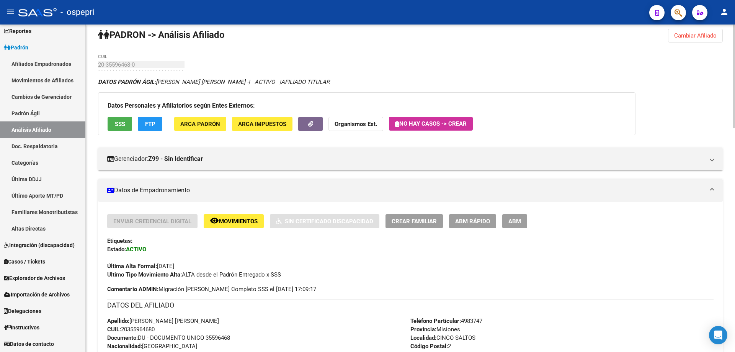
click at [699, 32] on span "Cambiar Afiliado" at bounding box center [695, 35] width 42 height 7
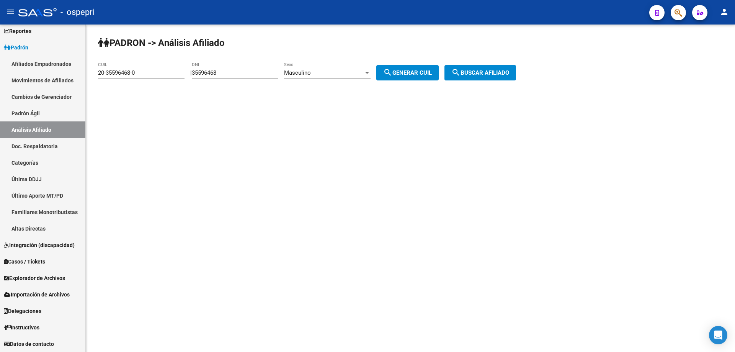
scroll to position [0, 0]
click at [211, 72] on input "35596468" at bounding box center [235, 72] width 86 height 7
paste input "374"
type input "35596374"
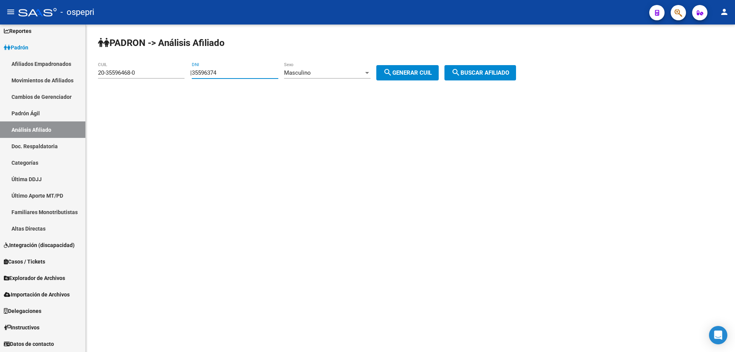
click at [418, 65] on button "search Generar CUIL" at bounding box center [407, 72] width 62 height 15
type input "20-35596374-9"
click at [497, 68] on button "search Buscar afiliado" at bounding box center [480, 72] width 72 height 15
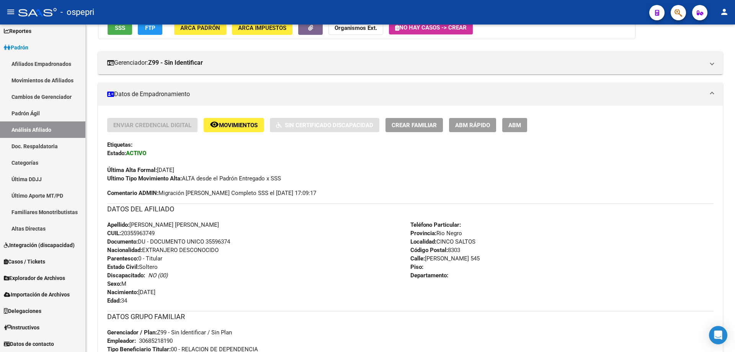
scroll to position [302, 0]
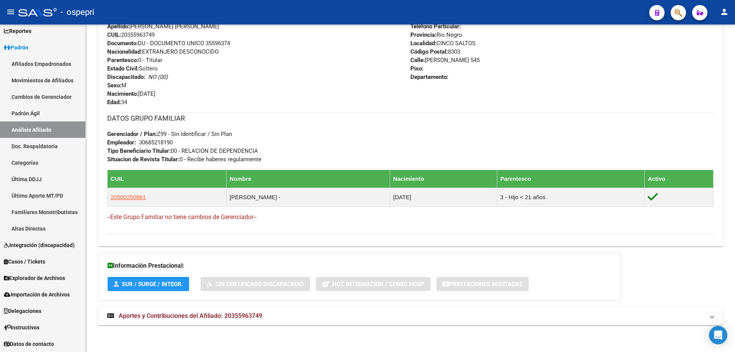
click at [244, 316] on span "Aportes y Contribuciones del Afiliado: 20355963749" at bounding box center [190, 315] width 143 height 7
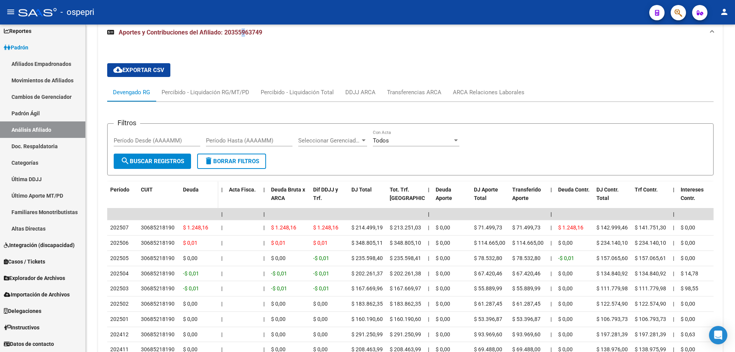
scroll to position [601, 0]
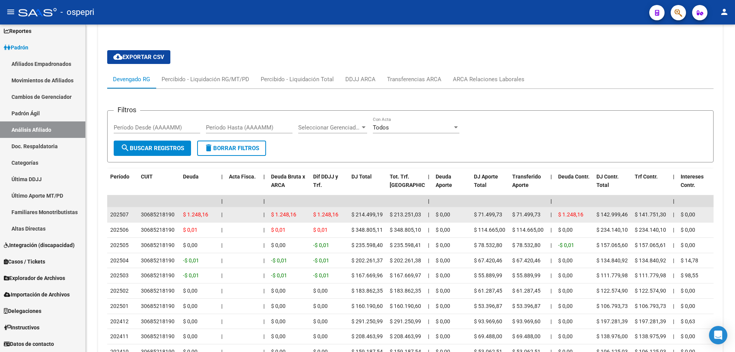
click at [165, 215] on div "30685218190" at bounding box center [158, 214] width 34 height 9
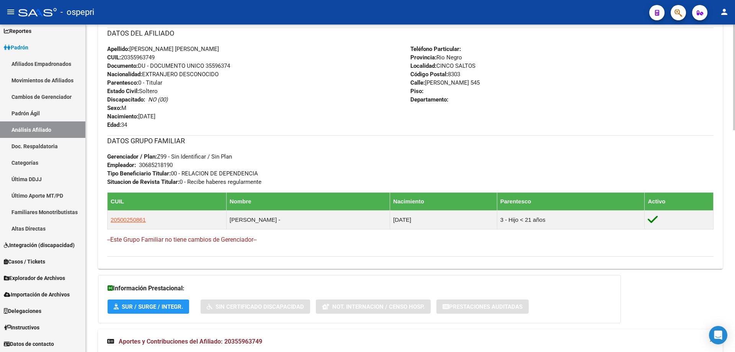
scroll to position [0, 0]
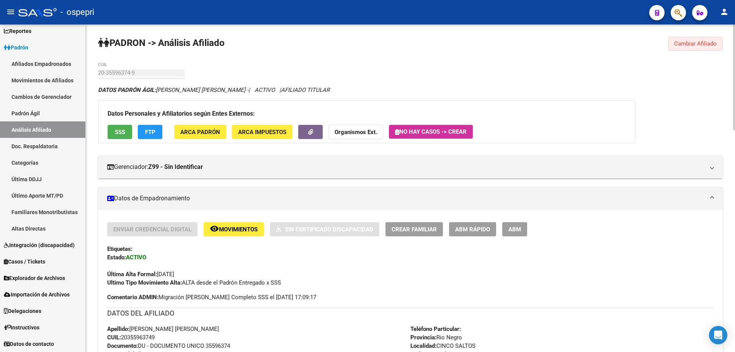
click at [700, 40] on button "Cambiar Afiliado" at bounding box center [695, 44] width 55 height 14
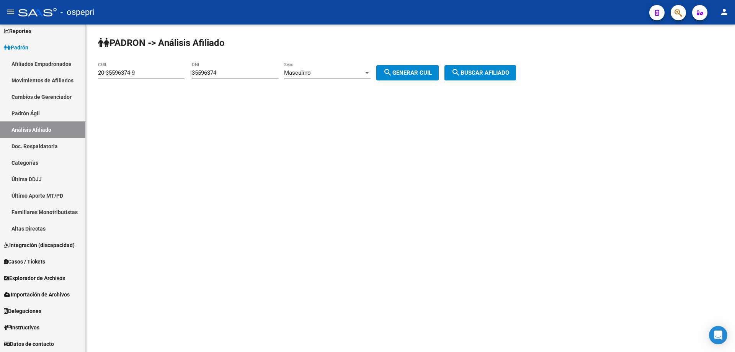
click at [219, 75] on input "35596374" at bounding box center [235, 72] width 86 height 7
paste input "231"
type input "35592314"
drag, startPoint x: 412, startPoint y: 75, endPoint x: 429, endPoint y: 80, distance: 17.4
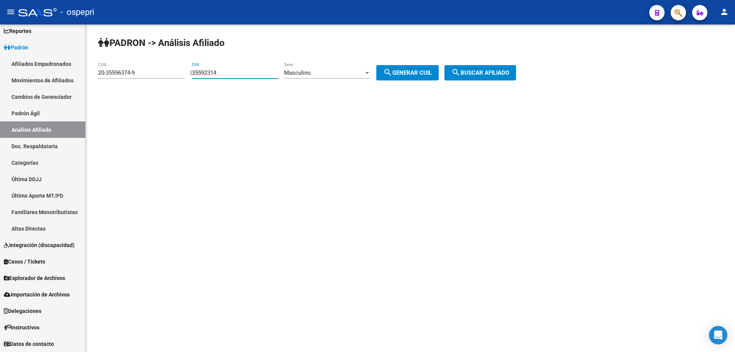
click at [412, 77] on button "search Generar CUIL" at bounding box center [407, 72] width 62 height 15
type input "20-35592314-3"
click at [484, 73] on span "search Buscar afiliado" at bounding box center [480, 72] width 58 height 7
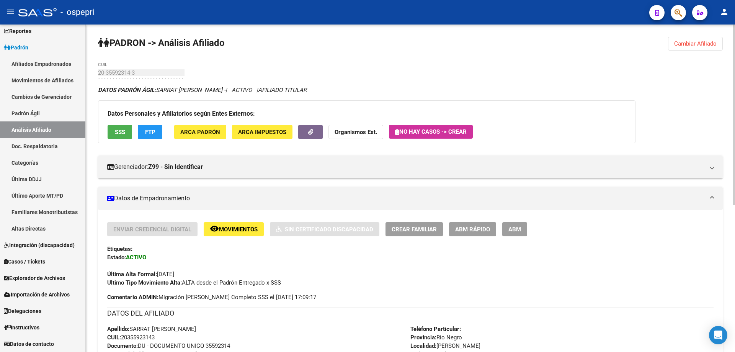
scroll to position [274, 0]
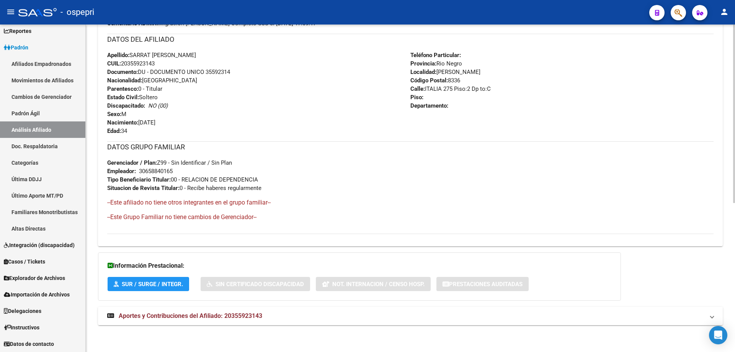
click at [168, 312] on span "Aportes y Contribuciones del Afiliado: 20355923143" at bounding box center [190, 315] width 143 height 7
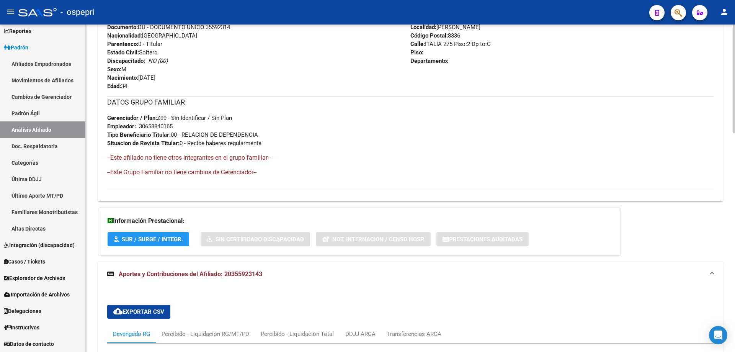
scroll to position [573, 0]
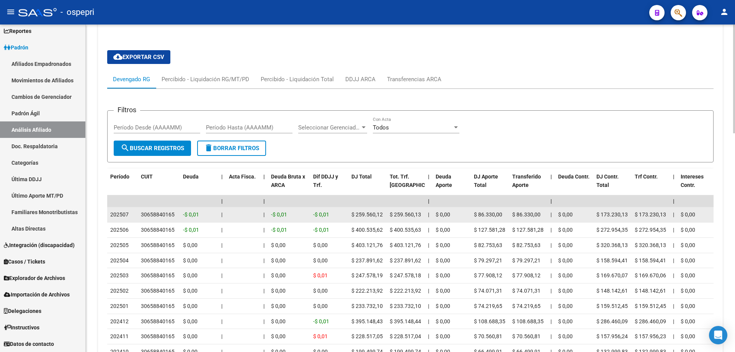
click at [166, 219] on datatable-body-cell "30658840165" at bounding box center [159, 214] width 42 height 15
click at [167, 217] on div "30658840165" at bounding box center [158, 214] width 34 height 9
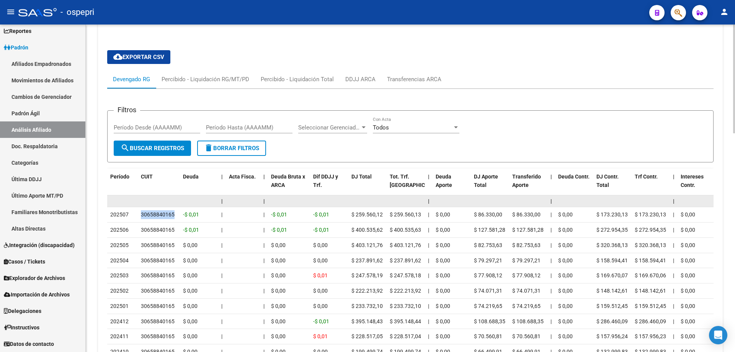
scroll to position [0, 0]
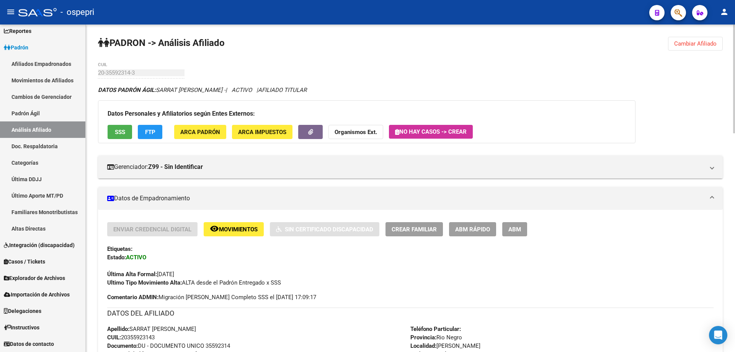
click at [697, 44] on span "Cambiar Afiliado" at bounding box center [695, 43] width 42 height 7
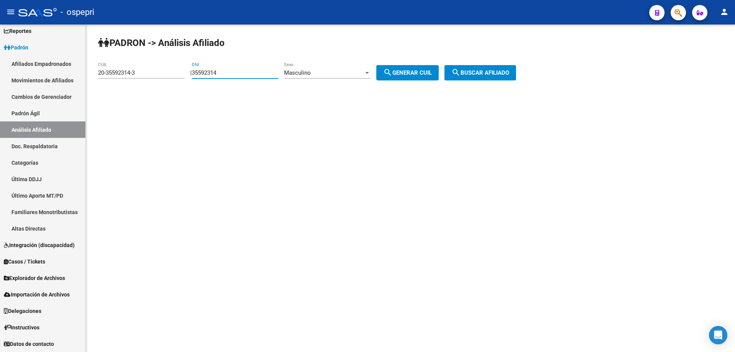
click at [218, 76] on input "35592314" at bounding box center [235, 72] width 86 height 7
paste input "71755"
type input "35571755"
click at [412, 73] on span "search Generar CUIL" at bounding box center [407, 72] width 49 height 7
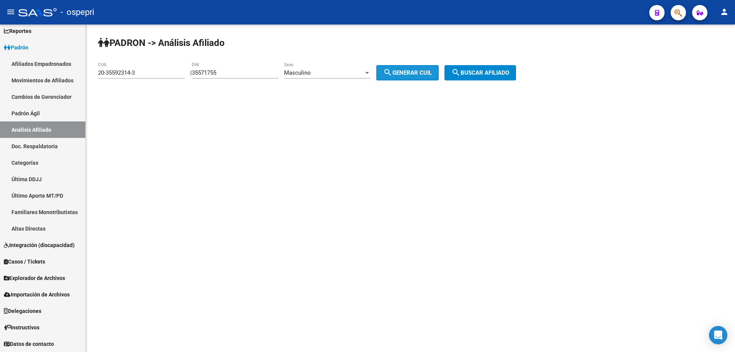
type input "20-35571755-1"
click at [484, 75] on span "search Buscar afiliado" at bounding box center [480, 72] width 58 height 7
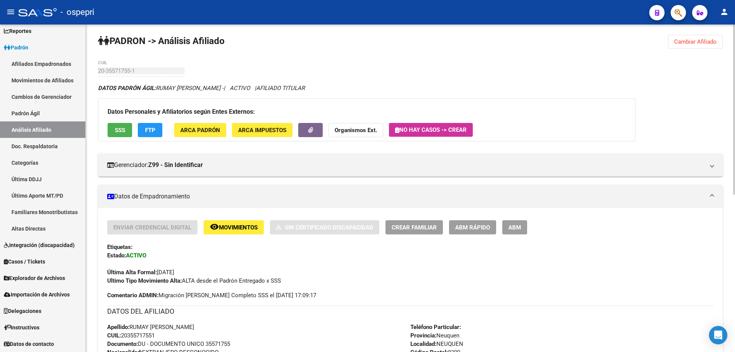
scroll to position [302, 0]
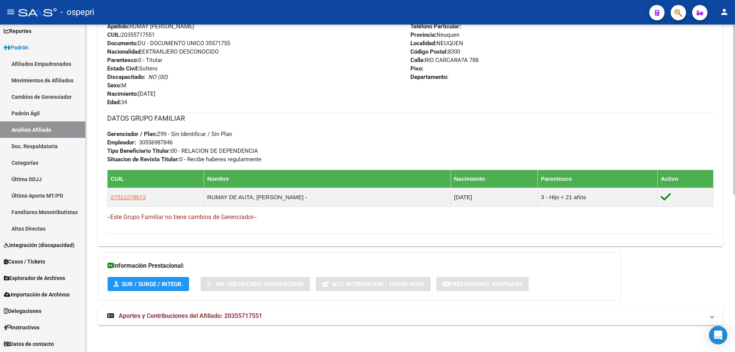
click at [241, 310] on mat-expansion-panel-header "Aportes y Contribuciones del Afiliado: 20355717551" at bounding box center [410, 315] width 624 height 18
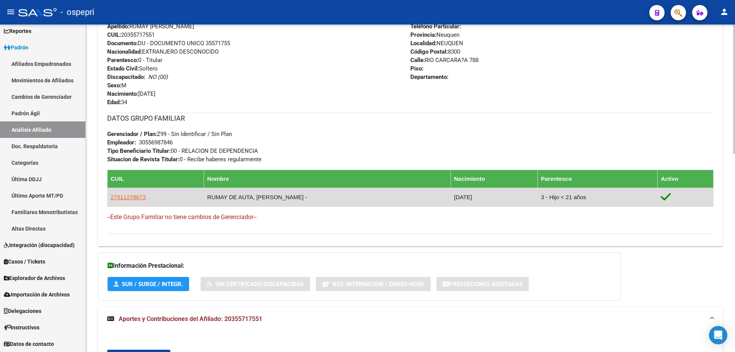
scroll to position [499, 0]
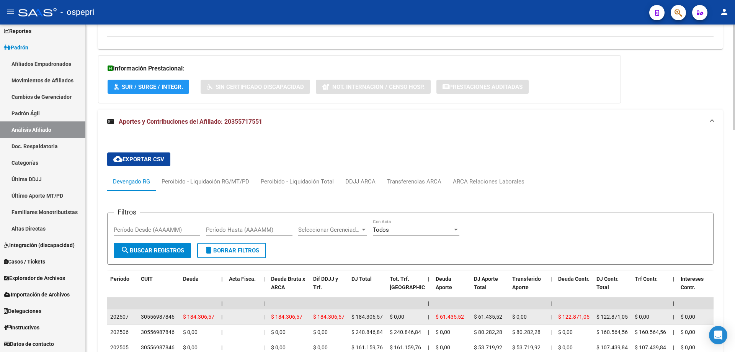
click at [166, 316] on div "30556987846" at bounding box center [158, 316] width 34 height 9
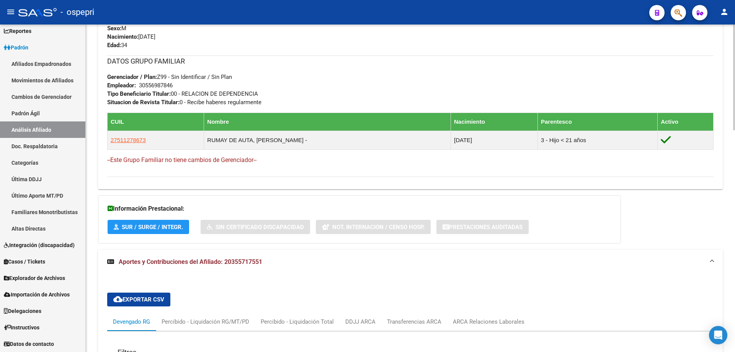
scroll to position [0, 0]
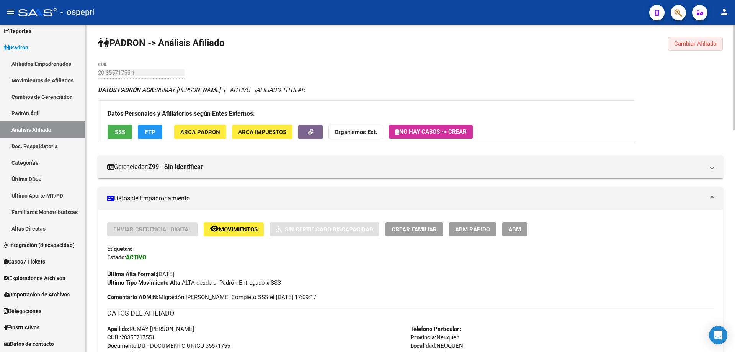
click at [696, 46] on span "Cambiar Afiliado" at bounding box center [695, 43] width 42 height 7
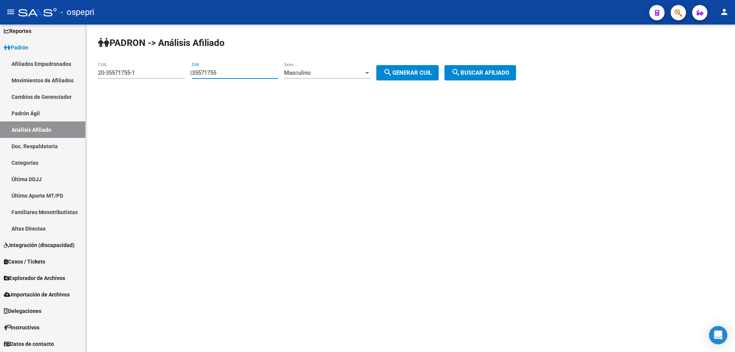
click at [217, 73] on input "35571755" at bounding box center [235, 72] width 86 height 7
paste input "483"
type input "35571483"
click at [408, 71] on span "search Generar CUIL" at bounding box center [407, 72] width 49 height 7
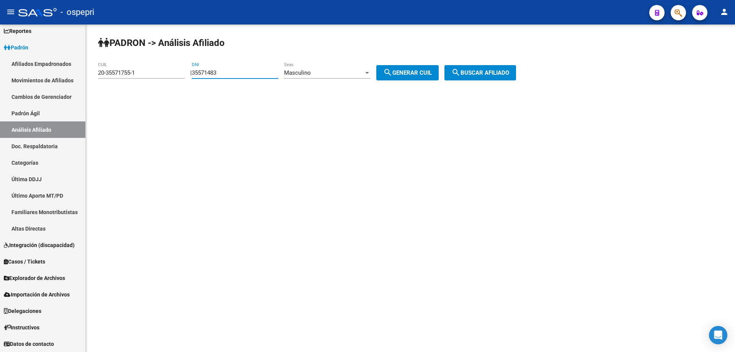
type input "20-35571483-8"
click at [470, 78] on button "search Buscar afiliado" at bounding box center [480, 72] width 72 height 15
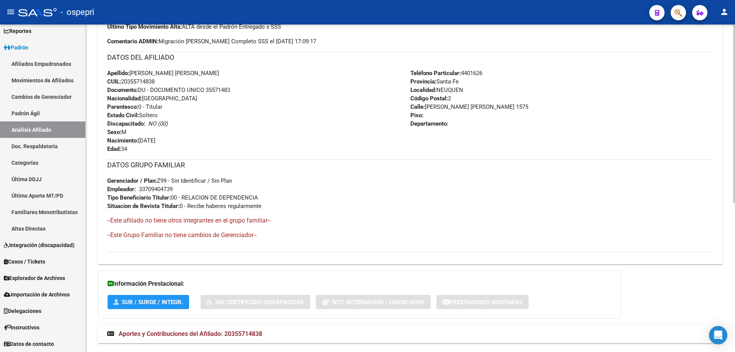
scroll to position [274, 0]
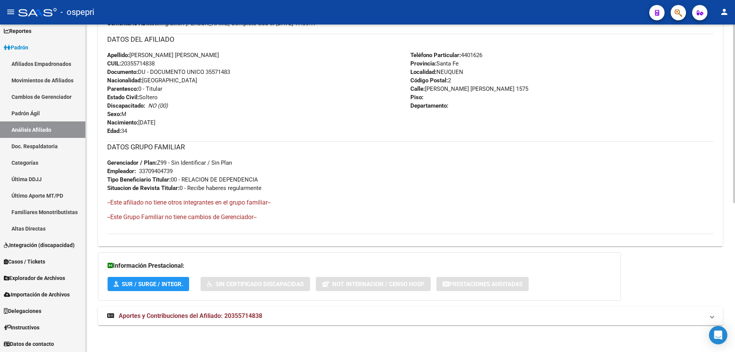
click at [207, 316] on span "Aportes y Contribuciones del Afiliado: 20355714838" at bounding box center [190, 315] width 143 height 7
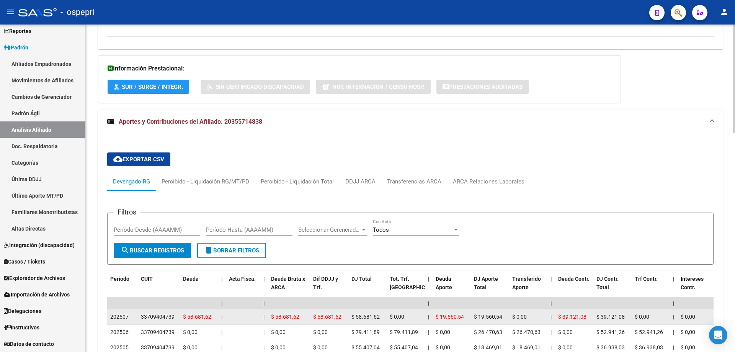
scroll to position [573, 0]
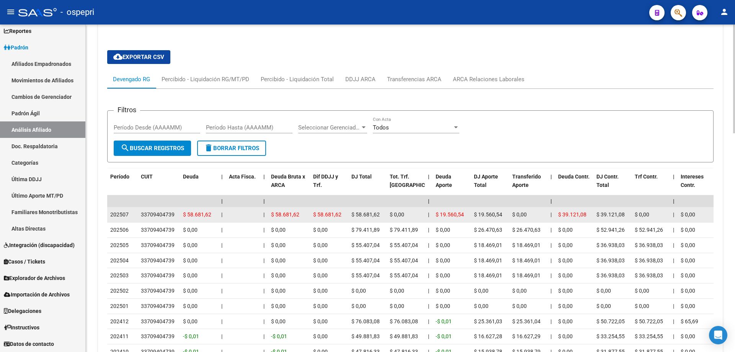
click at [158, 213] on div "33709404739" at bounding box center [158, 214] width 34 height 9
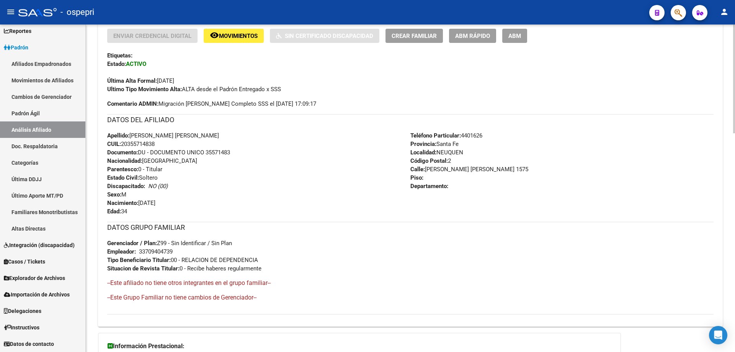
scroll to position [0, 0]
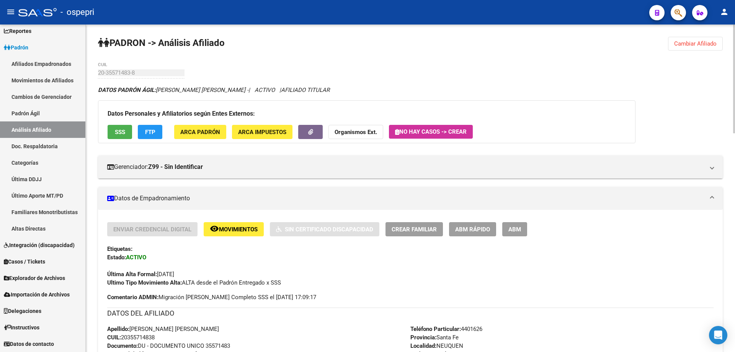
drag, startPoint x: 697, startPoint y: 41, endPoint x: 433, endPoint y: 54, distance: 264.7
click at [694, 44] on span "Cambiar Afiliado" at bounding box center [695, 43] width 42 height 7
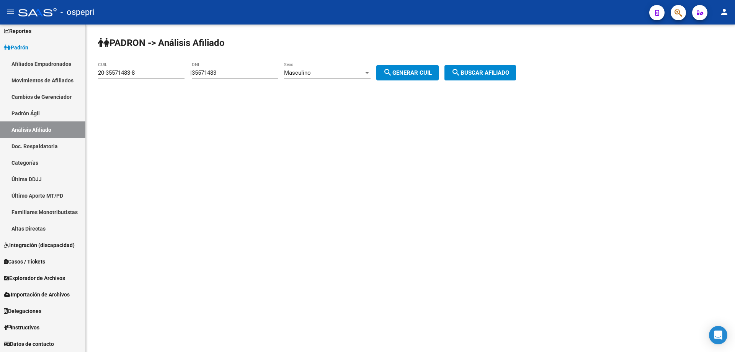
click at [211, 70] on input "35571483" at bounding box center [235, 72] width 86 height 7
click at [210, 71] on input "35571483" at bounding box center [235, 72] width 86 height 7
paste input "492750"
type input "35492750"
click at [428, 80] on button "search Generar CUIL" at bounding box center [407, 72] width 62 height 15
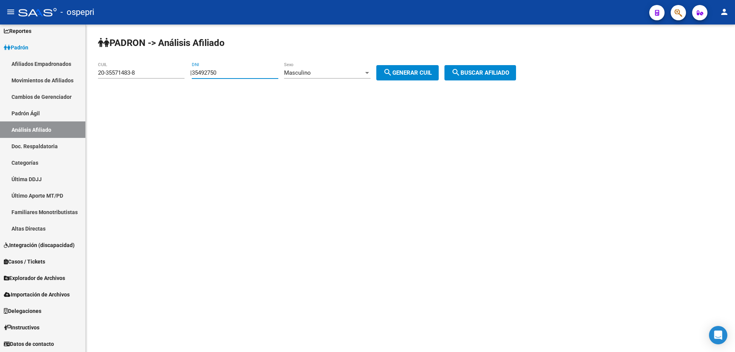
type input "20-35492750-1"
click at [482, 78] on button "search Buscar afiliado" at bounding box center [480, 72] width 72 height 15
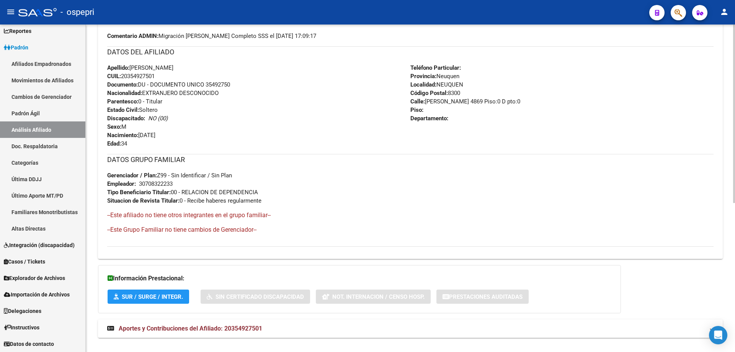
scroll to position [274, 0]
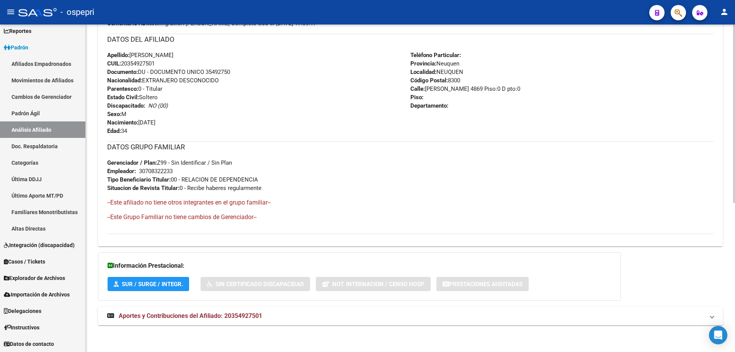
click at [232, 316] on span "Aportes y Contribuciones del Afiliado: 20354927501" at bounding box center [190, 315] width 143 height 7
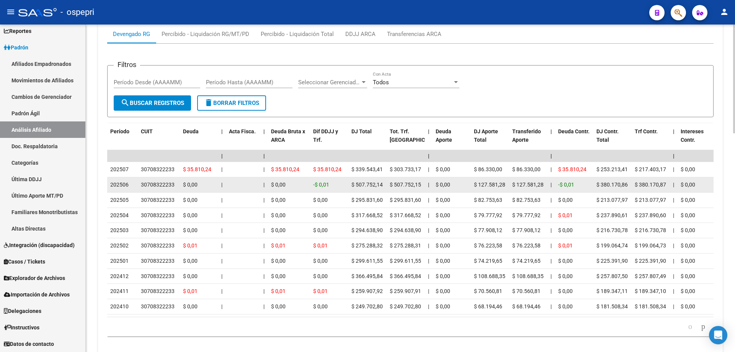
scroll to position [657, 0]
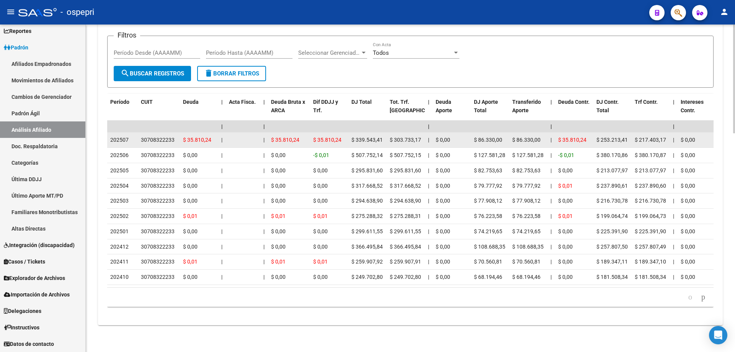
click at [163, 135] on div "30708322233" at bounding box center [158, 139] width 34 height 9
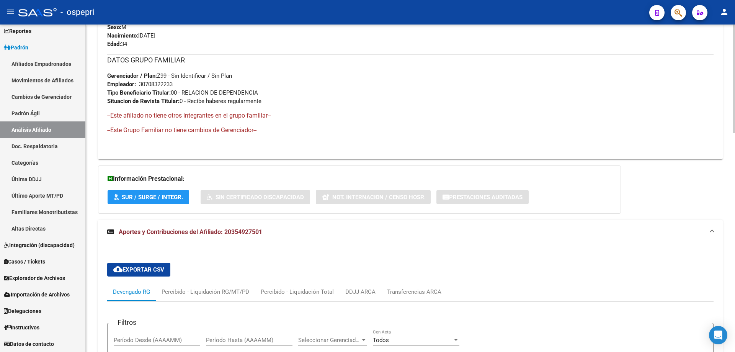
scroll to position [0, 0]
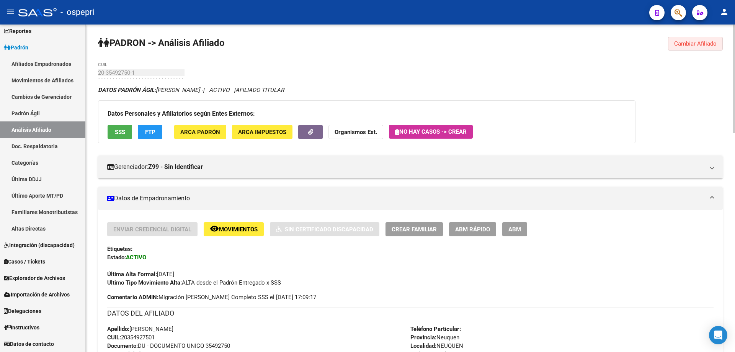
drag, startPoint x: 685, startPoint y: 39, endPoint x: 554, endPoint y: 36, distance: 130.9
click at [685, 40] on button "Cambiar Afiliado" at bounding box center [695, 44] width 55 height 14
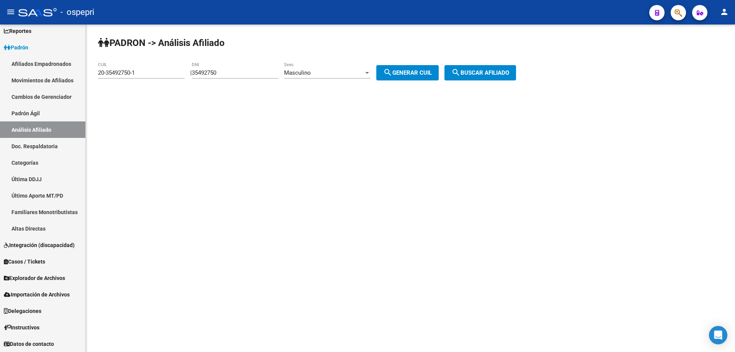
click at [215, 67] on div "35492750 DNI" at bounding box center [235, 70] width 86 height 16
click at [214, 75] on input "35492750" at bounding box center [235, 72] width 86 height 7
paste input "84546"
type input "35484546"
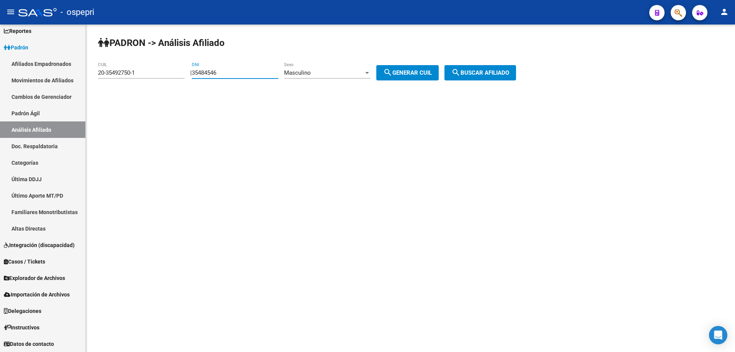
click at [411, 71] on span "search Generar CUIL" at bounding box center [407, 72] width 49 height 7
type input "20-35484546-7"
click at [486, 65] on button "search Buscar afiliado" at bounding box center [480, 72] width 72 height 15
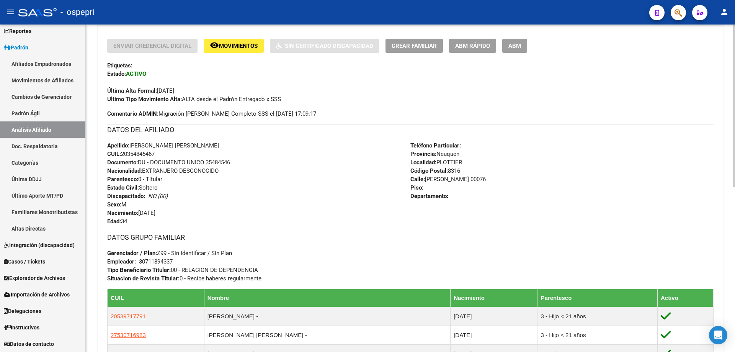
scroll to position [340, 0]
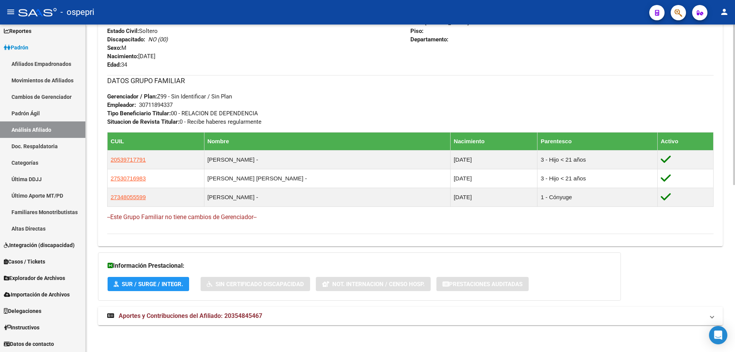
click at [223, 312] on span "Aportes y Contribuciones del Afiliado: 20354845467" at bounding box center [190, 315] width 143 height 7
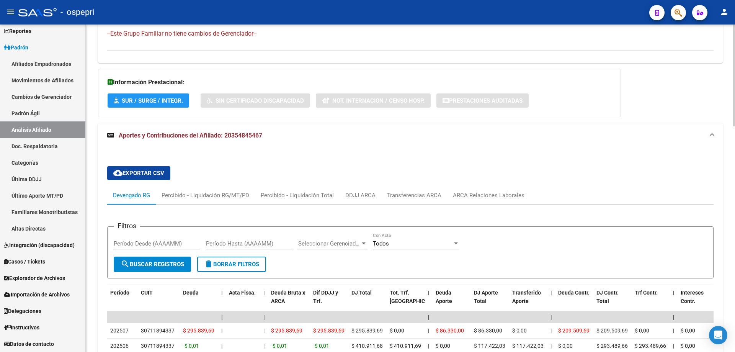
scroll to position [621, 0]
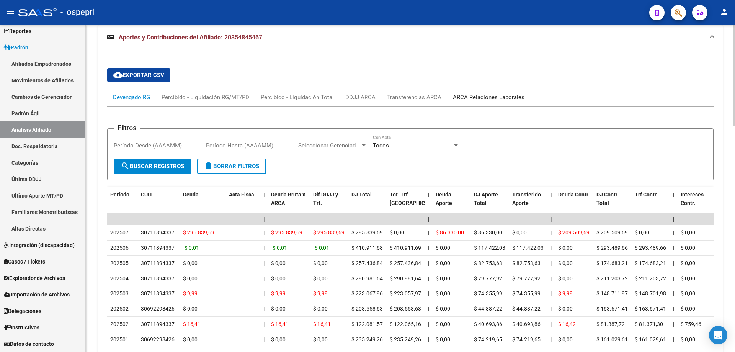
click at [479, 96] on div "ARCA Relaciones Laborales" at bounding box center [489, 97] width 72 height 8
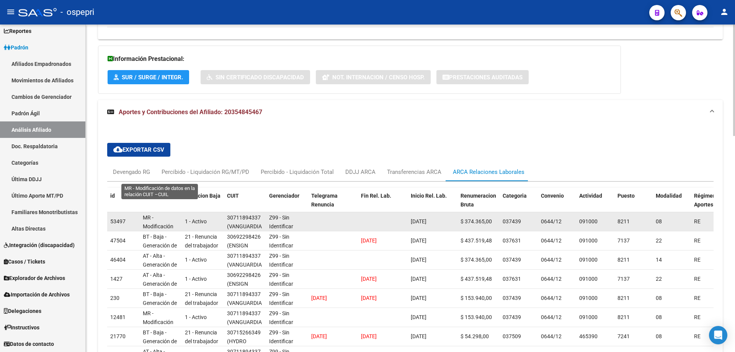
scroll to position [519, 0]
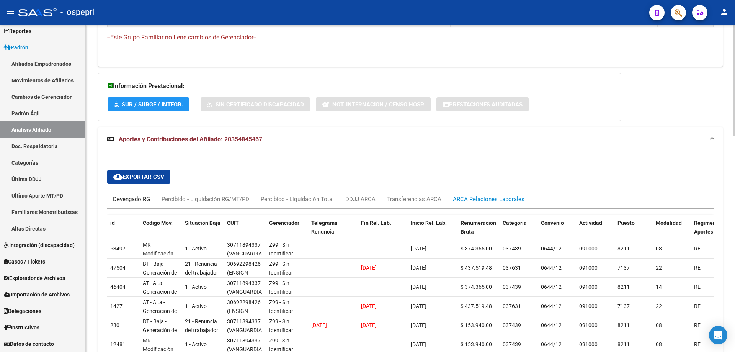
click at [127, 194] on div "Devengado RG" at bounding box center [131, 199] width 49 height 18
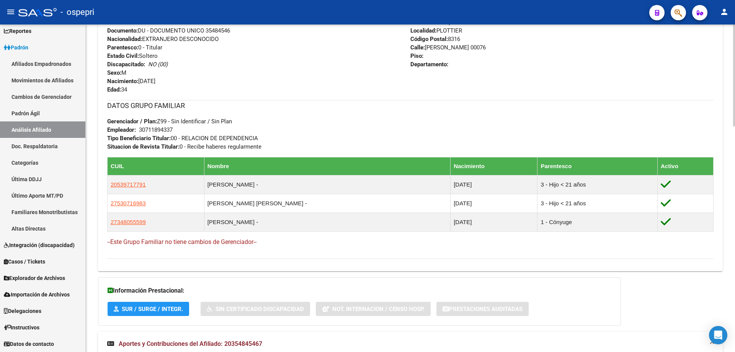
scroll to position [0, 0]
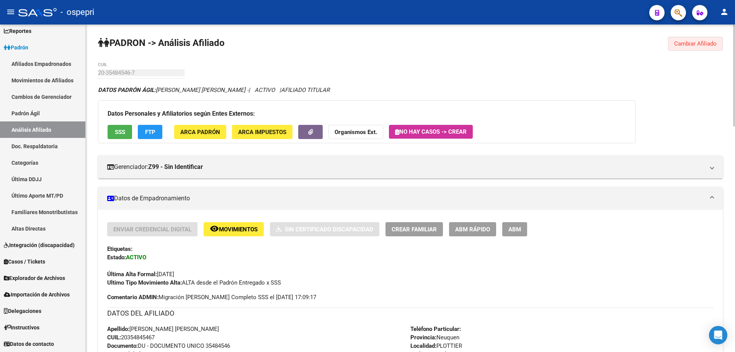
drag, startPoint x: 713, startPoint y: 45, endPoint x: 629, endPoint y: 62, distance: 85.2
click at [713, 44] on span "Cambiar Afiliado" at bounding box center [695, 43] width 42 height 7
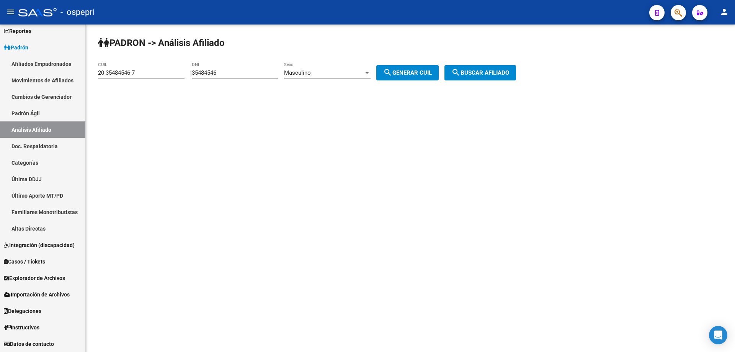
click at [221, 73] on input "35484546" at bounding box center [235, 72] width 86 height 7
paste input "1020"
type input "35410206"
click at [420, 67] on button "search Generar CUIL" at bounding box center [407, 72] width 62 height 15
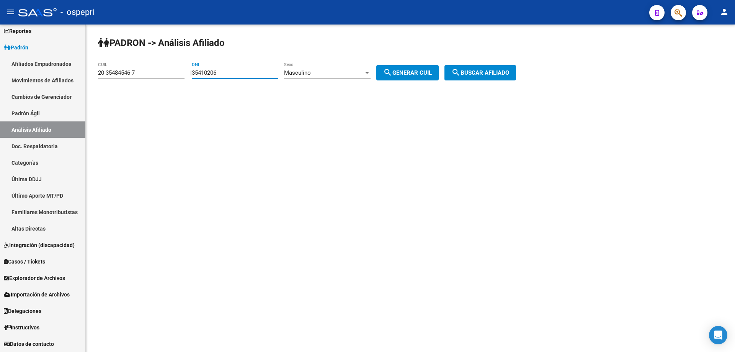
type input "20-35410206-5"
click at [479, 67] on button "search Buscar afiliado" at bounding box center [480, 72] width 72 height 15
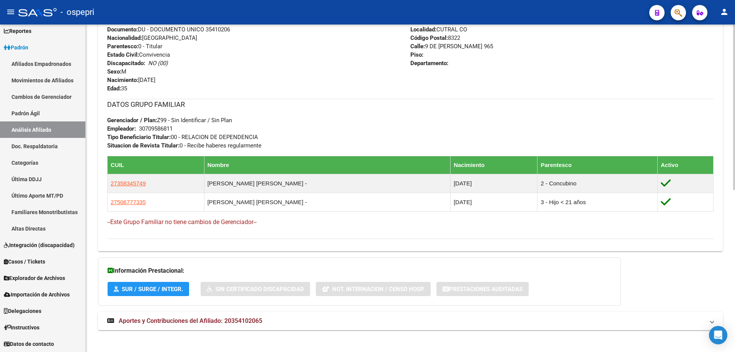
scroll to position [321, 0]
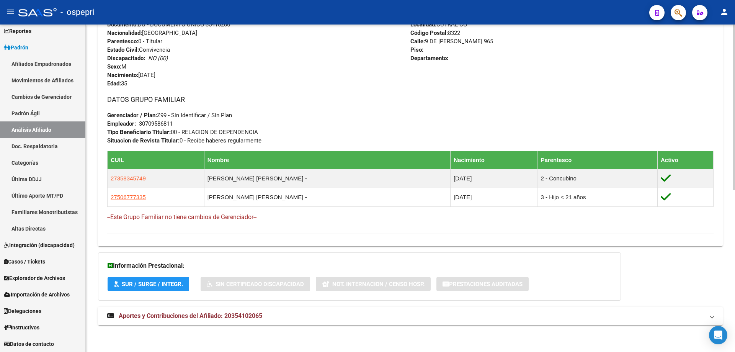
click at [226, 328] on div "DATOS [PERSON_NAME] ÁGIL: [PERSON_NAME] [PERSON_NAME] - | ACTIVO | AFILIADO TIT…" at bounding box center [410, 49] width 624 height 569
click at [252, 317] on span "Aportes y Contribuciones del Afiliado: 20354102065" at bounding box center [190, 315] width 143 height 7
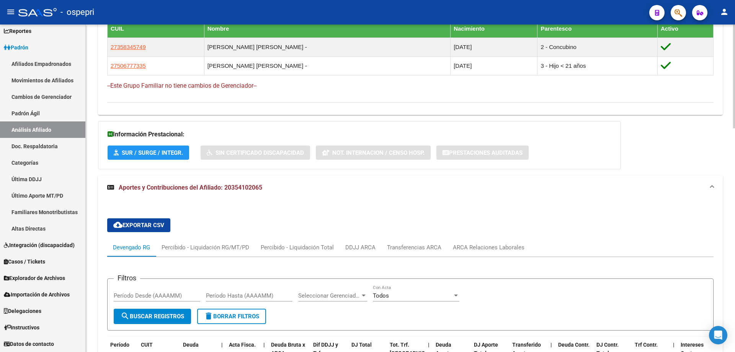
scroll to position [525, 0]
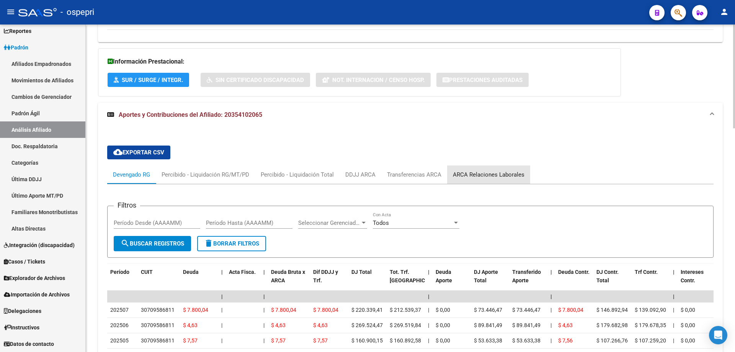
click at [492, 171] on div "ARCA Relaciones Laborales" at bounding box center [489, 174] width 72 height 8
